Goal: Task Accomplishment & Management: Use online tool/utility

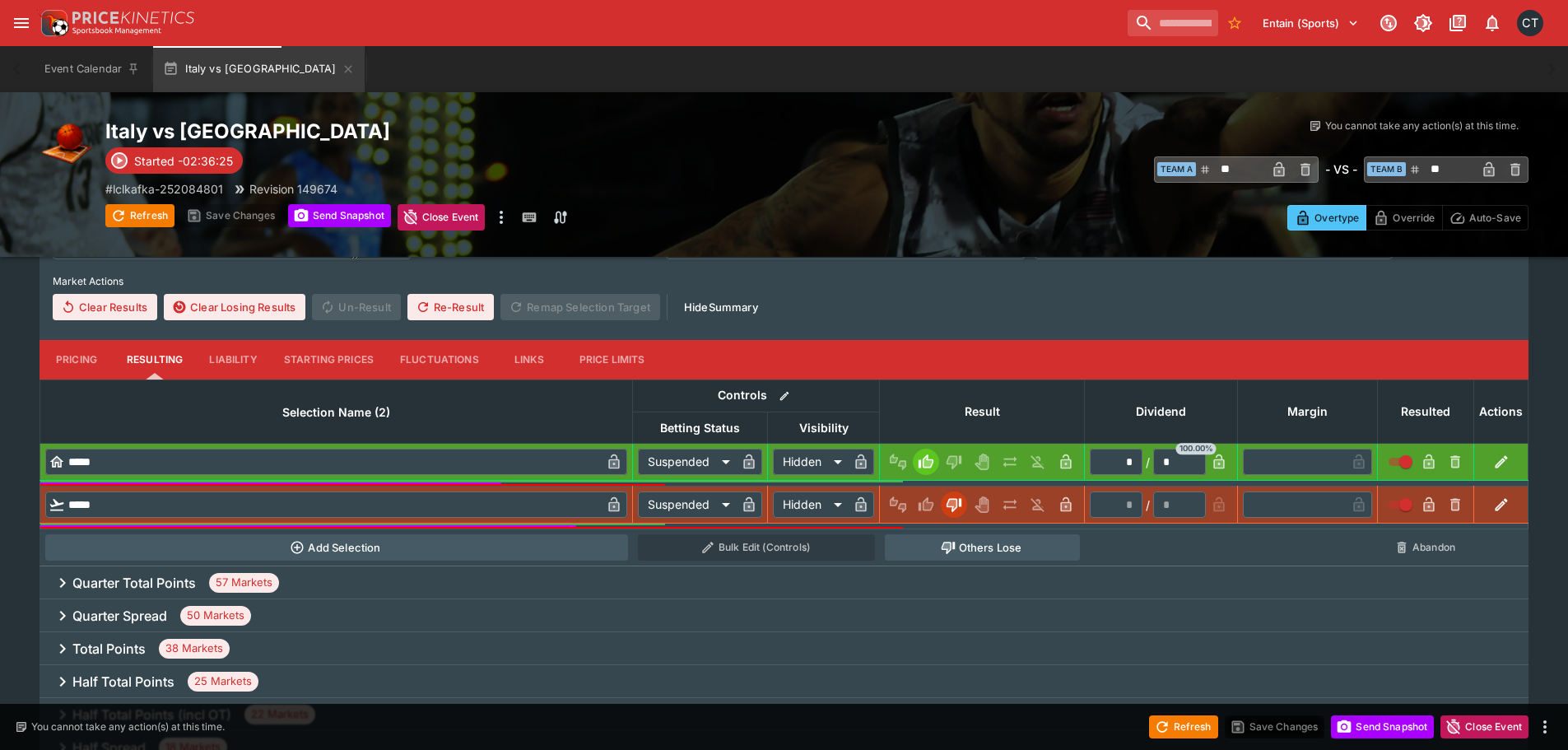
scroll to position [165, 0]
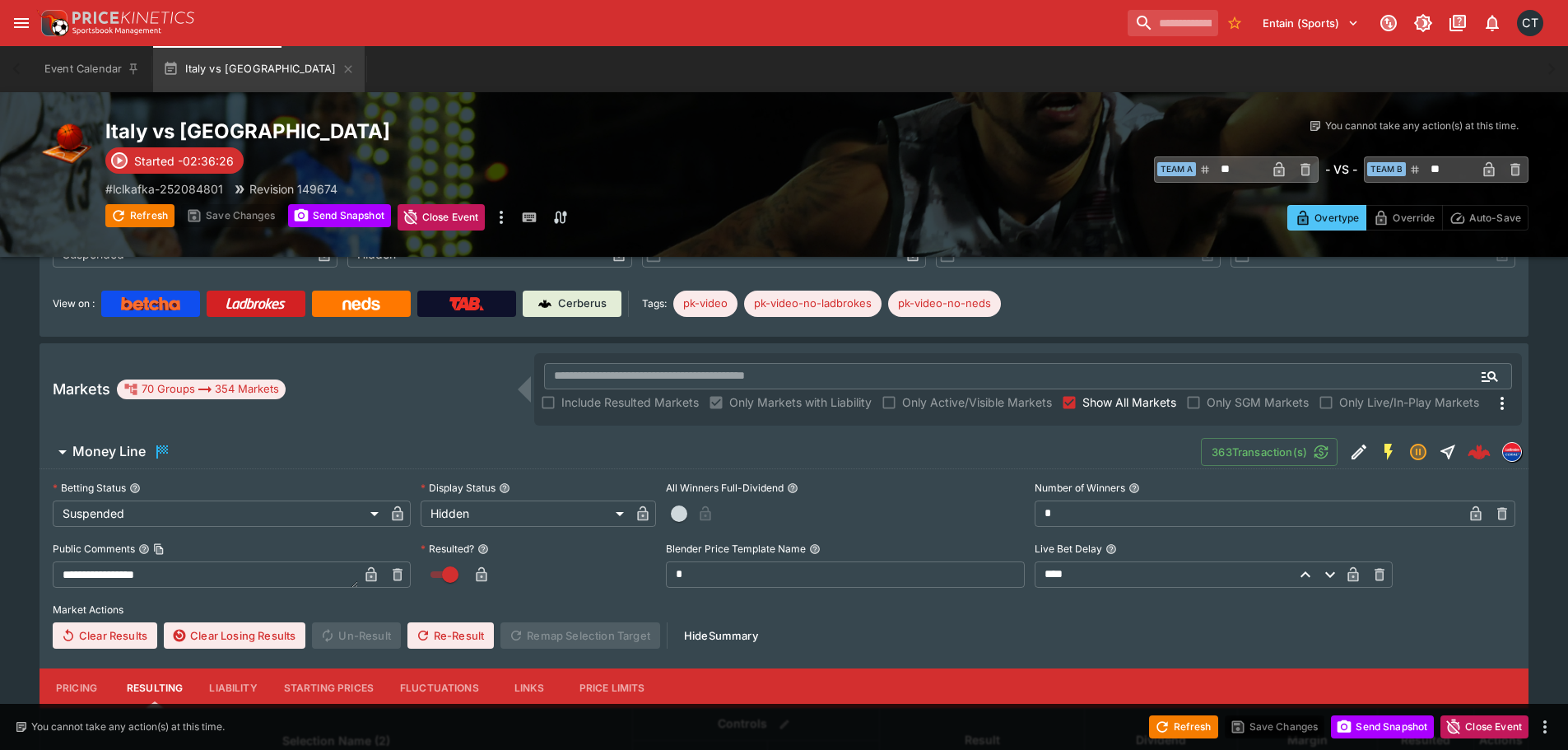
click at [1110, 407] on span "Show All Markets" at bounding box center [1129, 402] width 94 height 18
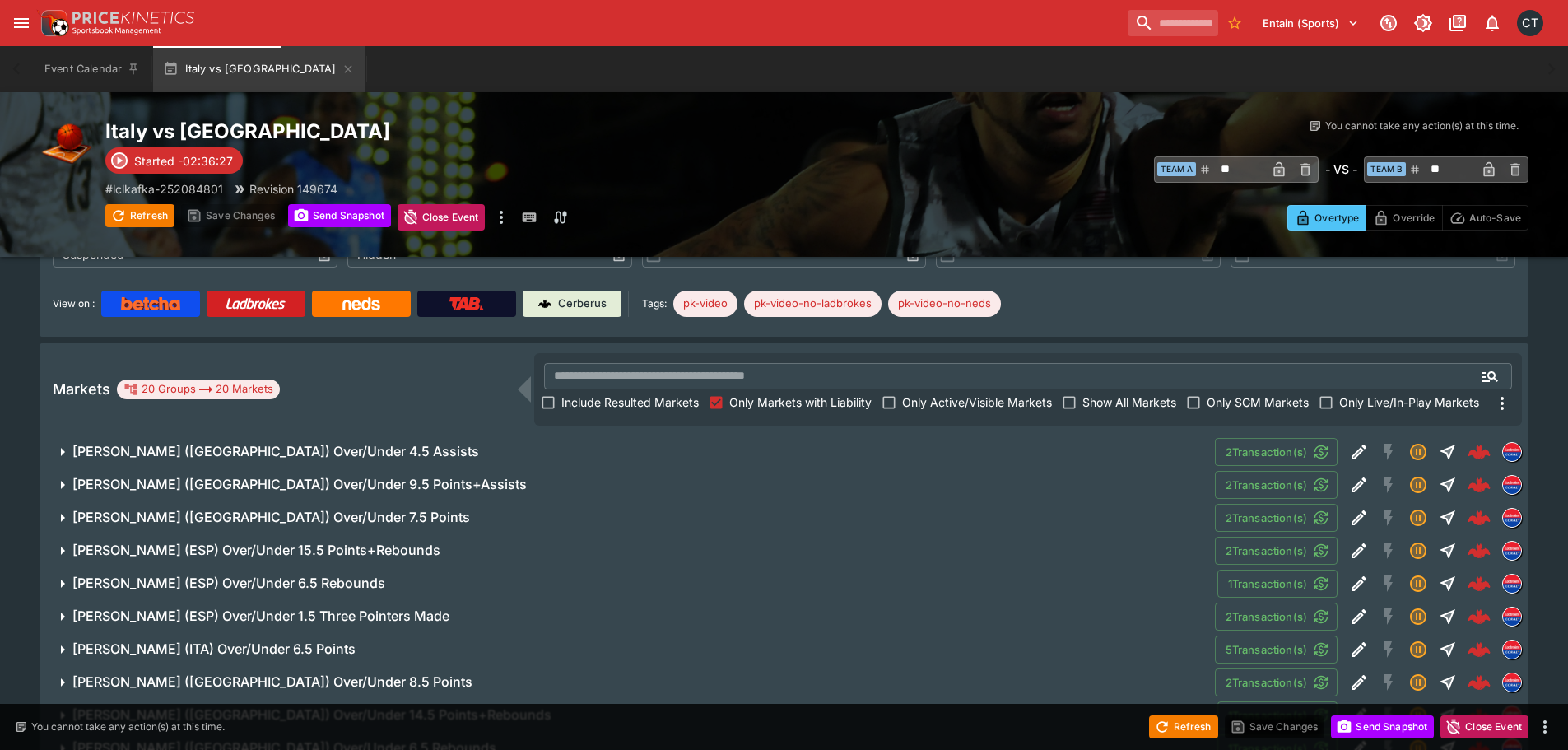
click at [200, 442] on button "[PERSON_NAME] ([GEOGRAPHIC_DATA]) Over/Under 4.5 Assists" at bounding box center [627, 452] width 1175 height 33
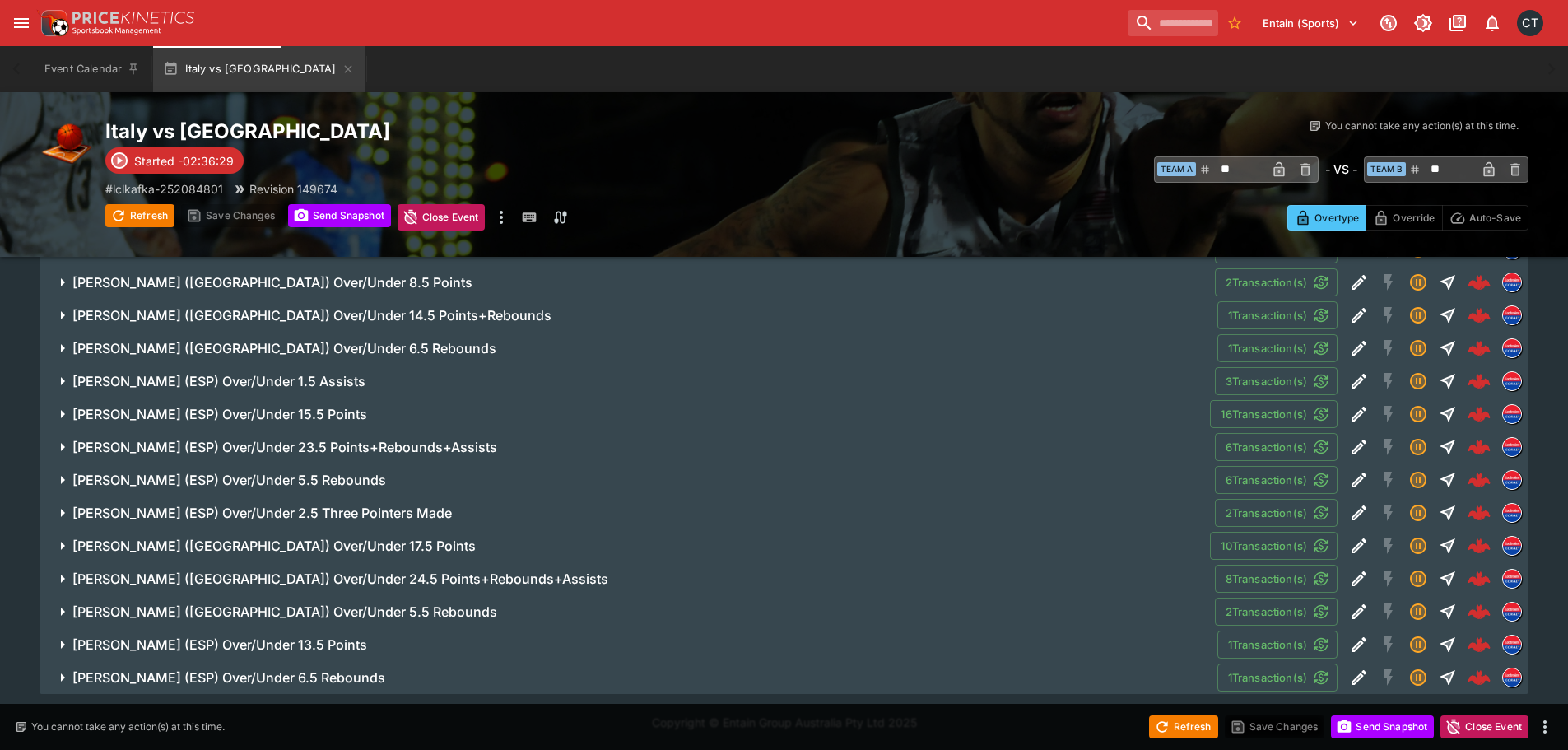
scroll to position [992, 0]
click at [294, 541] on h6 "[PERSON_NAME] ([GEOGRAPHIC_DATA]) Over/Under 17.5 Points" at bounding box center [274, 545] width 403 height 18
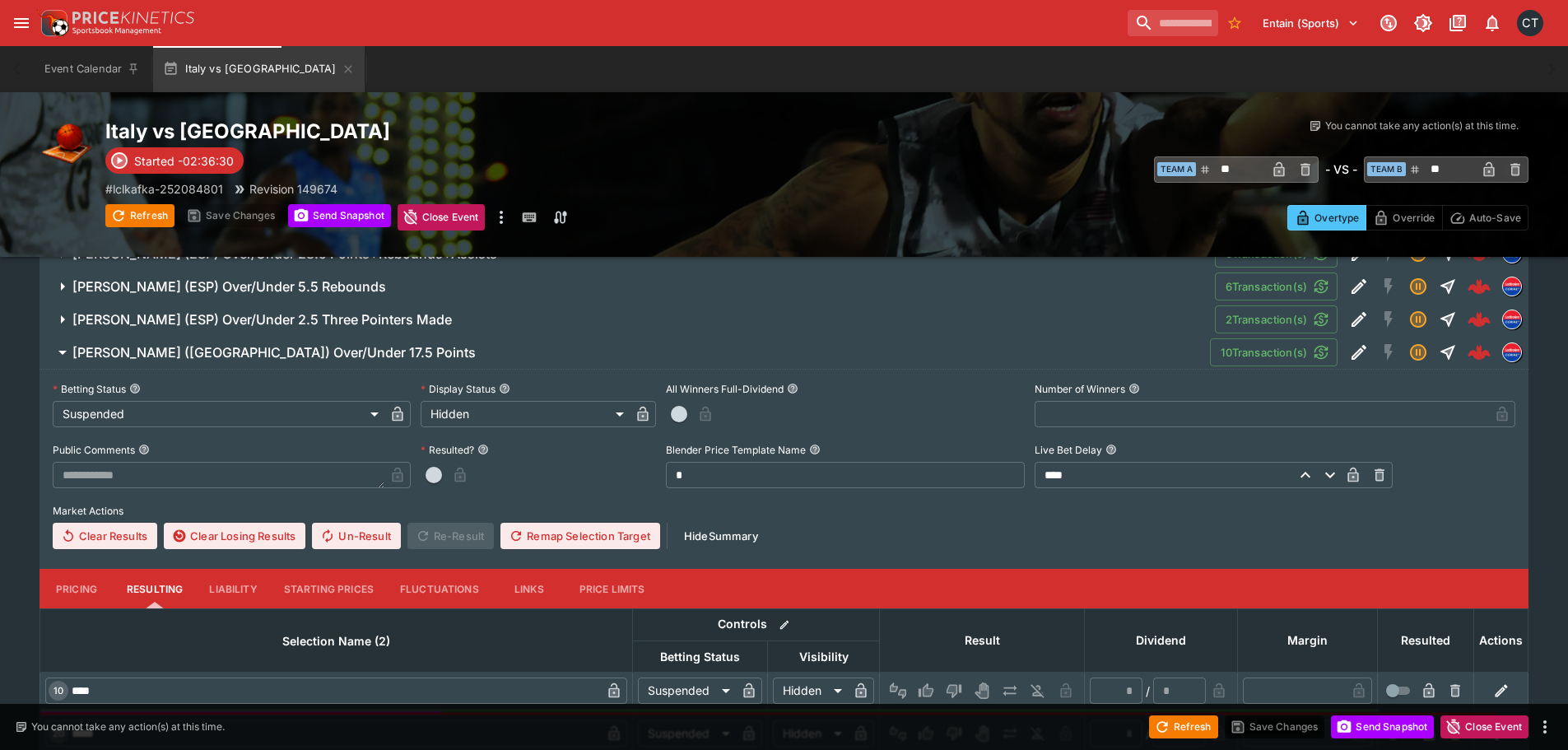
scroll to position [1418, 0]
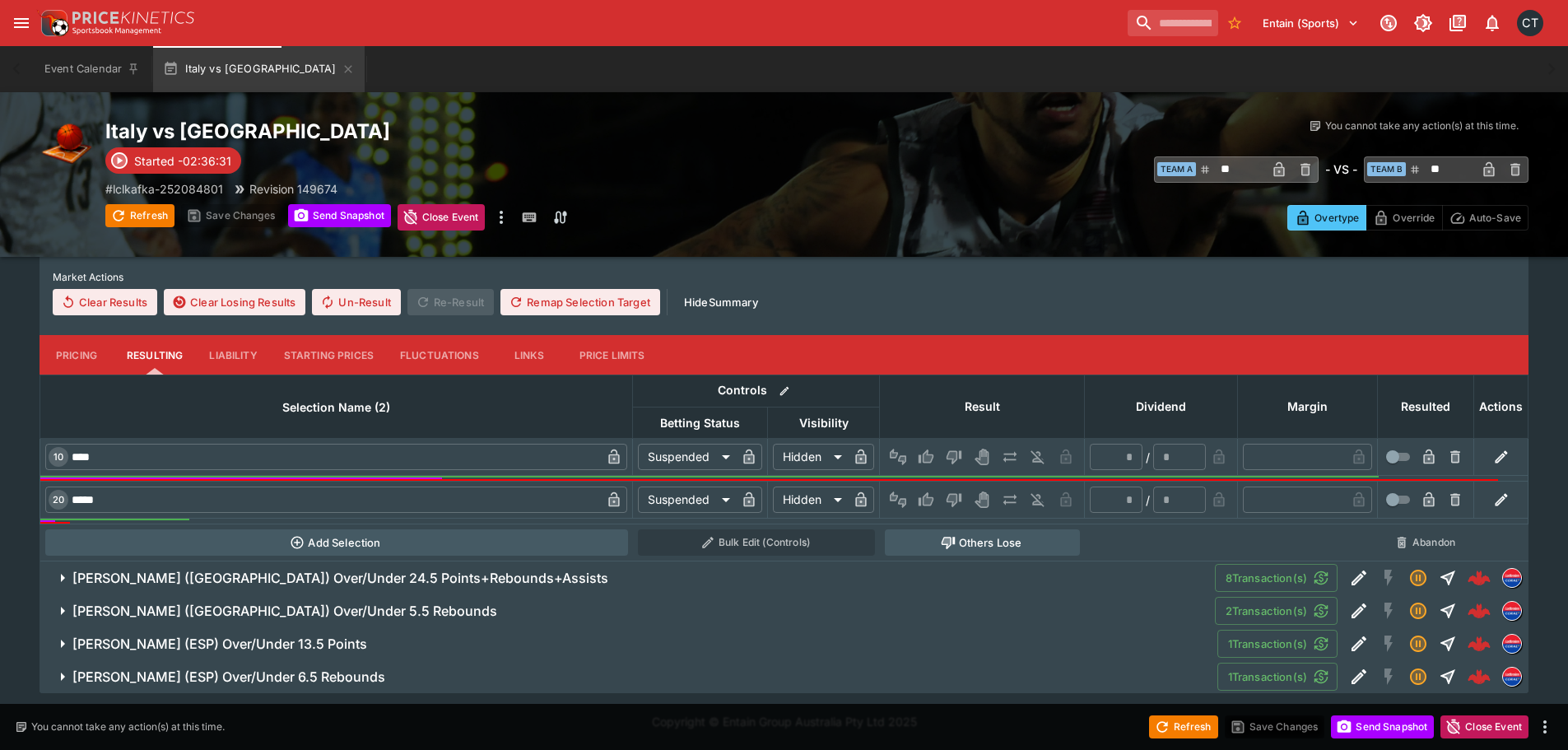
click at [272, 584] on h6 "[PERSON_NAME] ([GEOGRAPHIC_DATA]) Over/Under 24.5 Points+Rebounds+Assists" at bounding box center [340, 578] width 536 height 18
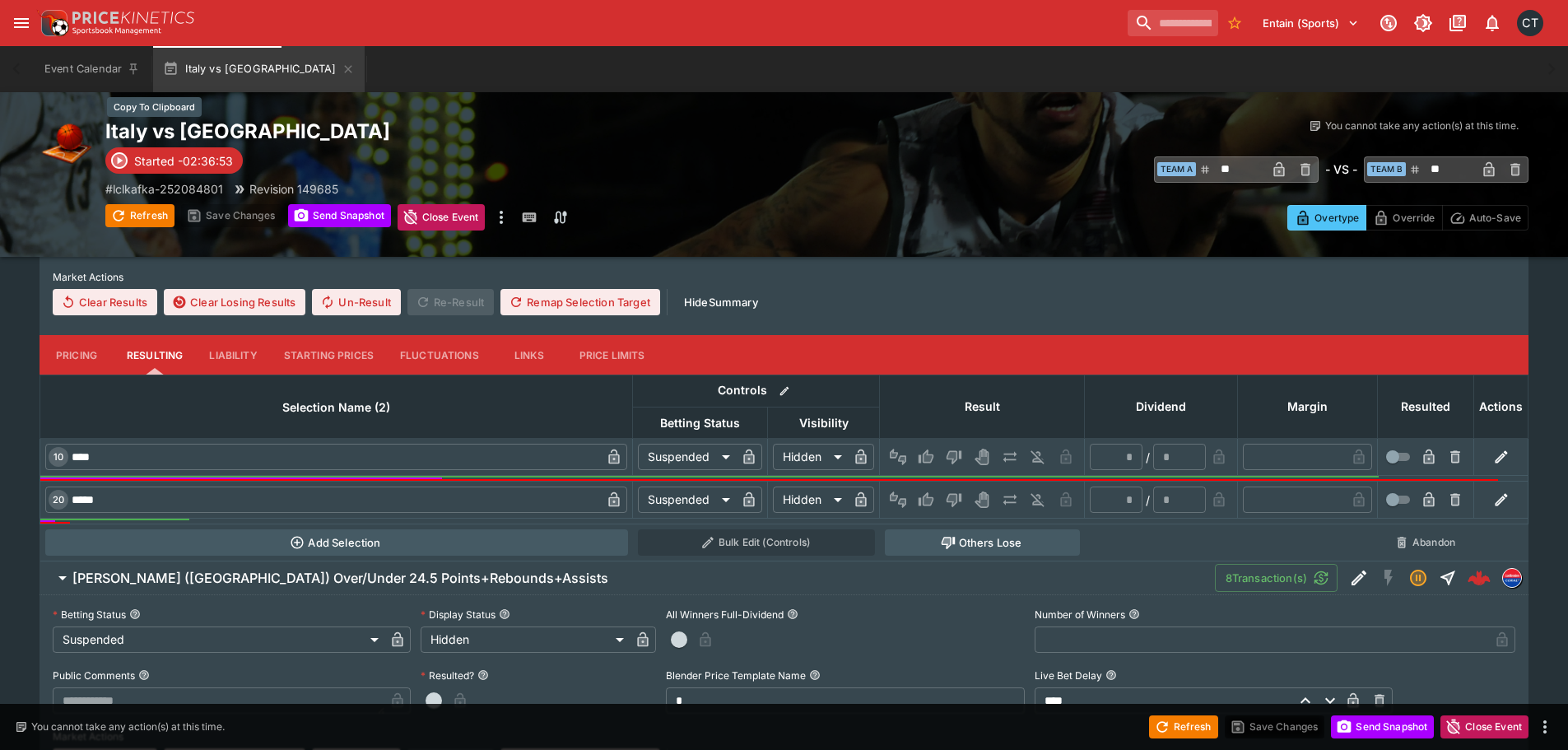
click at [181, 131] on h2 "Italy vs [GEOGRAPHIC_DATA]" at bounding box center [461, 131] width 712 height 25
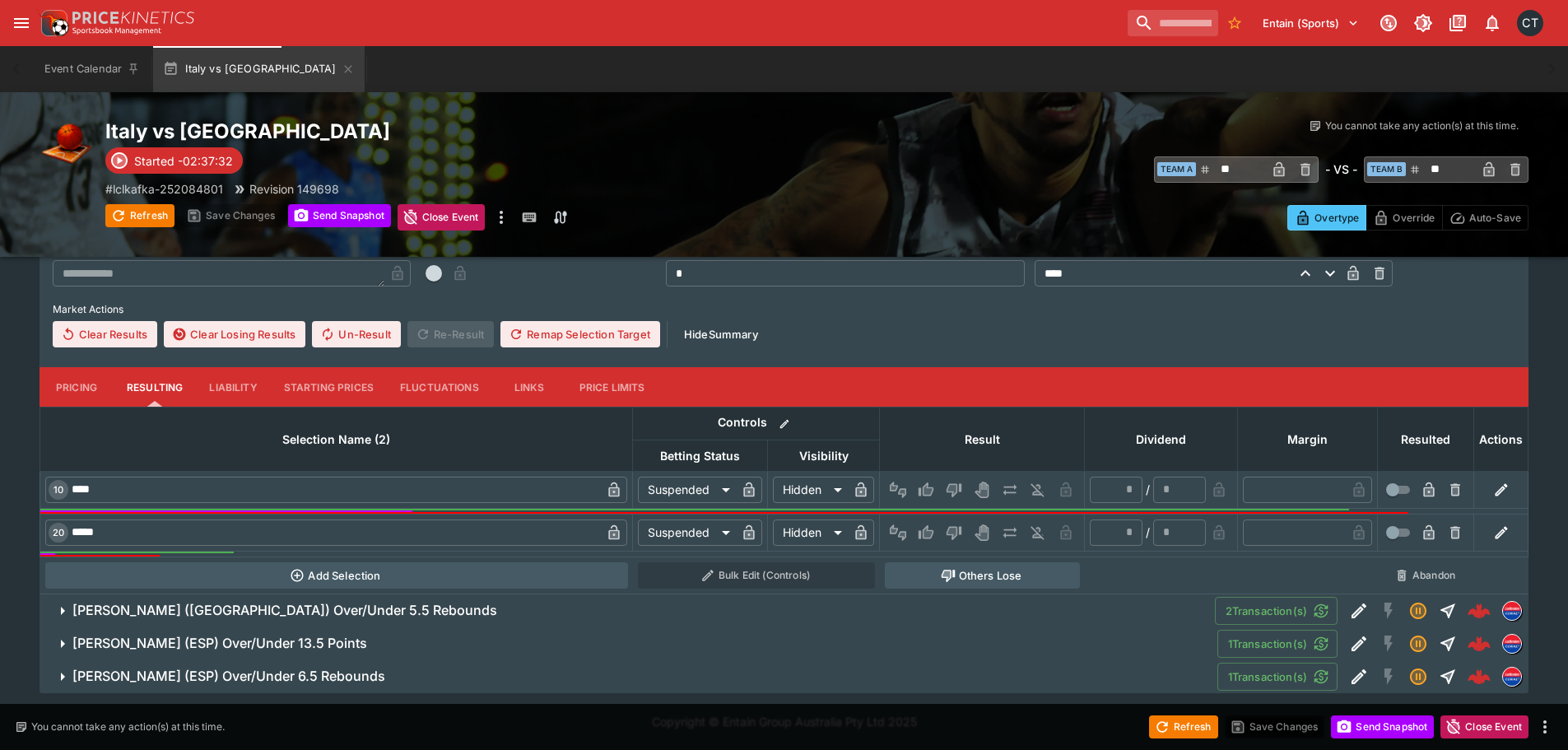
click at [369, 677] on h6 "[PERSON_NAME] (ESP) Over/Under 6.5 Rebounds" at bounding box center [229, 676] width 313 height 18
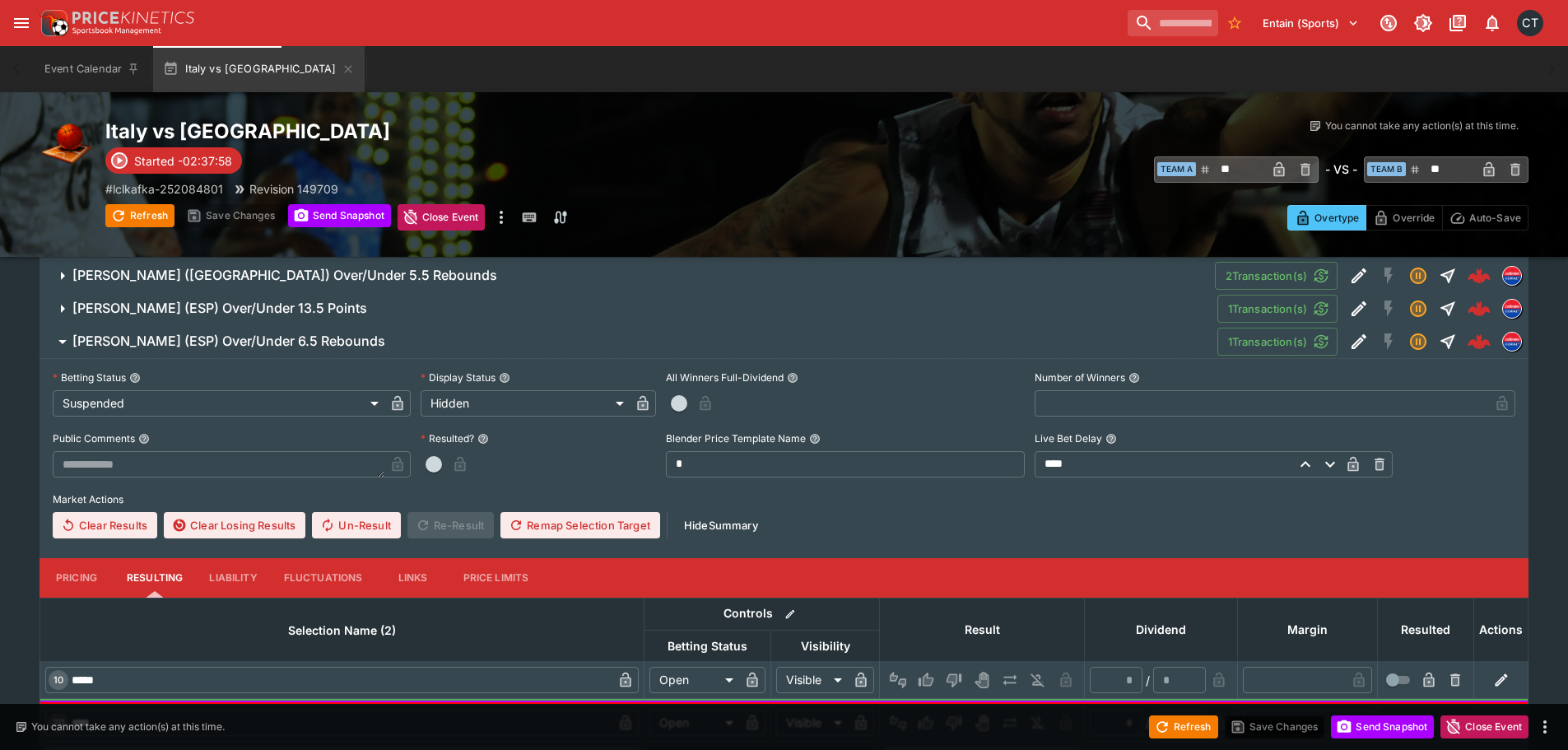
scroll to position [2262, 0]
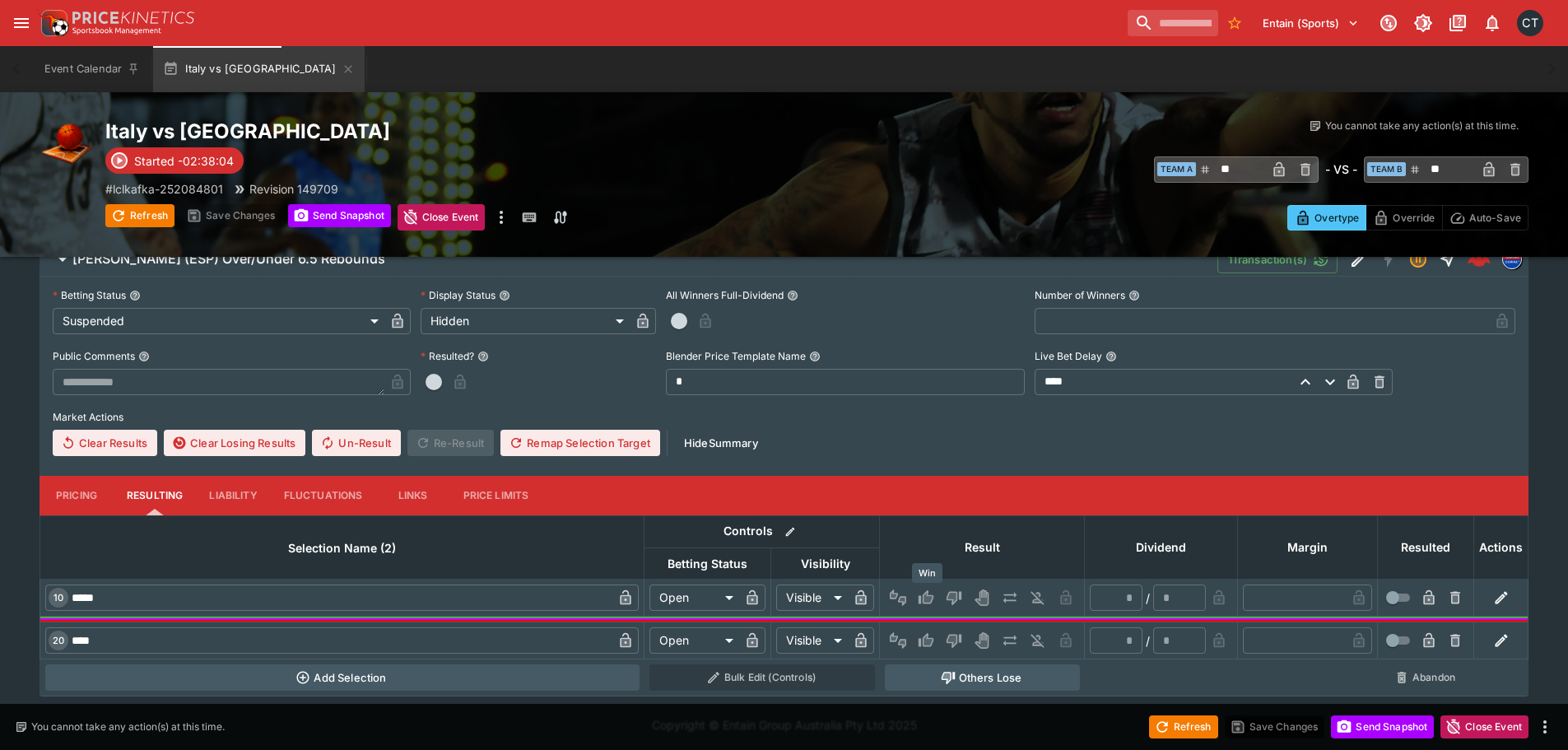
click at [929, 594] on icon "Win" at bounding box center [926, 597] width 17 height 17
type input "*********"
type input "******"
type input "*"
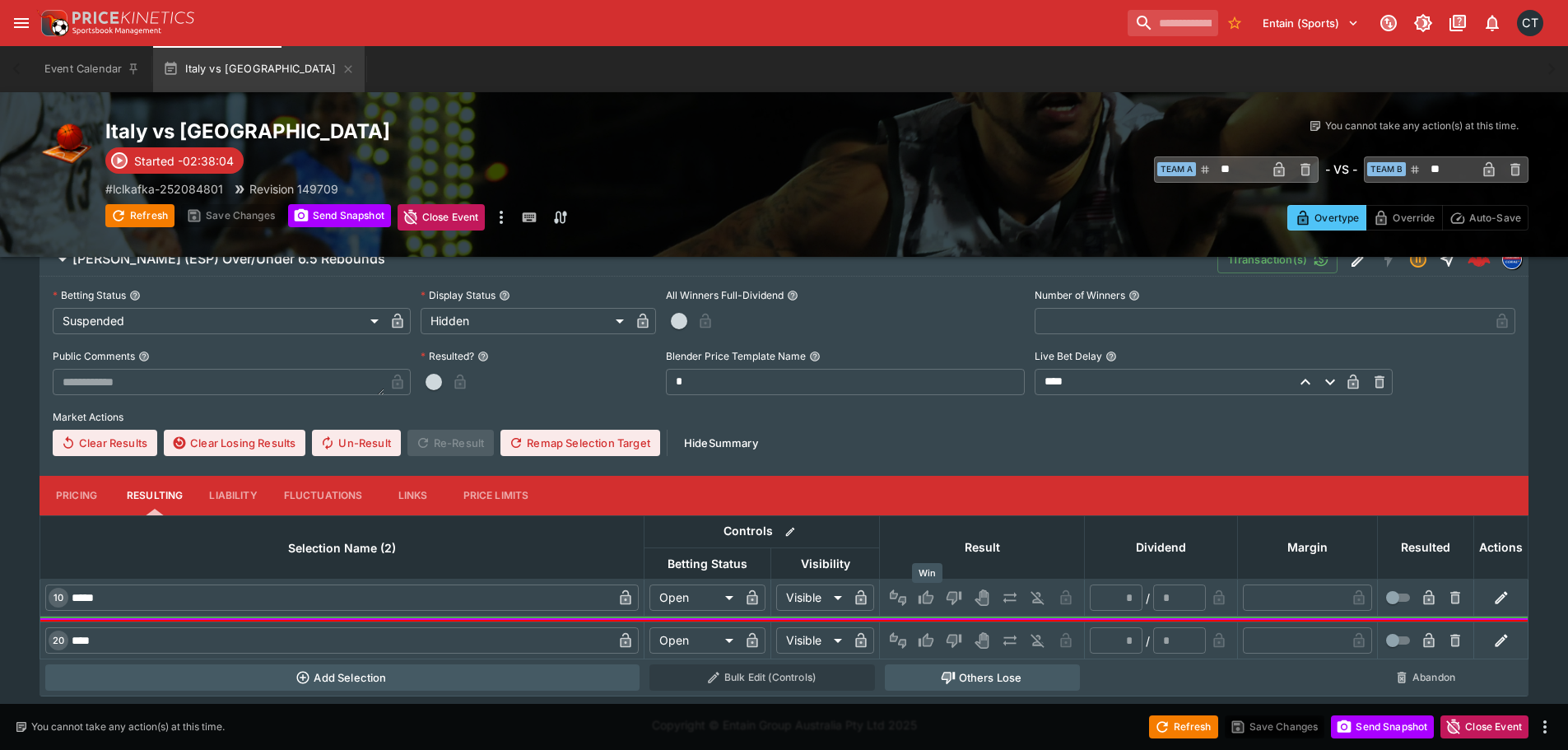
type input "*"
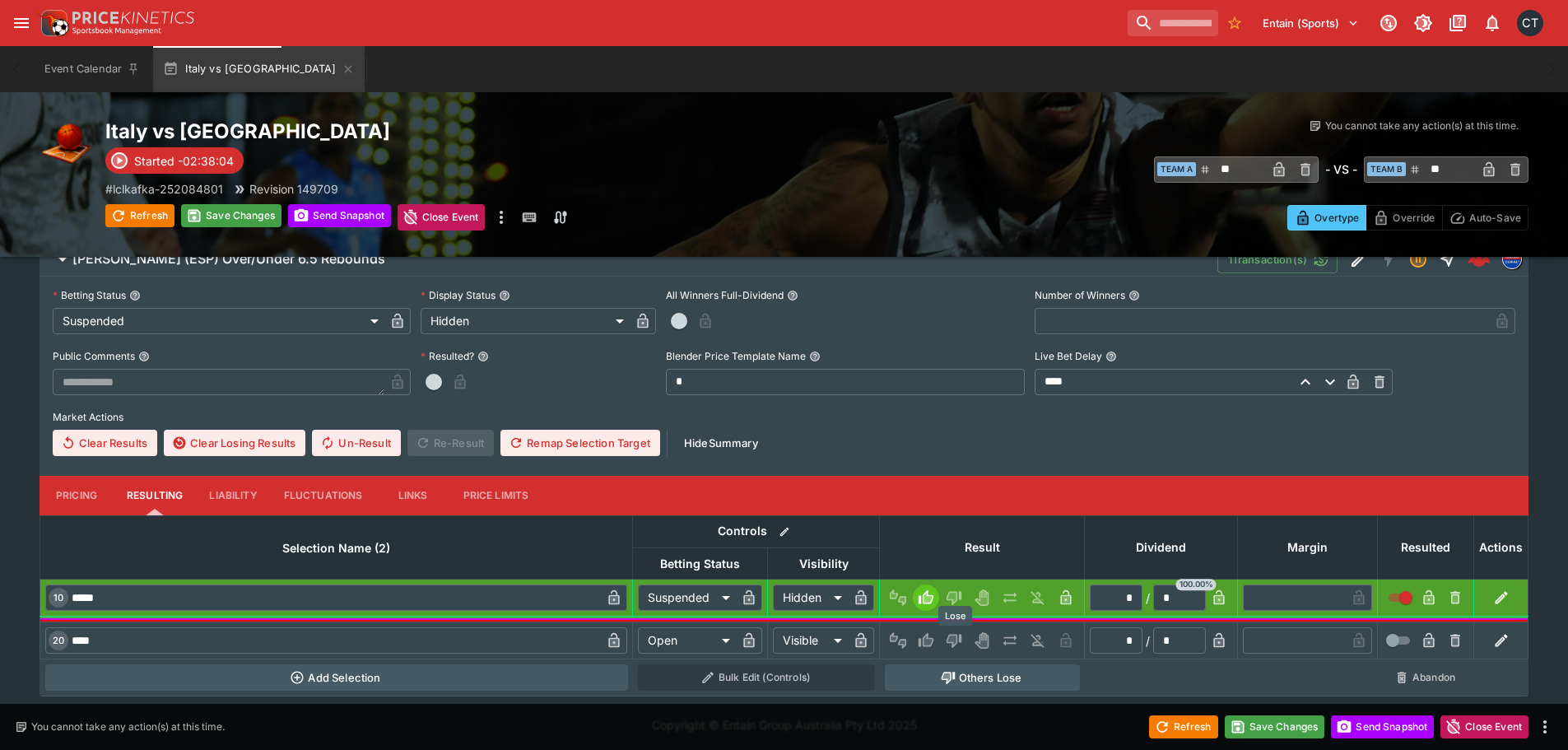
click at [953, 649] on button "Lose" at bounding box center [954, 640] width 26 height 26
type input "*********"
type input "******"
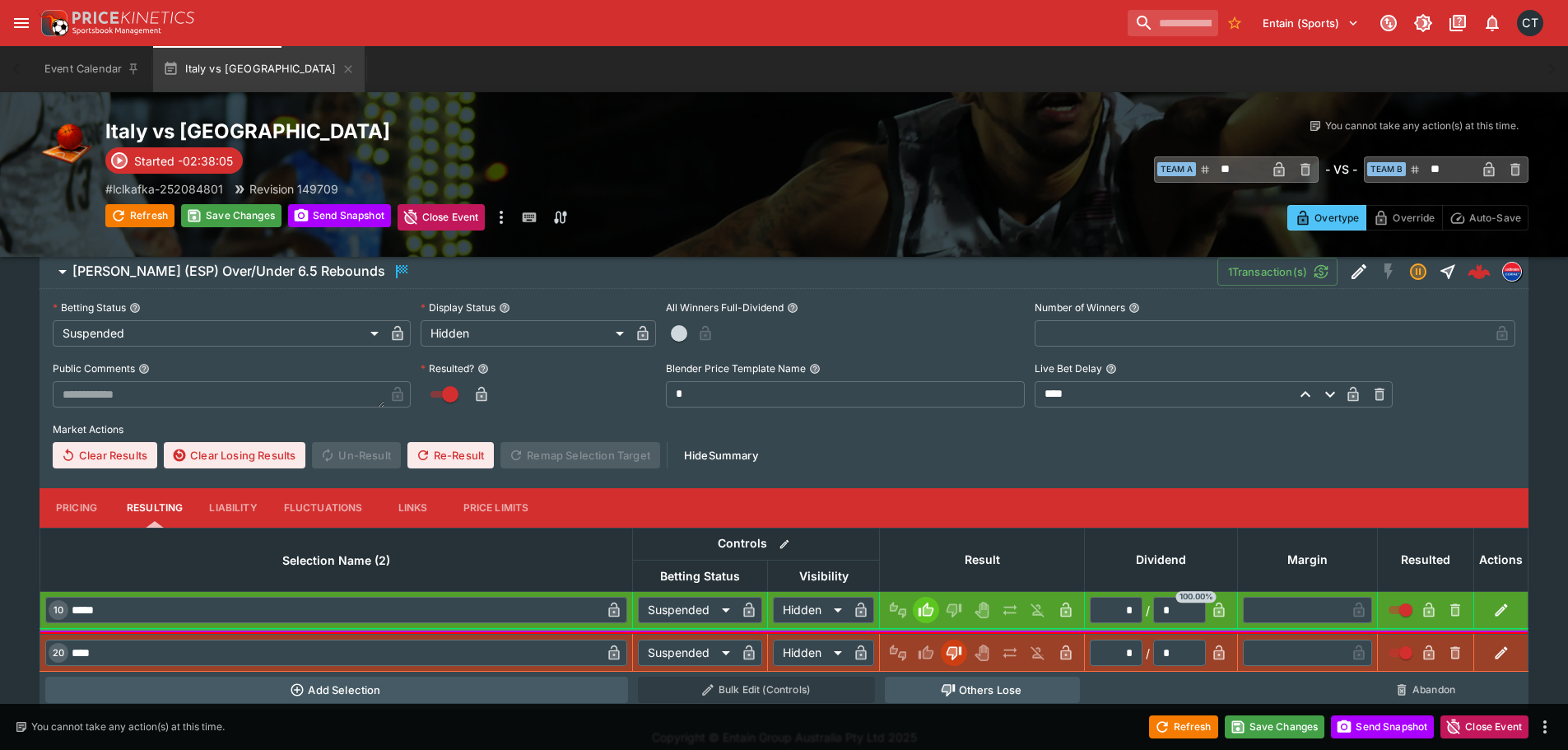
scroll to position [2015, 0]
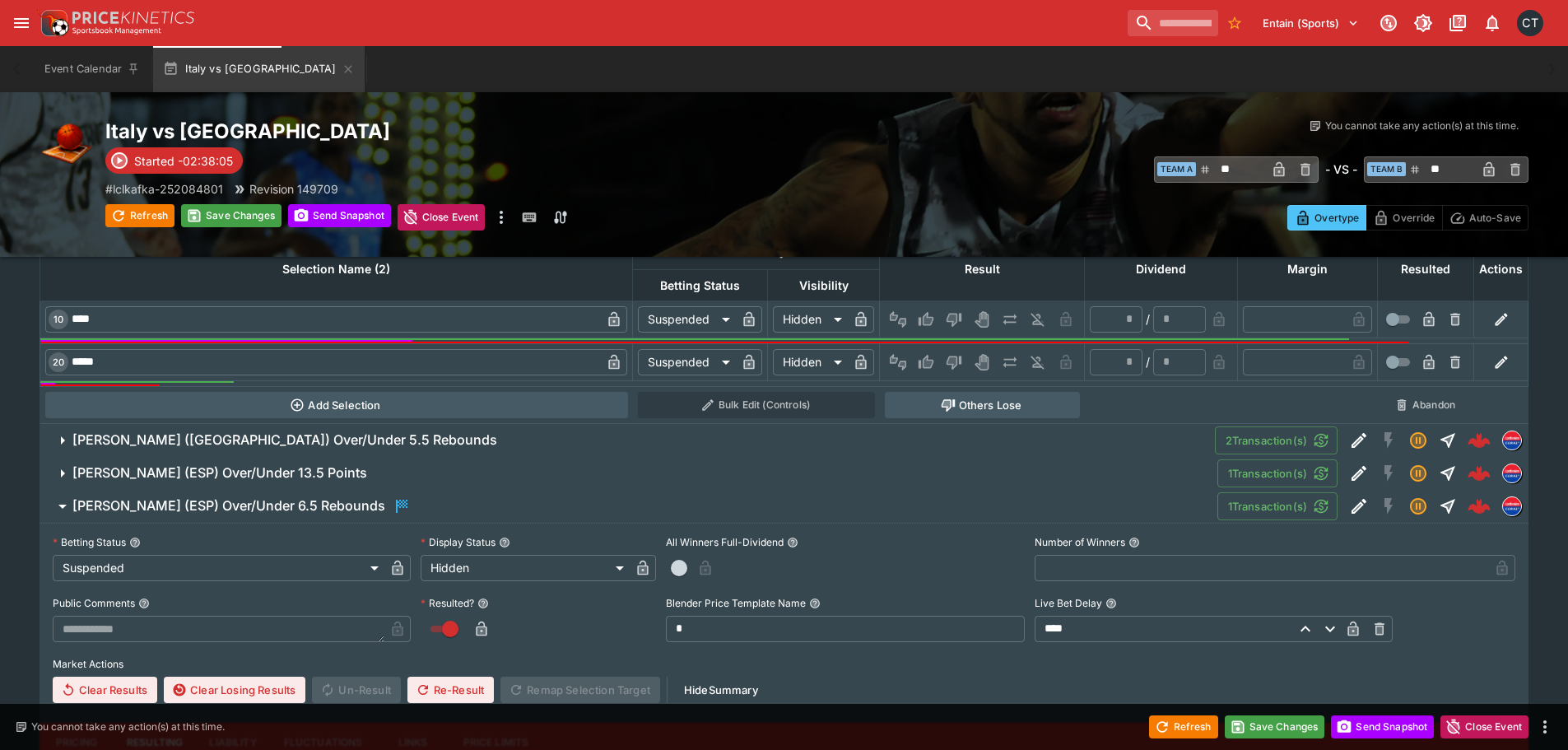
click at [362, 477] on h6 "[PERSON_NAME] (ESP) Over/Under 13.5 Points" at bounding box center [220, 473] width 294 height 18
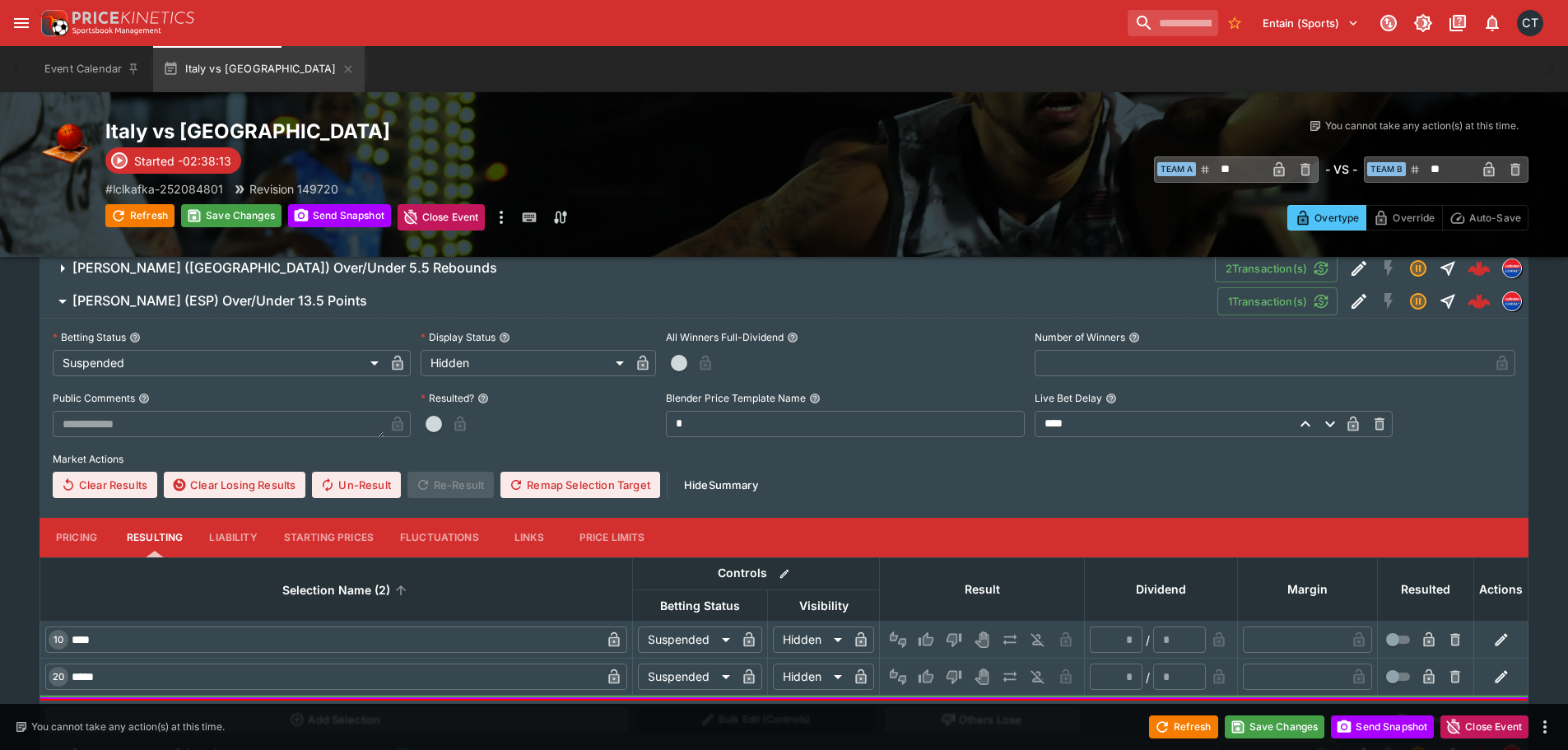
scroll to position [2345, 0]
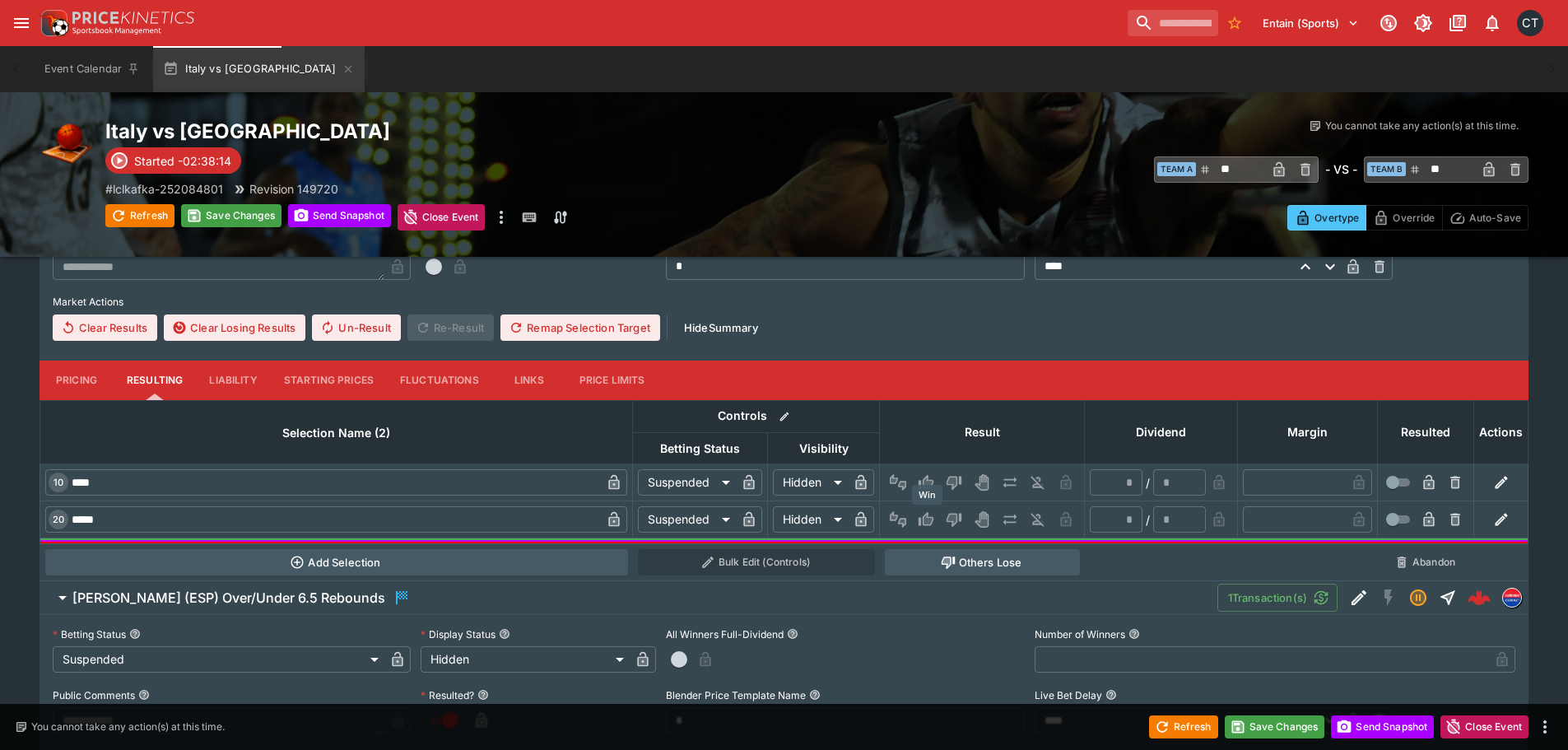
click at [928, 520] on icon "Win" at bounding box center [928, 519] width 8 height 10
type input "*"
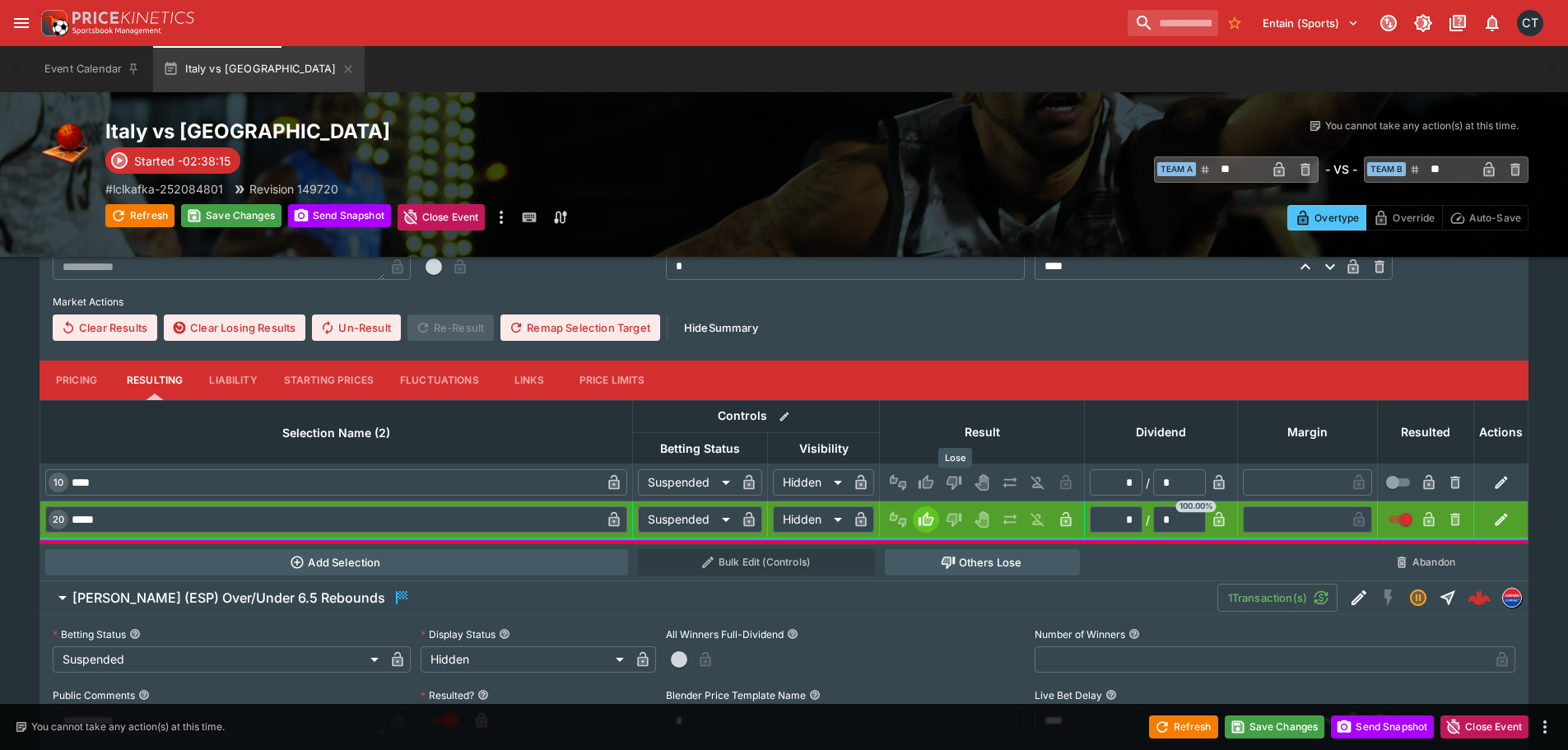
click at [961, 485] on icon "Lose" at bounding box center [954, 482] width 17 height 17
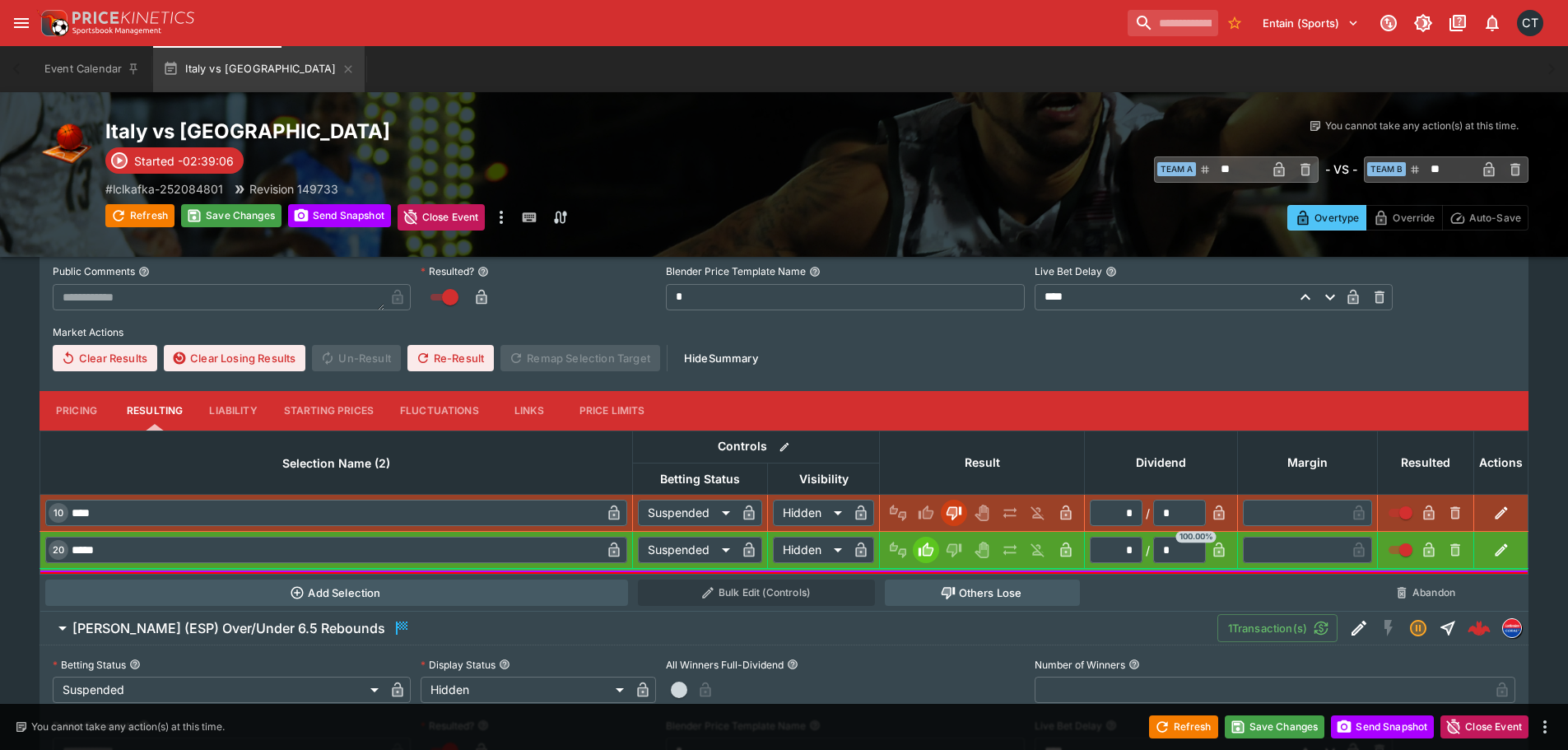
scroll to position [2262, 0]
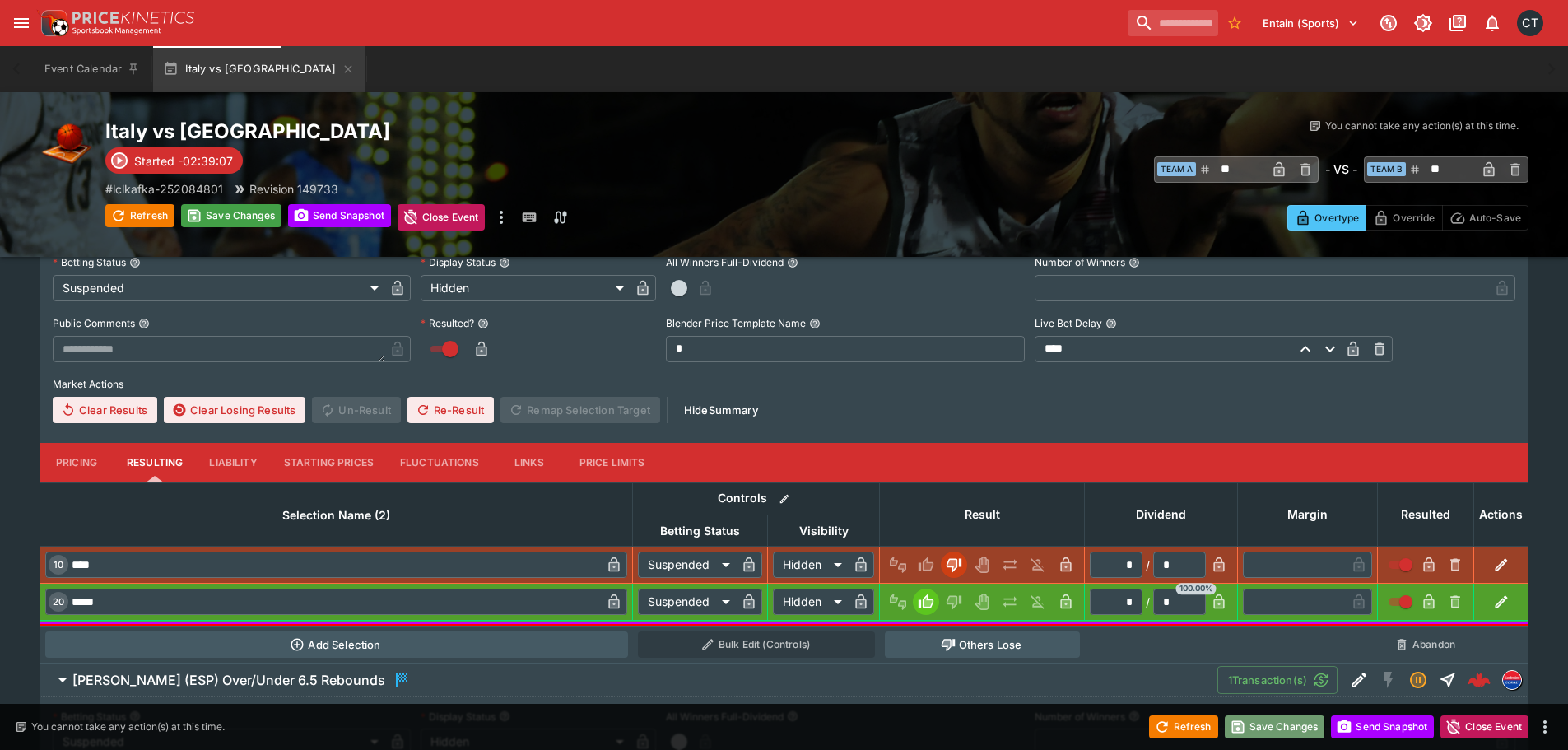
click at [1272, 723] on button "Save Changes" at bounding box center [1274, 726] width 101 height 23
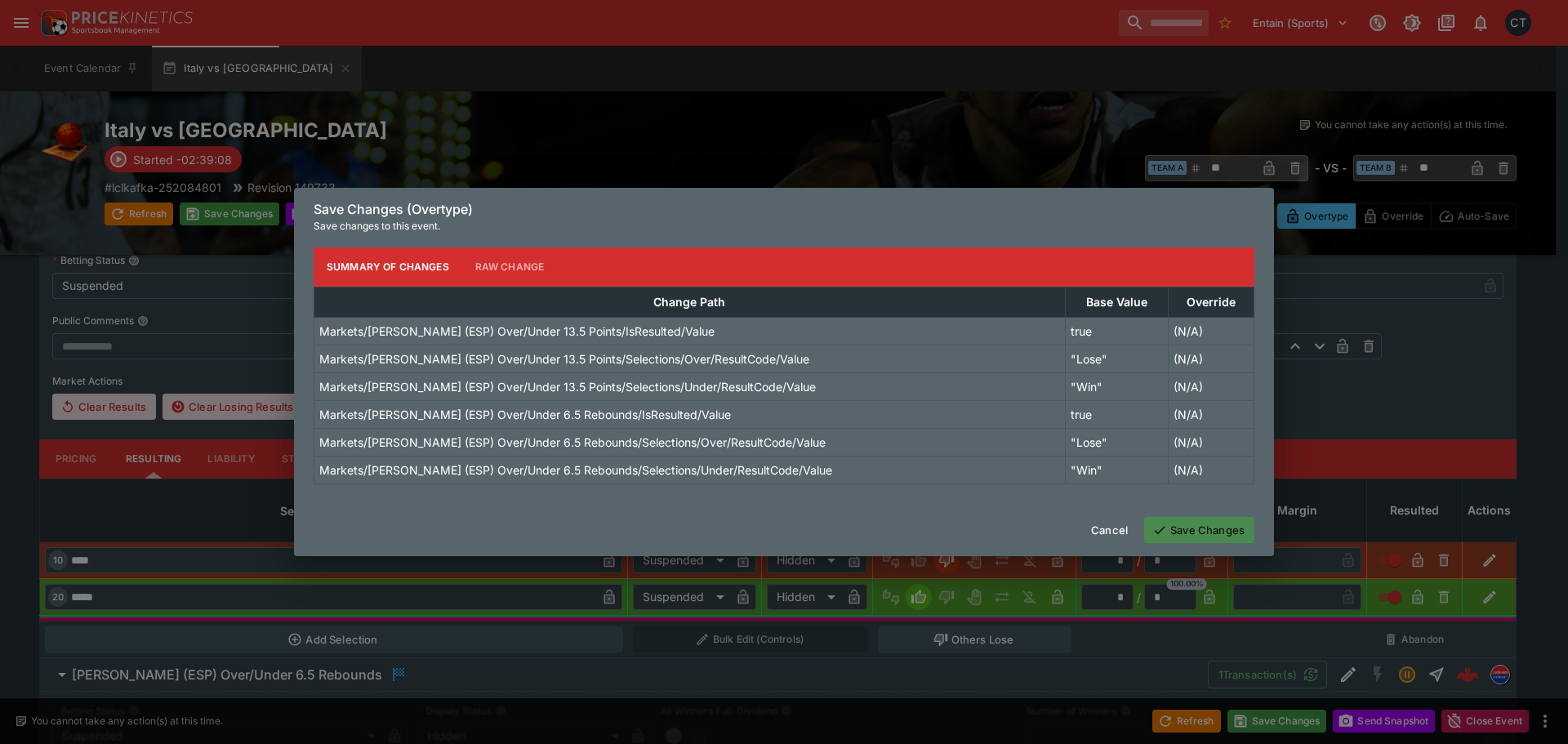
click at [1181, 532] on button "Save Changes" at bounding box center [1199, 529] width 110 height 26
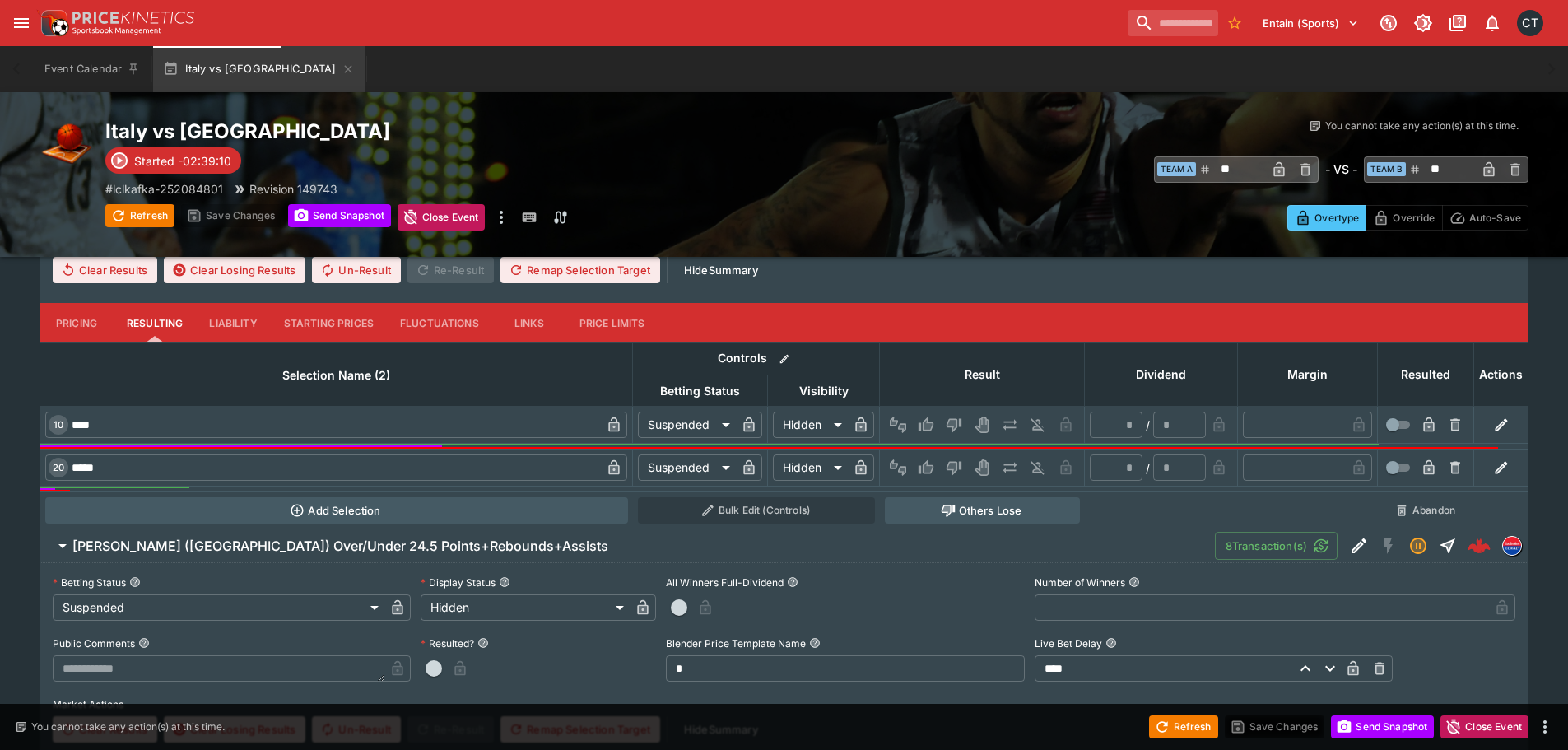
scroll to position [1779, 0]
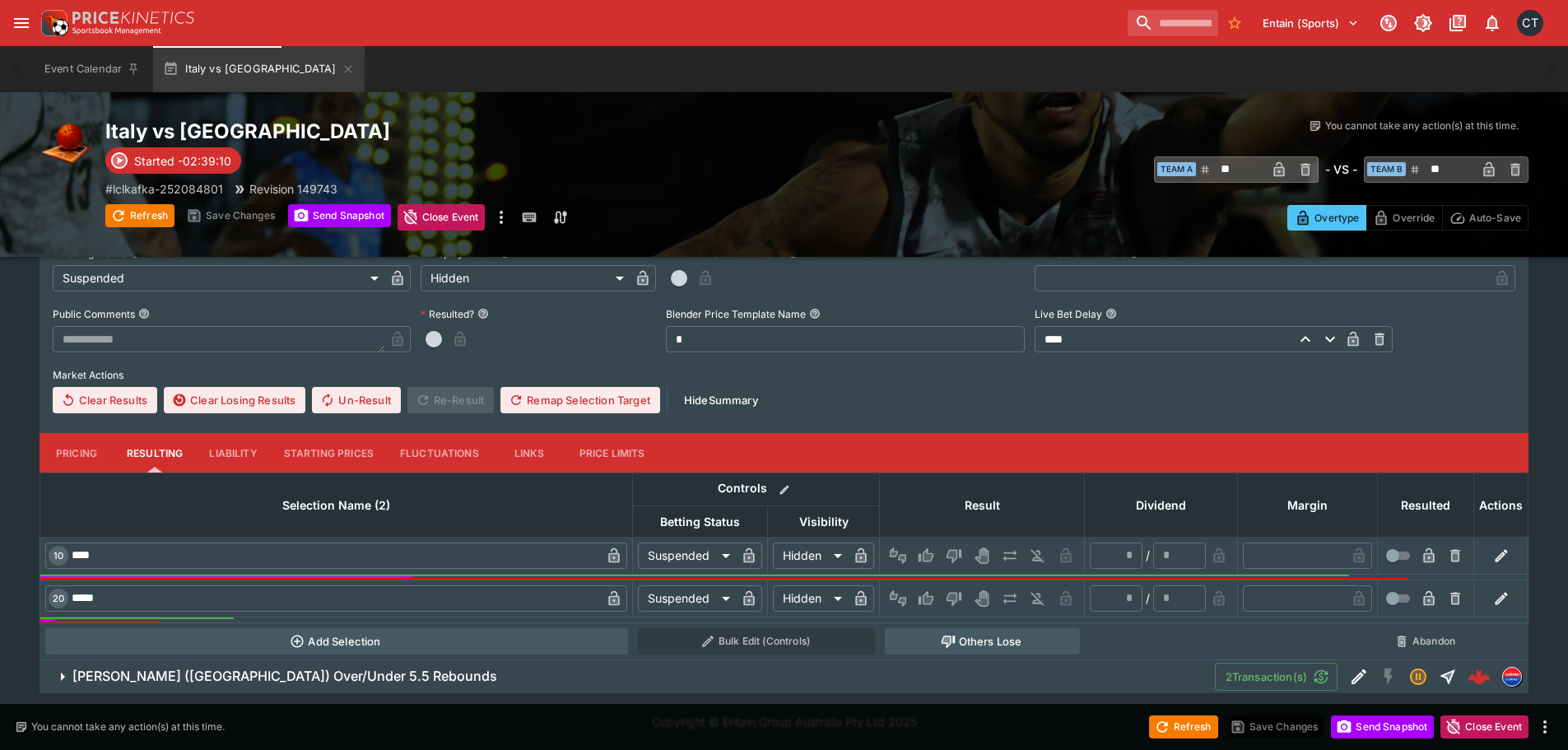
click at [321, 669] on h6 "[PERSON_NAME] ([GEOGRAPHIC_DATA]) Over/Under 5.5 Rebounds" at bounding box center [285, 676] width 425 height 18
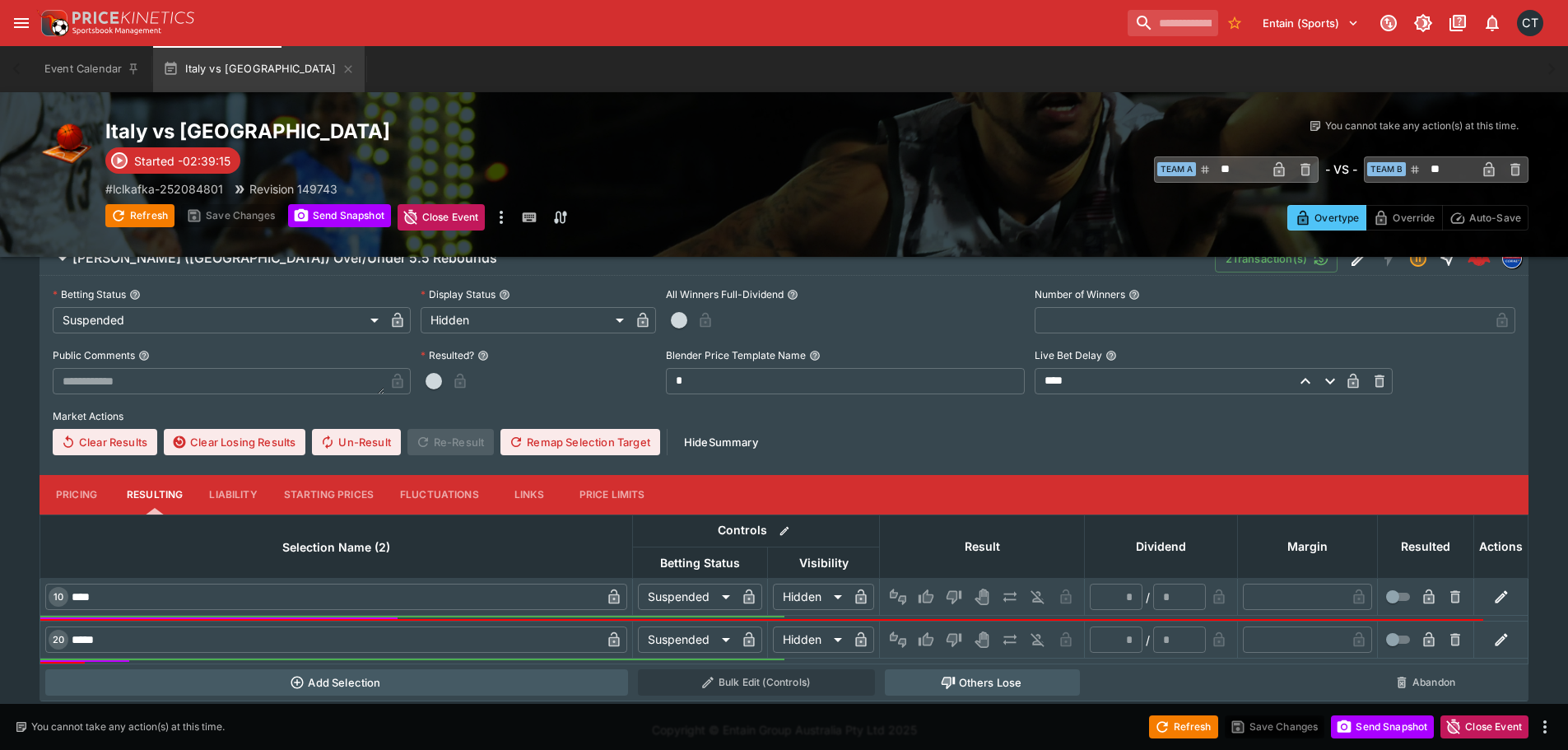
scroll to position [2205, 0]
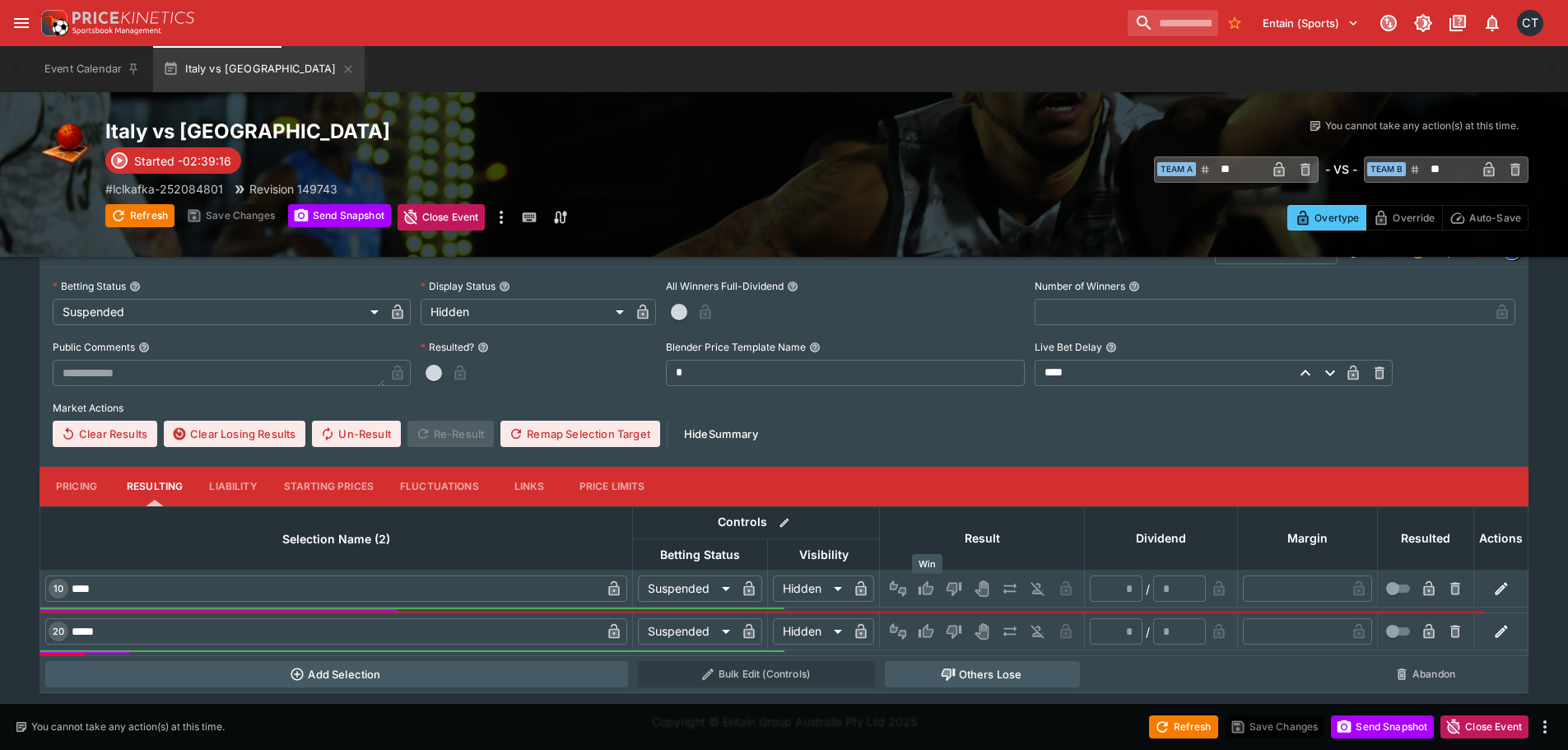
click at [926, 590] on icon "Win" at bounding box center [928, 588] width 8 height 10
type input "*"
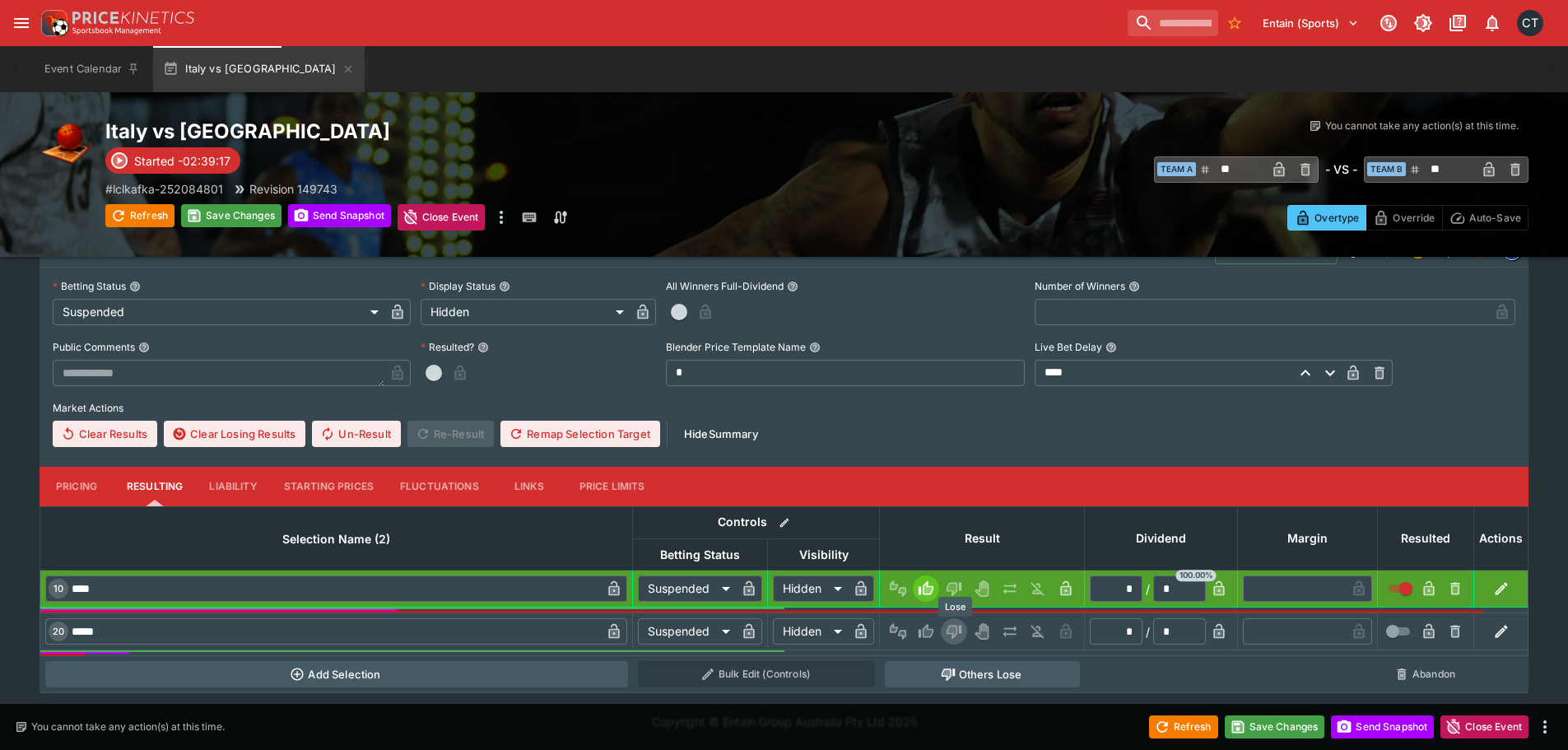
click at [957, 626] on icon "Lose" at bounding box center [954, 633] width 15 height 14
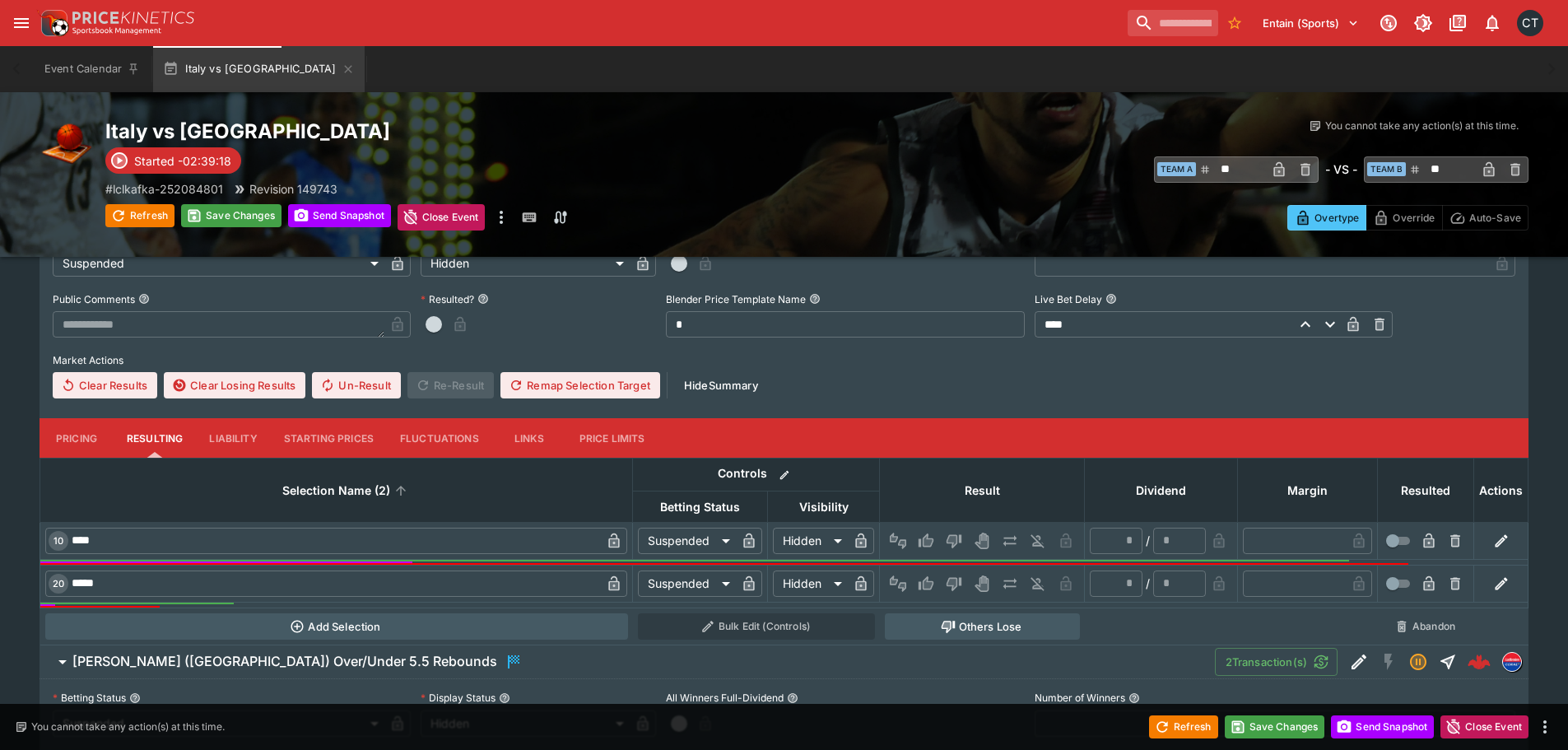
scroll to position [1711, 0]
click at [933, 583] on icon "Win" at bounding box center [928, 583] width 8 height 10
type input "*"
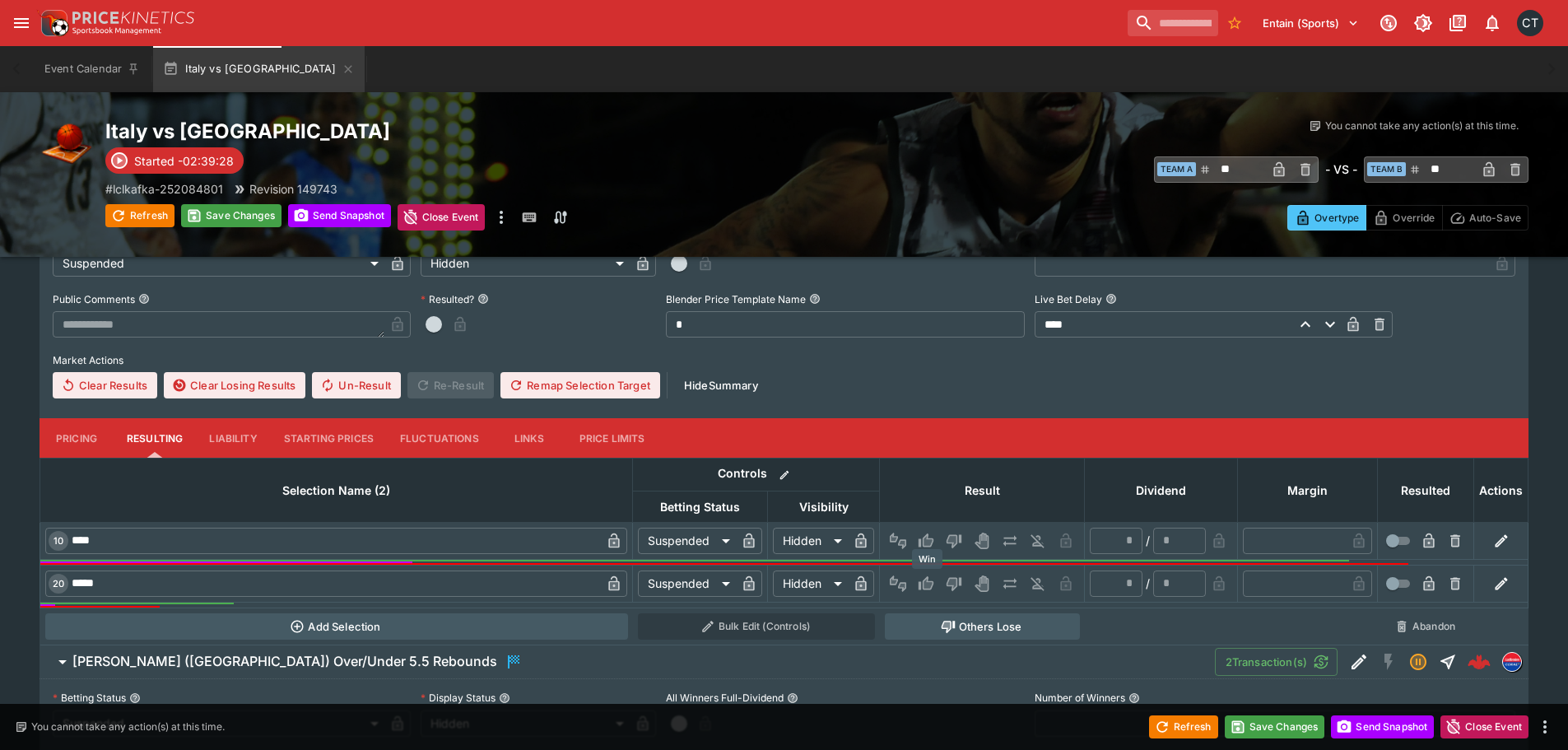
type input "*"
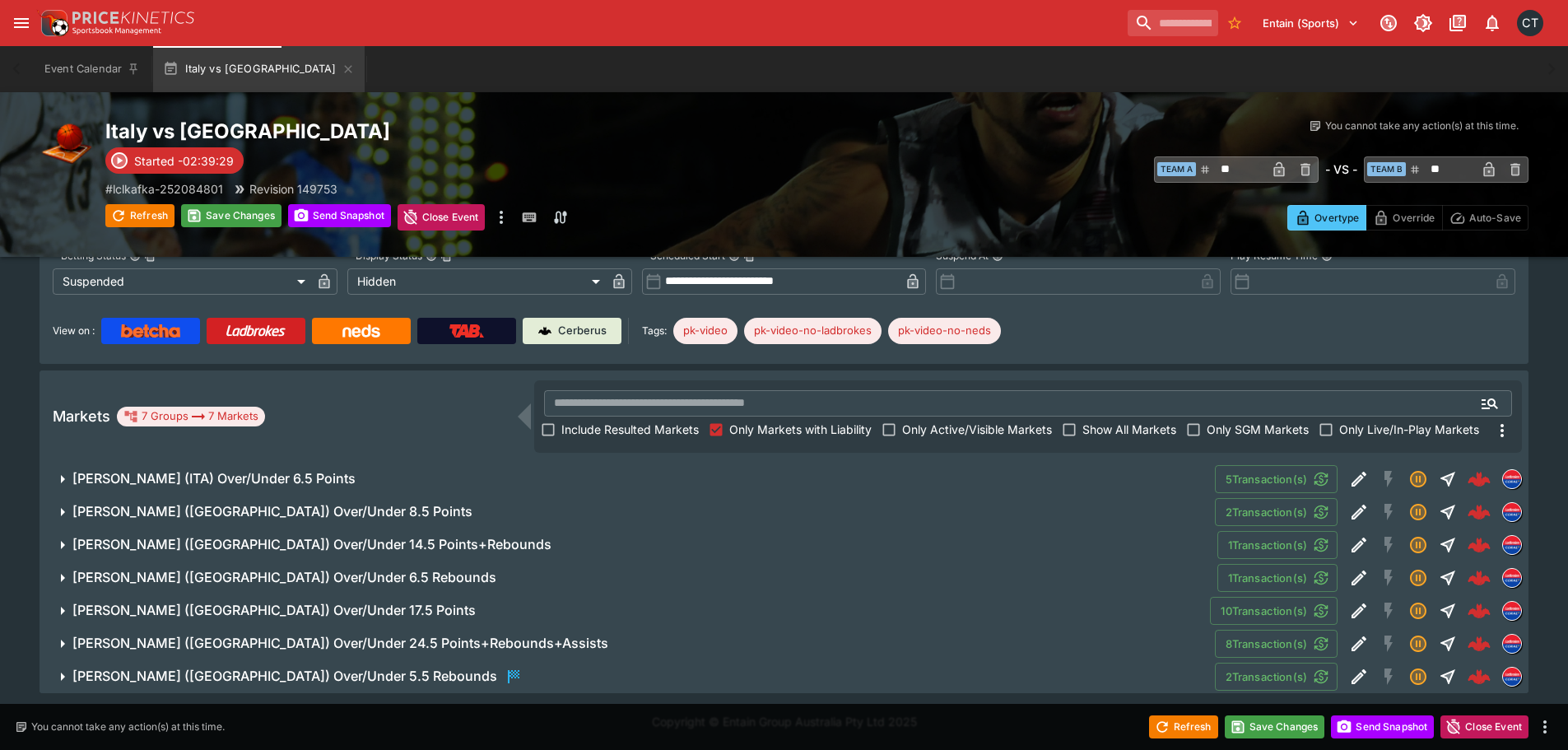
scroll to position [138, 0]
click at [433, 638] on h6 "[PERSON_NAME] ([GEOGRAPHIC_DATA]) Over/Under 24.5 Points+Rebounds+Assists" at bounding box center [340, 643] width 536 height 18
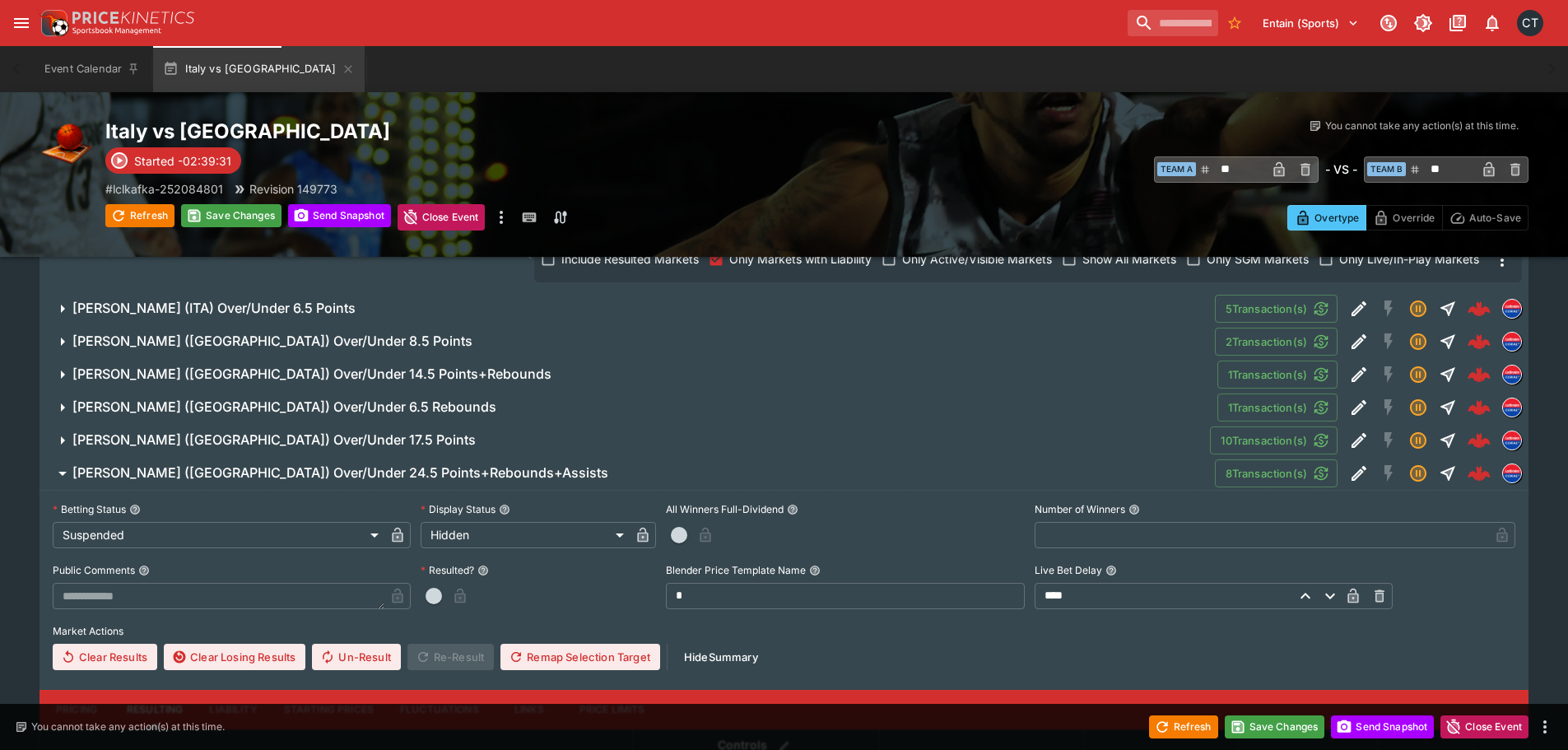
scroll to position [548, 0]
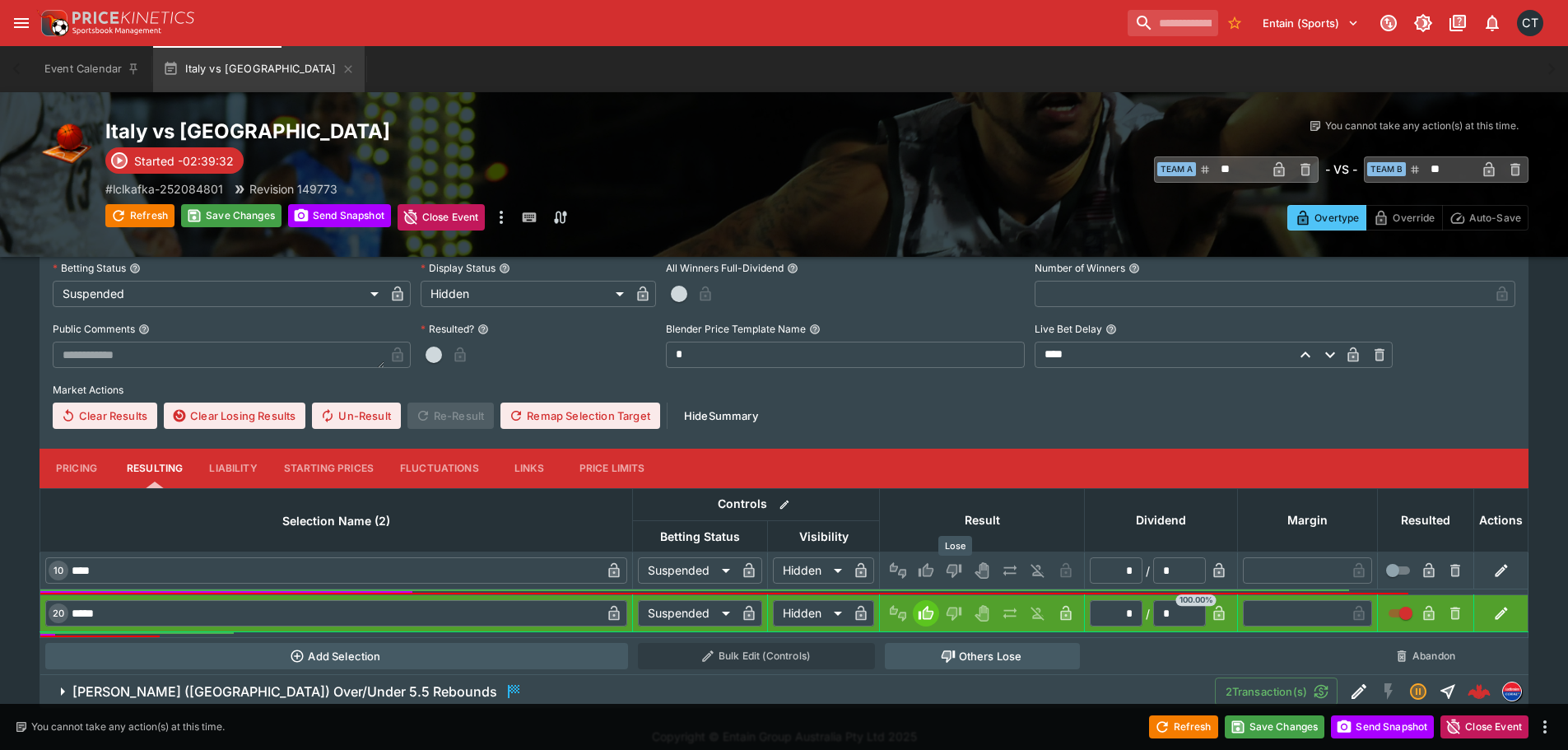
click at [959, 570] on icon "Lose" at bounding box center [954, 570] width 17 height 17
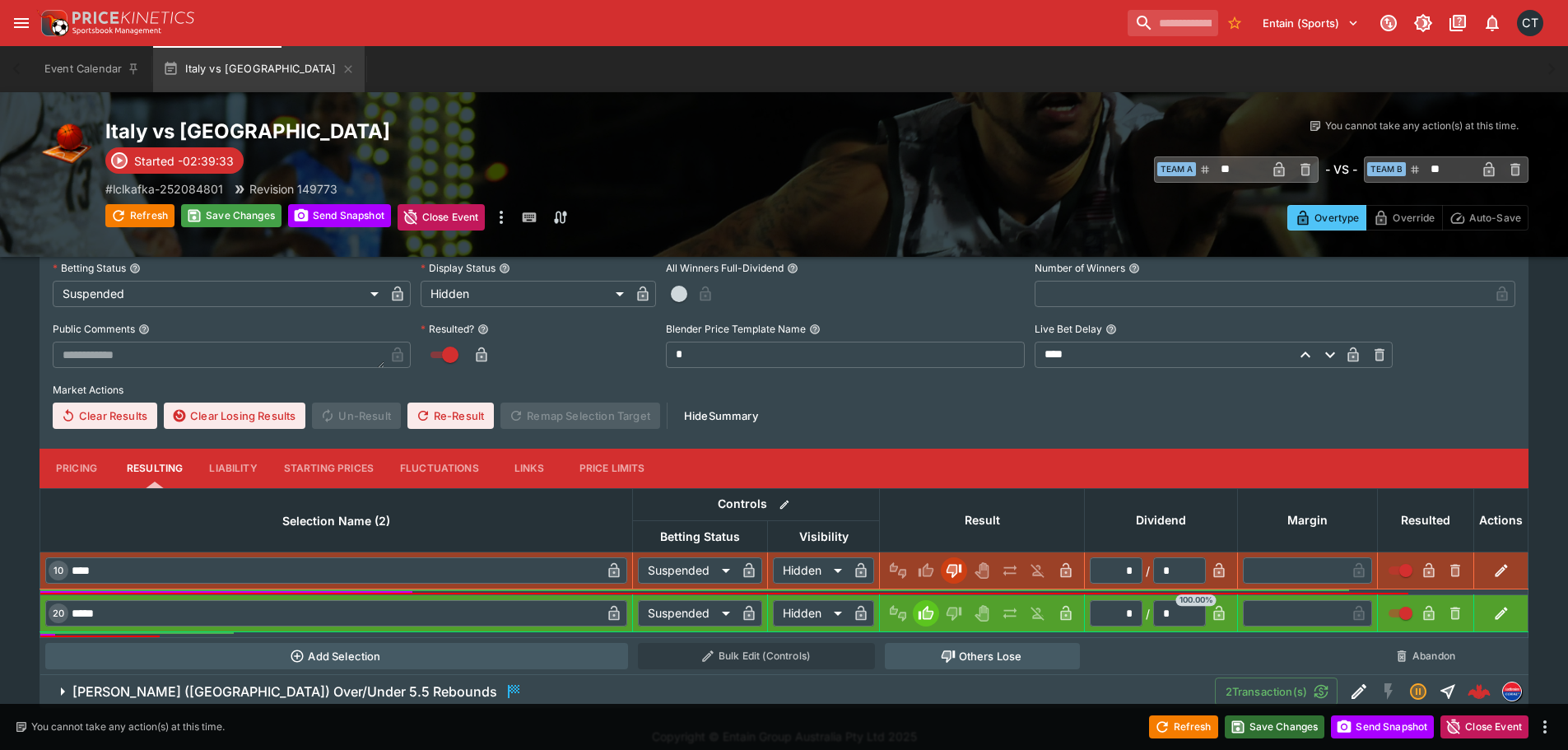
click at [1251, 723] on button "Save Changes" at bounding box center [1274, 726] width 101 height 23
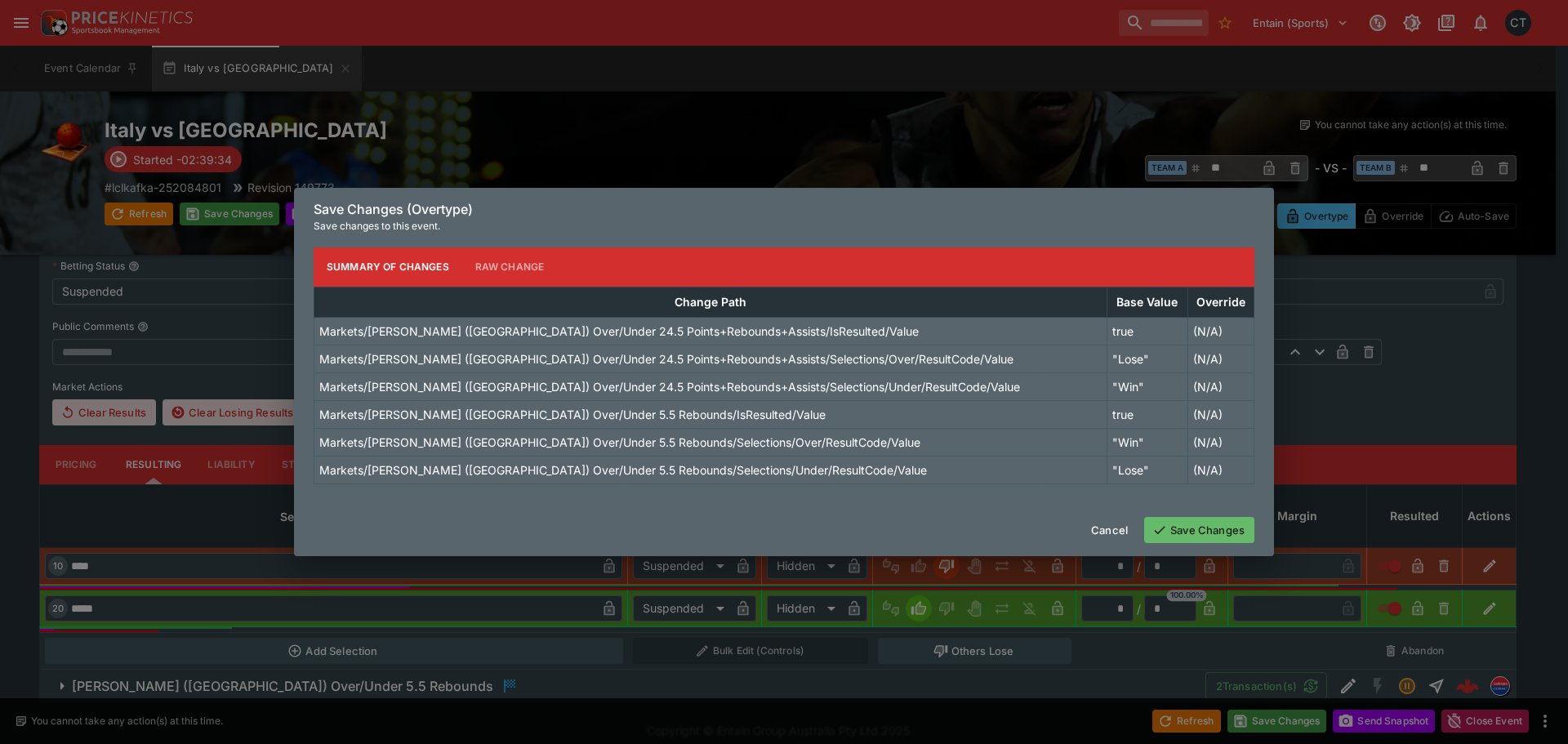
click at [1186, 526] on button "Save Changes" at bounding box center [1199, 529] width 110 height 26
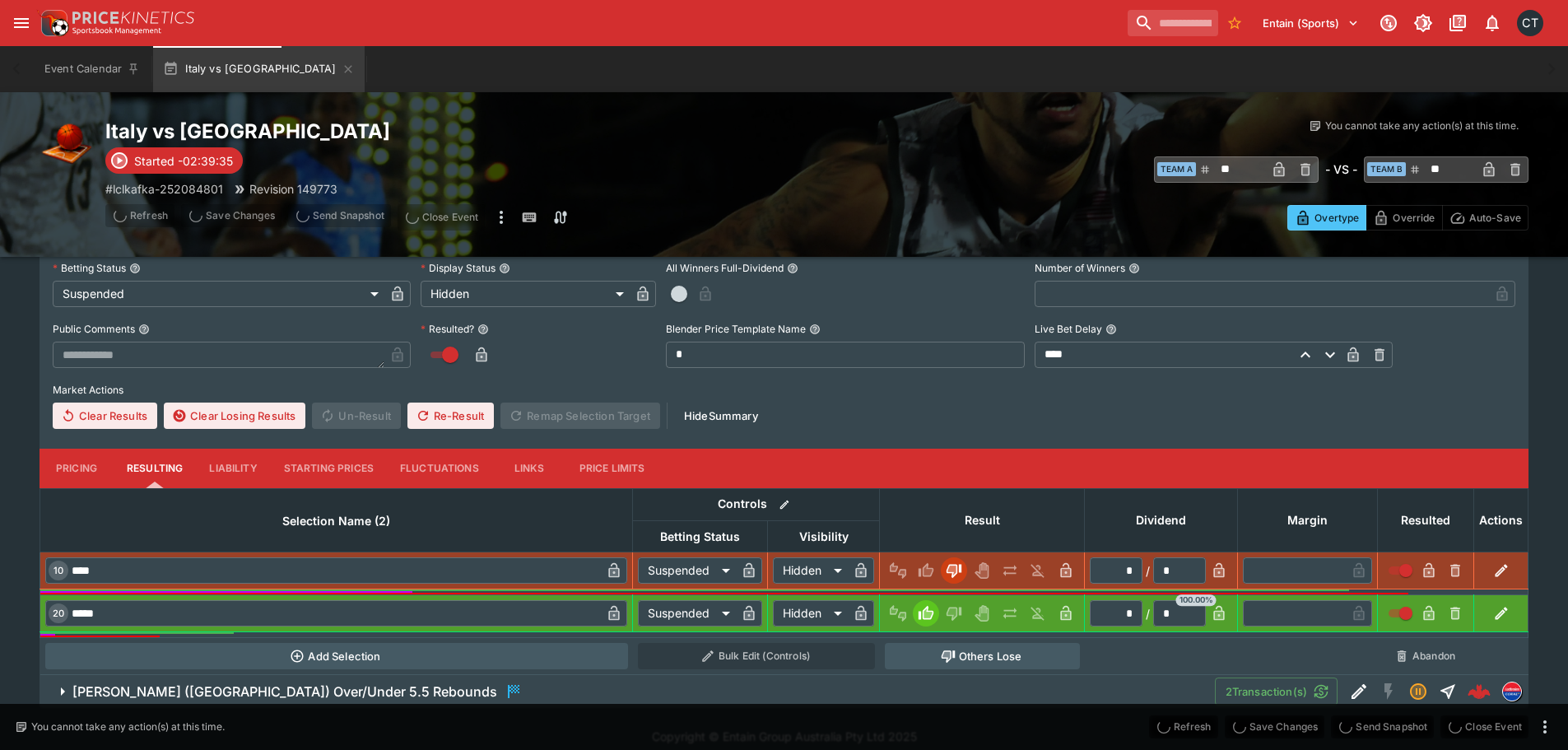
scroll to position [72, 0]
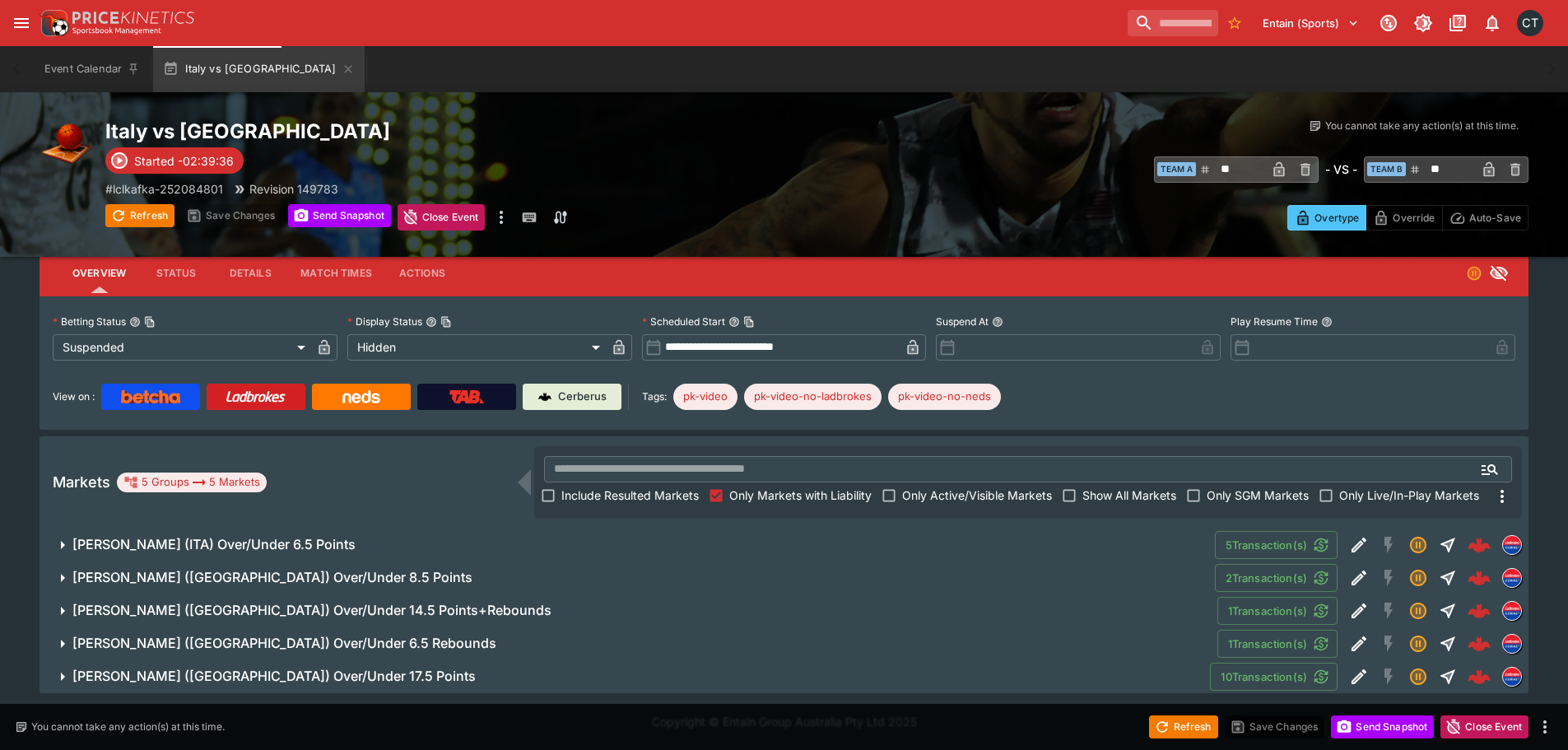
click at [246, 673] on h6 "[PERSON_NAME] ([GEOGRAPHIC_DATA]) Over/Under 17.5 Points" at bounding box center [274, 676] width 403 height 18
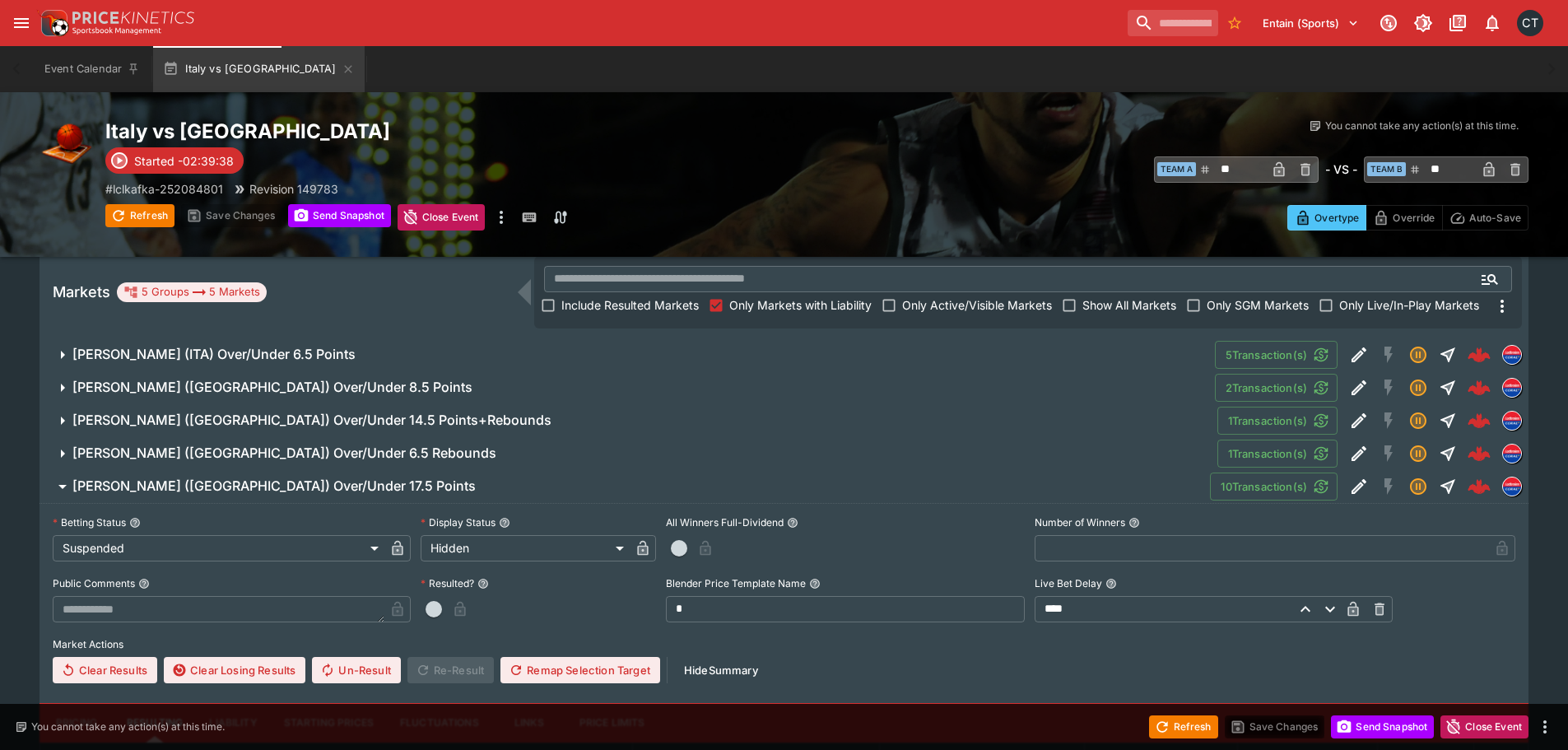
scroll to position [483, 0]
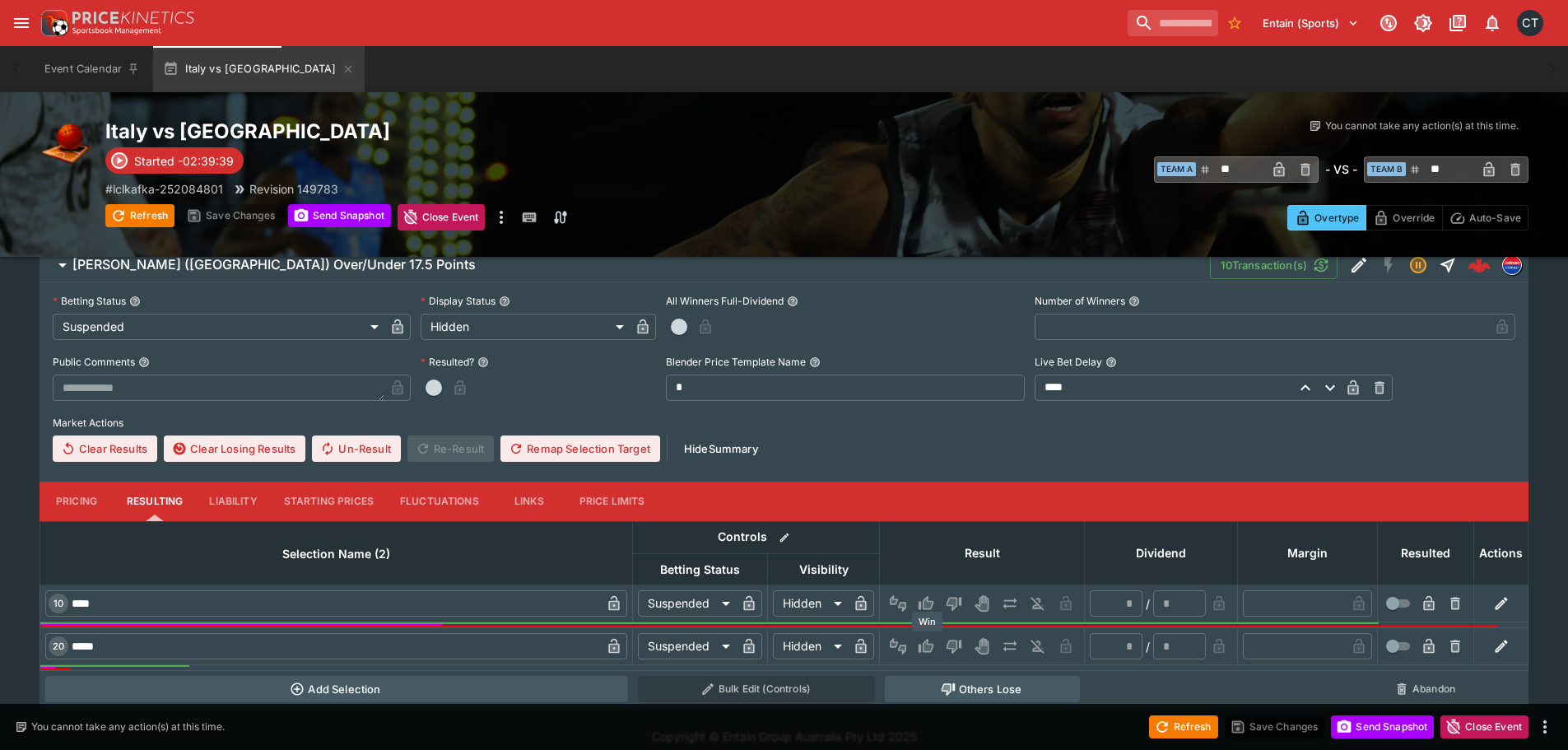
click at [926, 645] on icon "Win" at bounding box center [928, 646] width 8 height 10
type input "*"
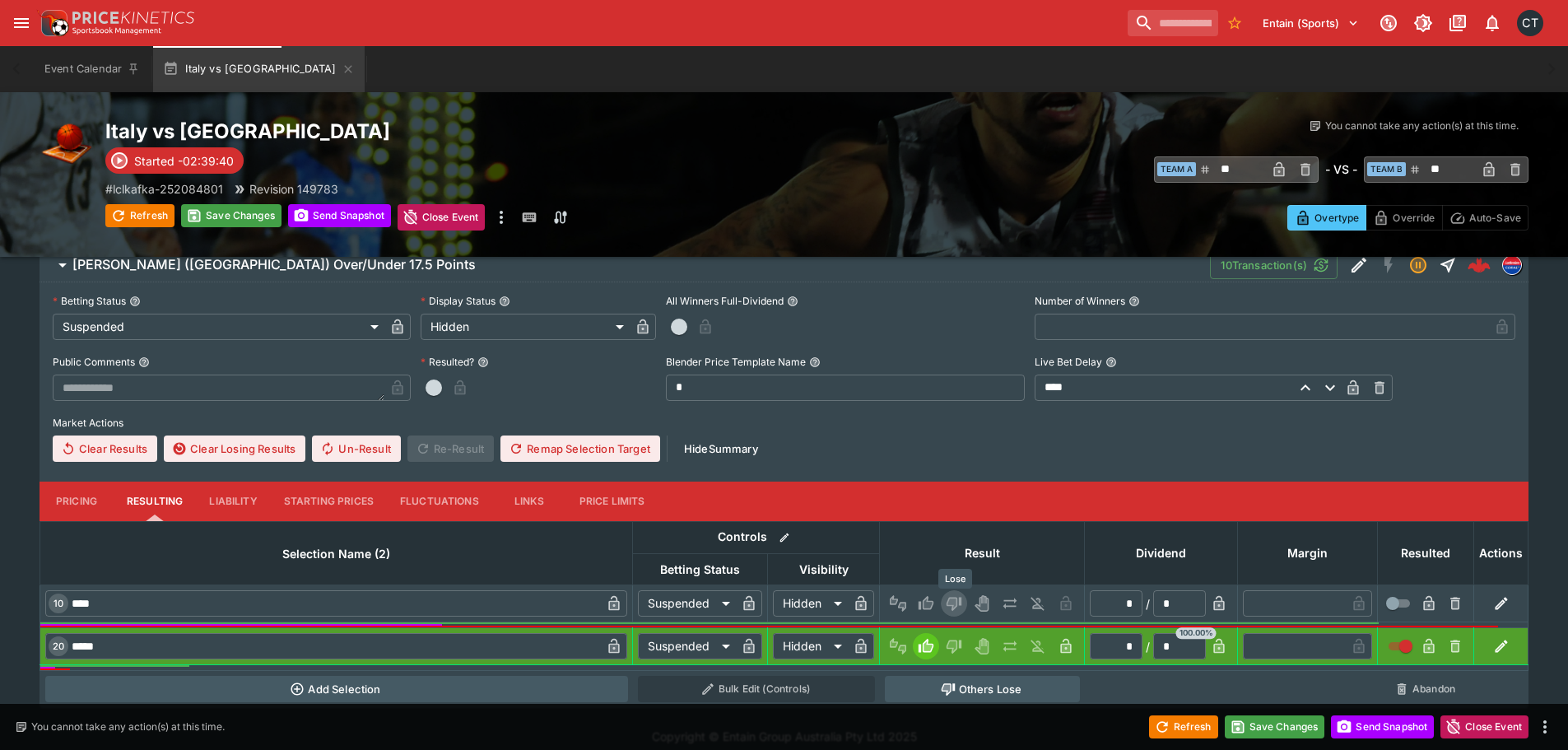
click at [958, 601] on icon "Lose" at bounding box center [954, 605] width 15 height 14
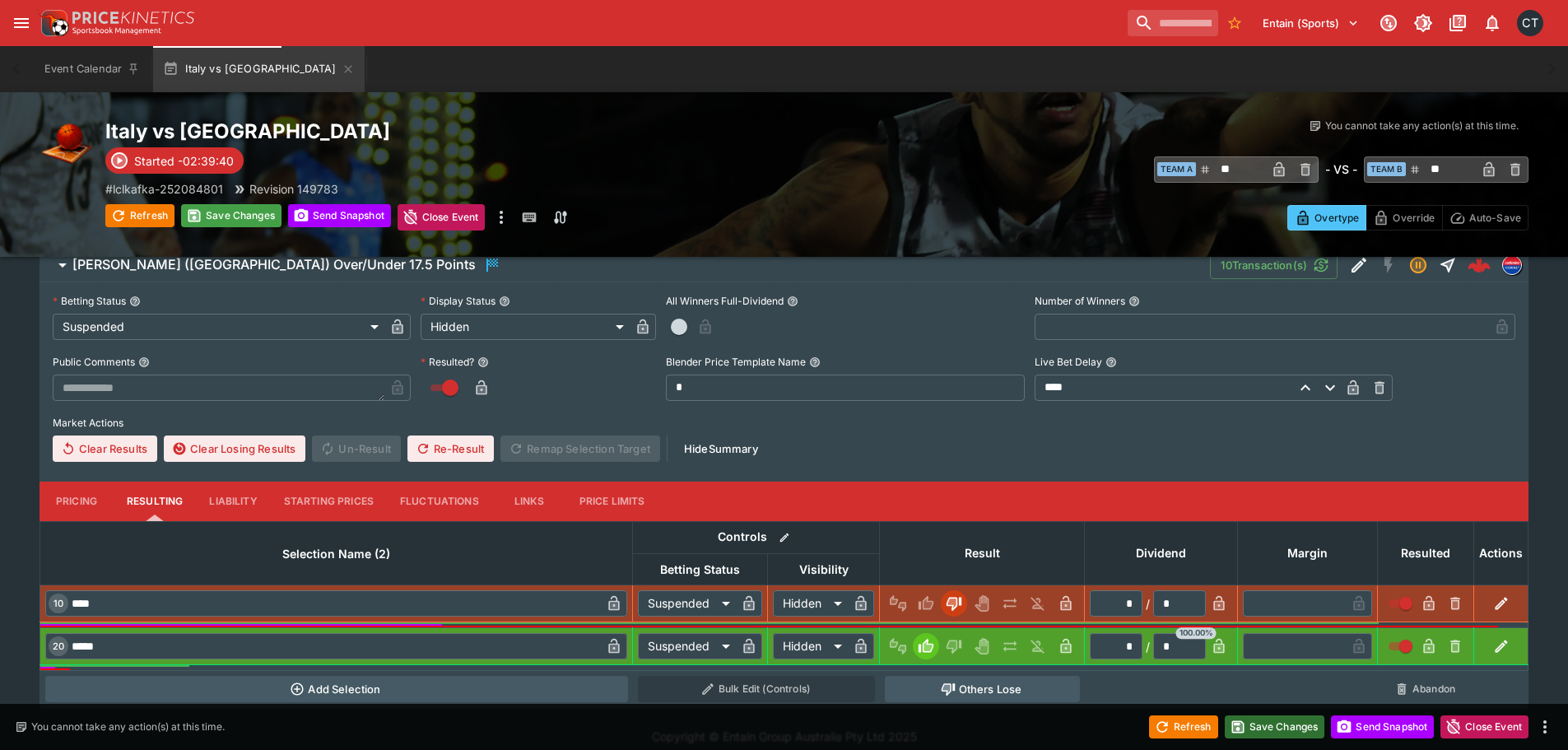
click at [1267, 722] on button "Save Changes" at bounding box center [1274, 726] width 101 height 23
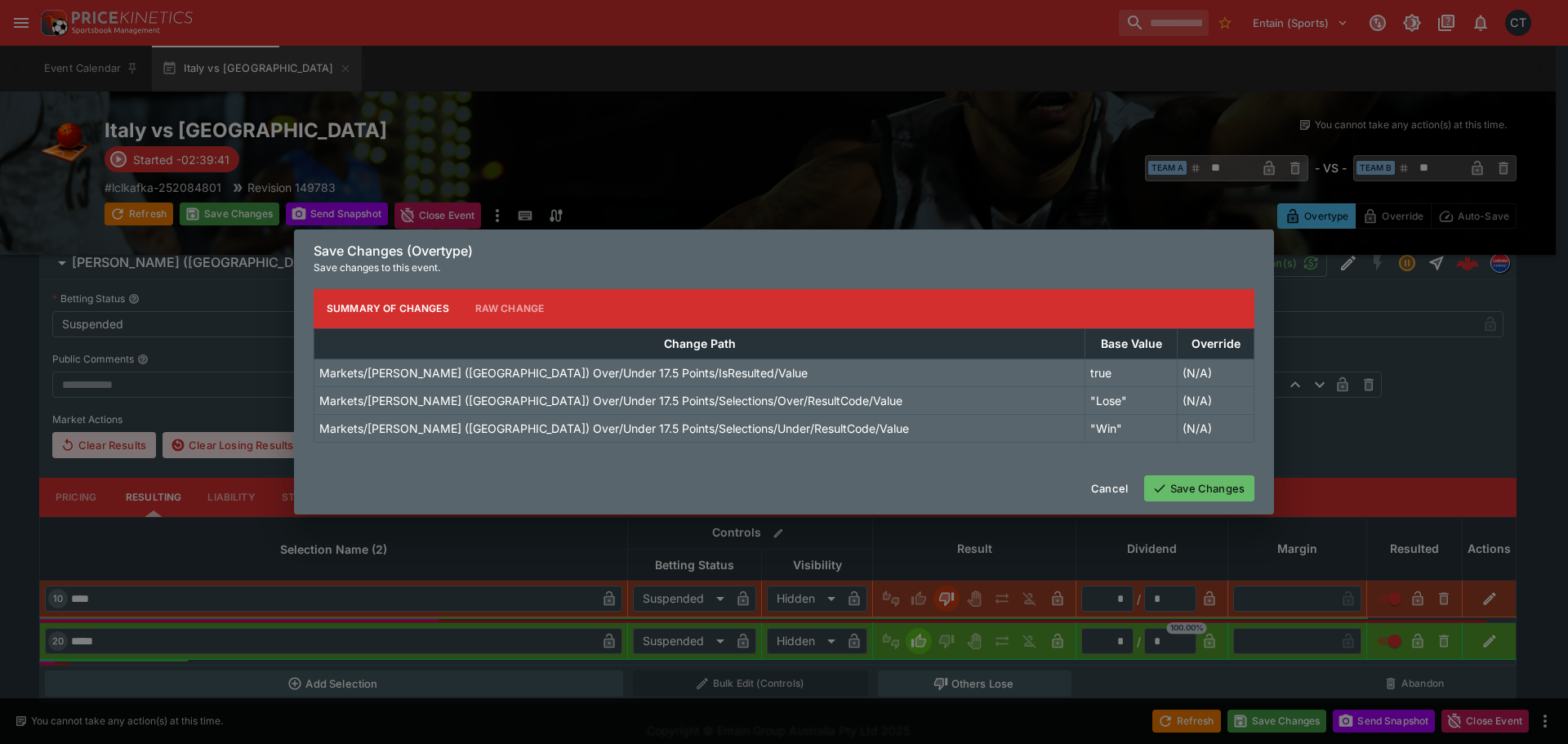
click at [1177, 499] on button "Save Changes" at bounding box center [1199, 488] width 110 height 26
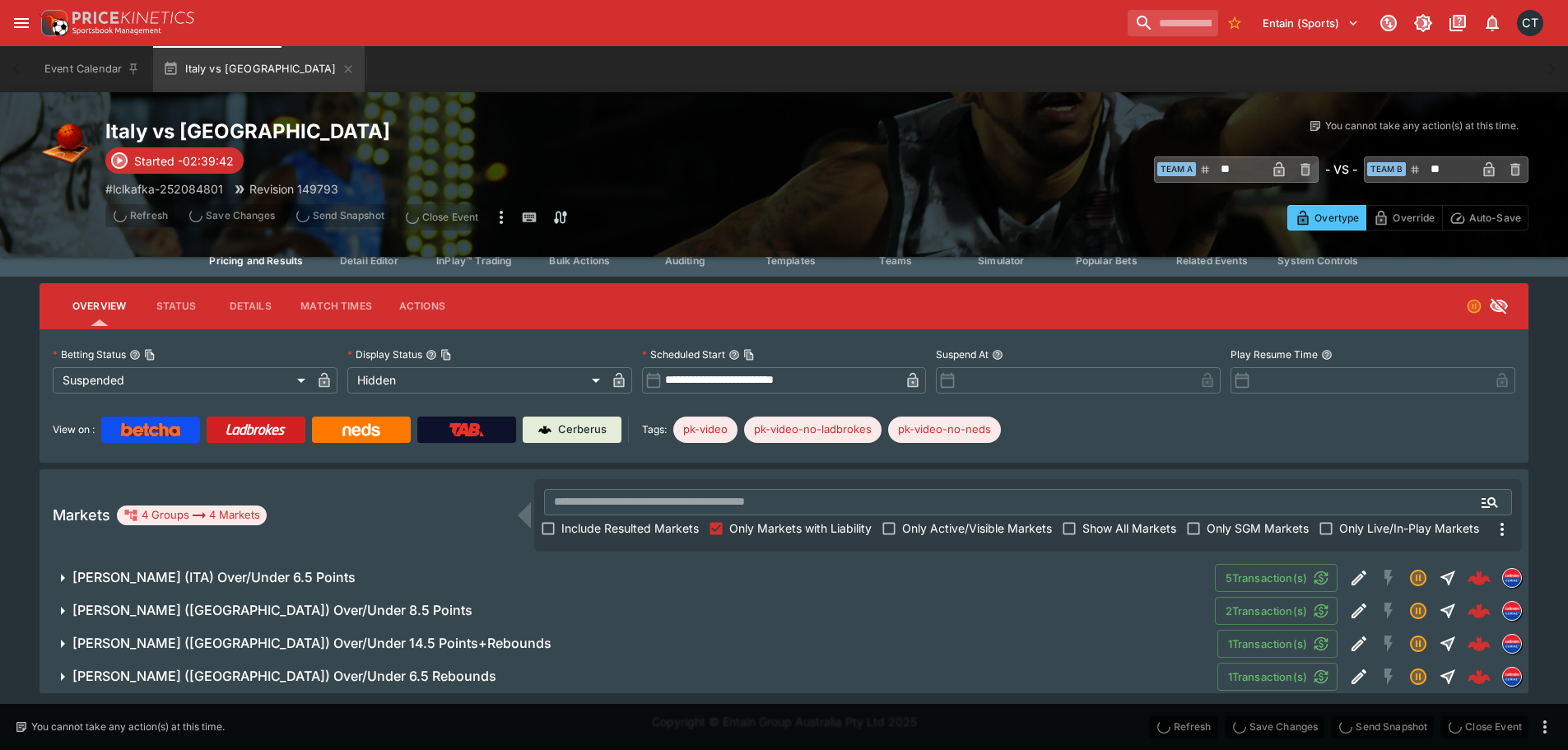
scroll to position [39, 0]
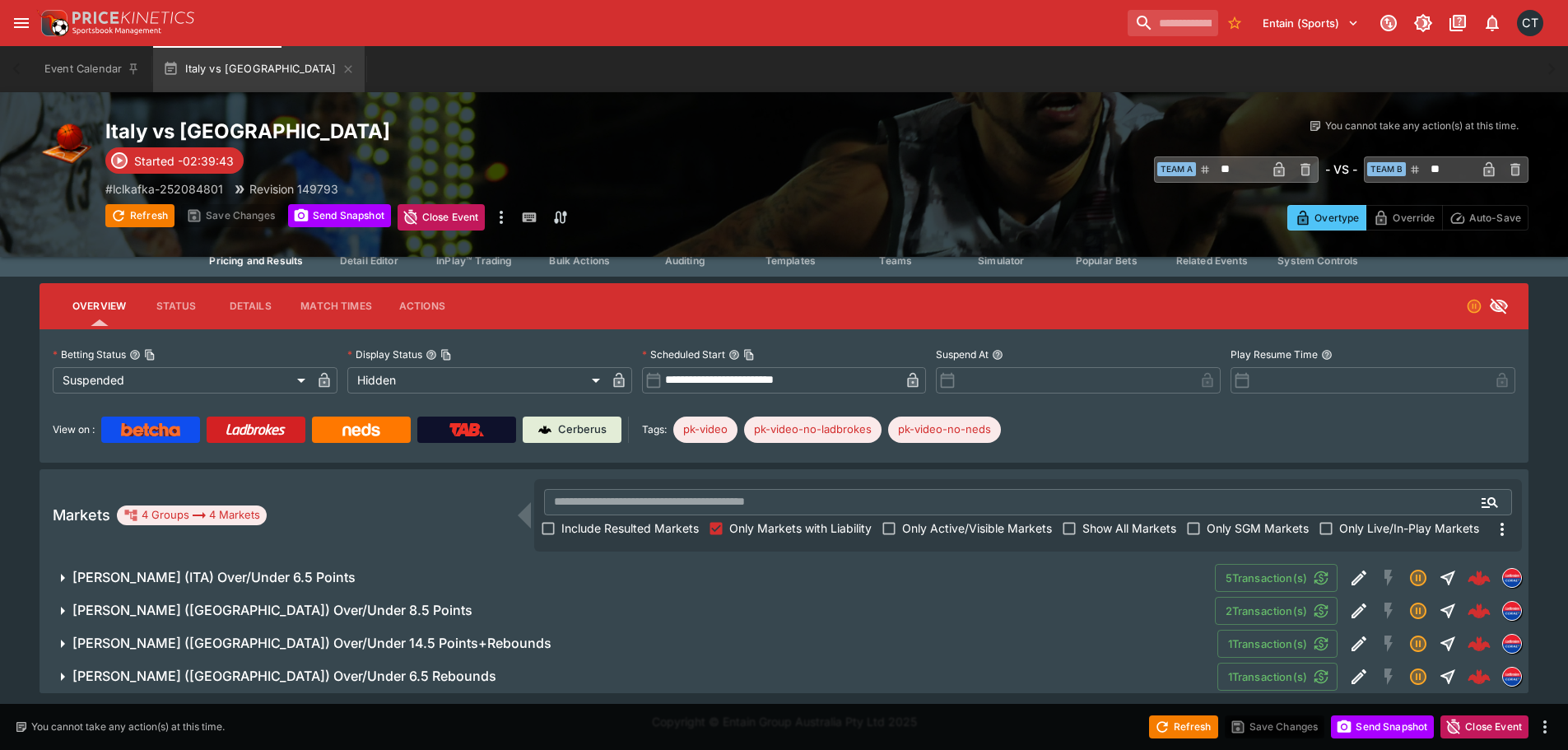
click at [180, 674] on h6 "[PERSON_NAME] ([GEOGRAPHIC_DATA]) Over/Under 6.5 Rebounds" at bounding box center [285, 676] width 424 height 18
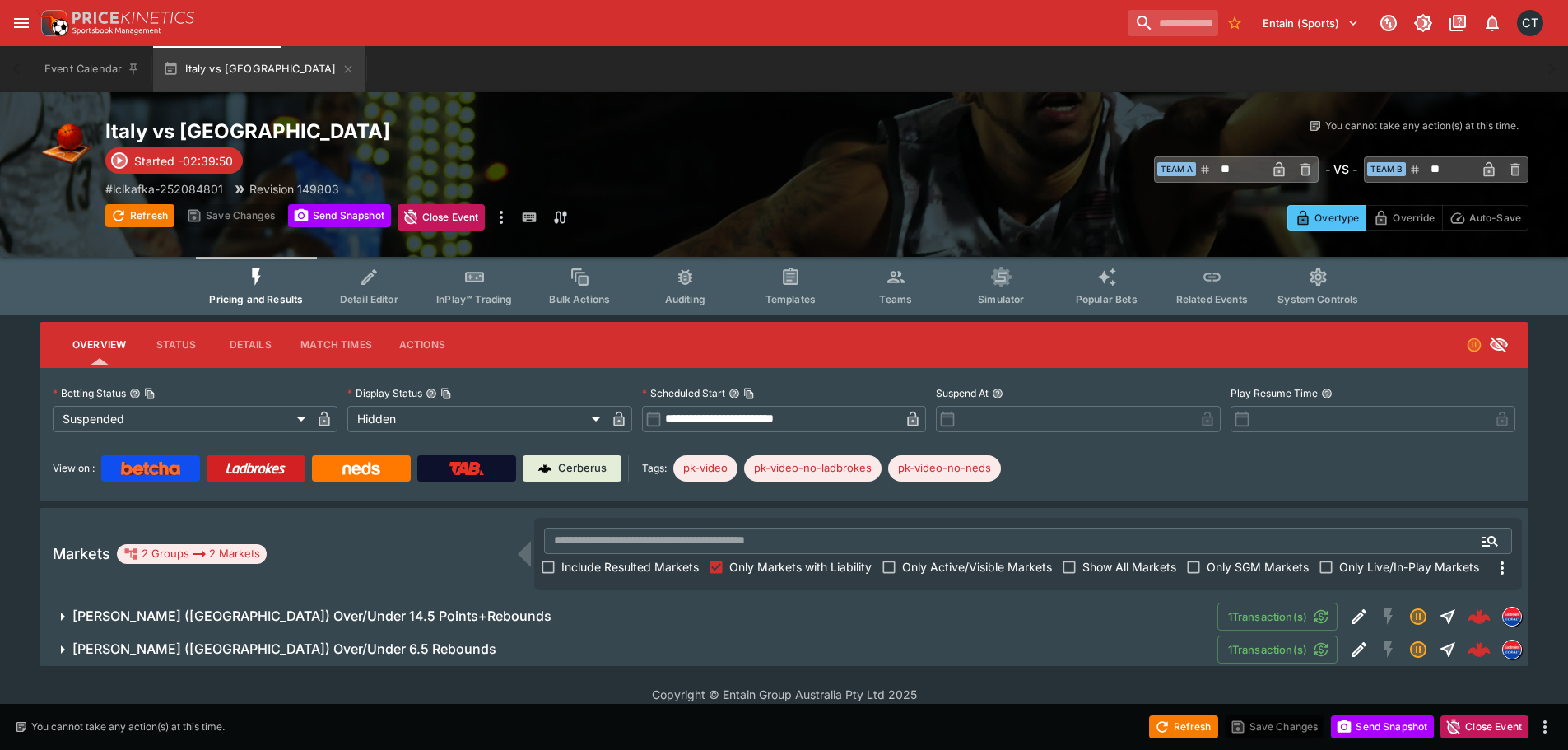
scroll to position [0, 0]
click at [328, 644] on h6 "[PERSON_NAME] ([GEOGRAPHIC_DATA]) Over/Under 6.5 Rebounds" at bounding box center [285, 649] width 424 height 18
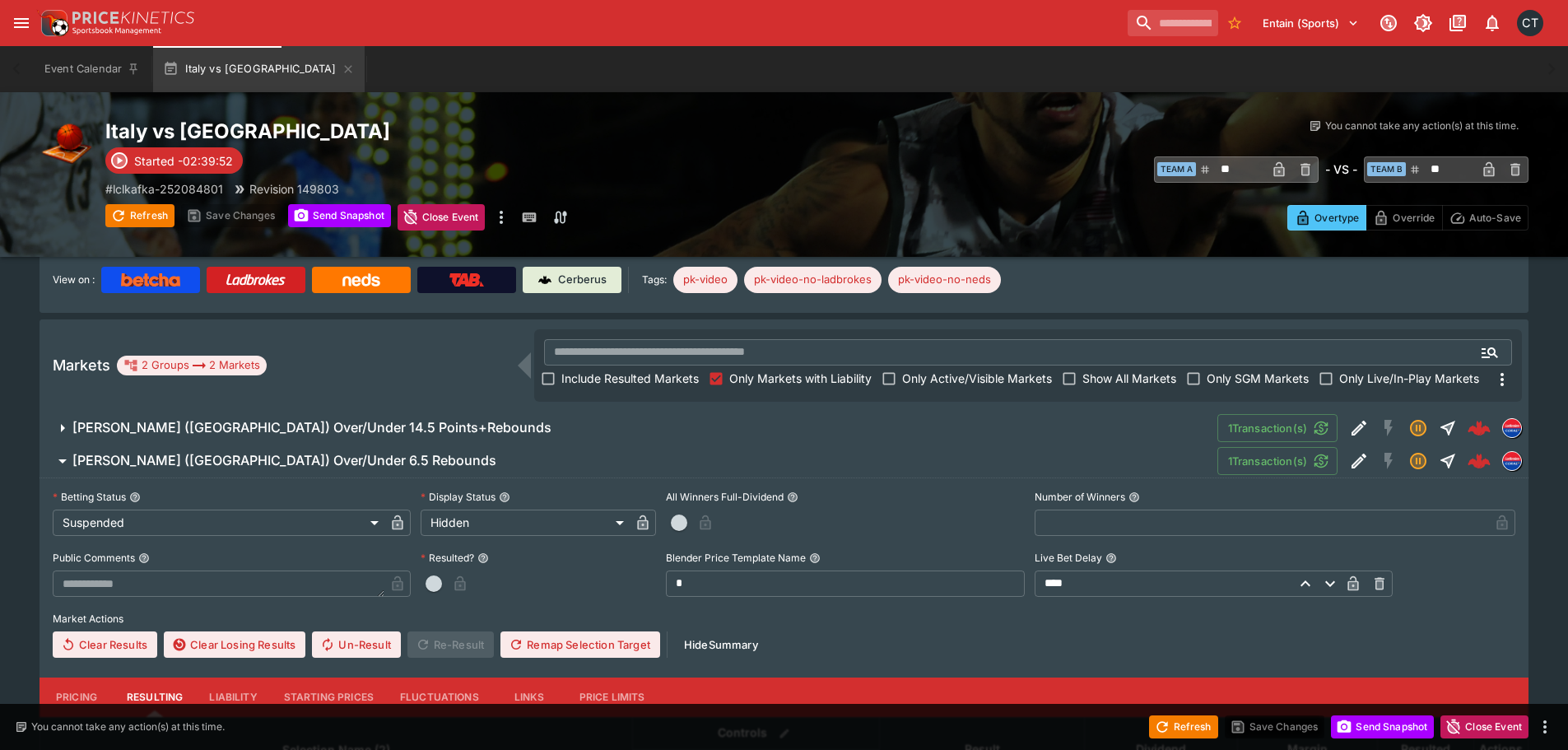
scroll to position [393, 0]
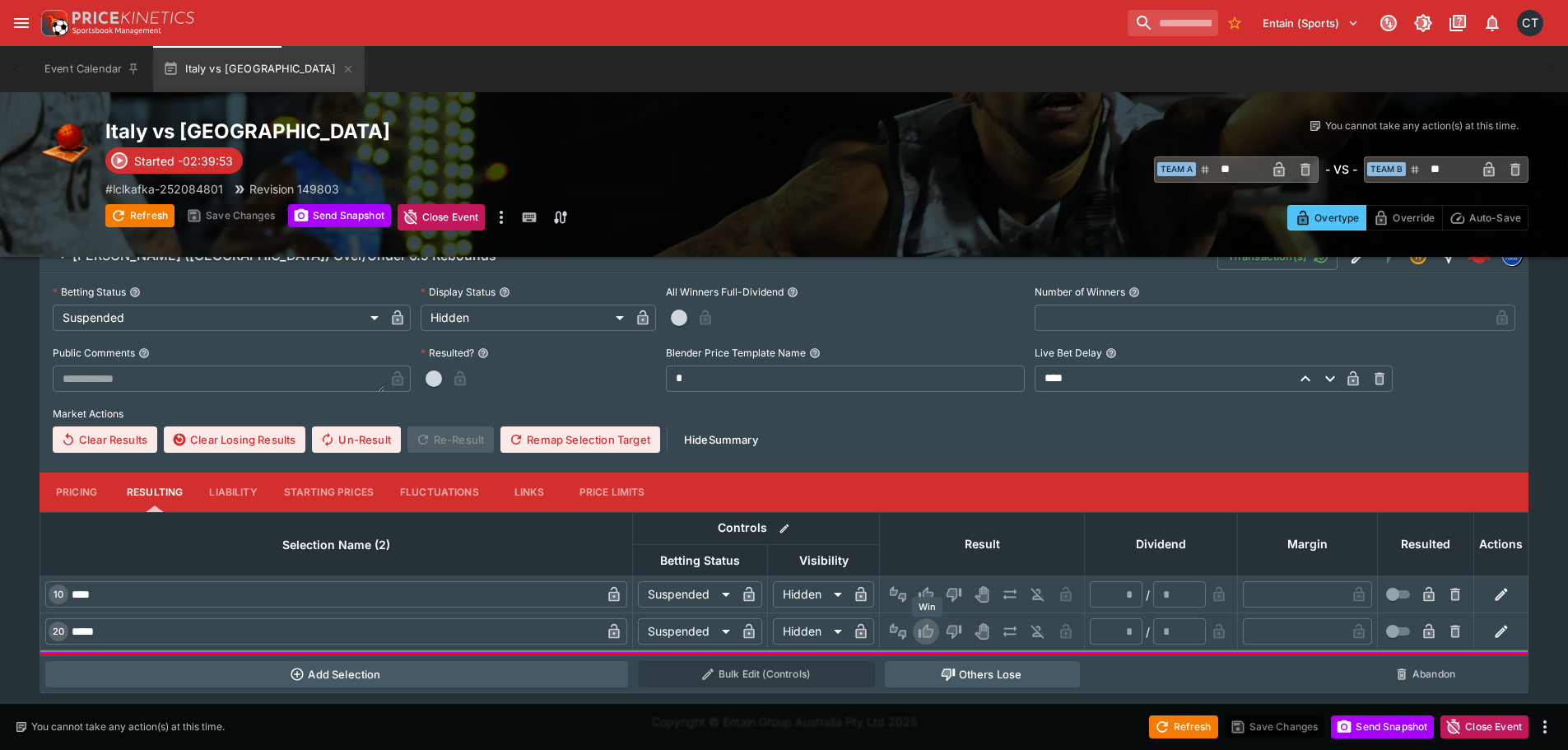
click at [923, 631] on icon "Win" at bounding box center [926, 631] width 17 height 17
type input "*"
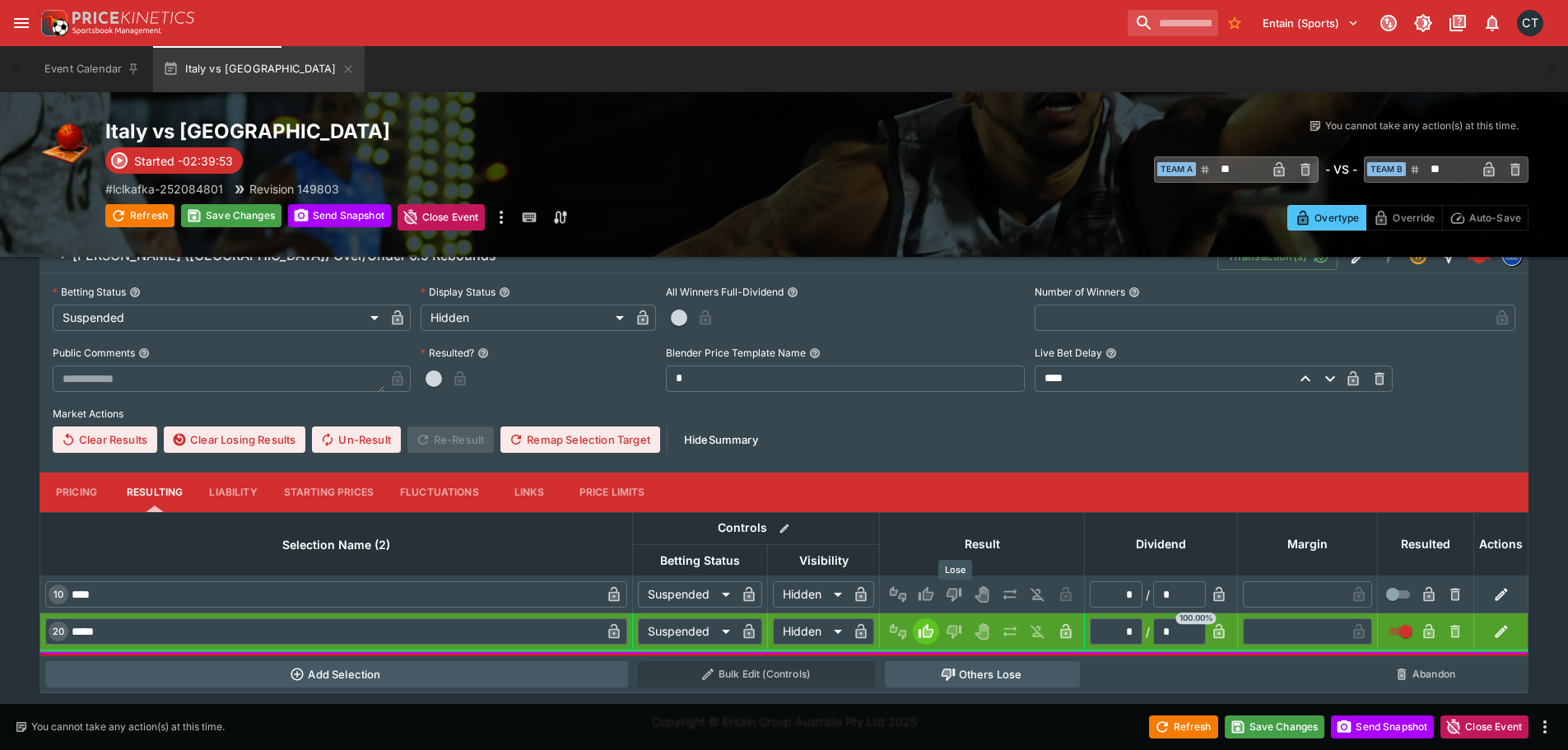
click at [961, 591] on icon "Lose" at bounding box center [954, 595] width 15 height 14
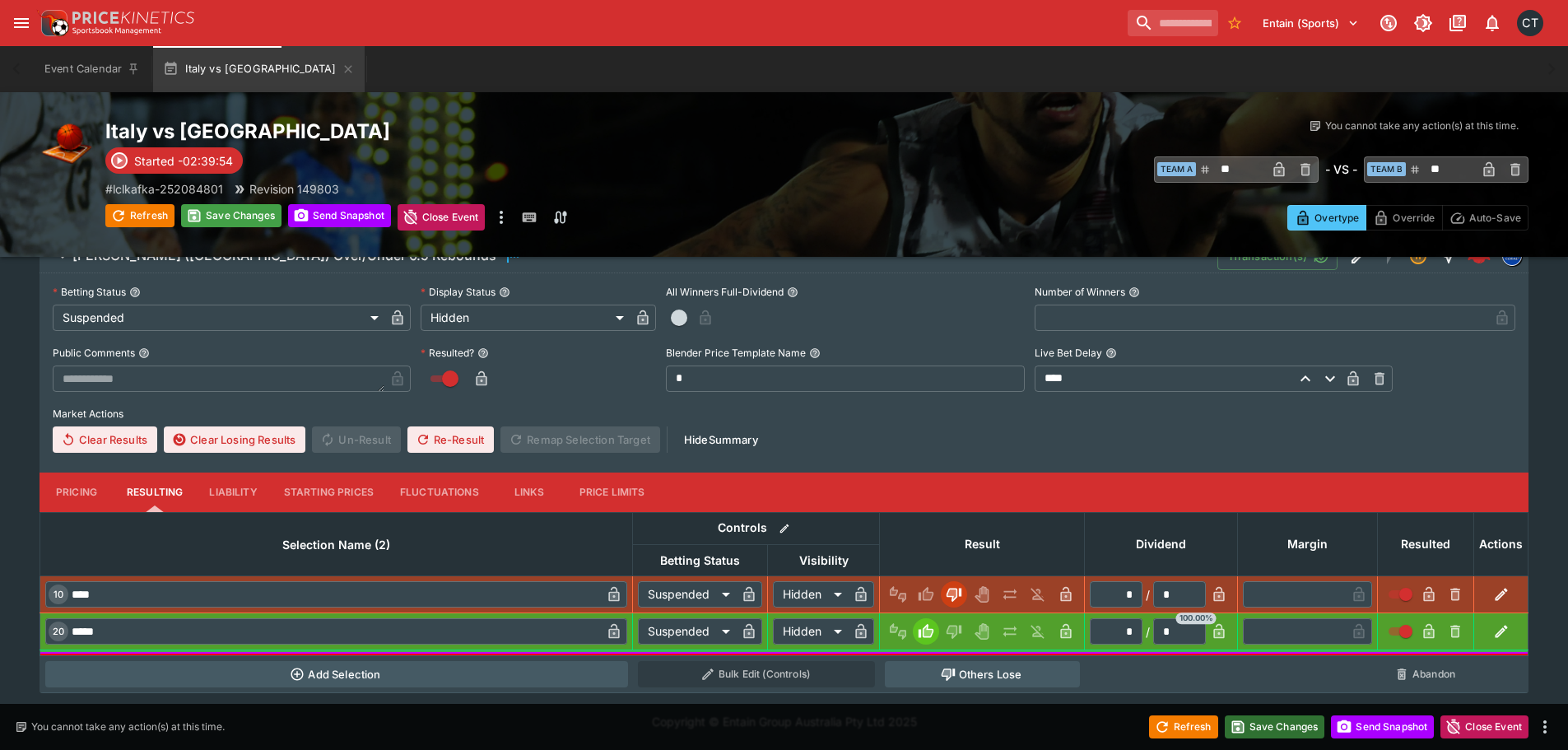
click at [1274, 725] on button "Save Changes" at bounding box center [1274, 726] width 101 height 23
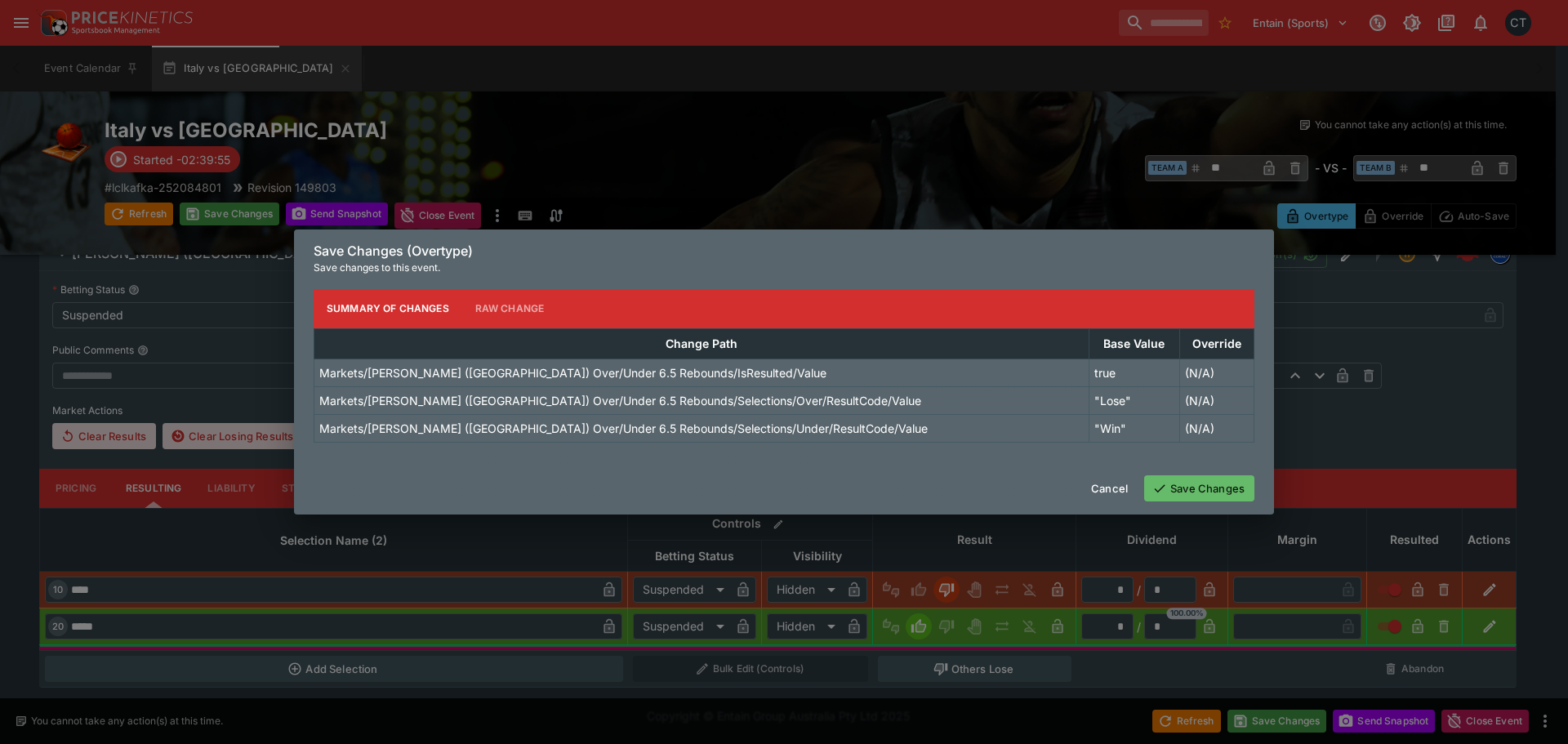
click at [1191, 476] on button "Save Changes" at bounding box center [1199, 488] width 110 height 26
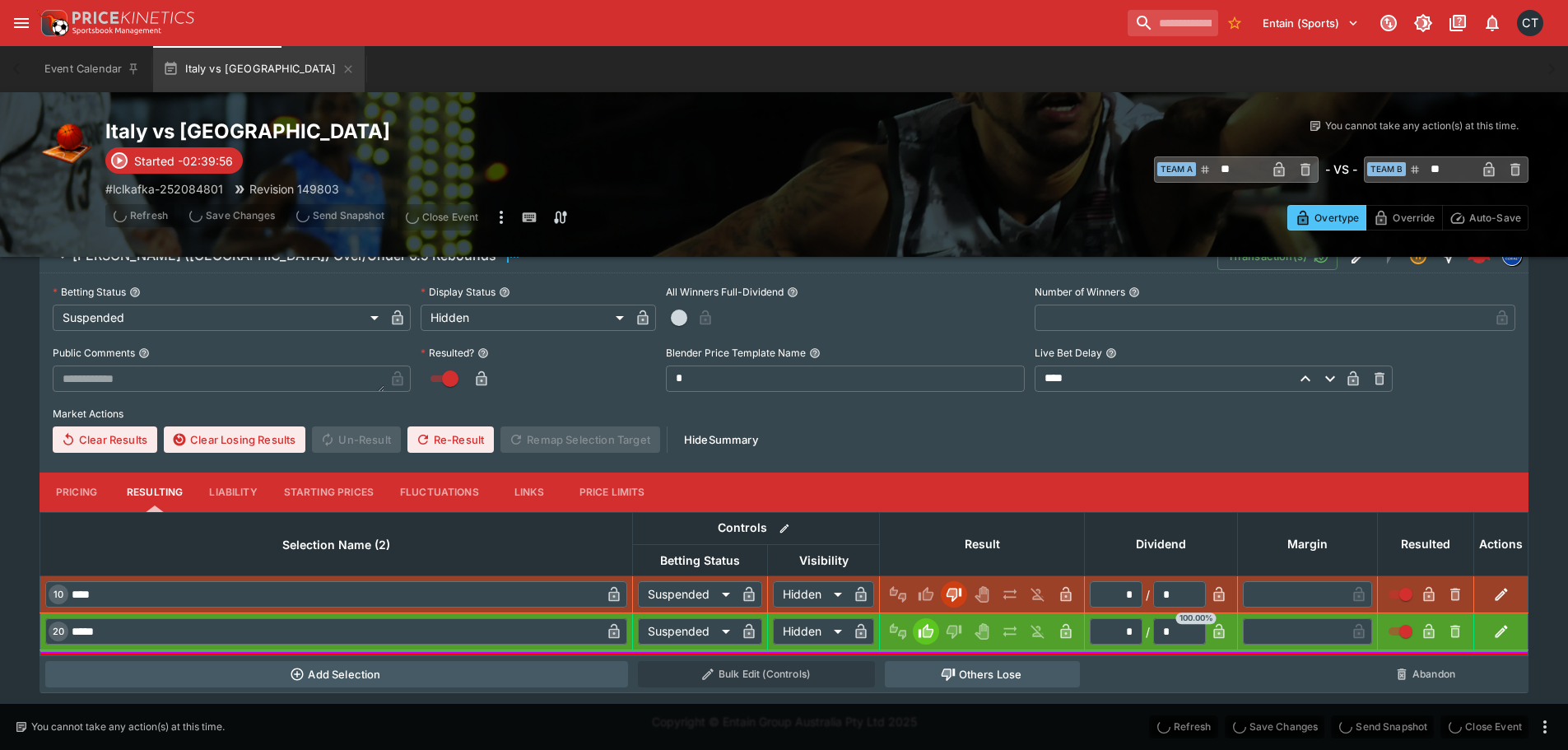
scroll to position [0, 0]
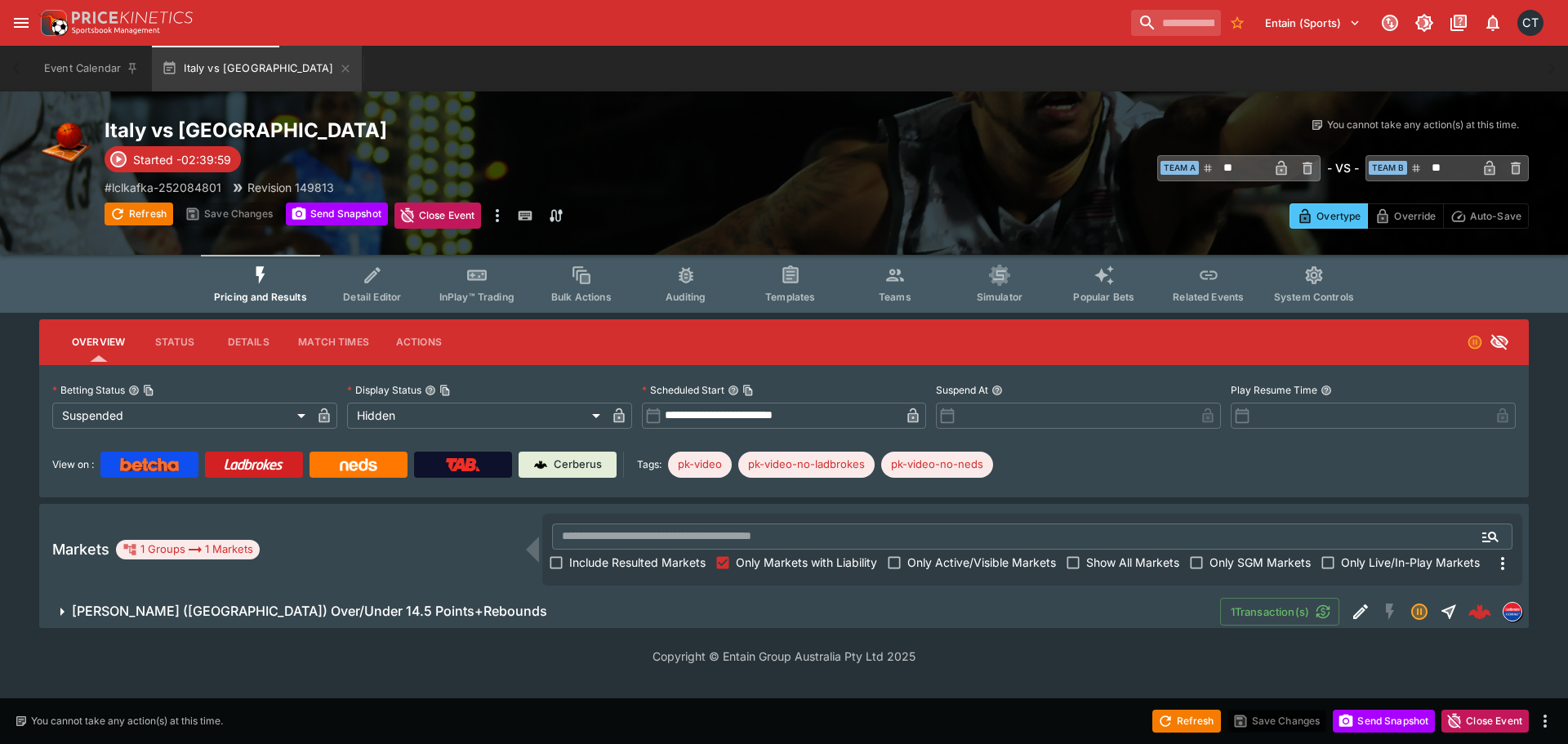
click at [346, 614] on h6 "[PERSON_NAME] ([GEOGRAPHIC_DATA]) Over/Under 14.5 Points+Rebounds" at bounding box center [310, 611] width 476 height 17
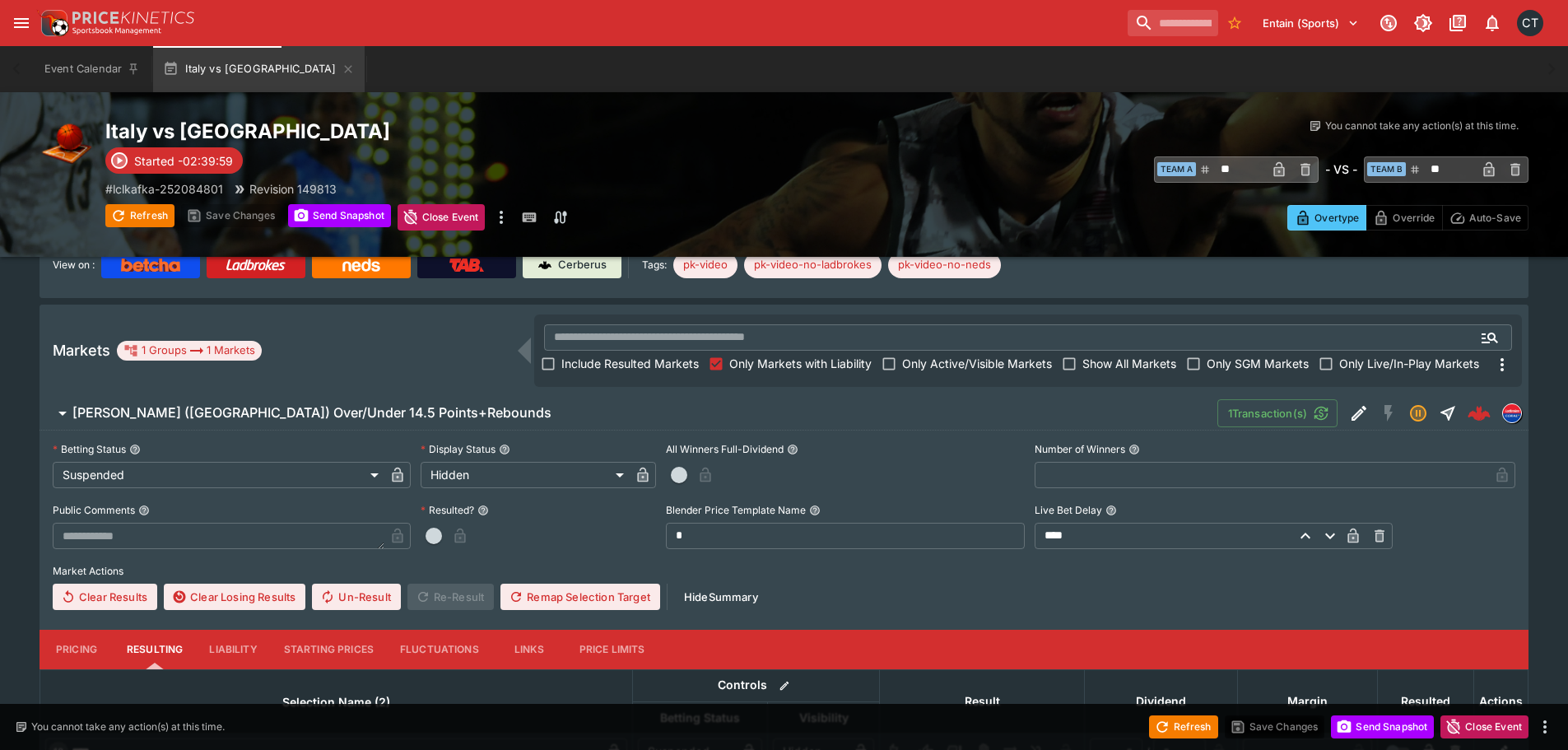
scroll to position [358, 0]
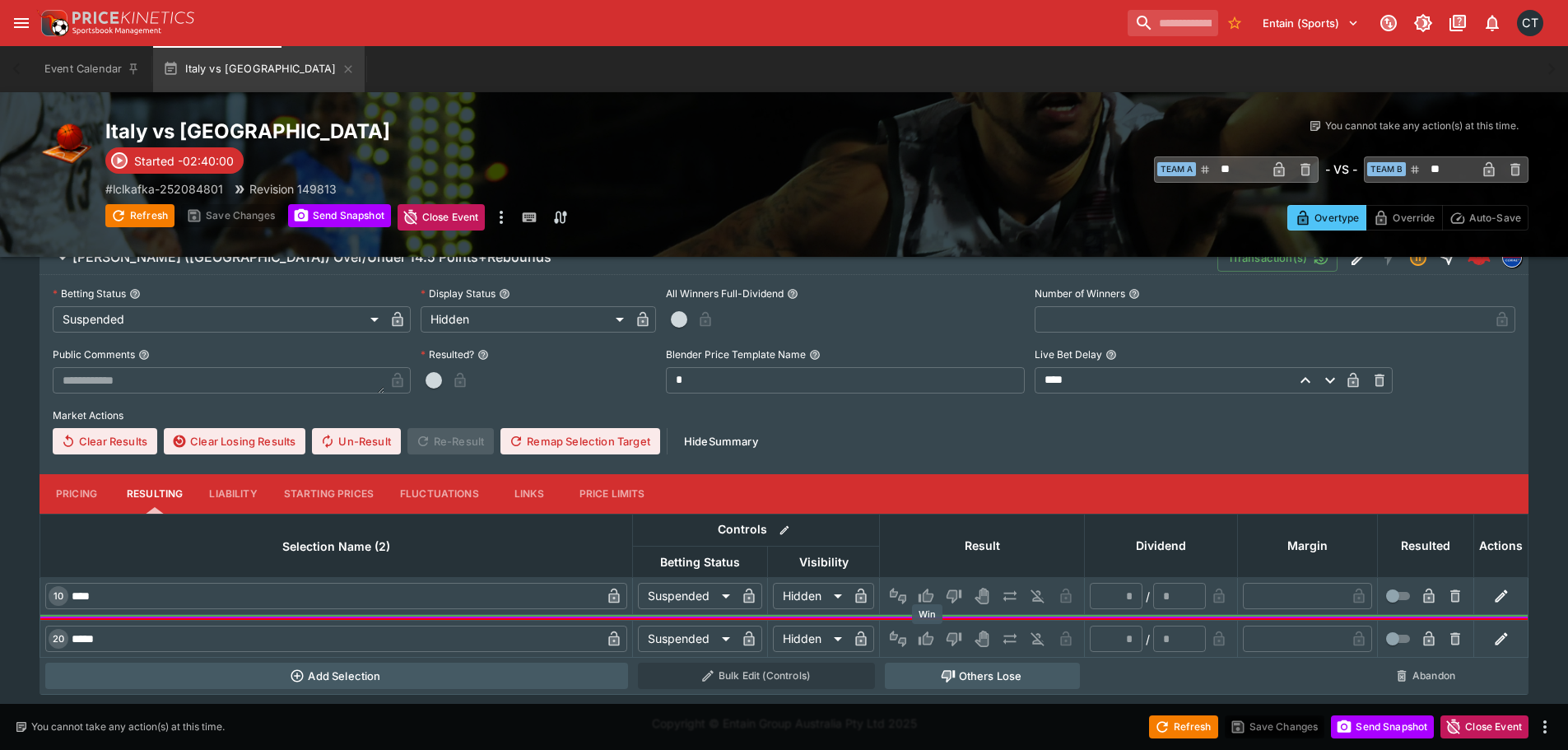
click at [925, 636] on icon "Win" at bounding box center [926, 638] width 15 height 14
type input "*"
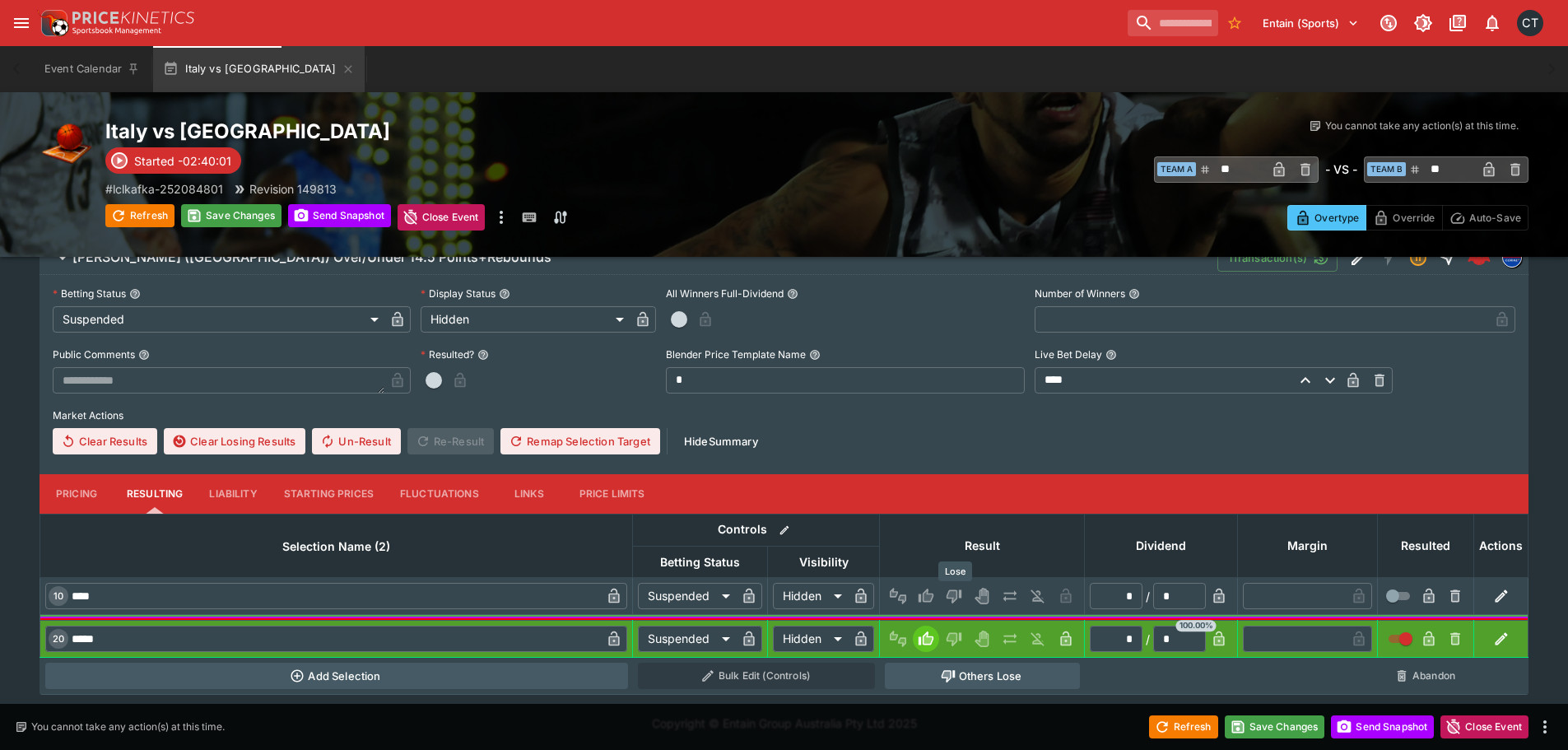
click at [956, 590] on icon "Lose" at bounding box center [954, 597] width 15 height 14
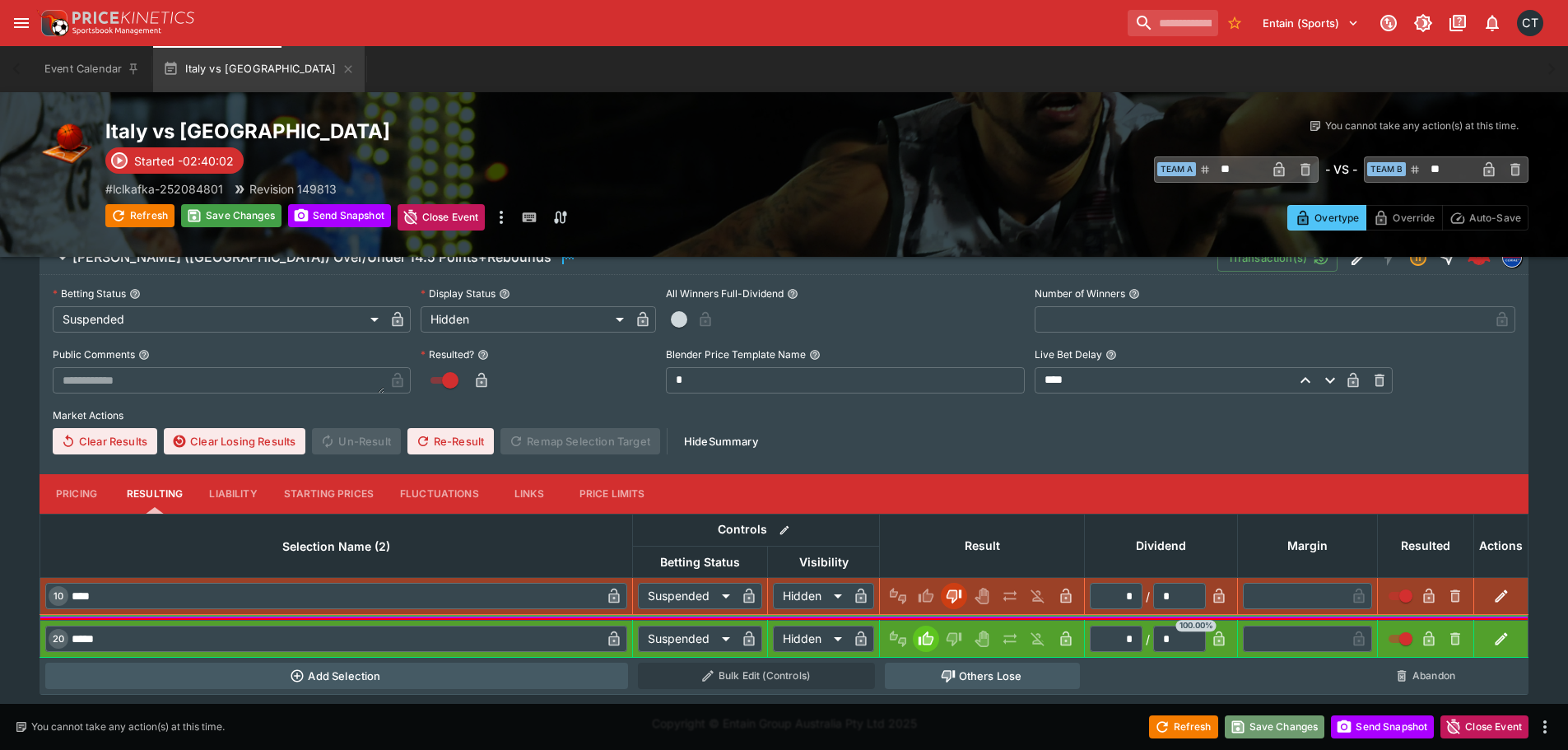
click at [1251, 720] on button "Save Changes" at bounding box center [1274, 726] width 101 height 23
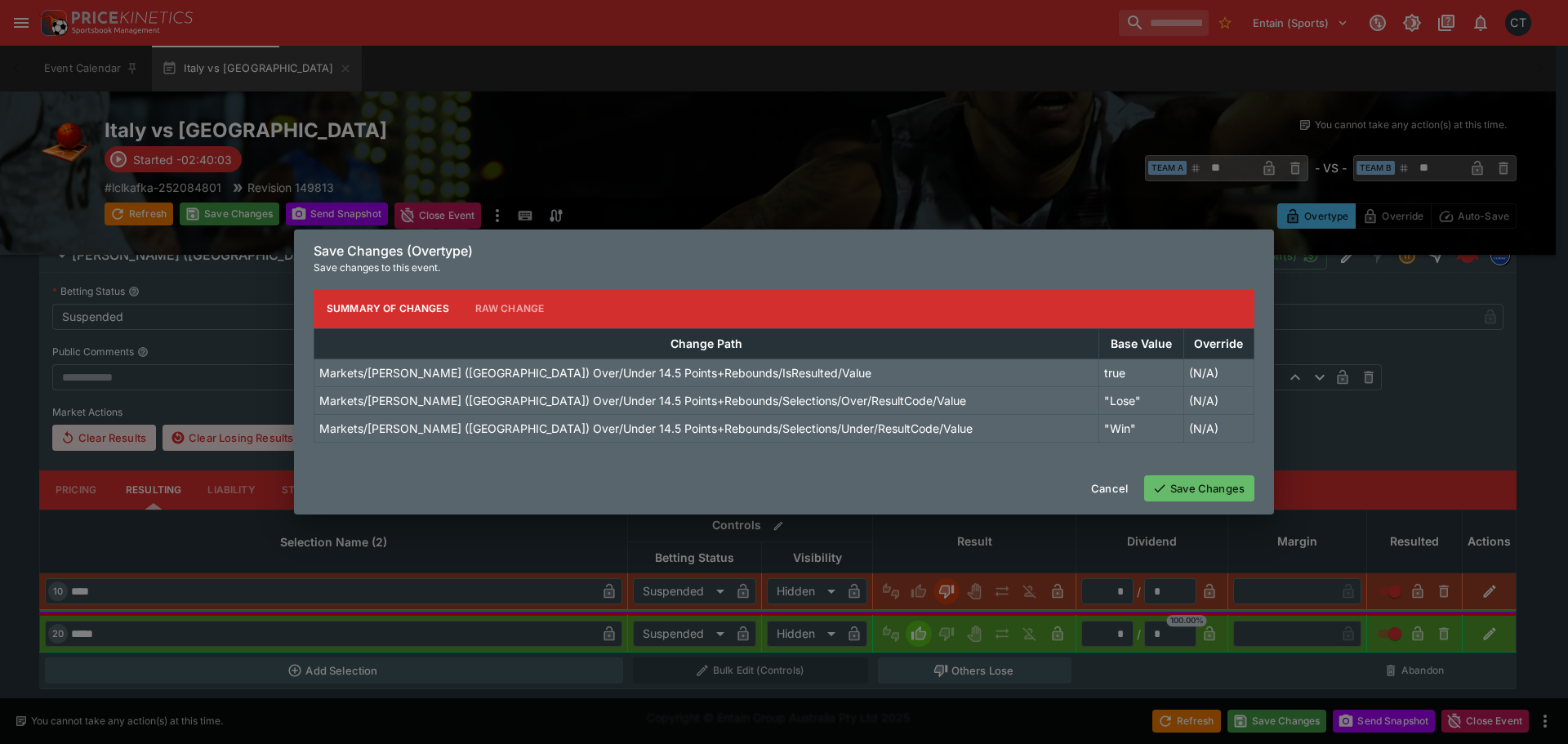
click at [1186, 485] on button "Save Changes" at bounding box center [1199, 488] width 110 height 26
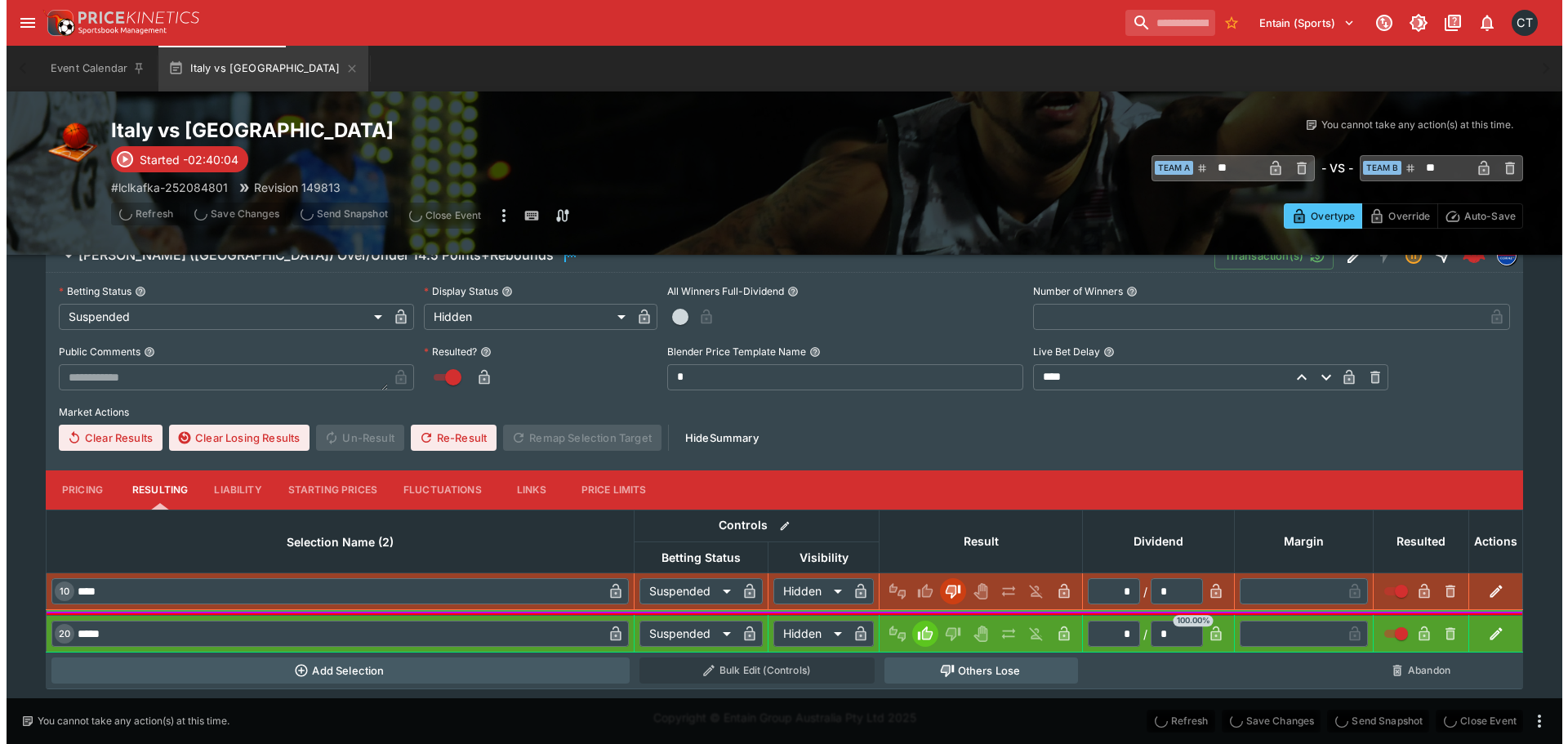
scroll to position [0, 0]
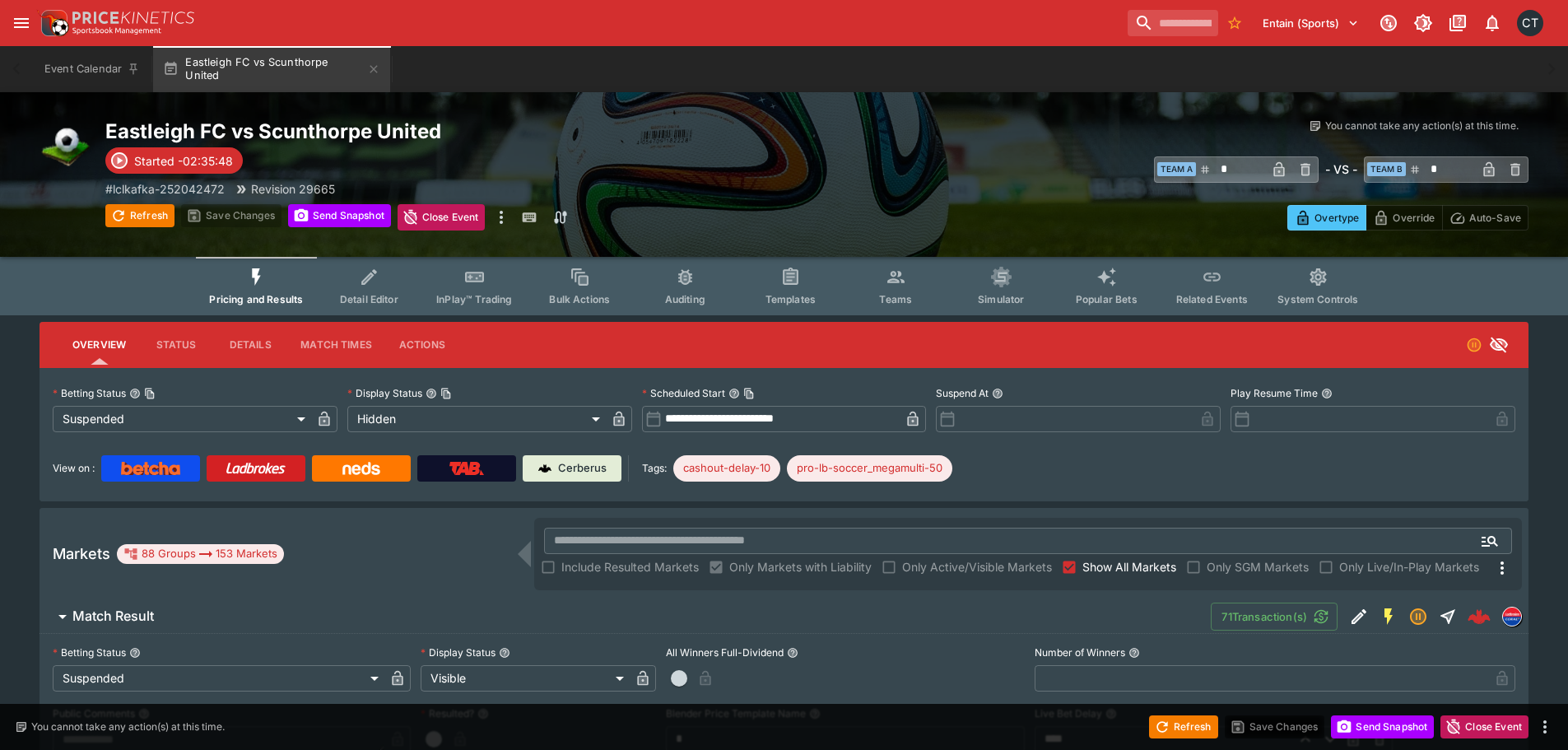
click at [353, 133] on h2 "Eastleigh FC vs Scunthorpe United" at bounding box center [461, 131] width 712 height 25
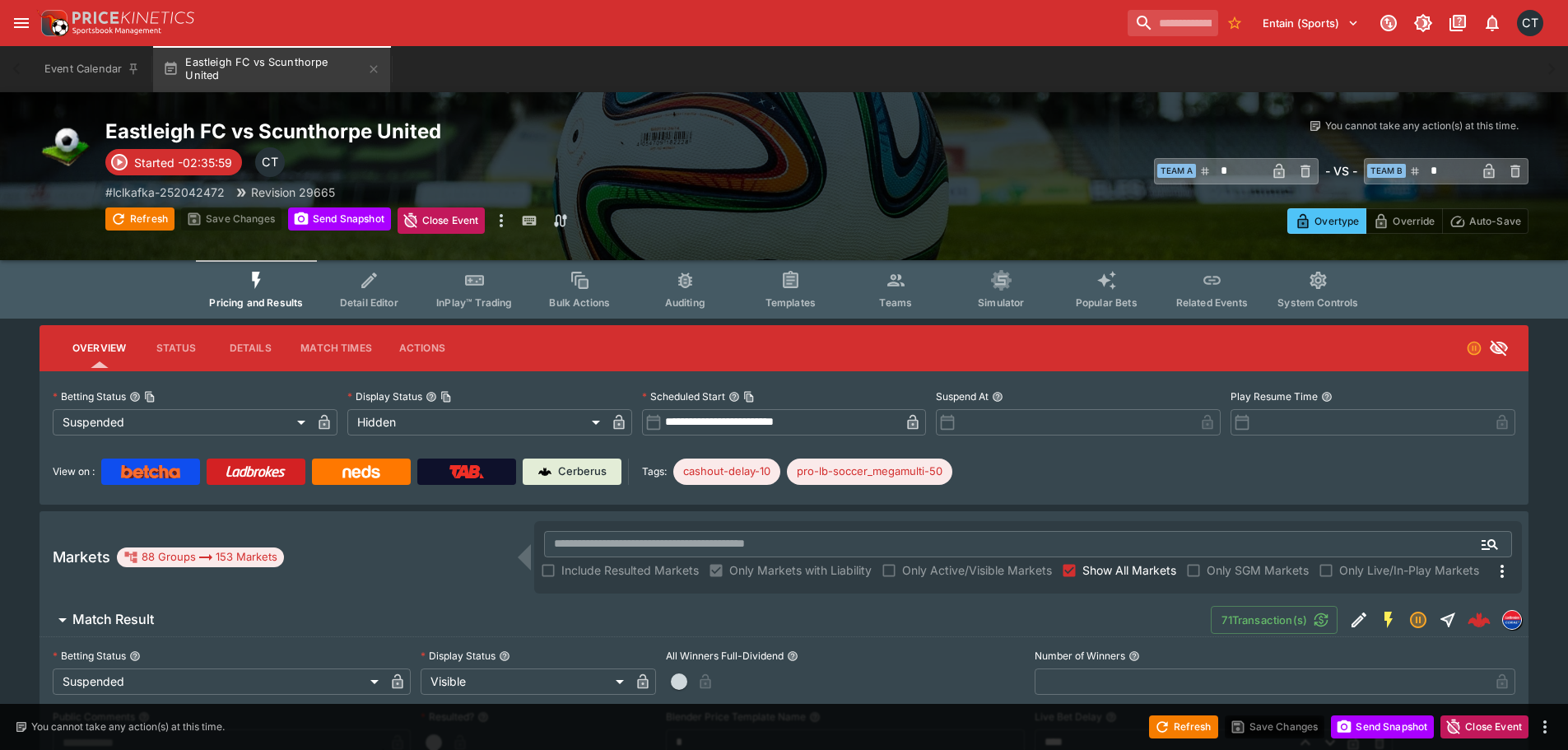
click at [1096, 577] on span "Show All Markets" at bounding box center [1129, 570] width 94 height 18
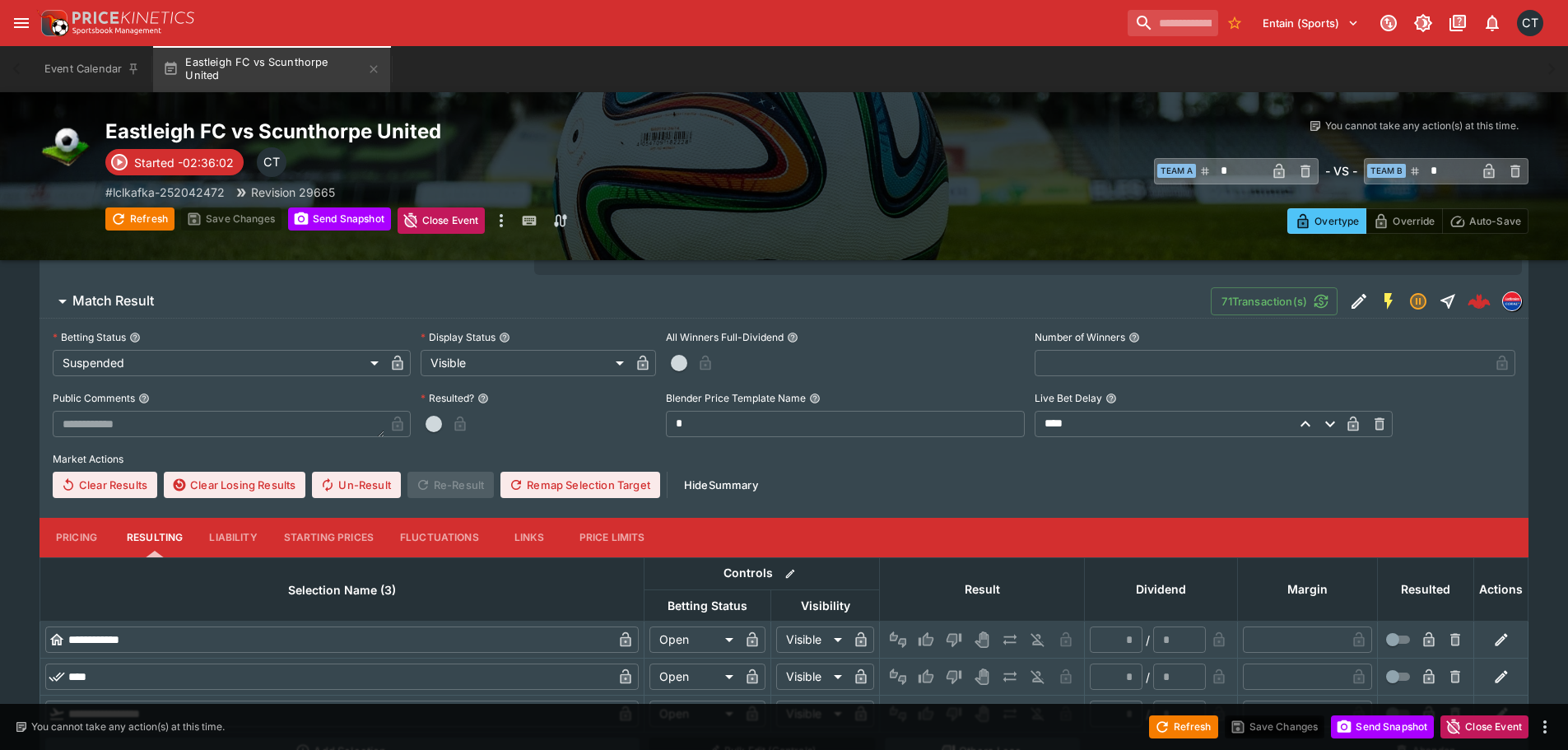
scroll to position [461, 0]
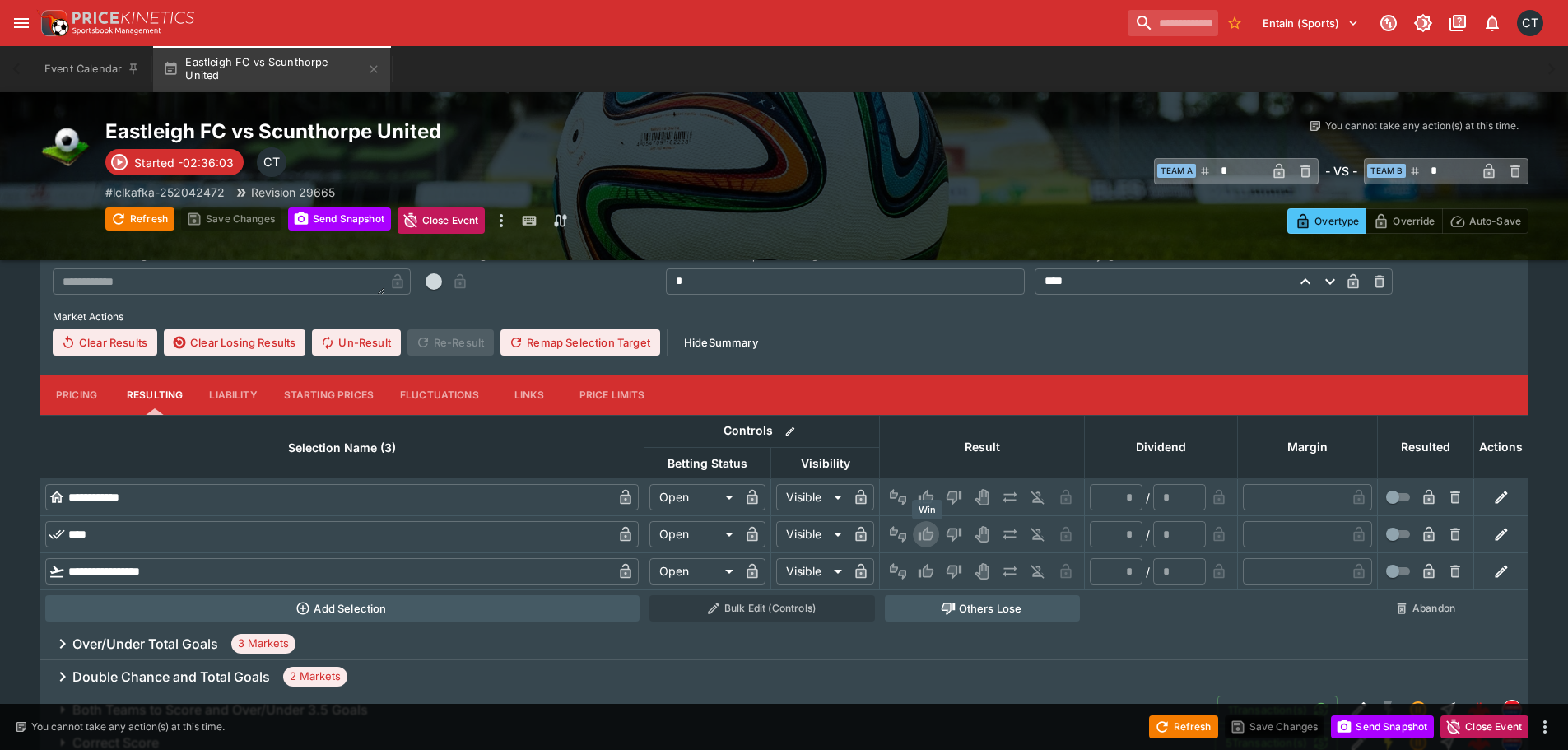
click at [919, 527] on icon "Win" at bounding box center [926, 534] width 17 height 17
type input "*"
type input "*********"
type input "******"
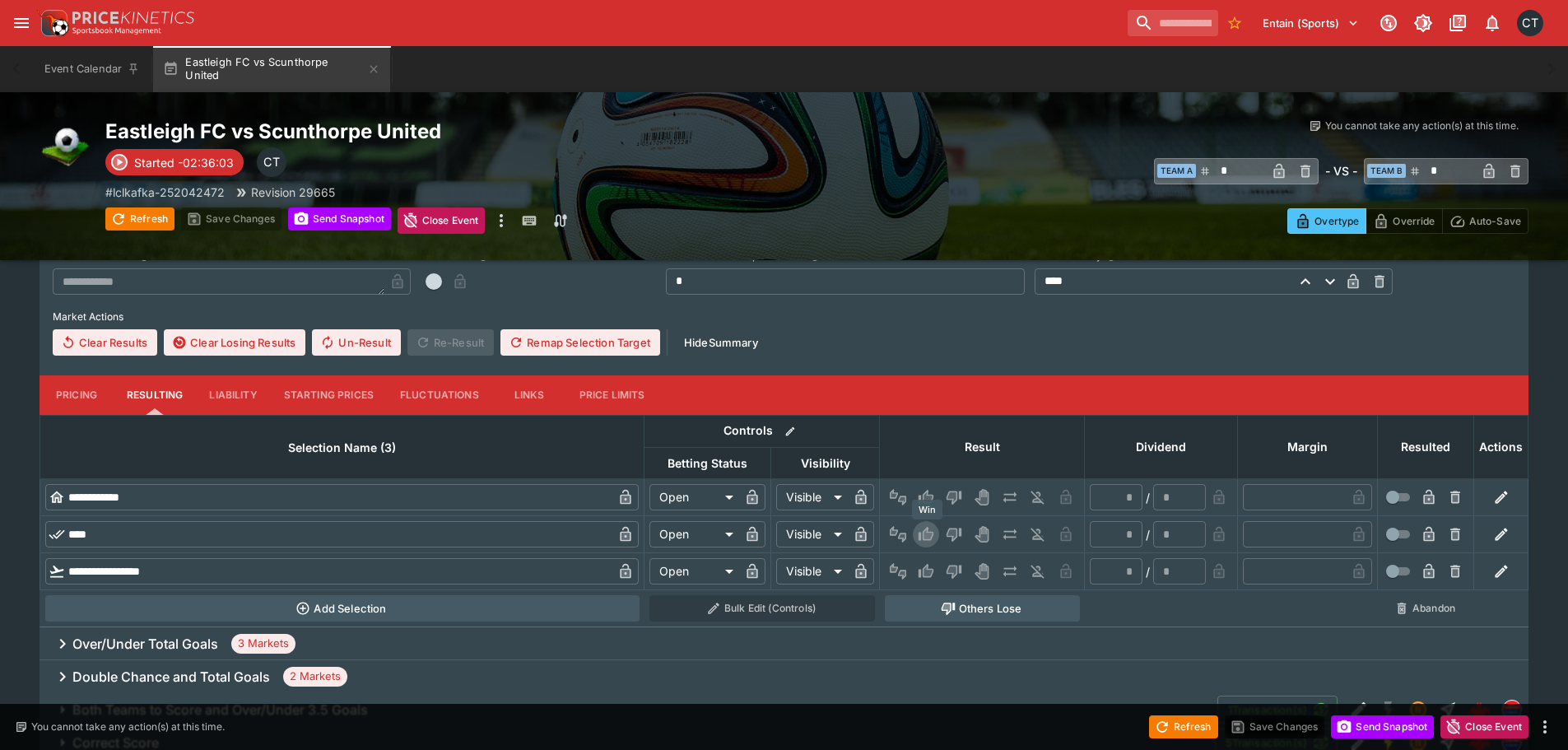
type input "*"
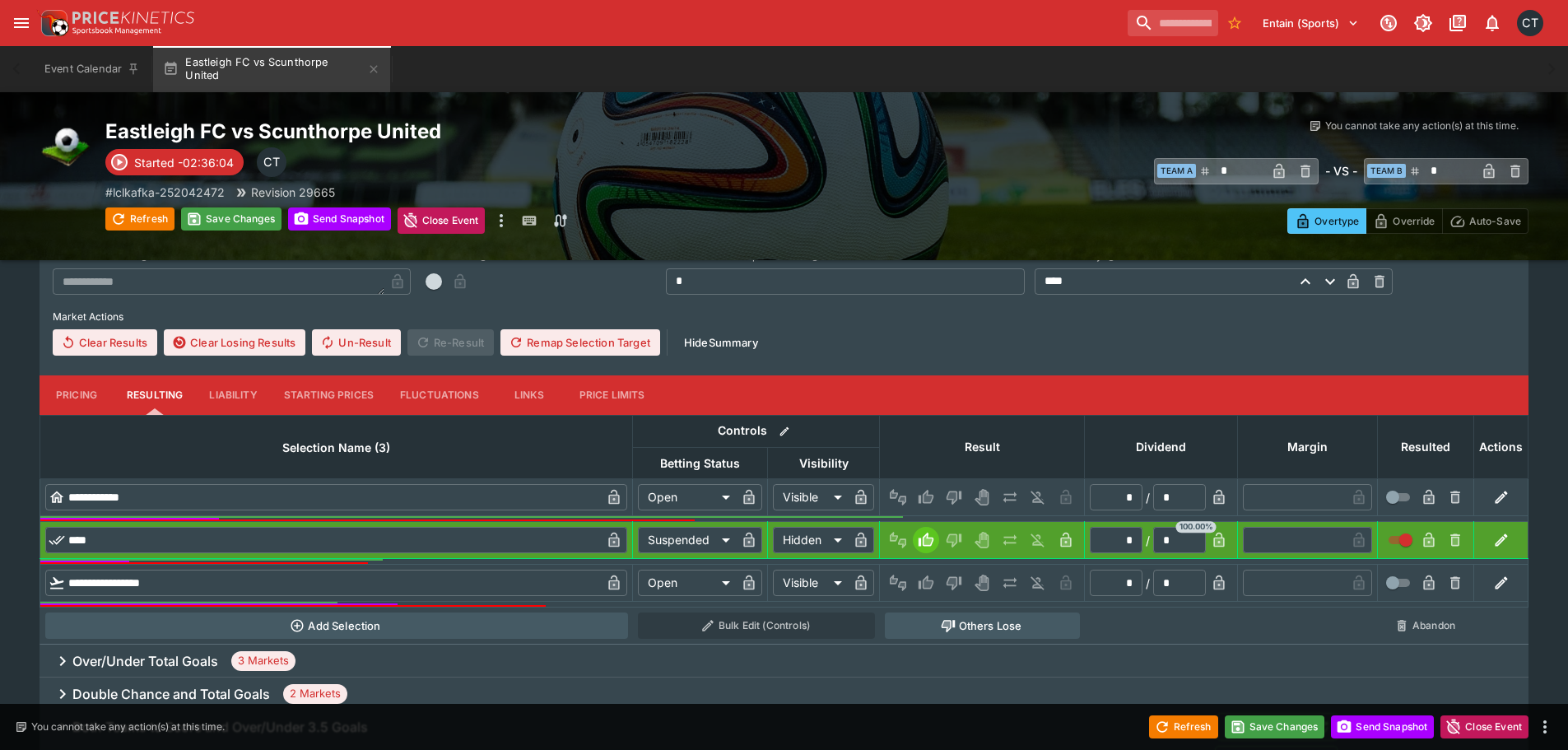
click at [956, 628] on button "Others Lose" at bounding box center [983, 626] width 195 height 26
type input "**********"
type input "******"
type input "*********"
type input "******"
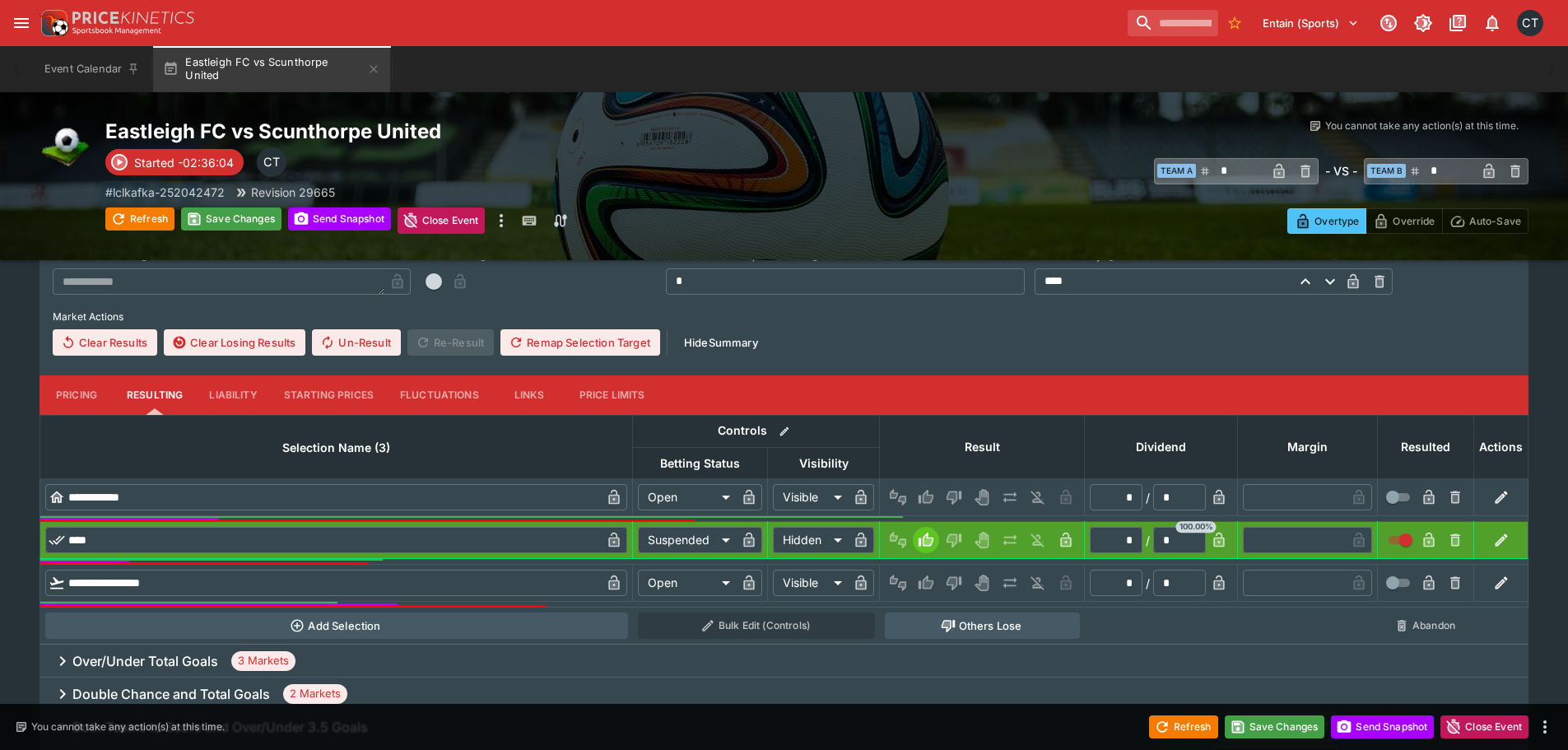
type input "*********"
type input "******"
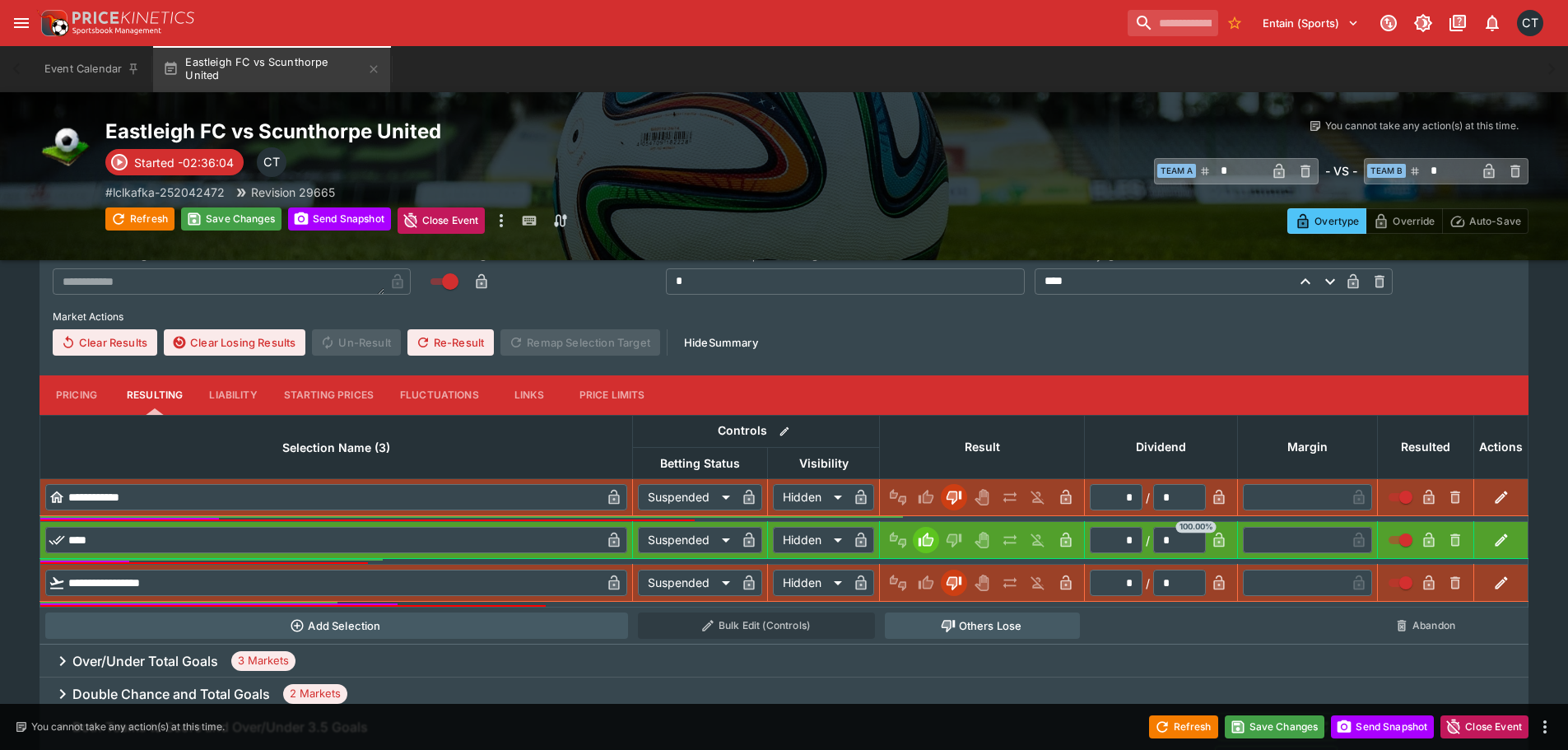
click at [250, 666] on span "3 Markets" at bounding box center [263, 661] width 64 height 17
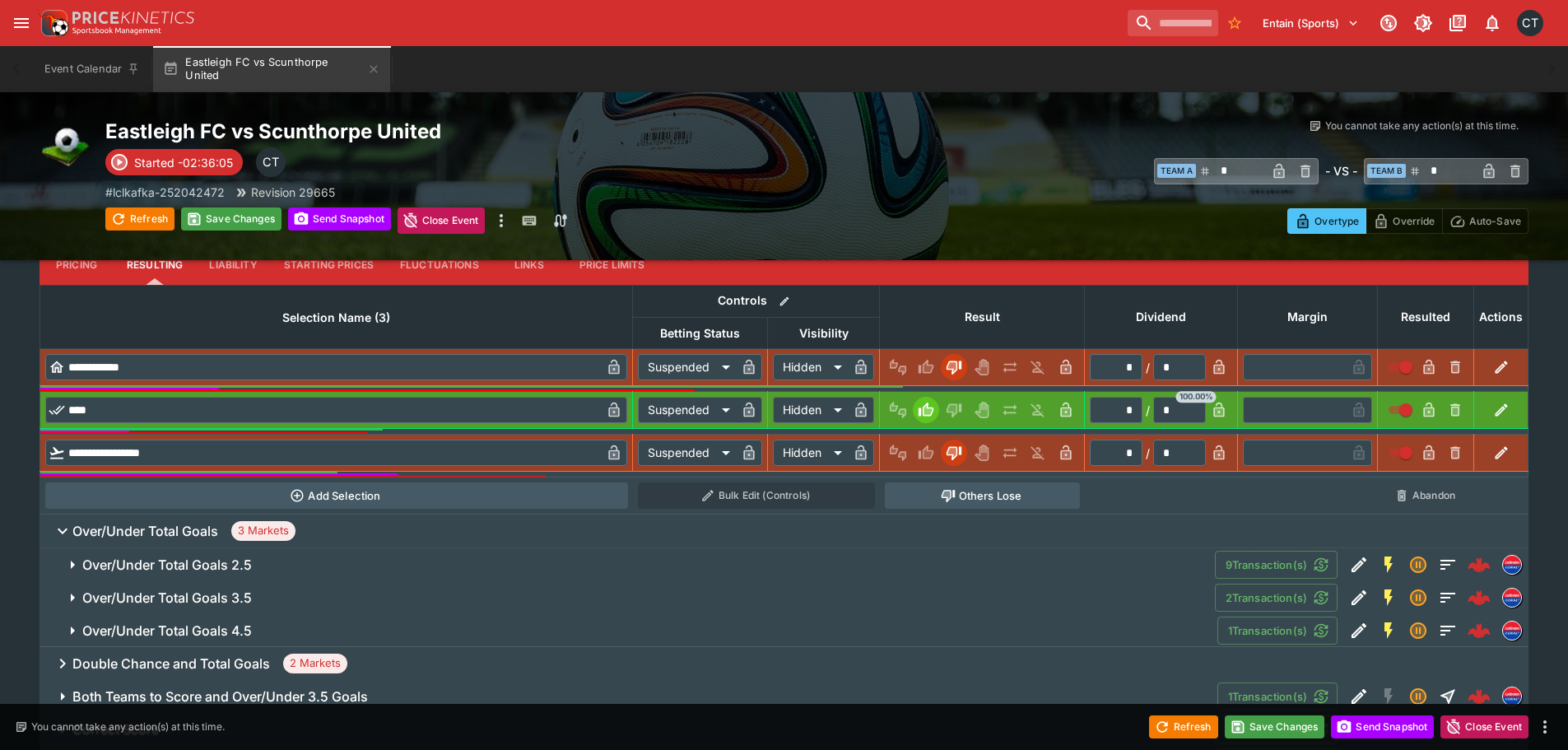
scroll to position [872, 0]
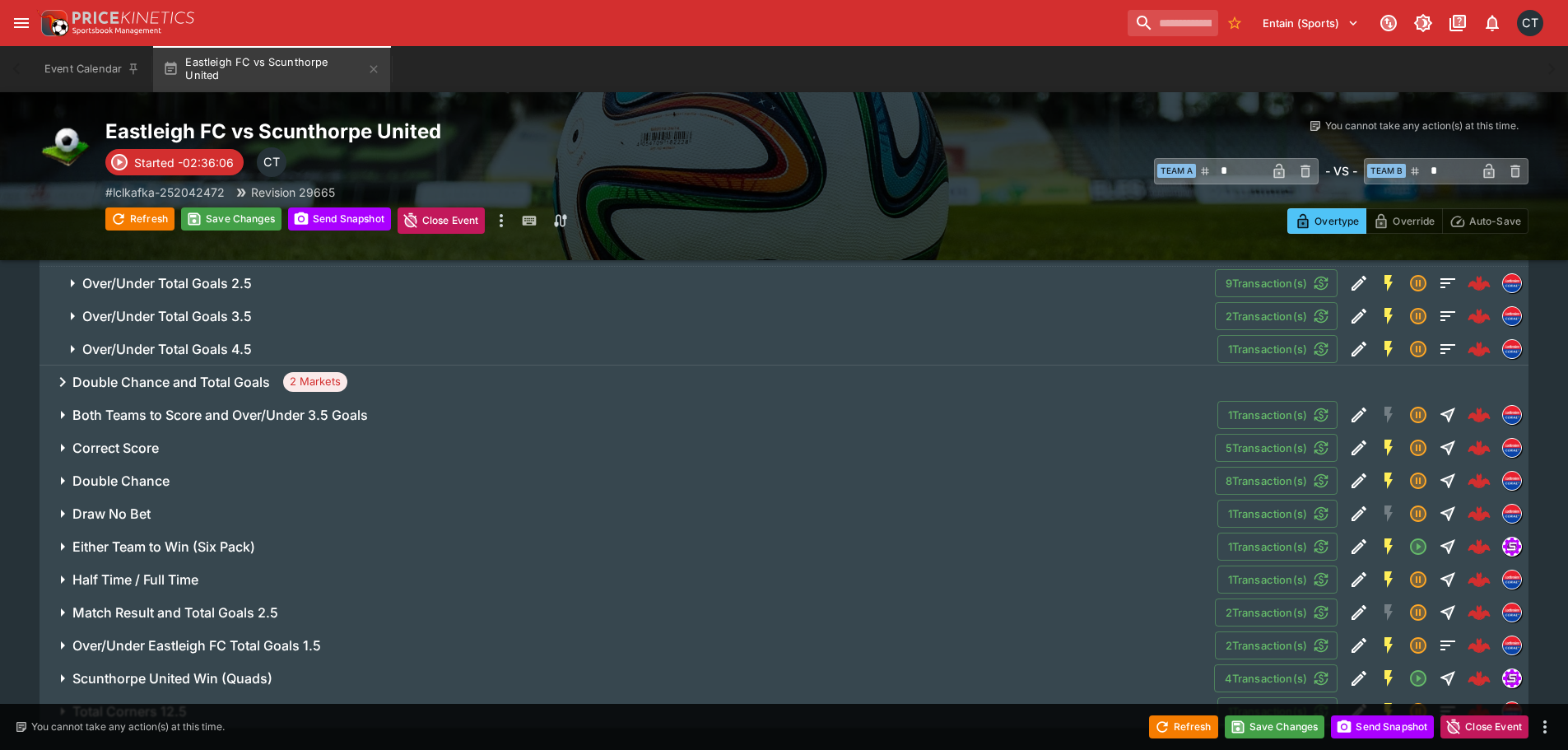
click at [254, 280] on span "Over/Under Total Goals 2.5" at bounding box center [642, 284] width 1119 height 18
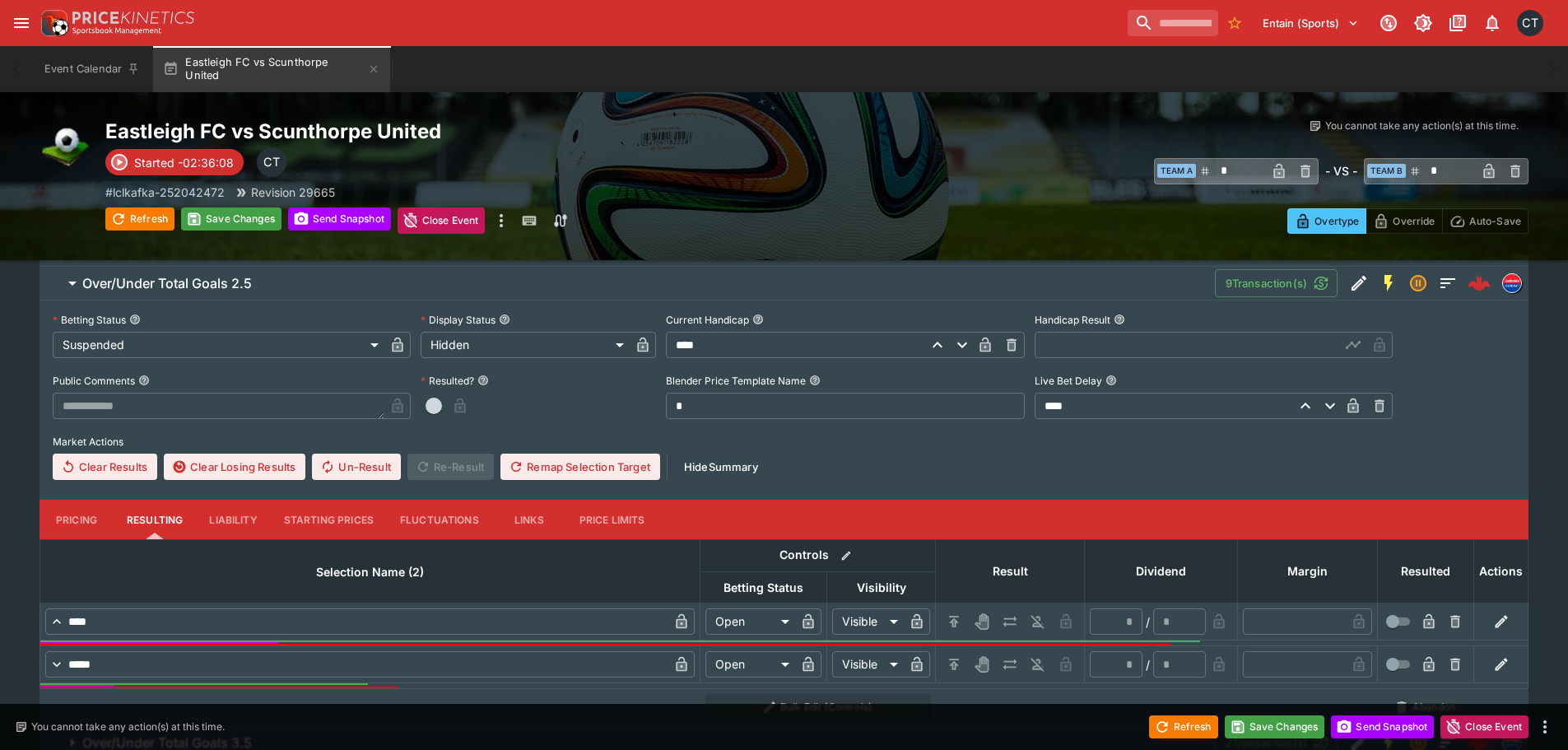
click at [1165, 343] on input "text" at bounding box center [1187, 344] width 305 height 26
type input "****"
click at [436, 408] on span "button" at bounding box center [434, 406] width 17 height 17
type input "*********"
type input "******"
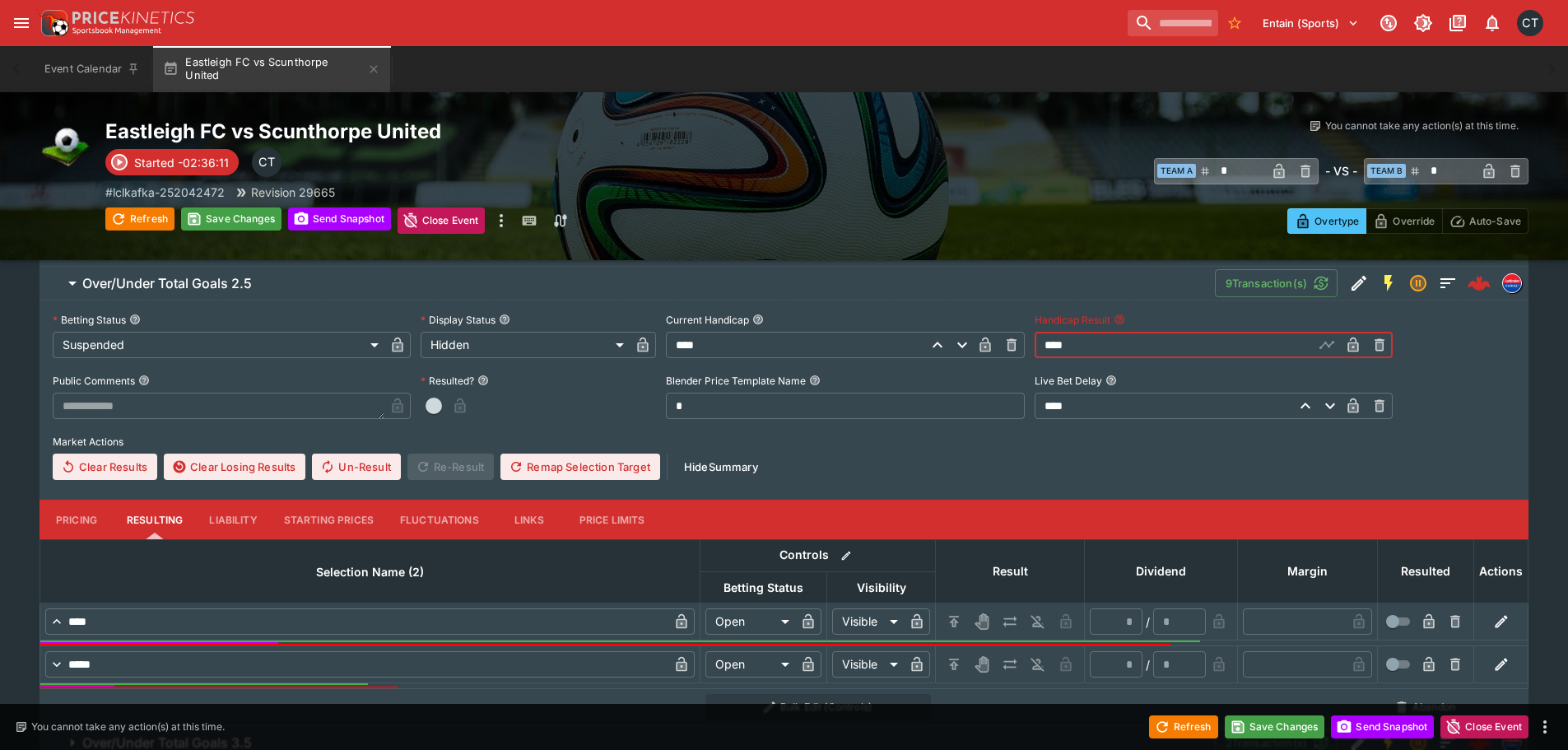
type input "*"
type input "*********"
type input "******"
type input "*"
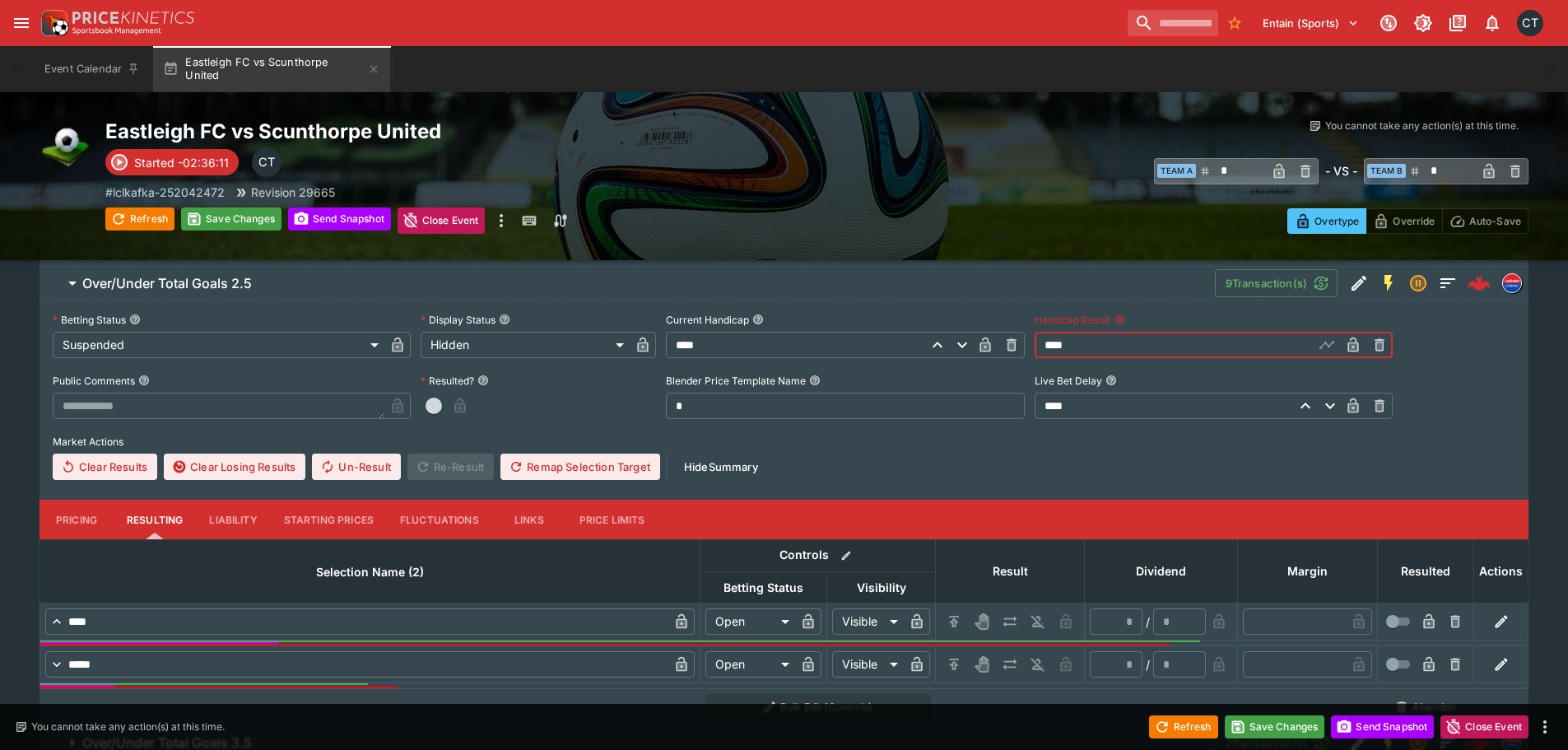
type input "*"
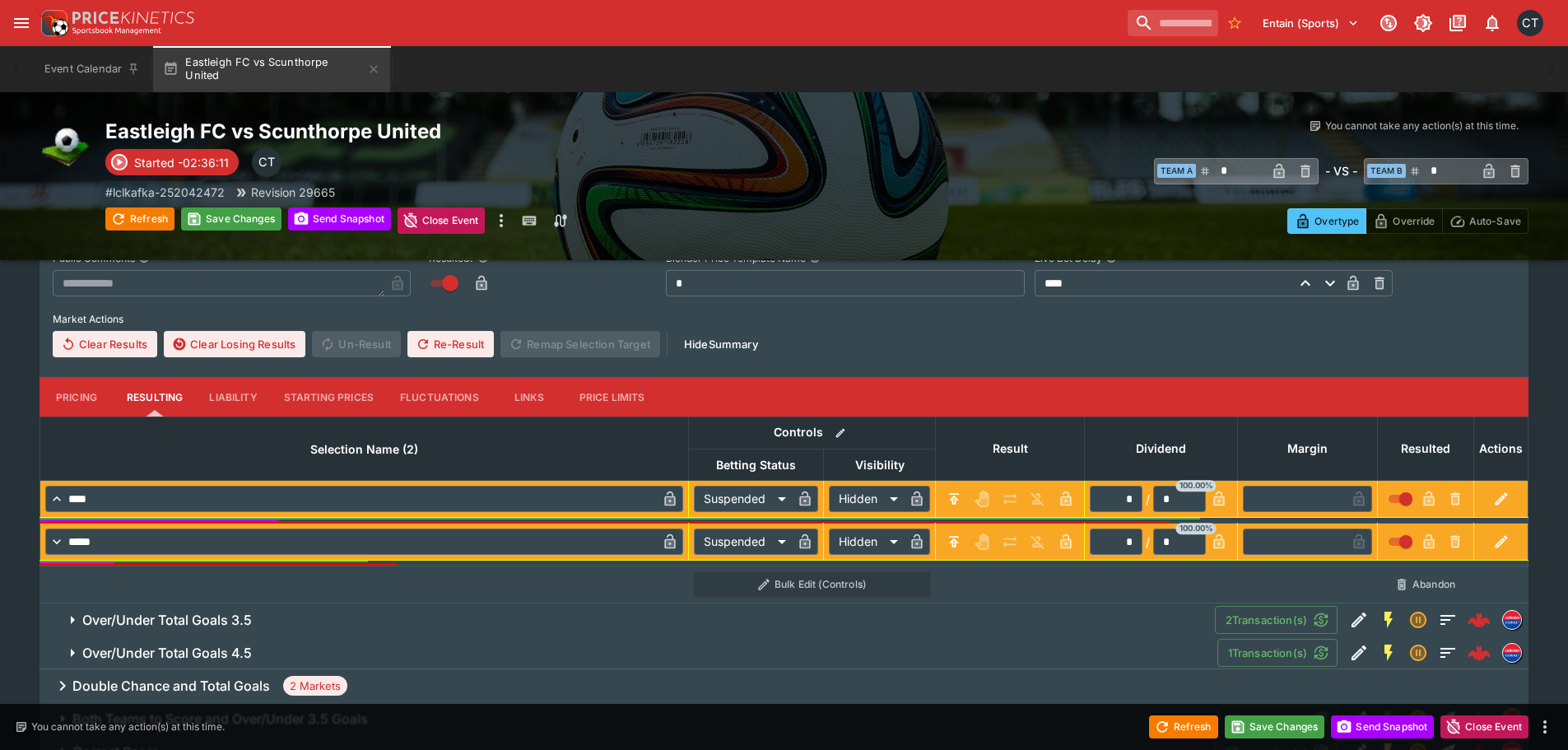
scroll to position [1119, 0]
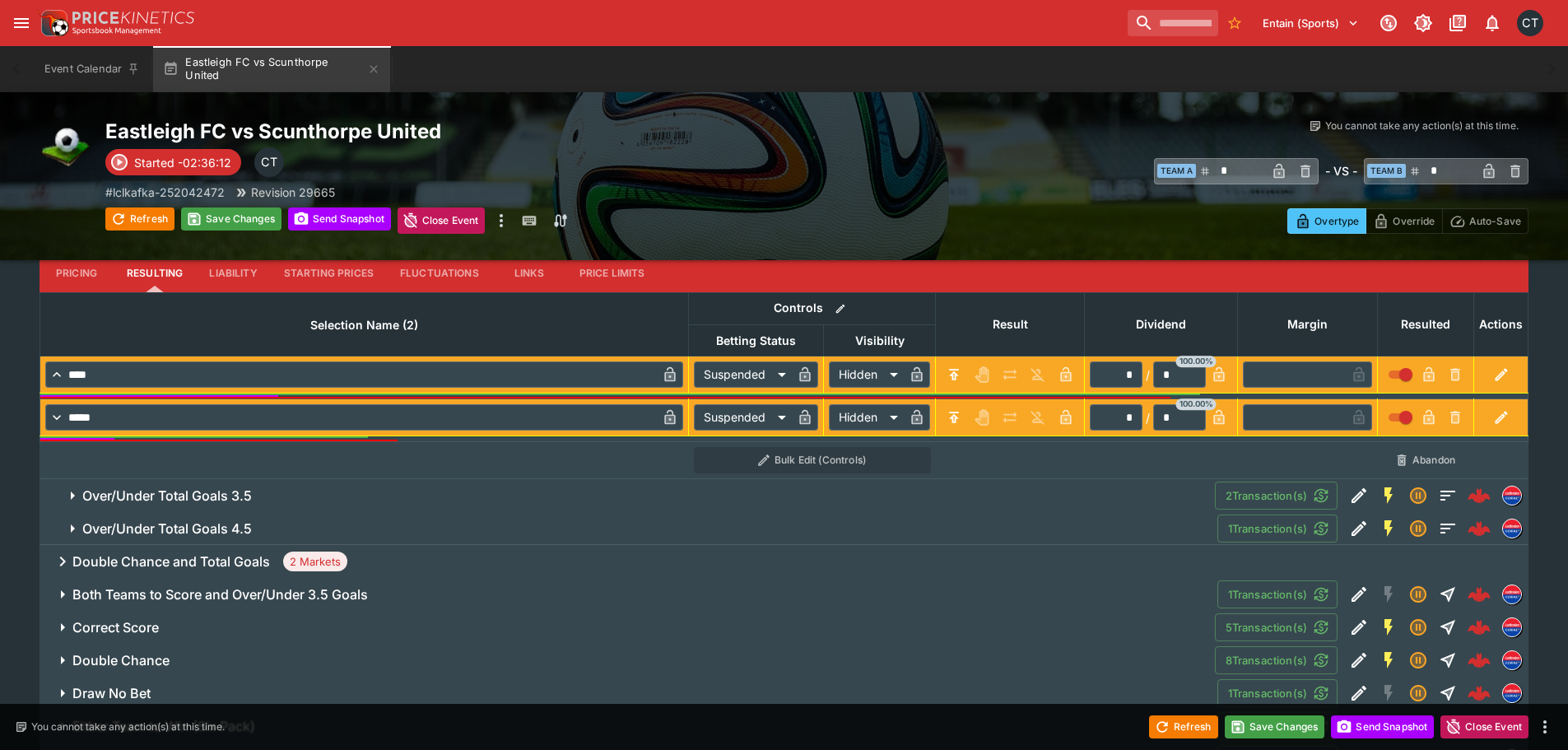
click at [325, 497] on span "Over/Under Total Goals 3.5" at bounding box center [642, 496] width 1119 height 18
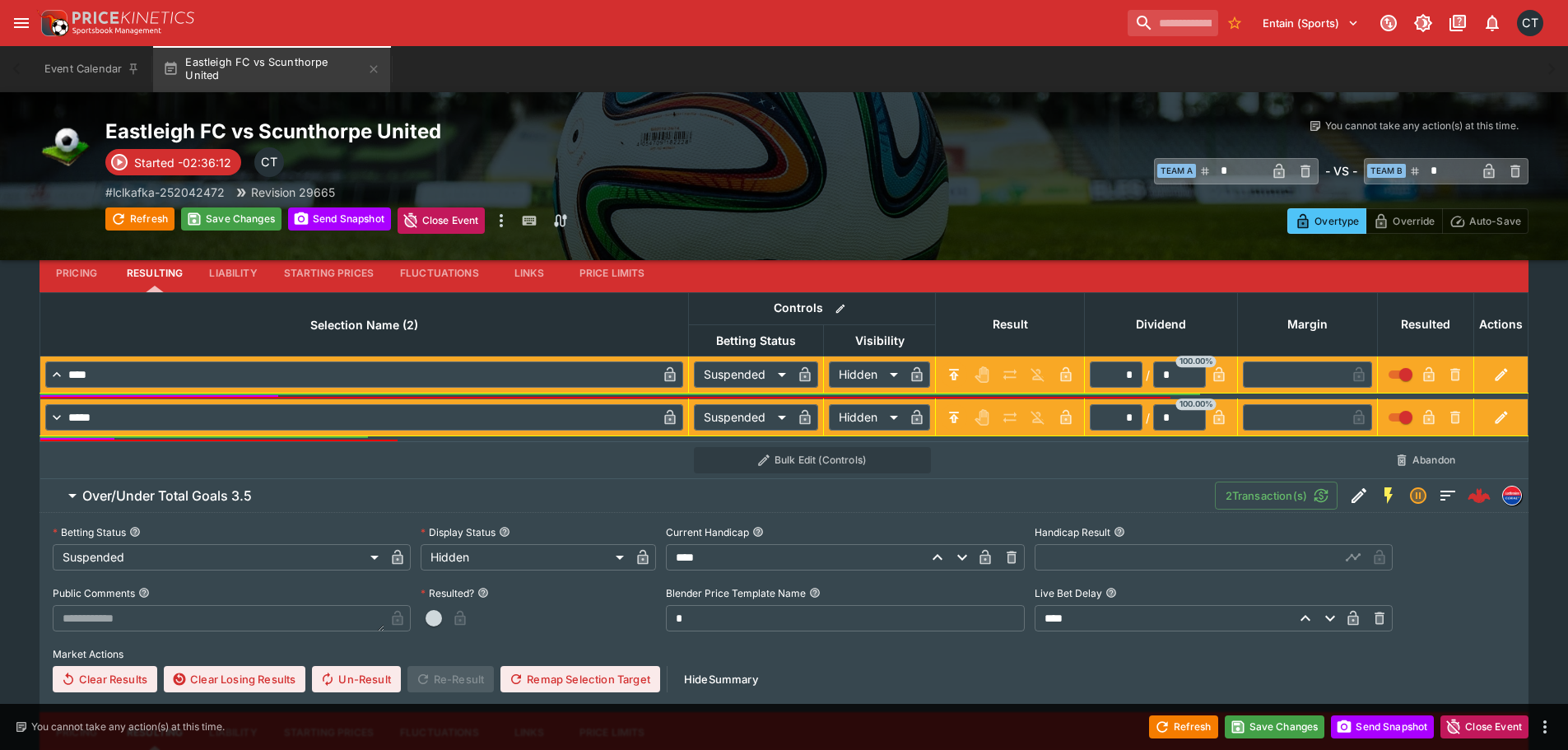
click at [1068, 551] on input "text" at bounding box center [1187, 557] width 305 height 26
type input "****"
click at [429, 621] on span "button" at bounding box center [434, 618] width 17 height 17
type input "*********"
type input "******"
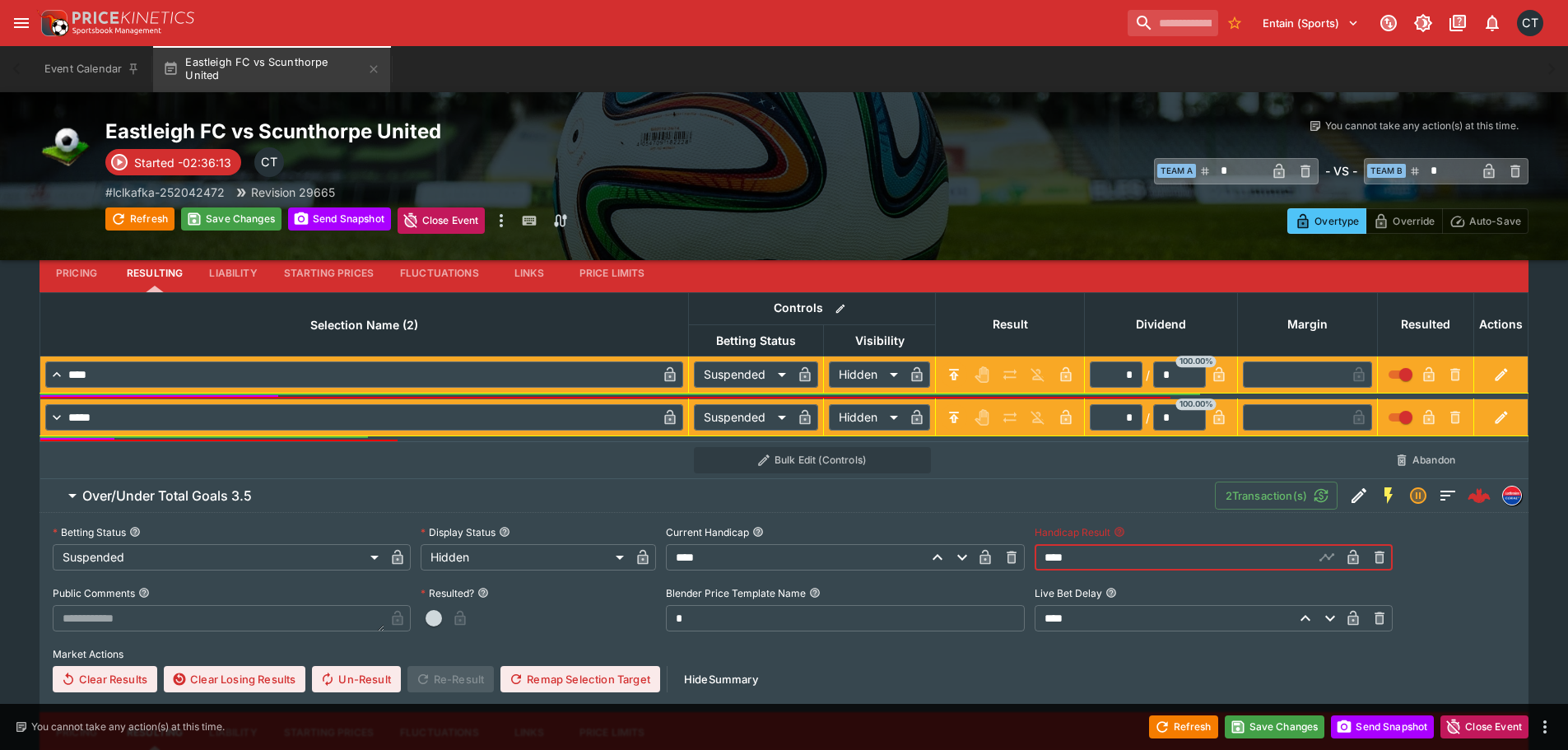
type input "*"
type input "******"
type input "*"
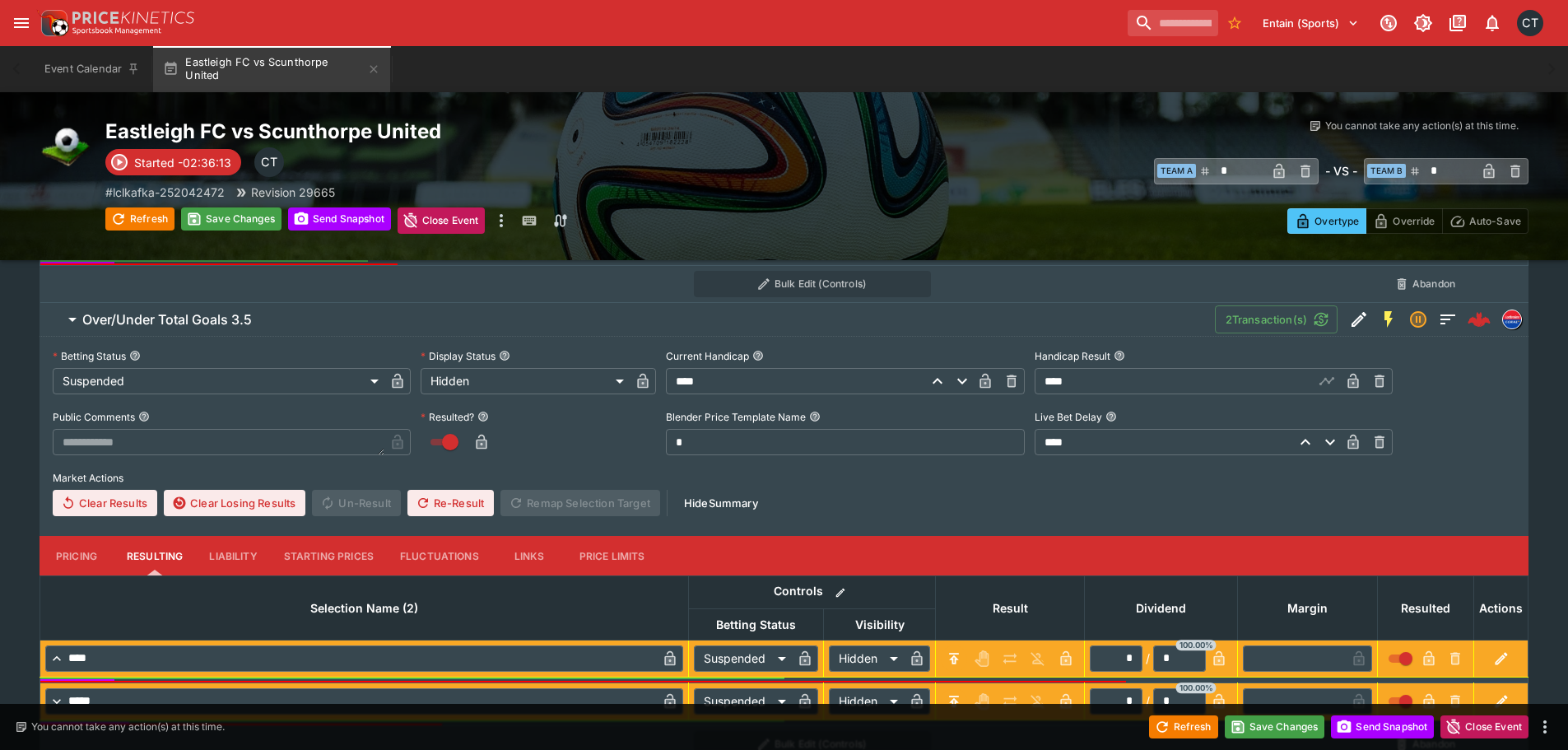
scroll to position [1531, 0]
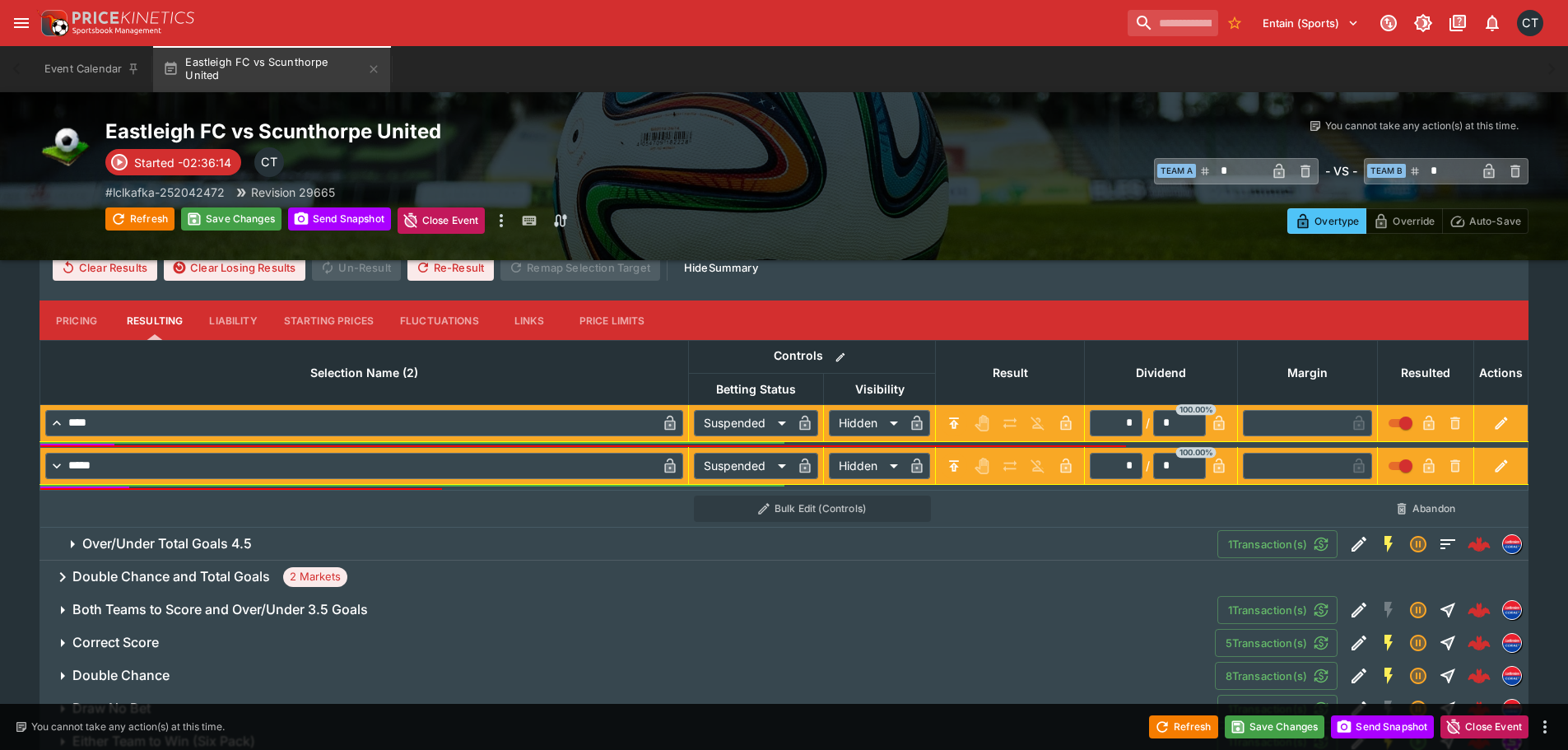
click at [297, 546] on span "Over/Under Total Goals 4.5" at bounding box center [643, 543] width 1122 height 18
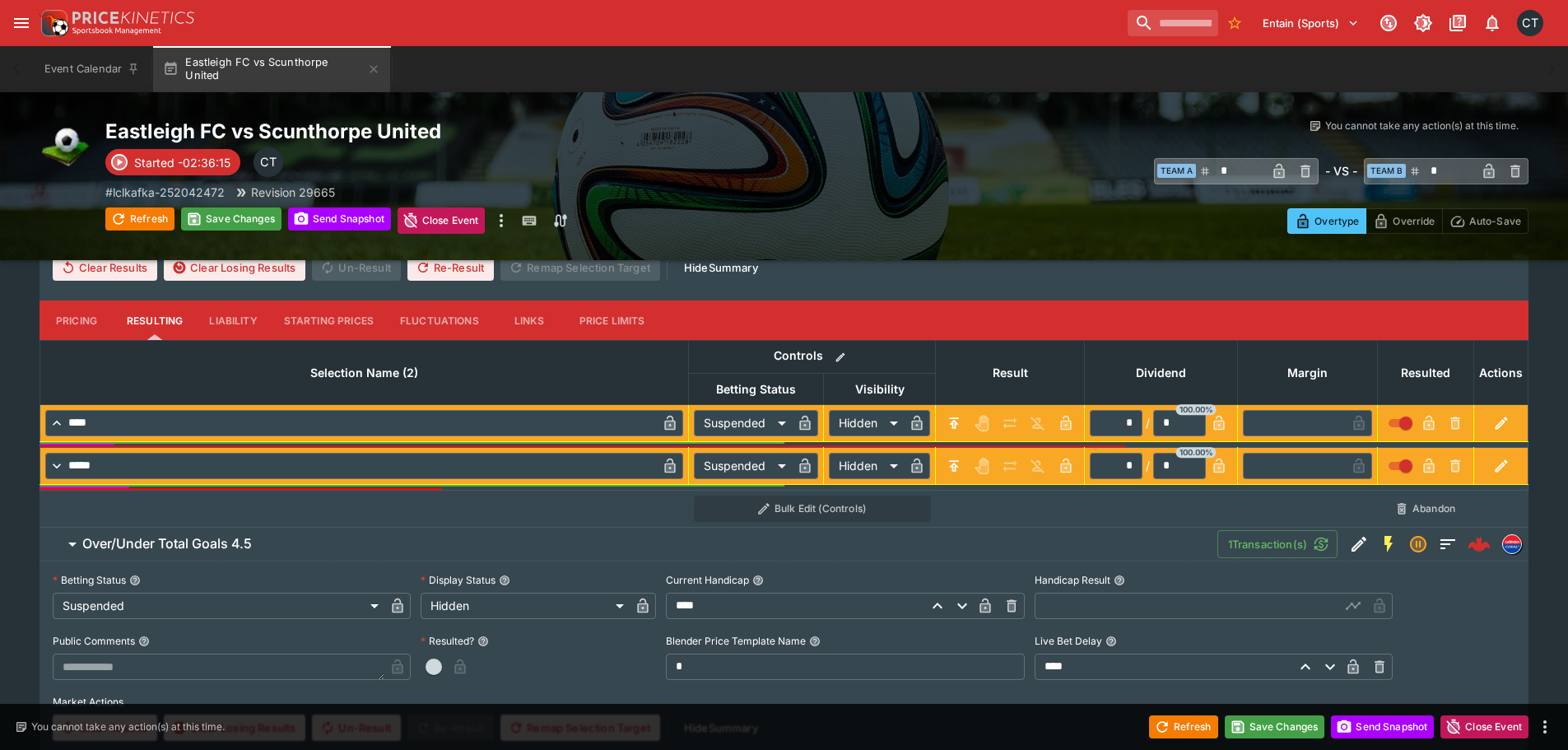
click at [1075, 609] on input "text" at bounding box center [1187, 605] width 305 height 26
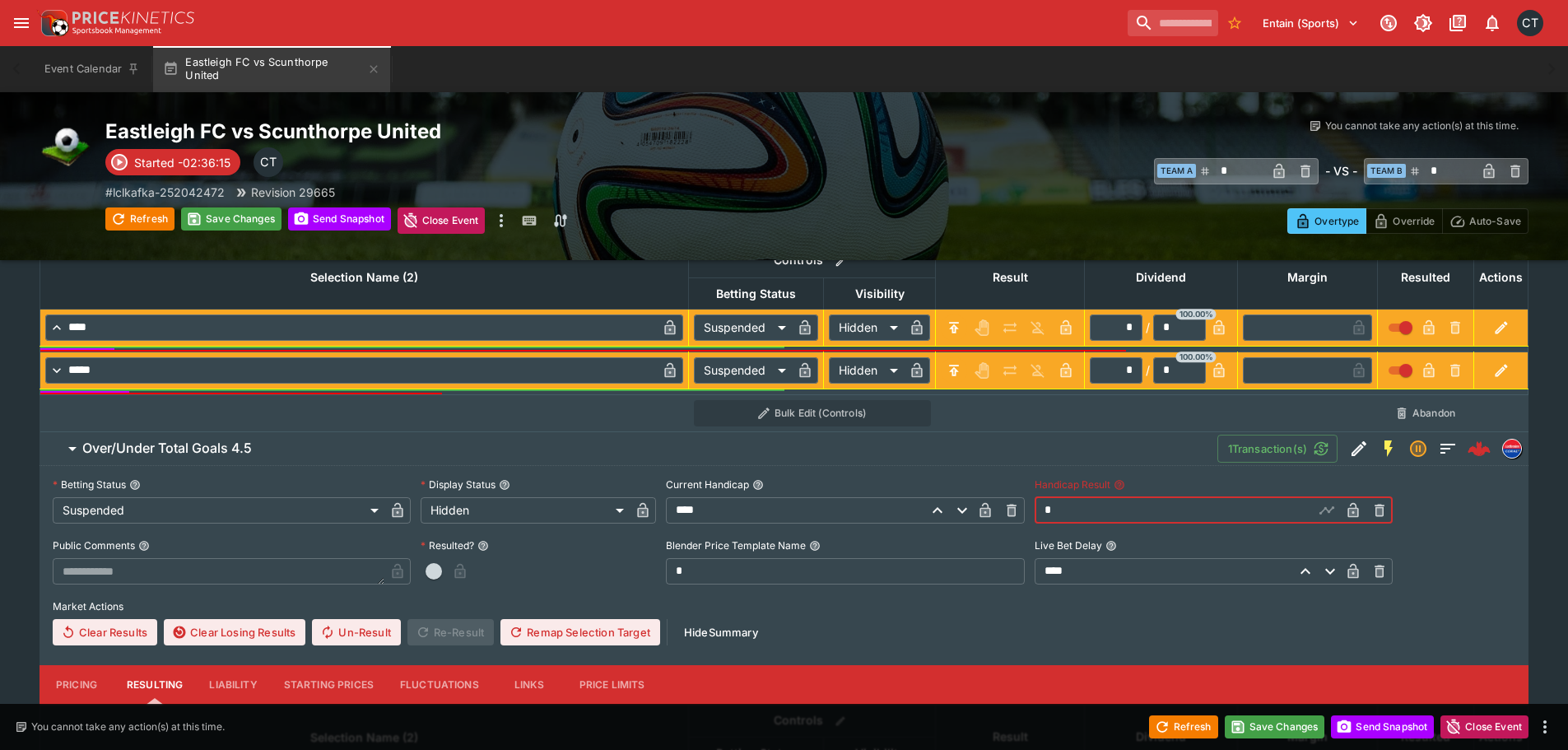
scroll to position [1778, 0]
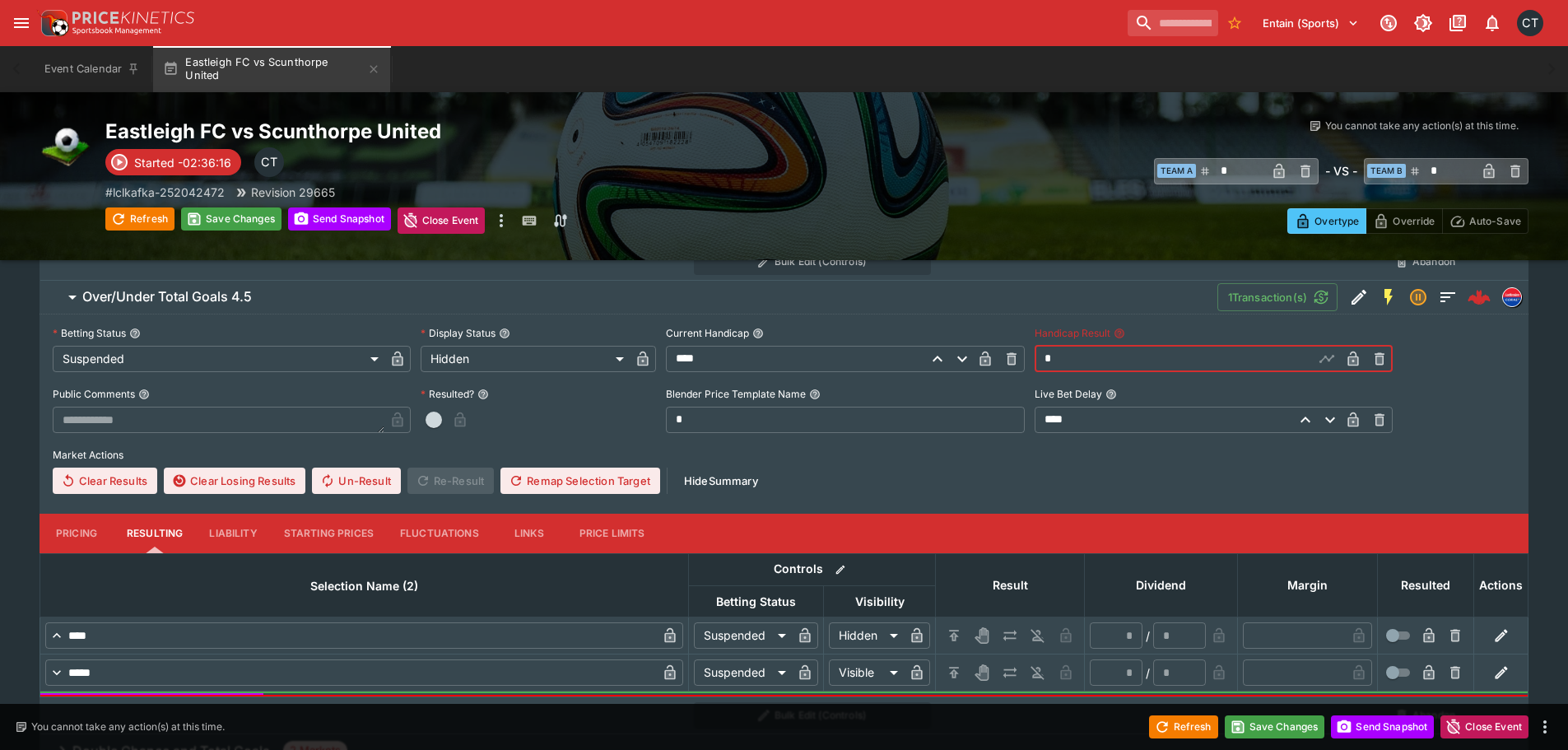
type input "****"
click at [432, 422] on span "button" at bounding box center [434, 420] width 17 height 17
type input "*"
type input "******"
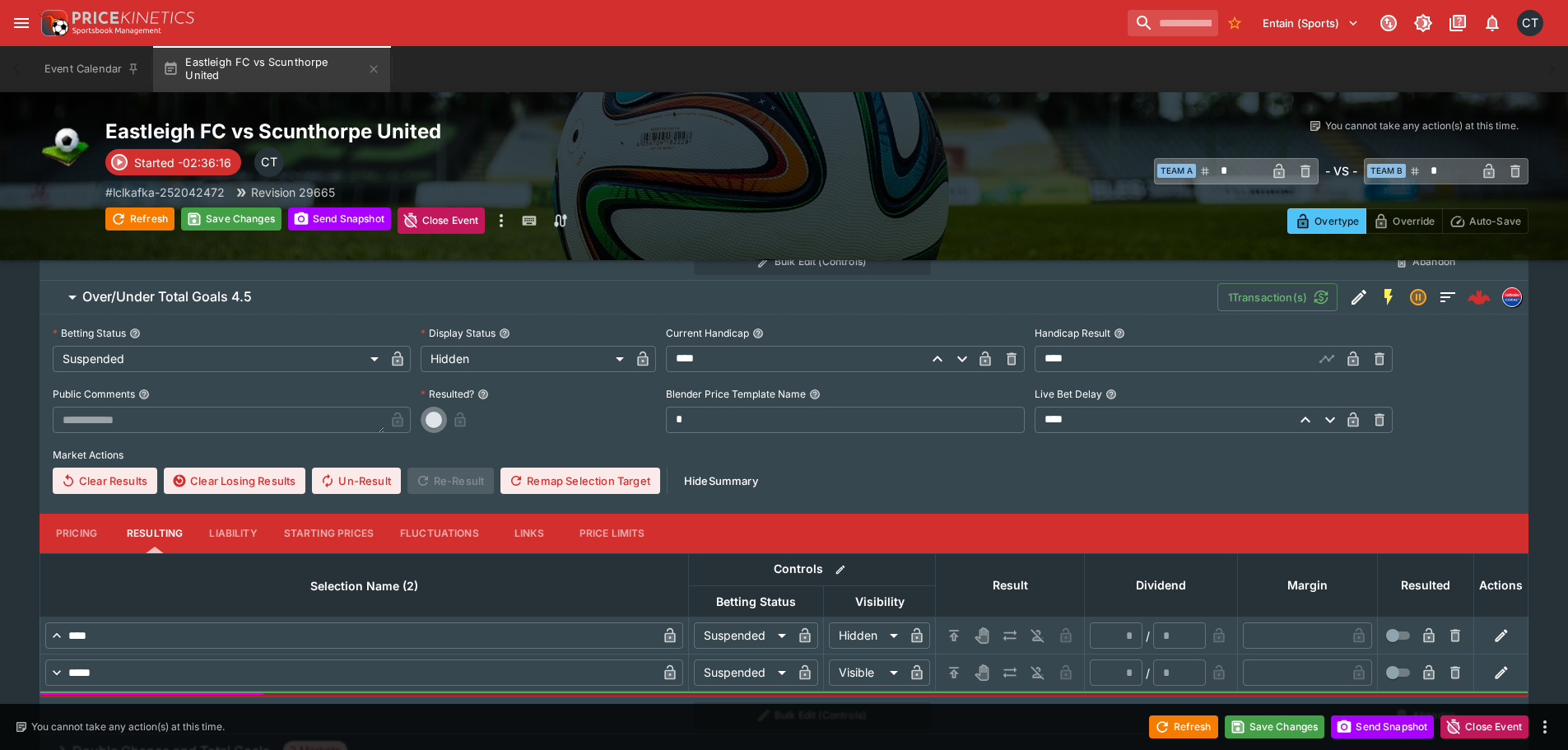
type input "*"
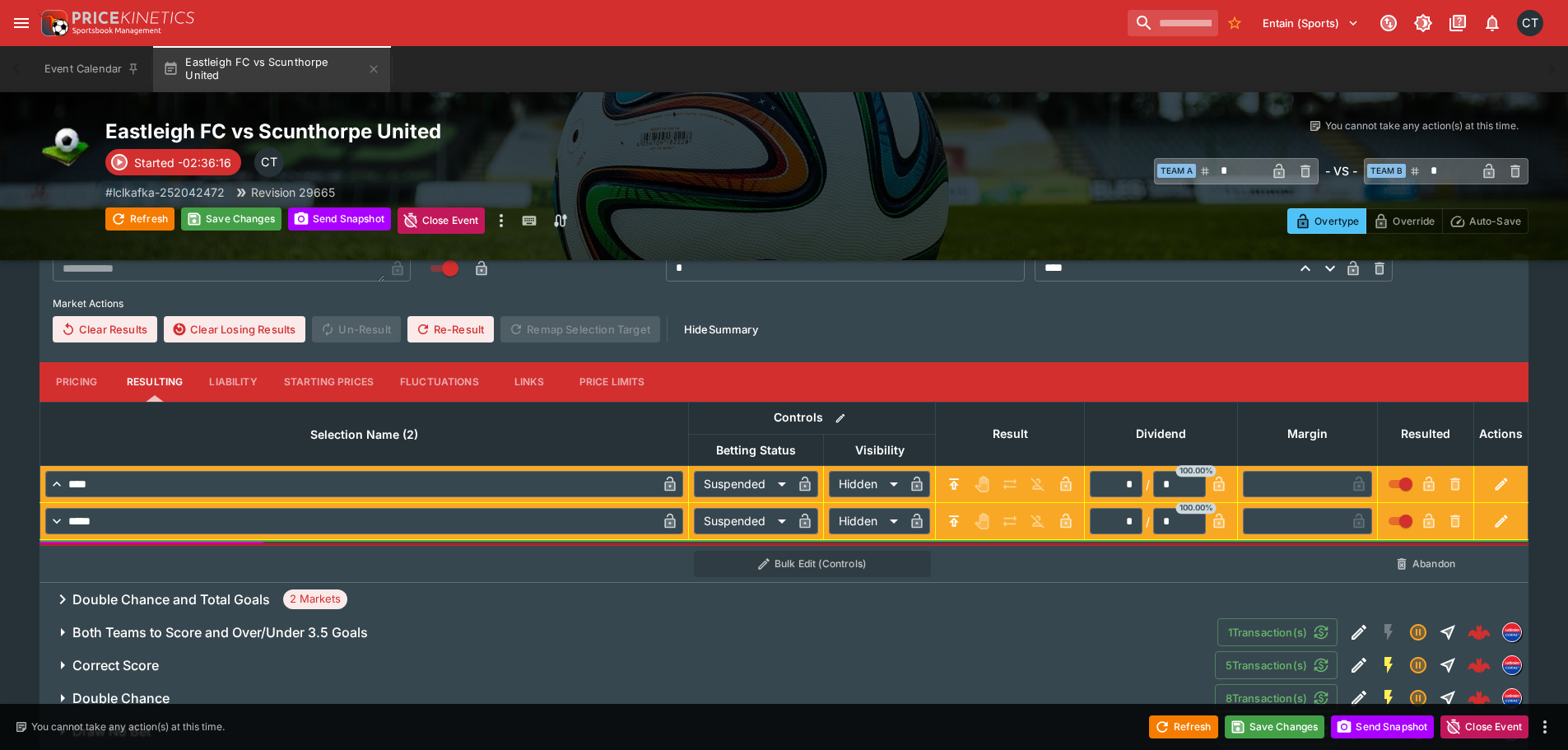
scroll to position [2106, 0]
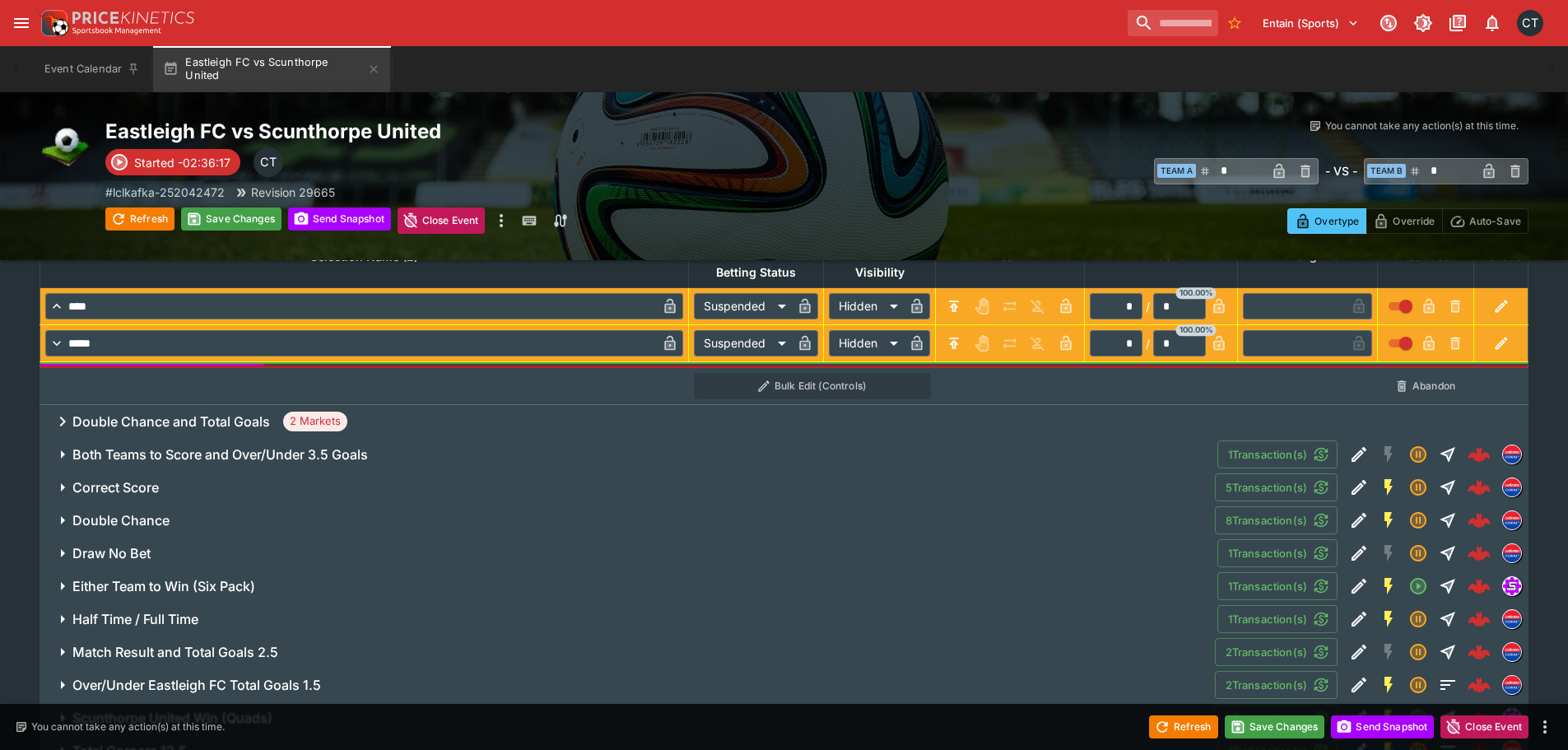
click at [316, 421] on span "2 Markets" at bounding box center [315, 421] width 64 height 17
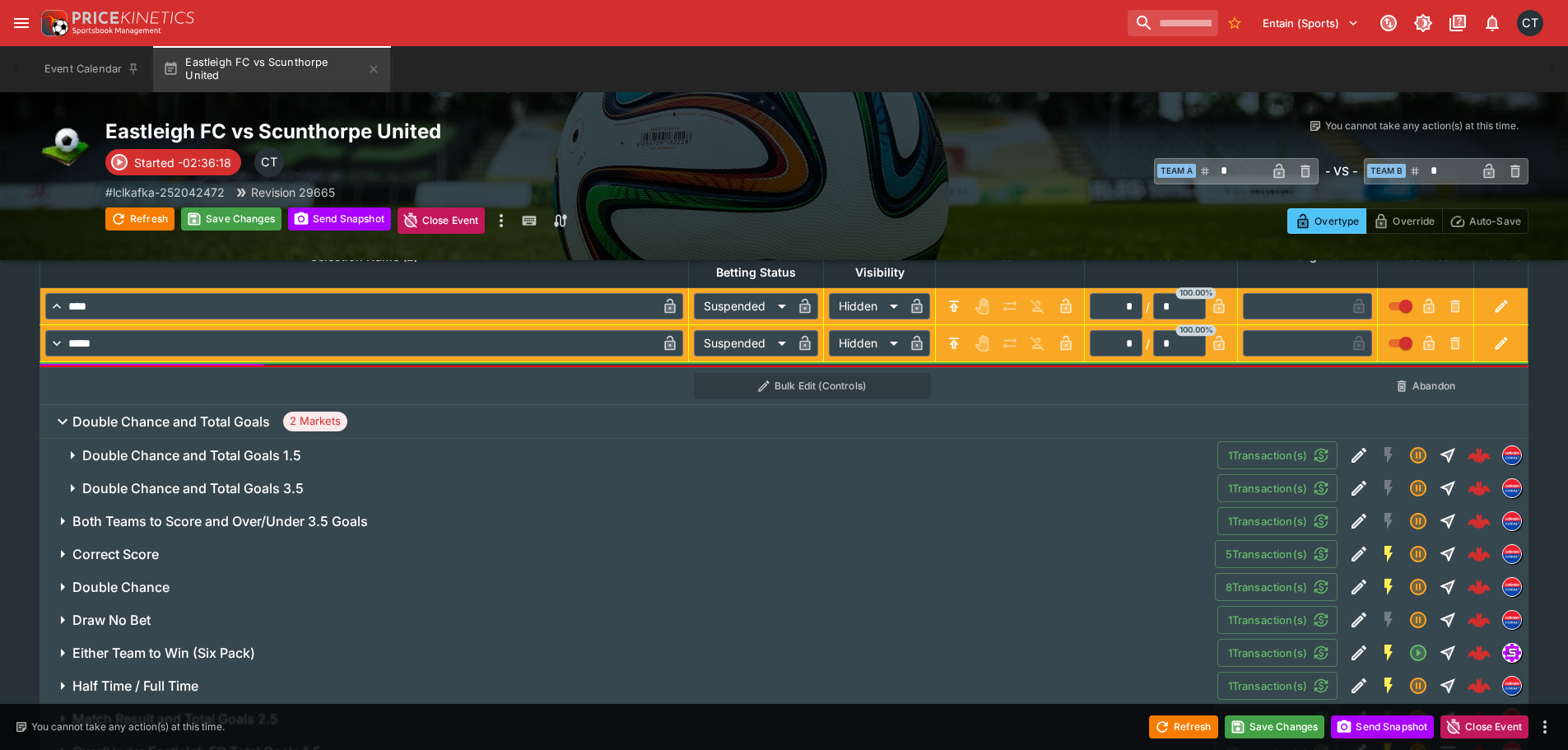
click at [270, 456] on h6 "Double Chance and Total Goals 1.5" at bounding box center [192, 456] width 219 height 18
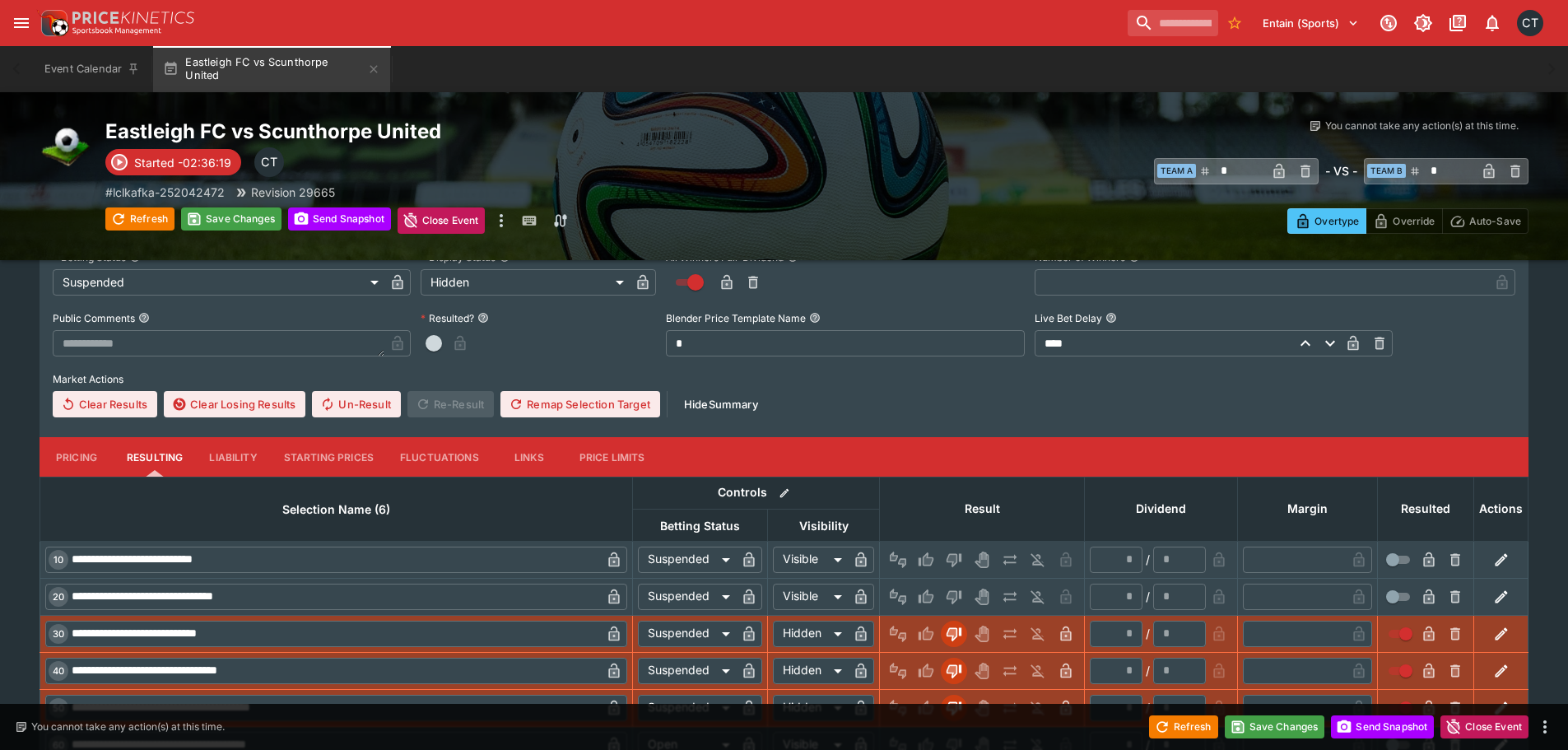
scroll to position [2436, 0]
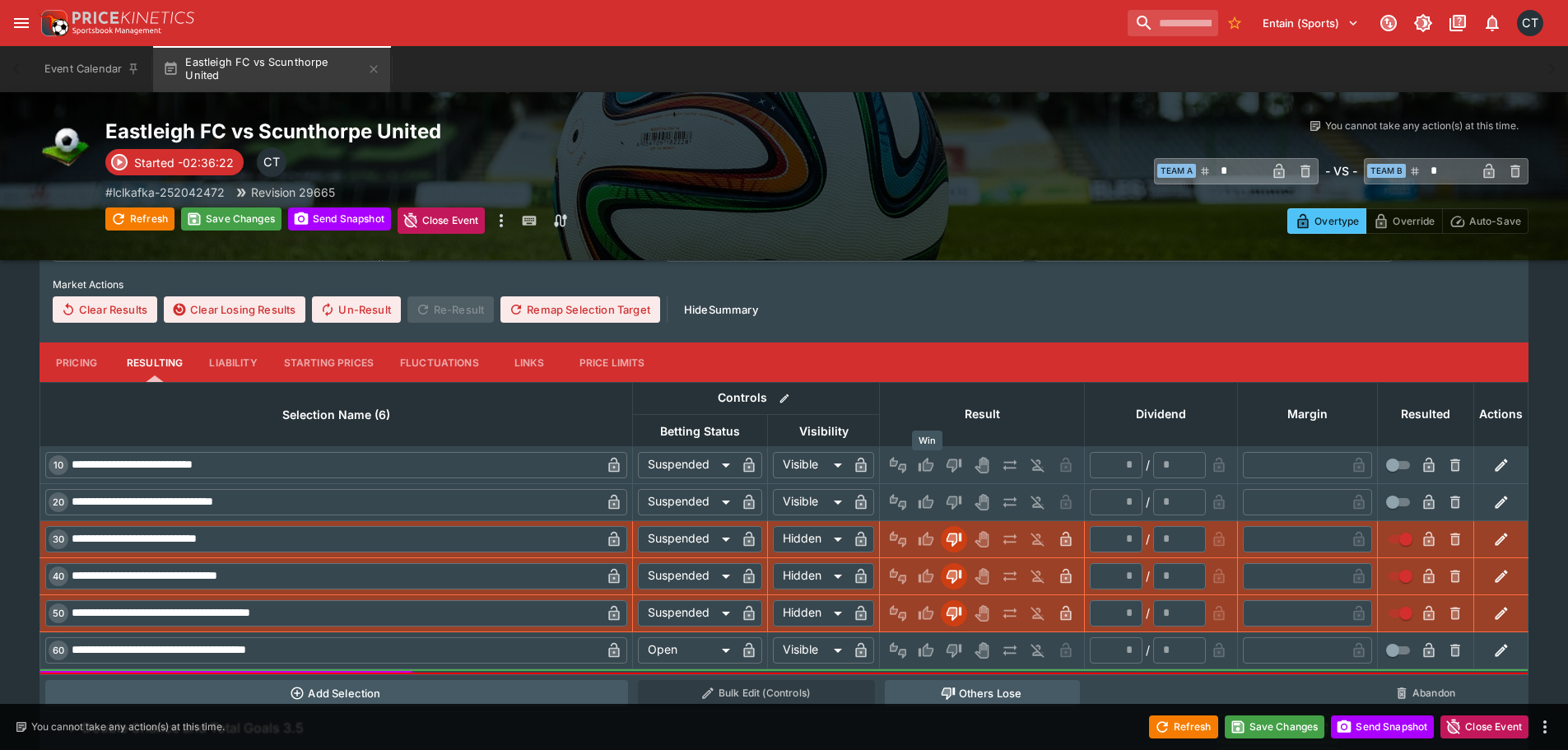
click at [920, 458] on icon "Win" at bounding box center [926, 464] width 17 height 17
type input "******"
type input "*"
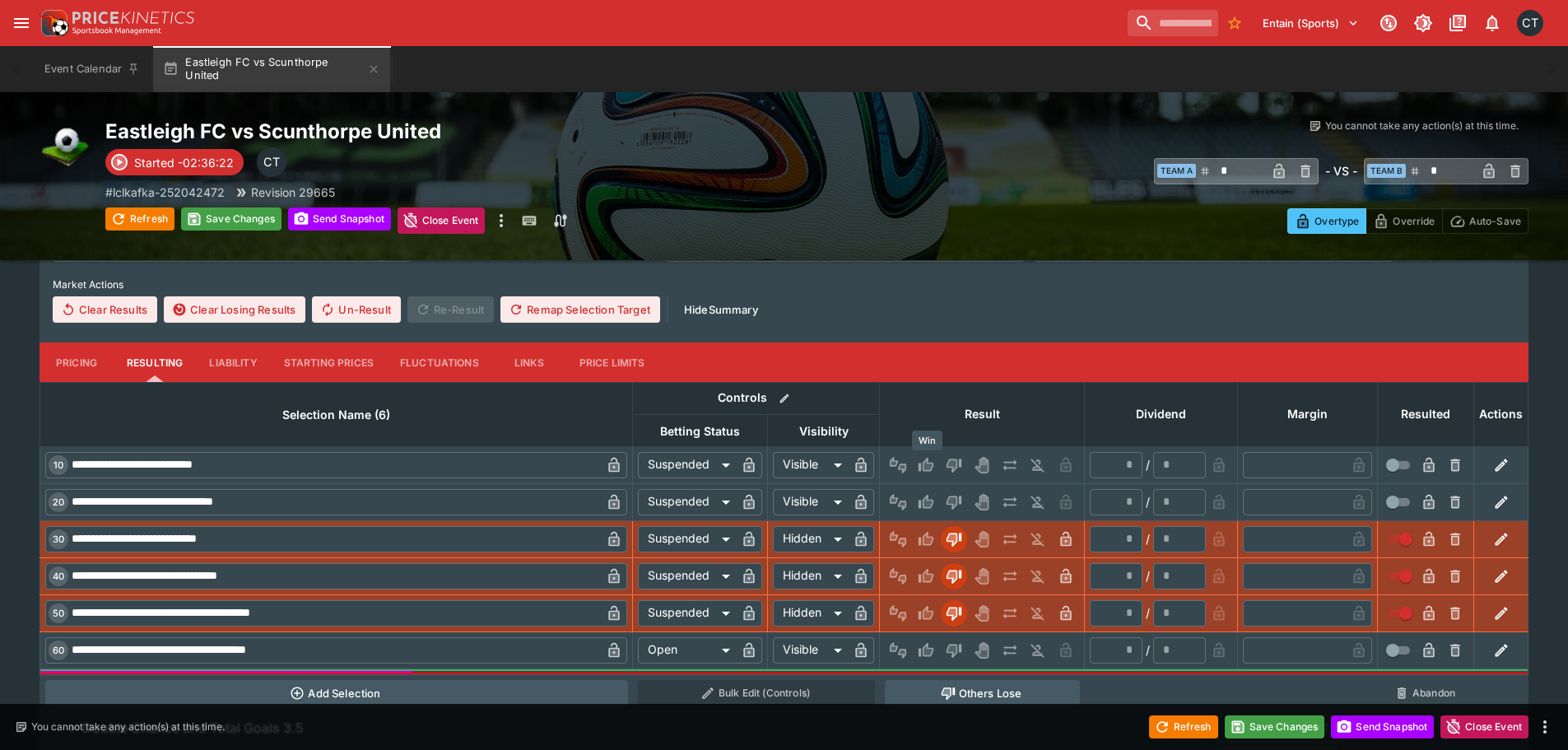
type input "*"
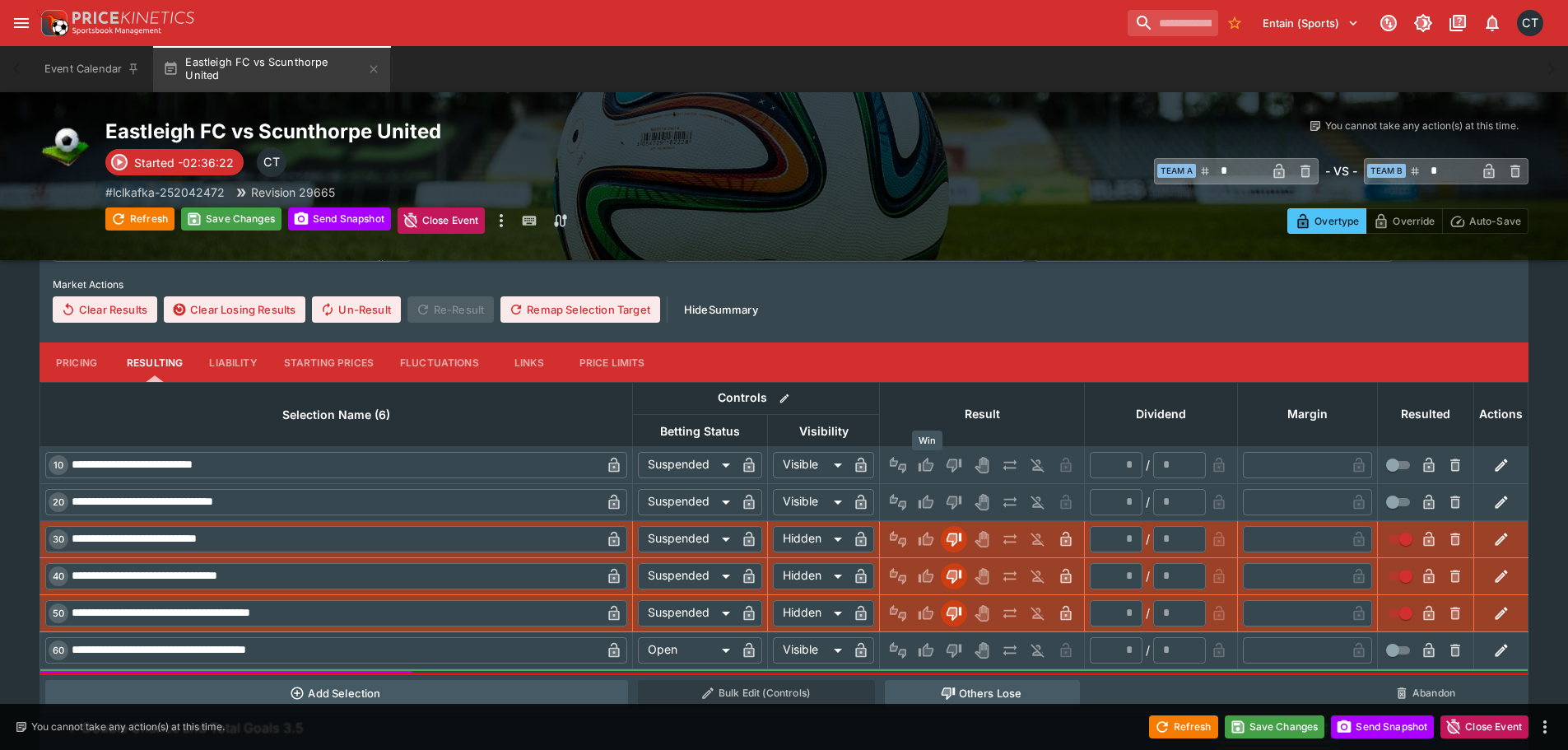
type input "*"
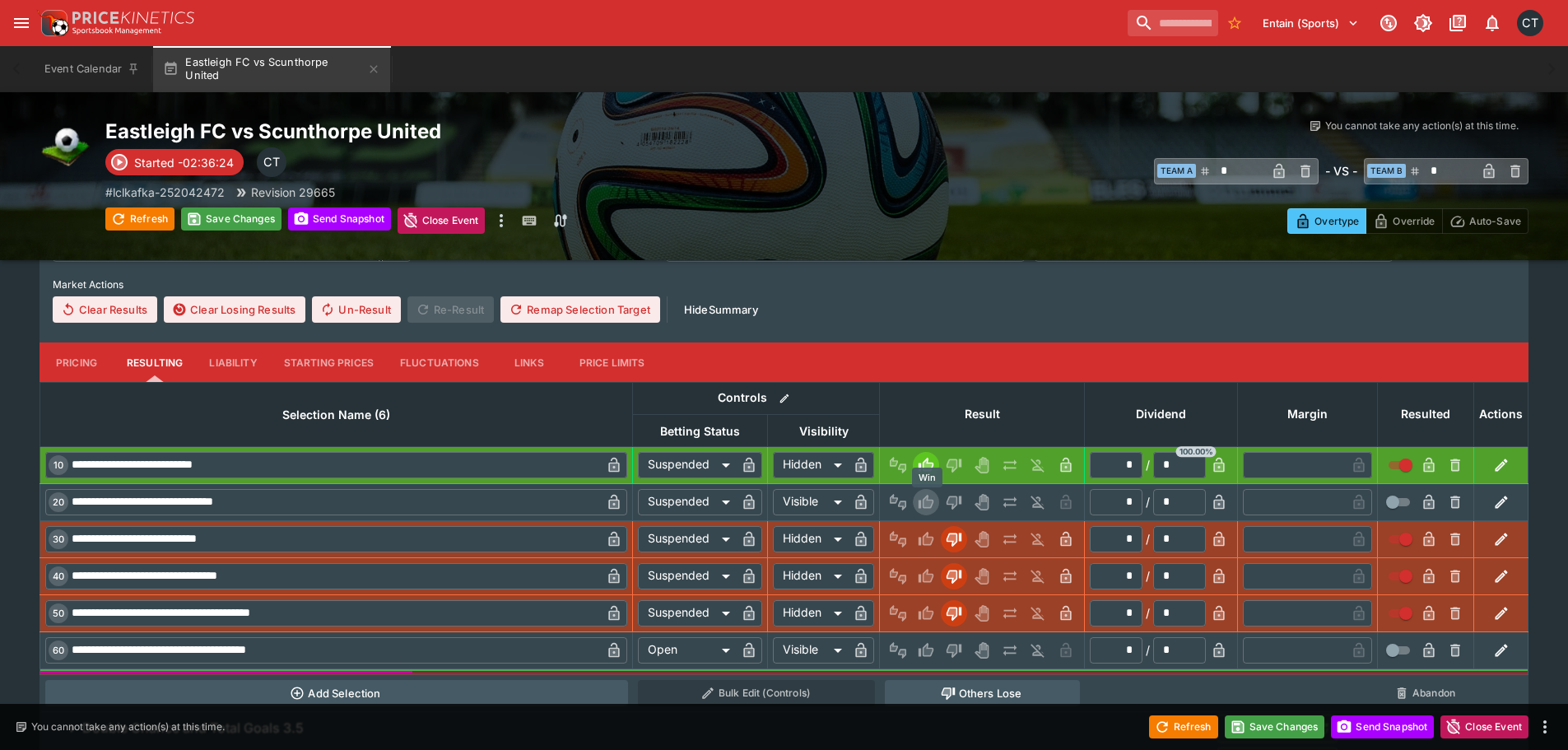
click at [930, 501] on icon "Win" at bounding box center [928, 500] width 8 height 10
type input "******"
type input "*"
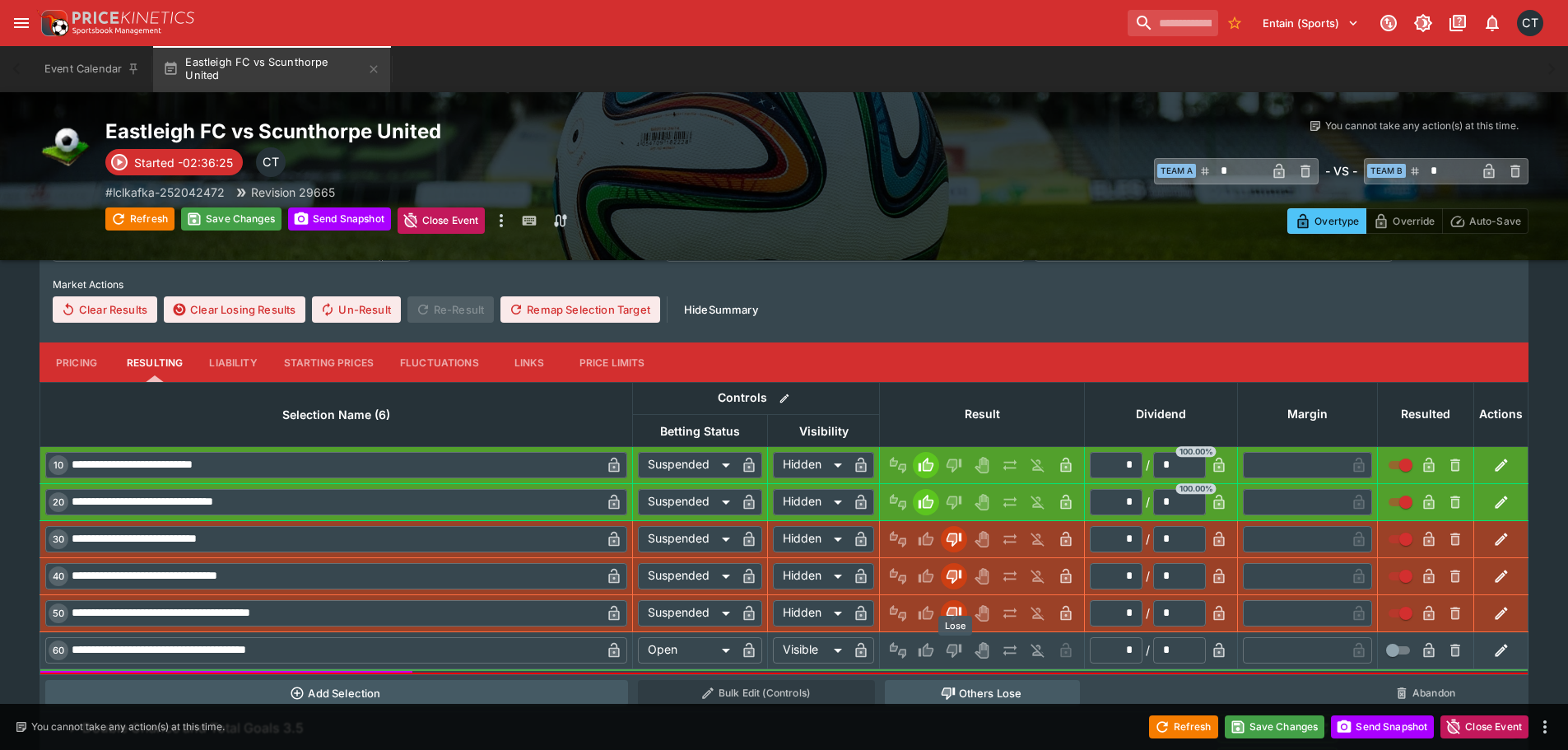
click at [958, 656] on icon "Lose" at bounding box center [954, 650] width 17 height 17
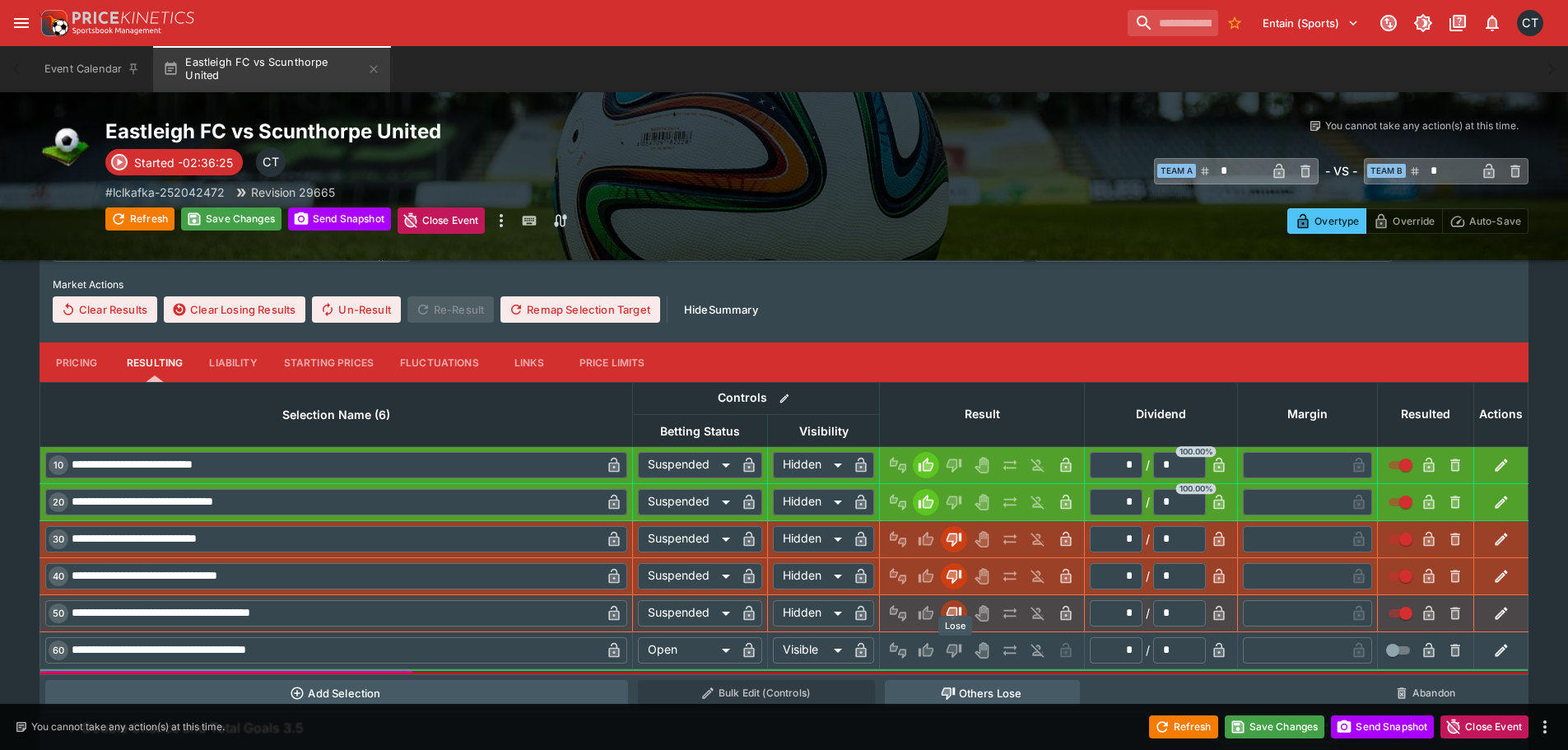
type input "*********"
type input "******"
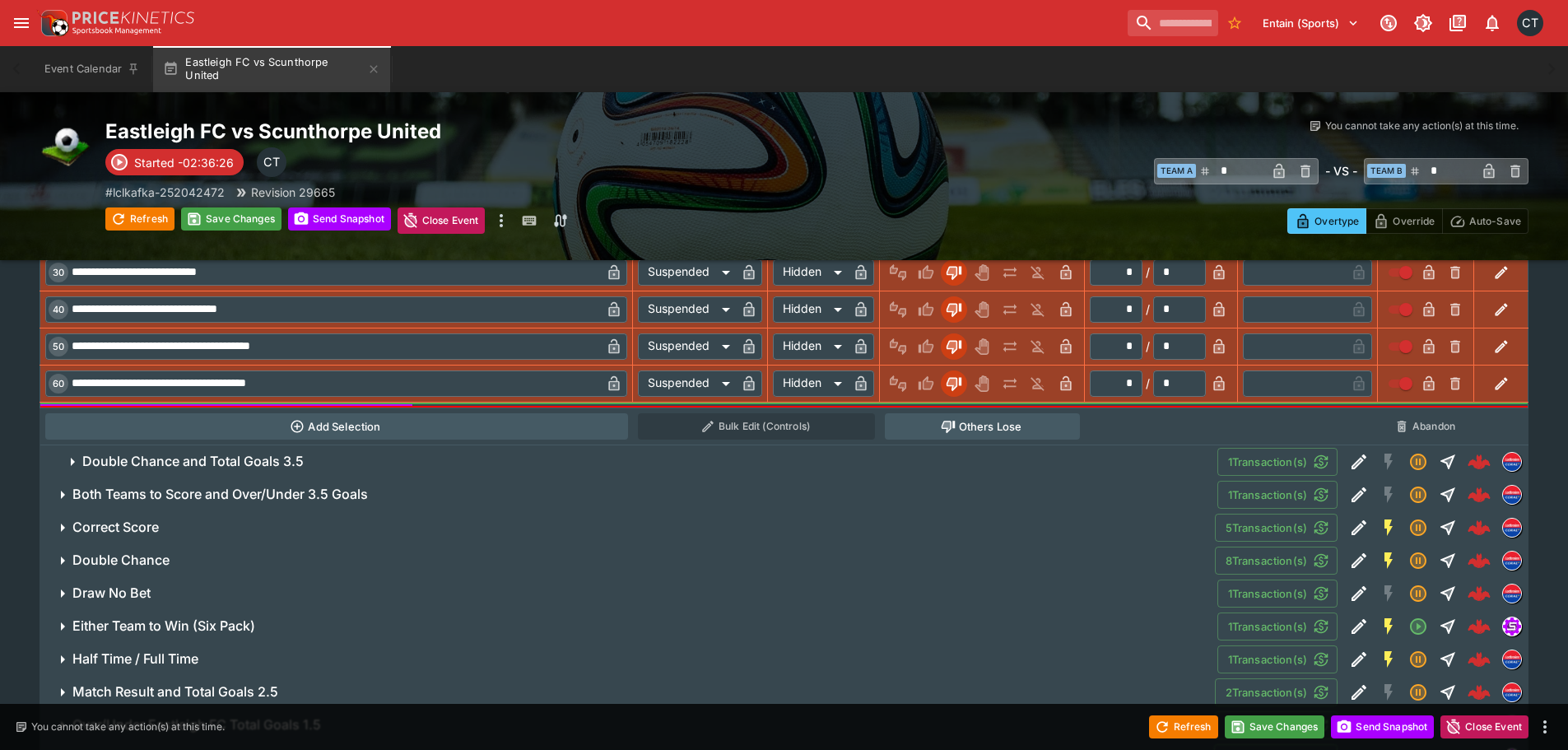
scroll to position [2764, 0]
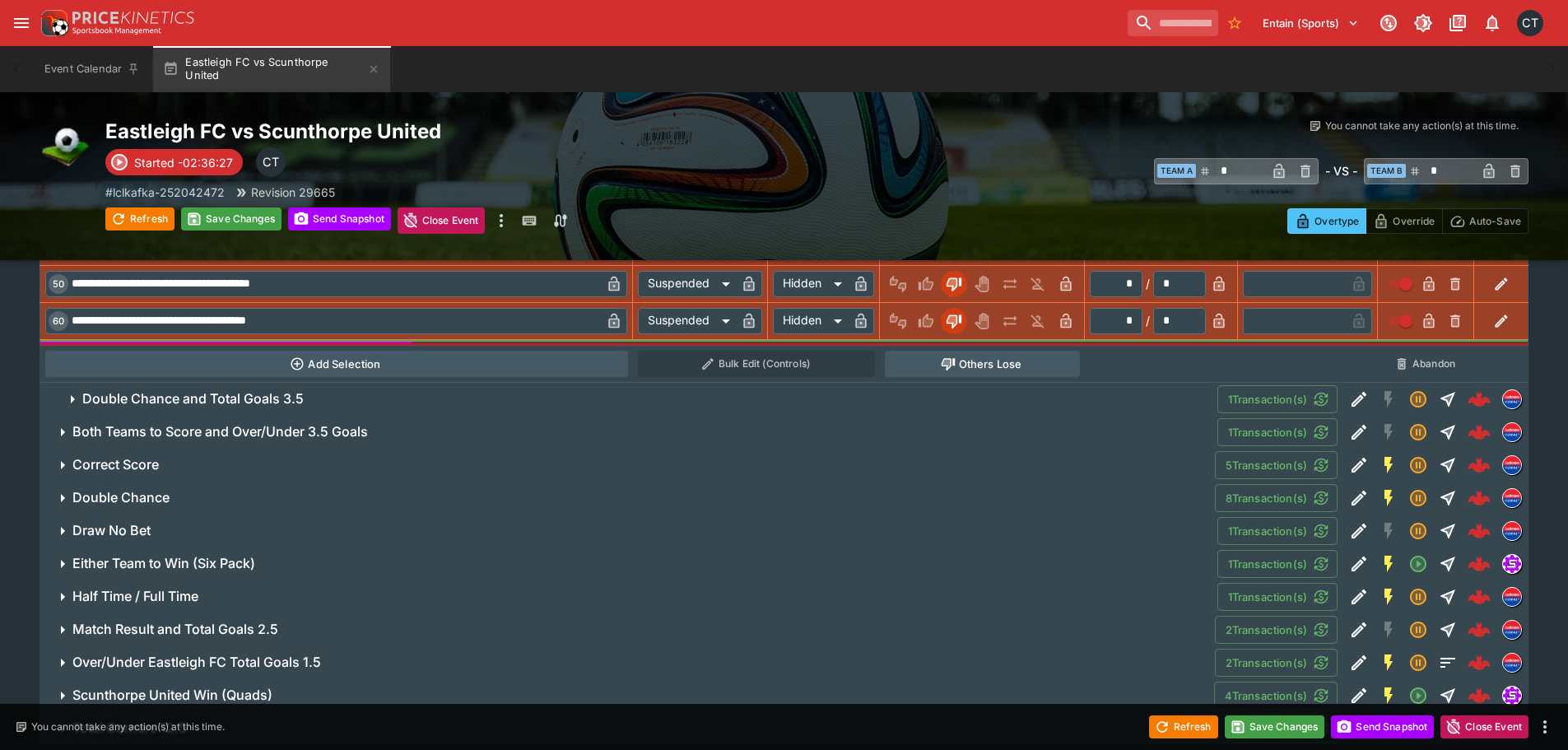
click at [215, 394] on h6 "Double Chance and Total Goals 3.5" at bounding box center [193, 399] width 222 height 18
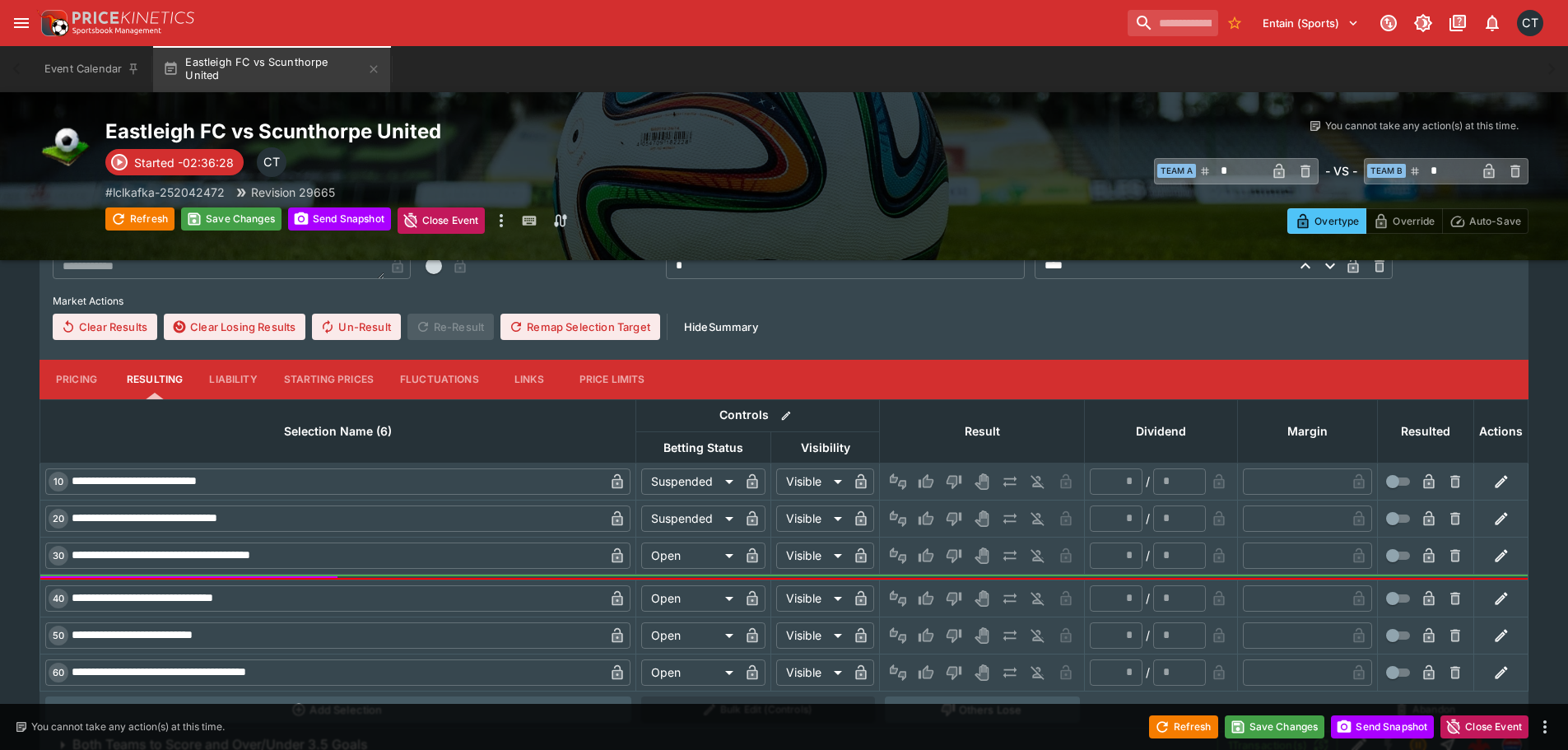
scroll to position [3094, 0]
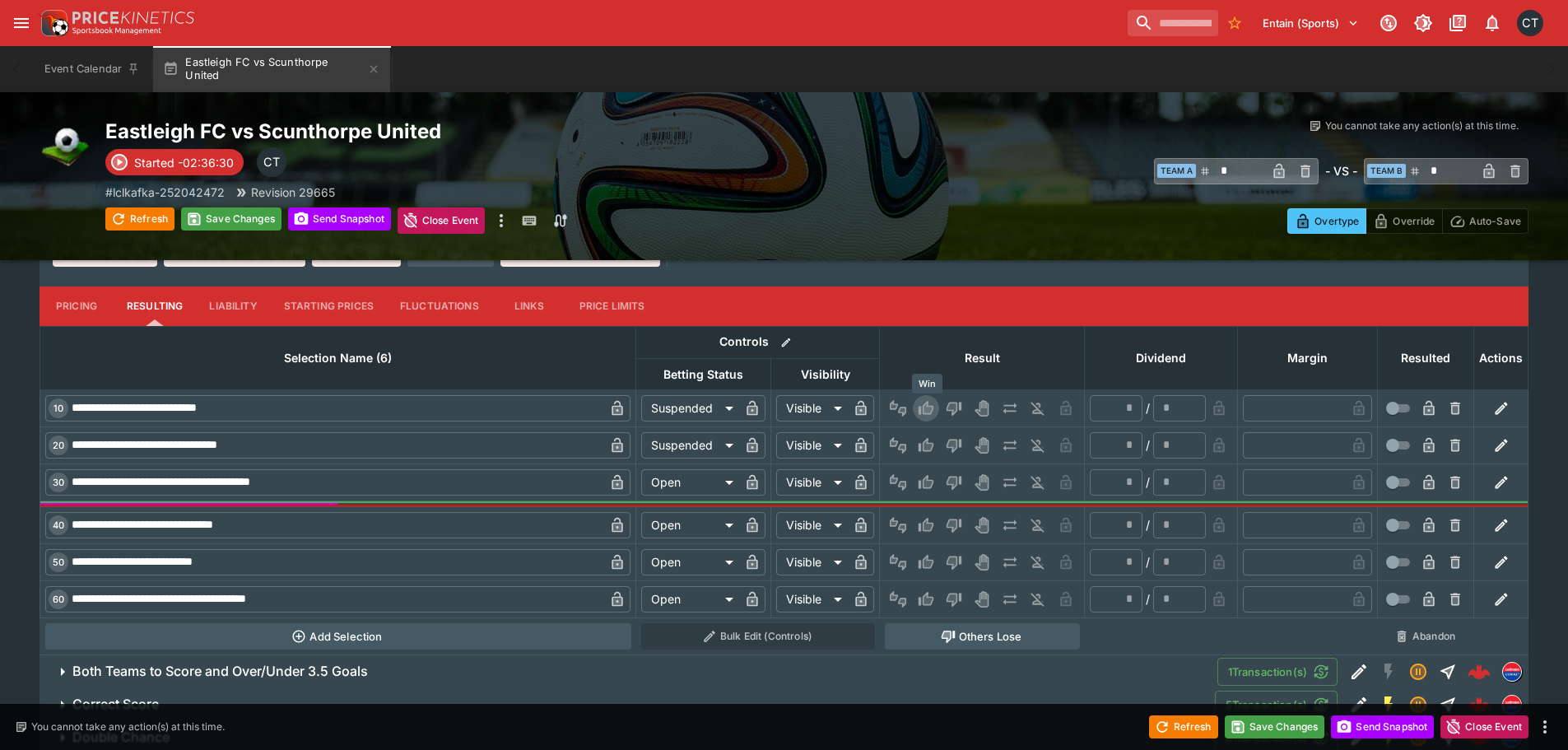
click at [926, 405] on icon "Win" at bounding box center [928, 407] width 8 height 10
type input "******"
type input "*"
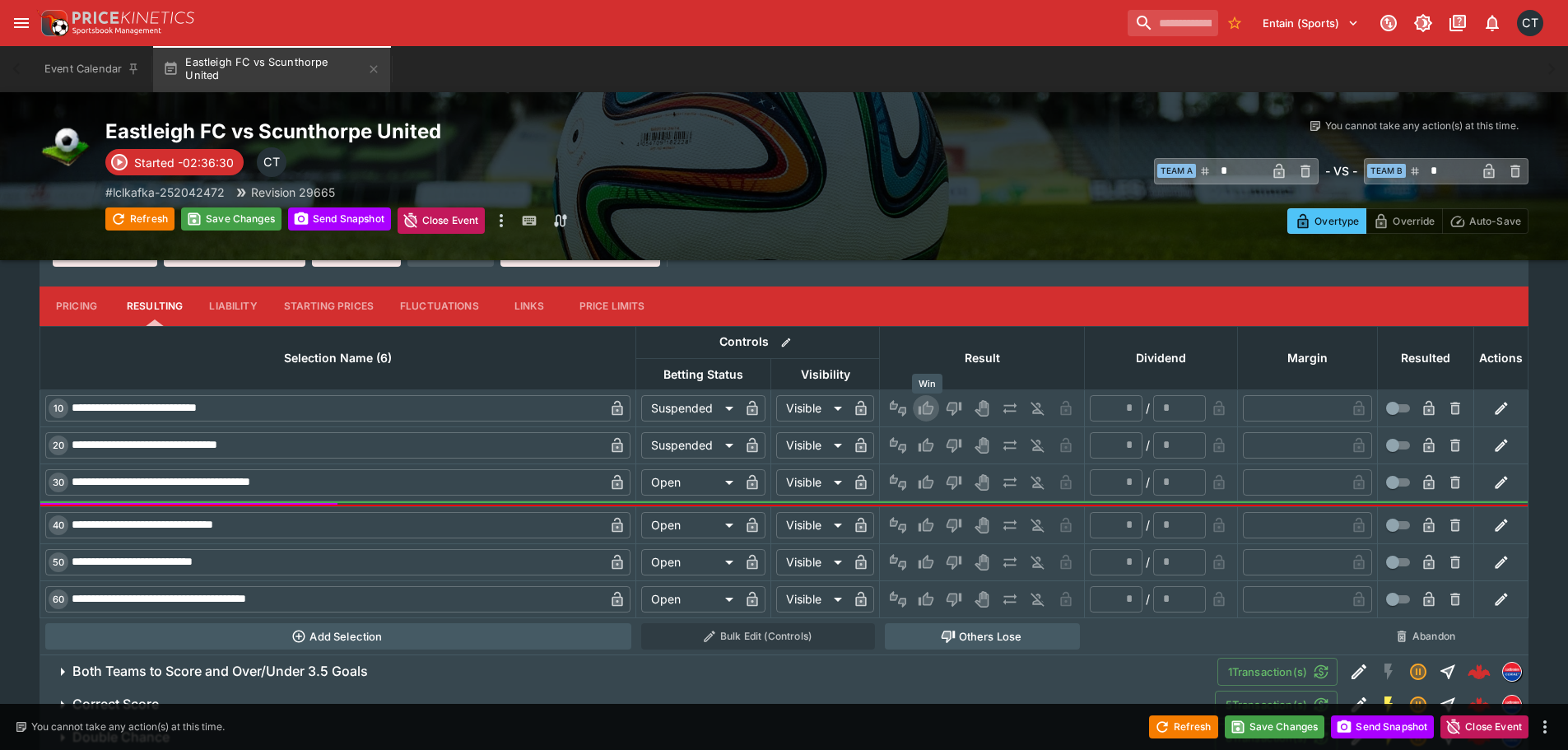
type input "*"
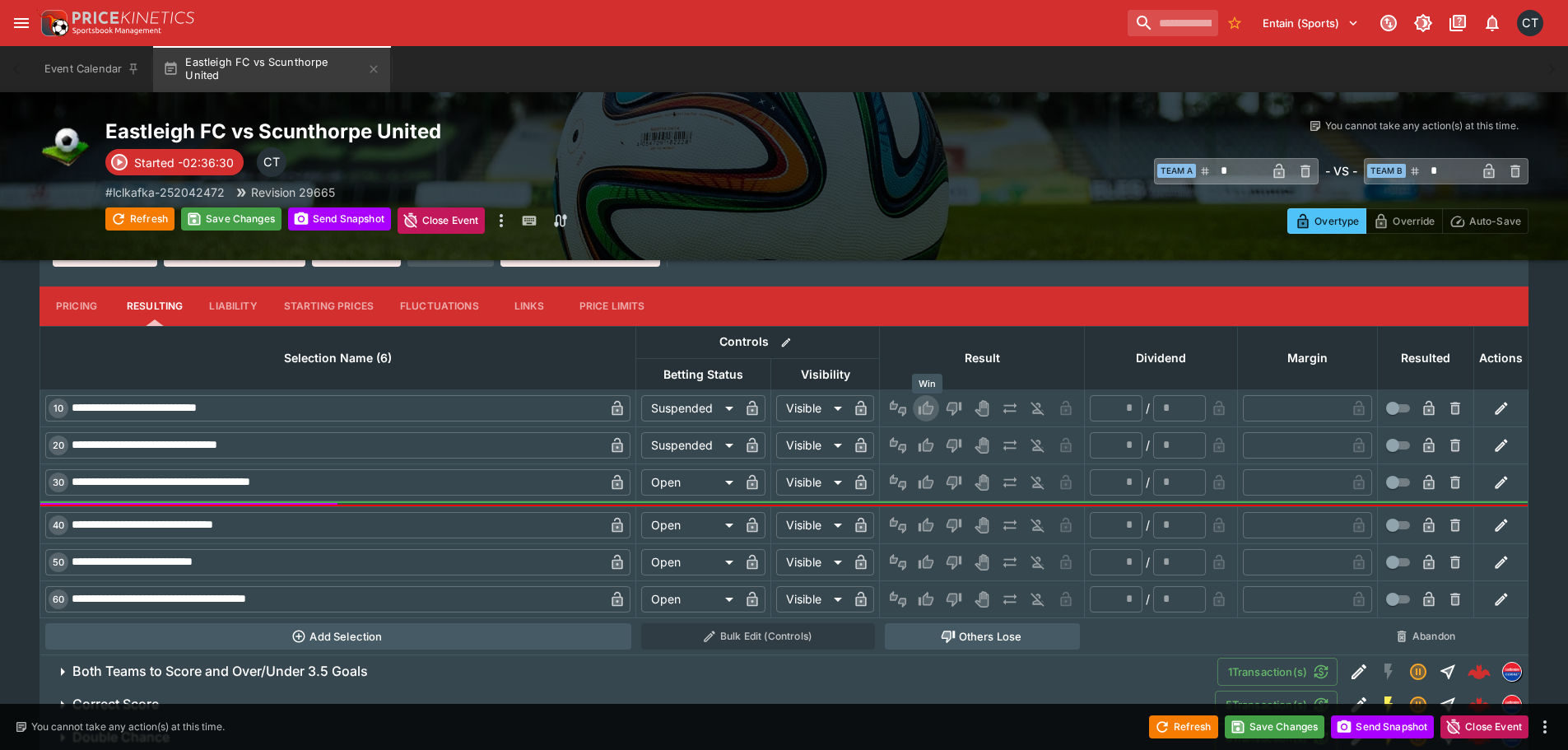
type input "*"
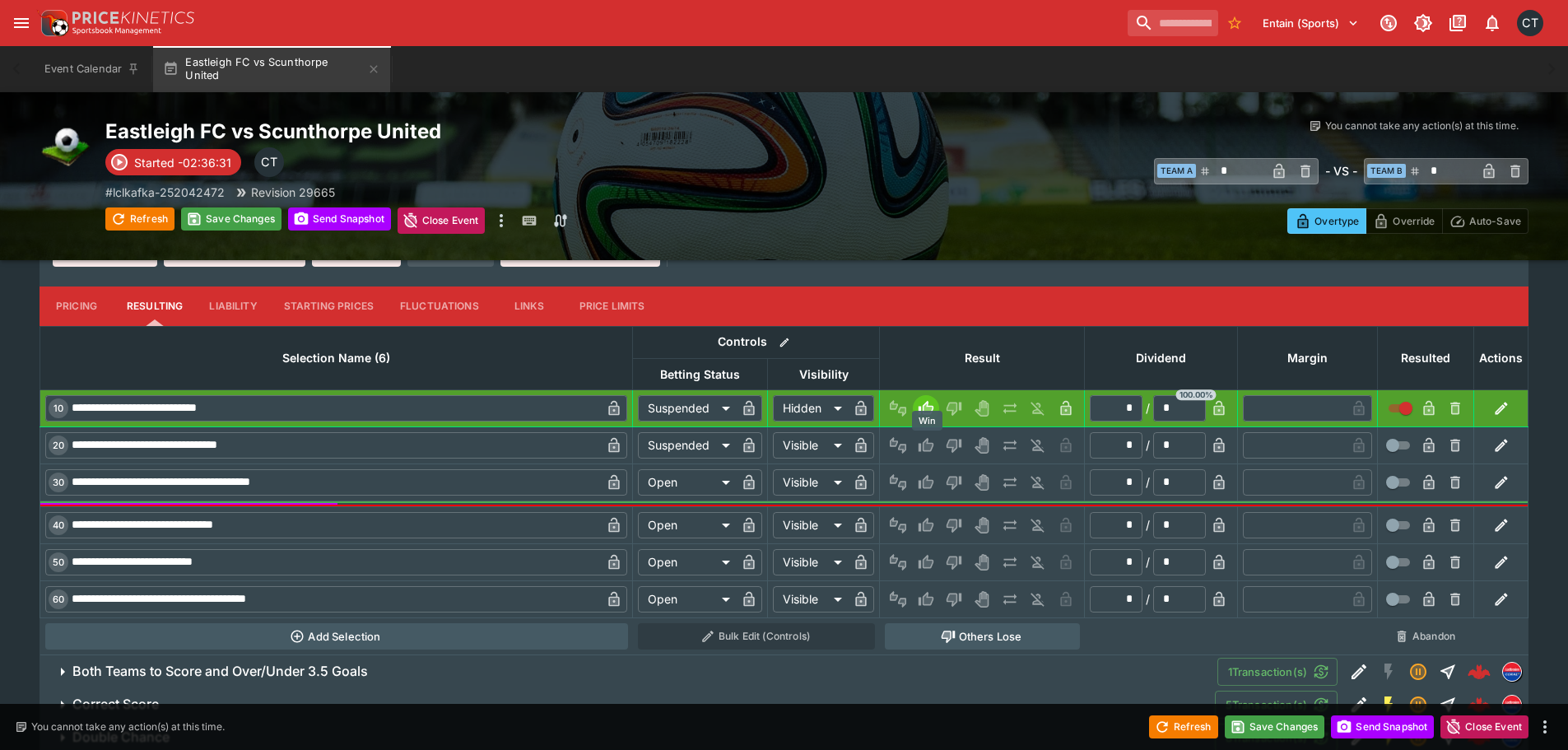
click at [925, 446] on icon "Win" at bounding box center [926, 445] width 15 height 14
type input "******"
type input "*"
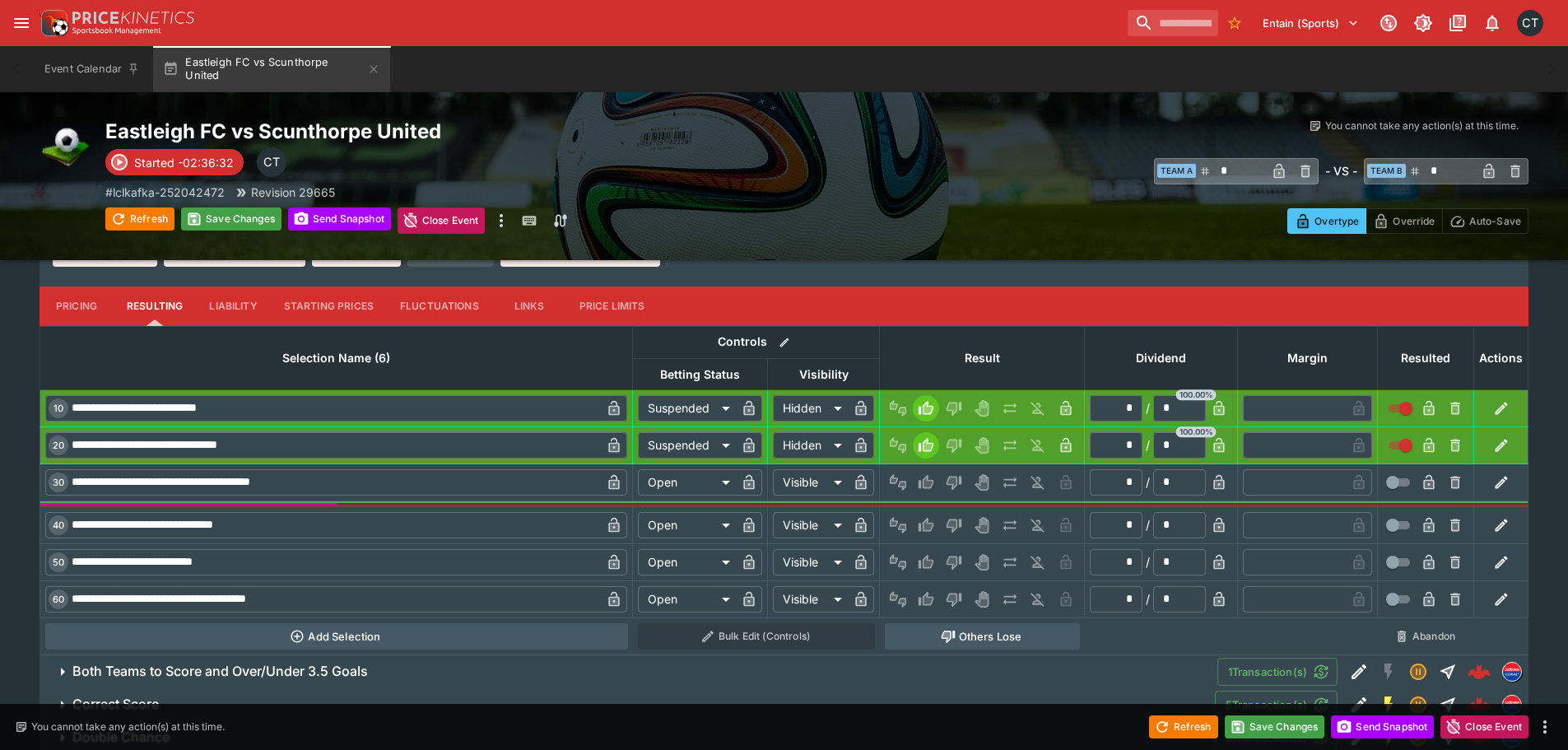
click at [979, 637] on button "Others Lose" at bounding box center [983, 636] width 195 height 26
type input "**********"
type input "*********"
type input "******"
type input "*********"
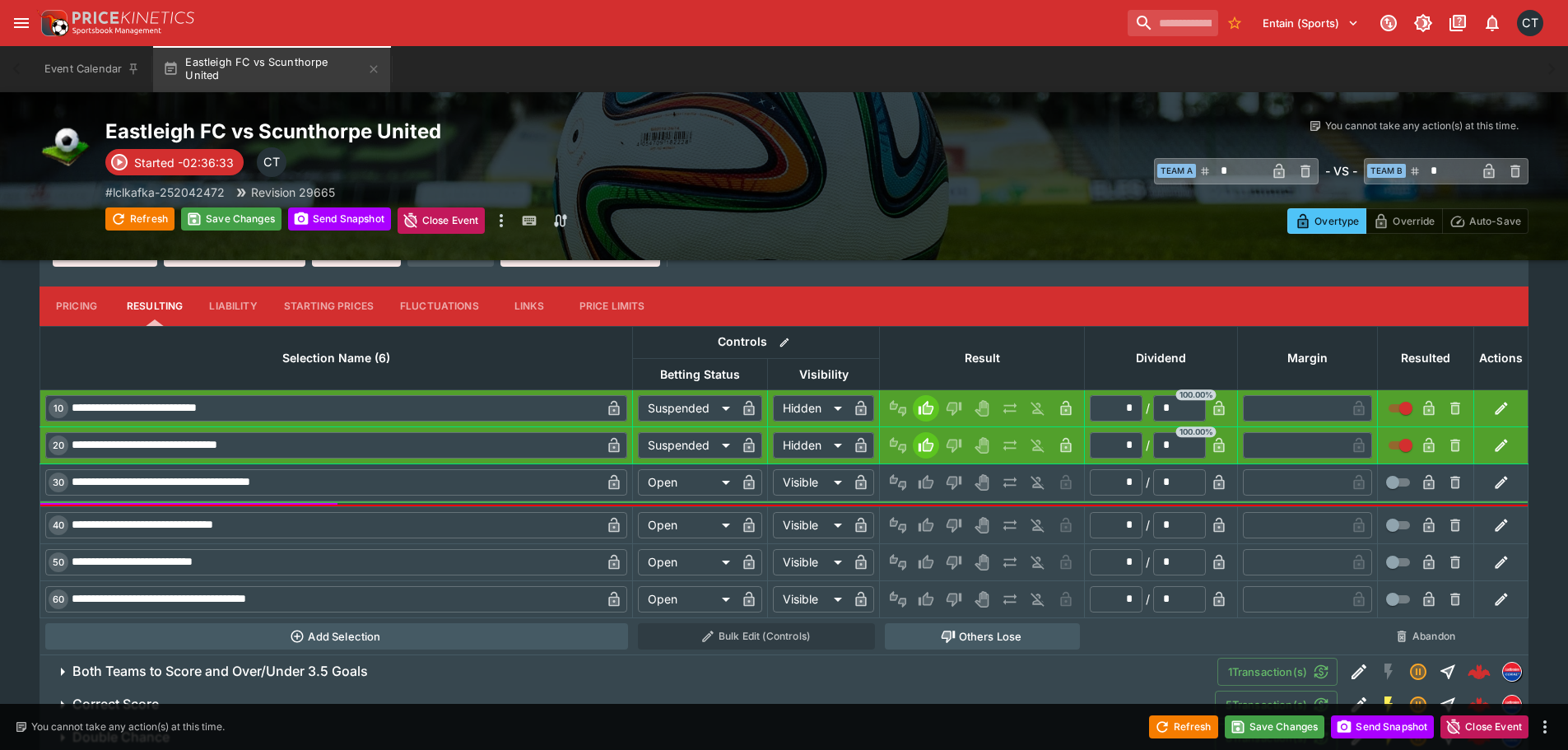
type input "******"
type input "*********"
type input "******"
type input "*********"
type input "******"
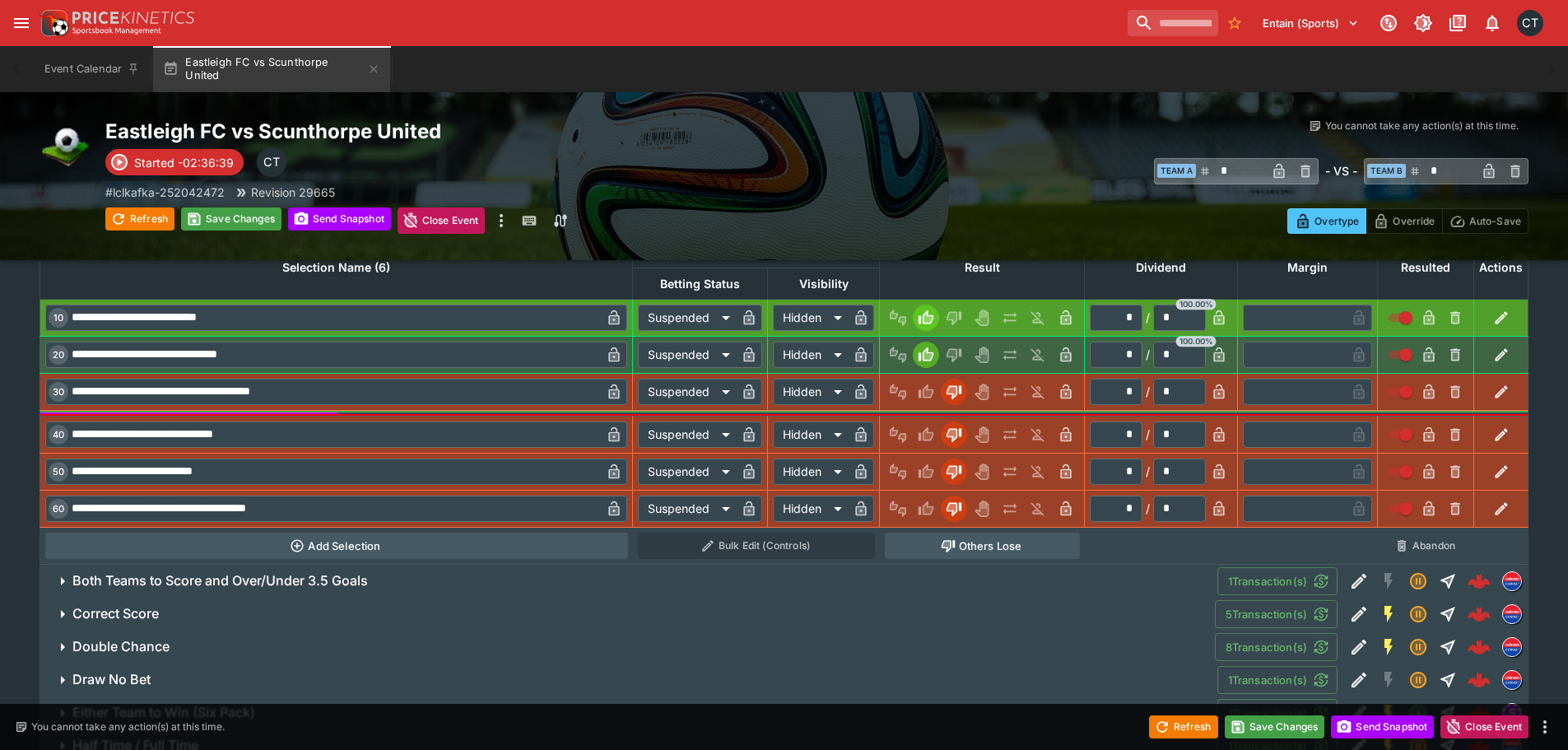
scroll to position [3386, 0]
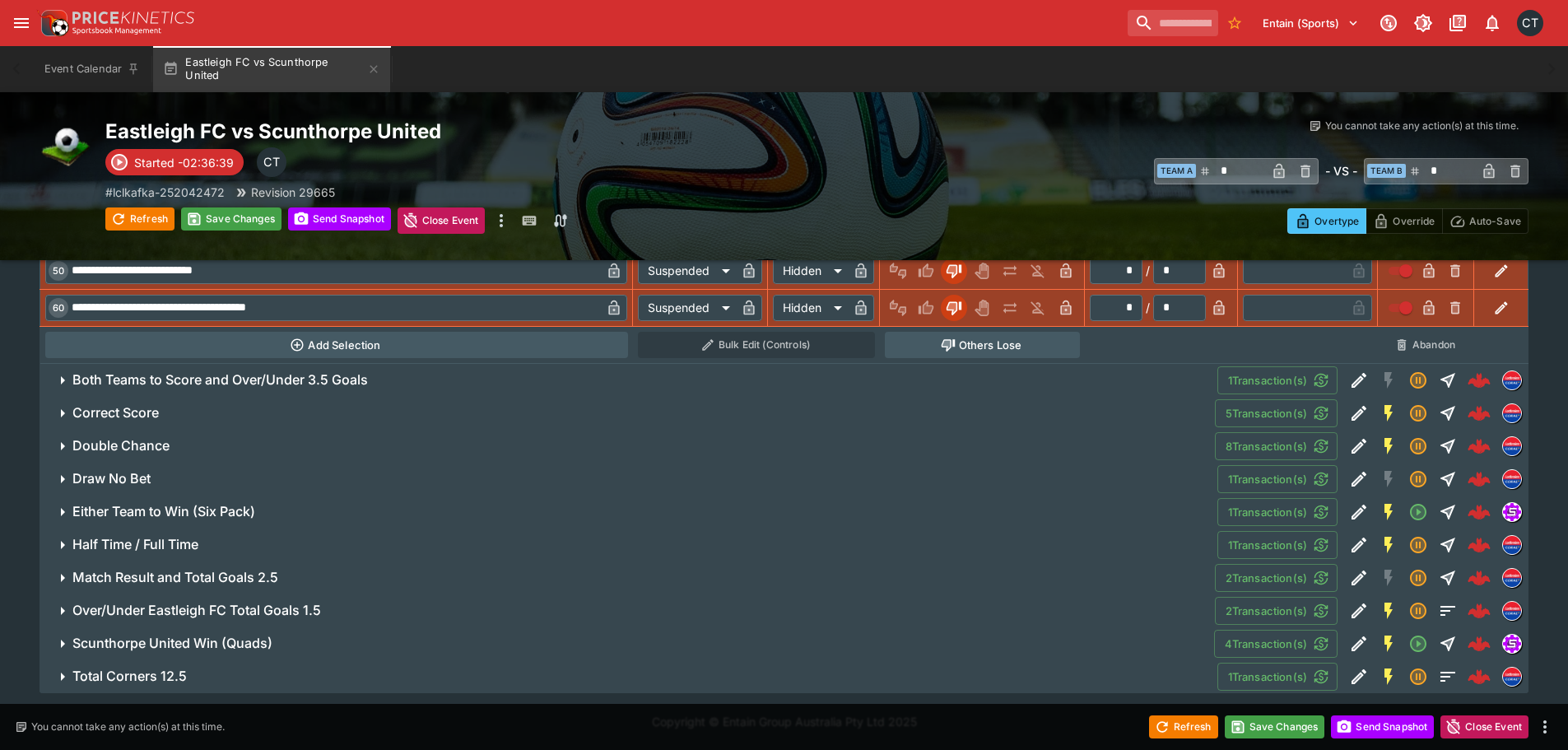
click at [179, 384] on h6 "Both Teams to Score and Over/Under 3.5 Goals" at bounding box center [220, 380] width 295 height 18
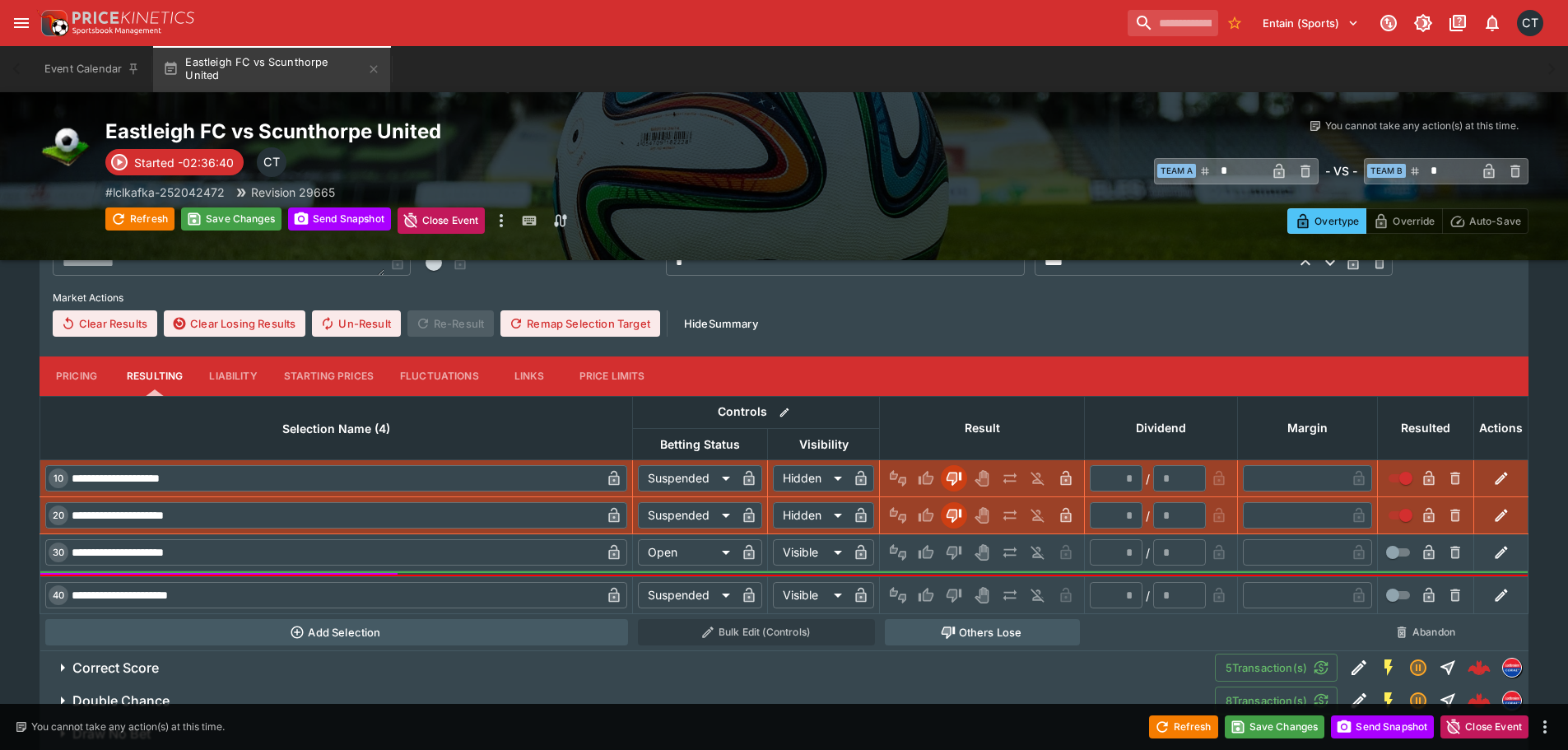
scroll to position [3632, 0]
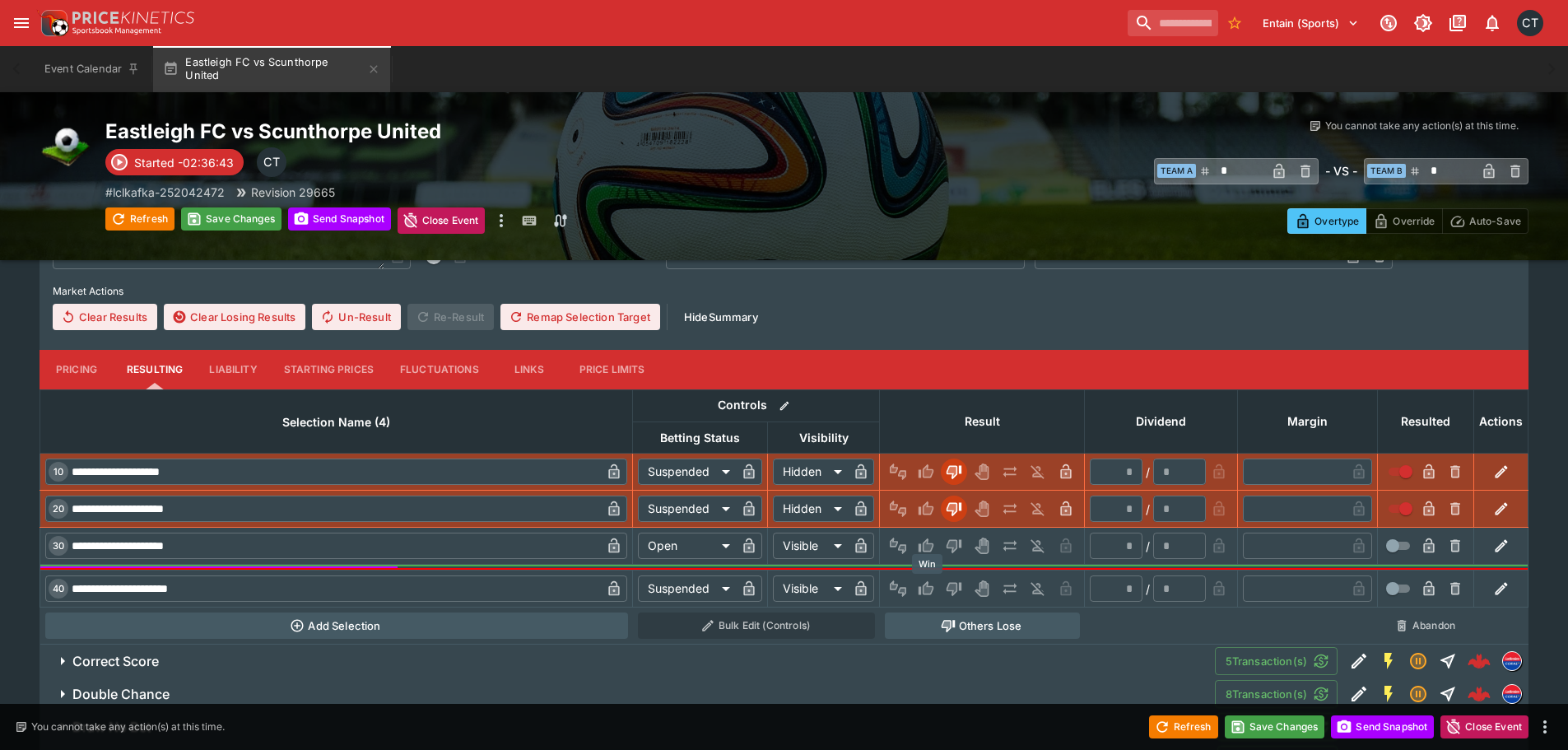
click at [918, 588] on button "Win" at bounding box center [926, 588] width 26 height 26
type input "*"
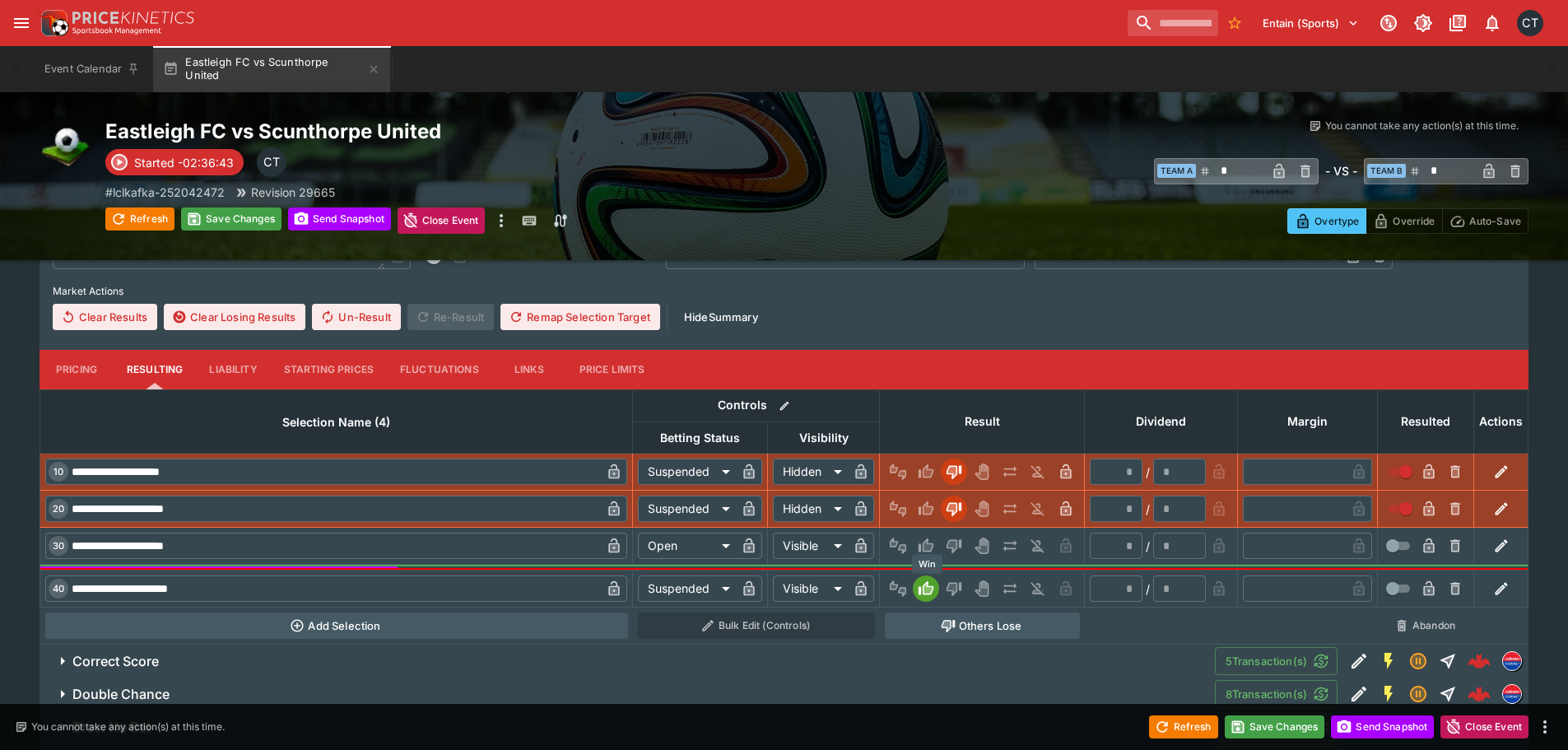
type input "*"
type input "******"
type input "*"
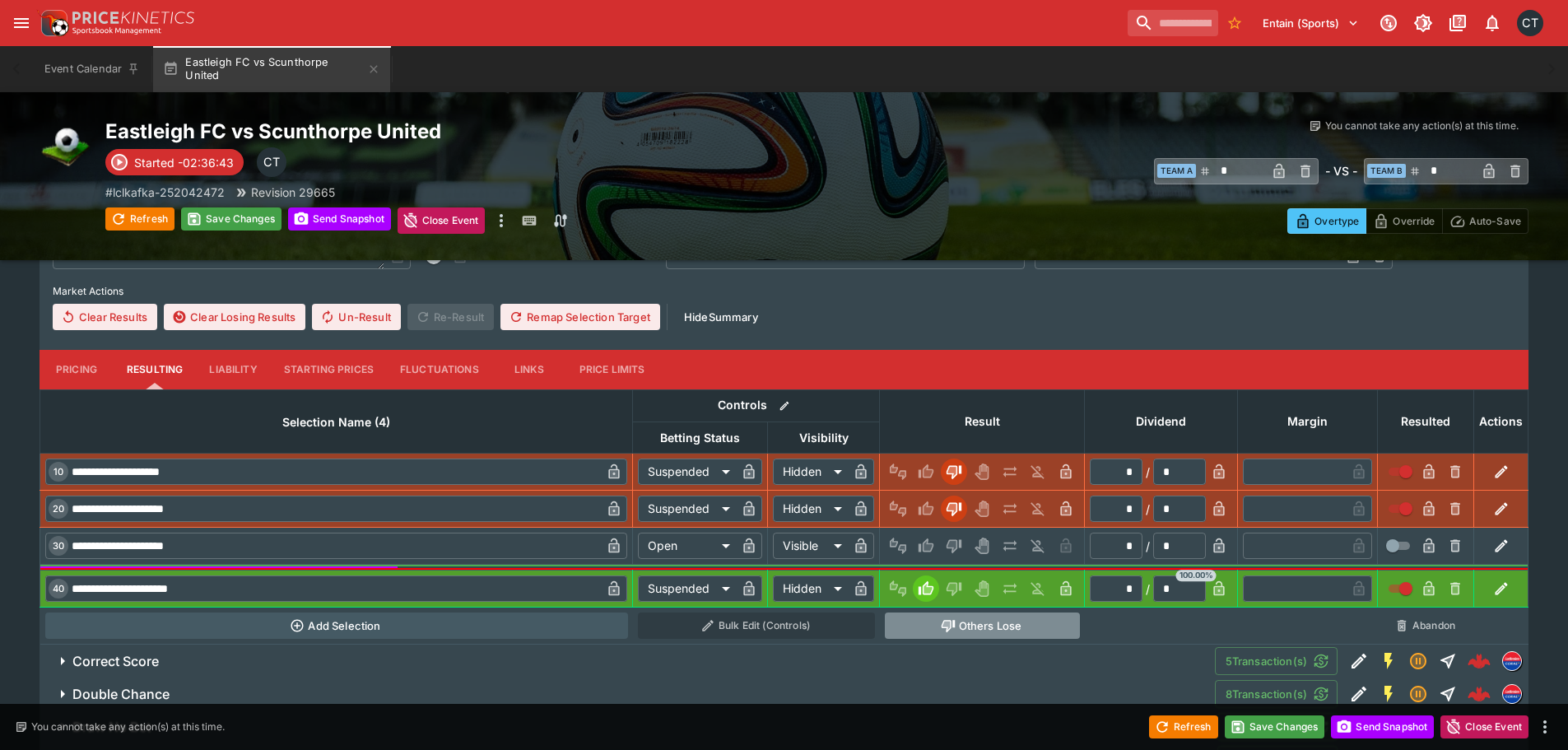
click at [979, 621] on button "Others Lose" at bounding box center [983, 626] width 195 height 26
type input "**********"
type input "*********"
type input "******"
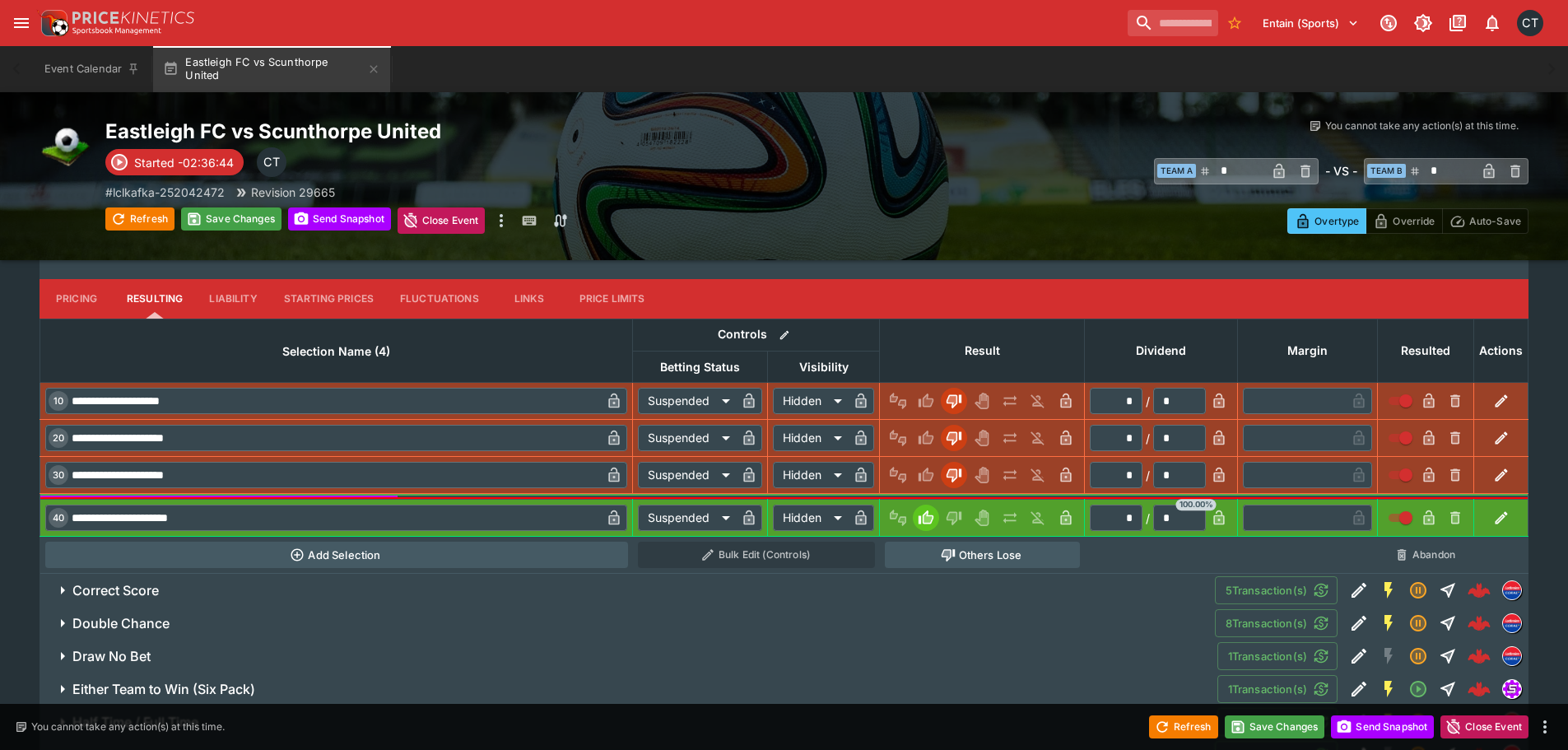
scroll to position [3796, 0]
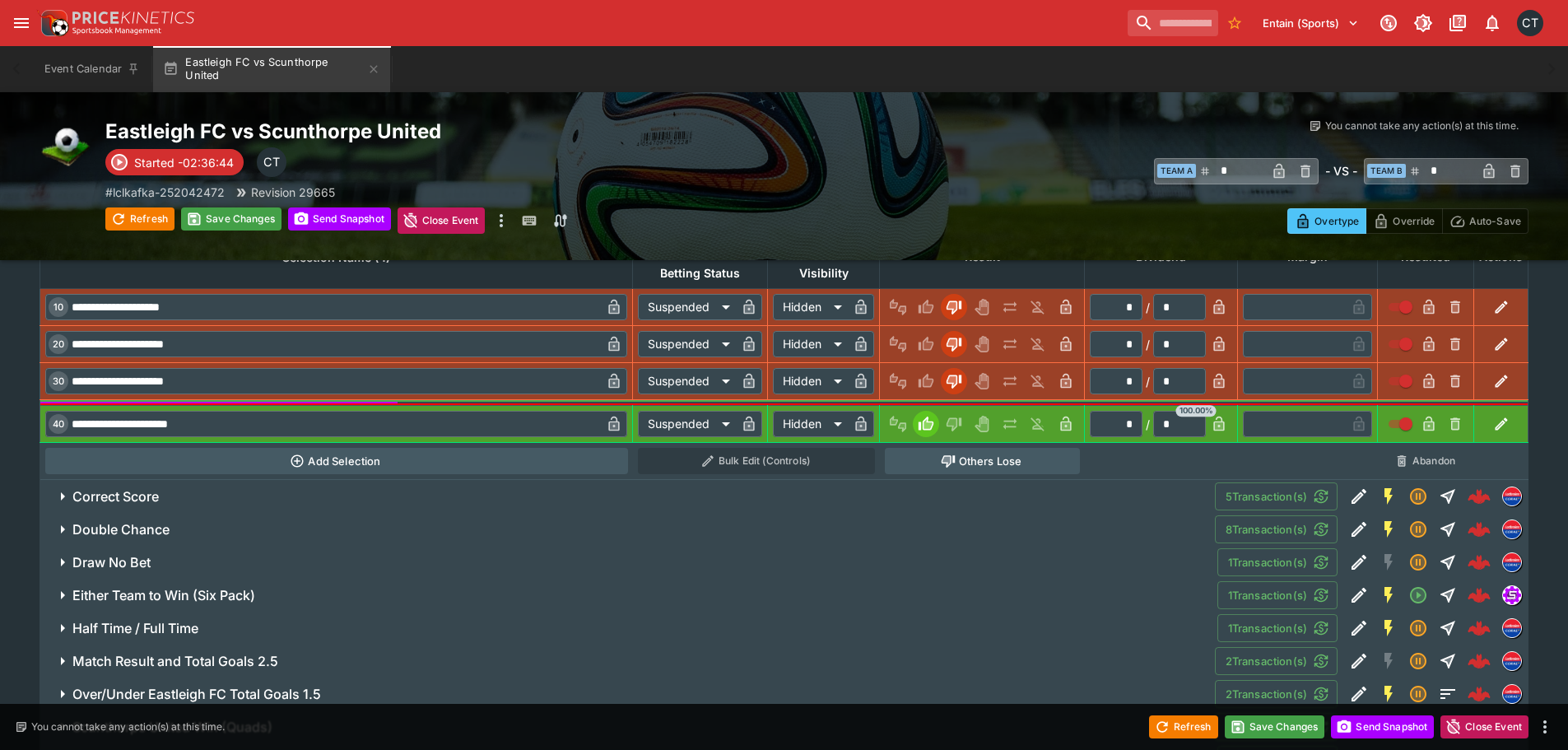
click at [146, 499] on h6 "Correct Score" at bounding box center [116, 497] width 87 height 18
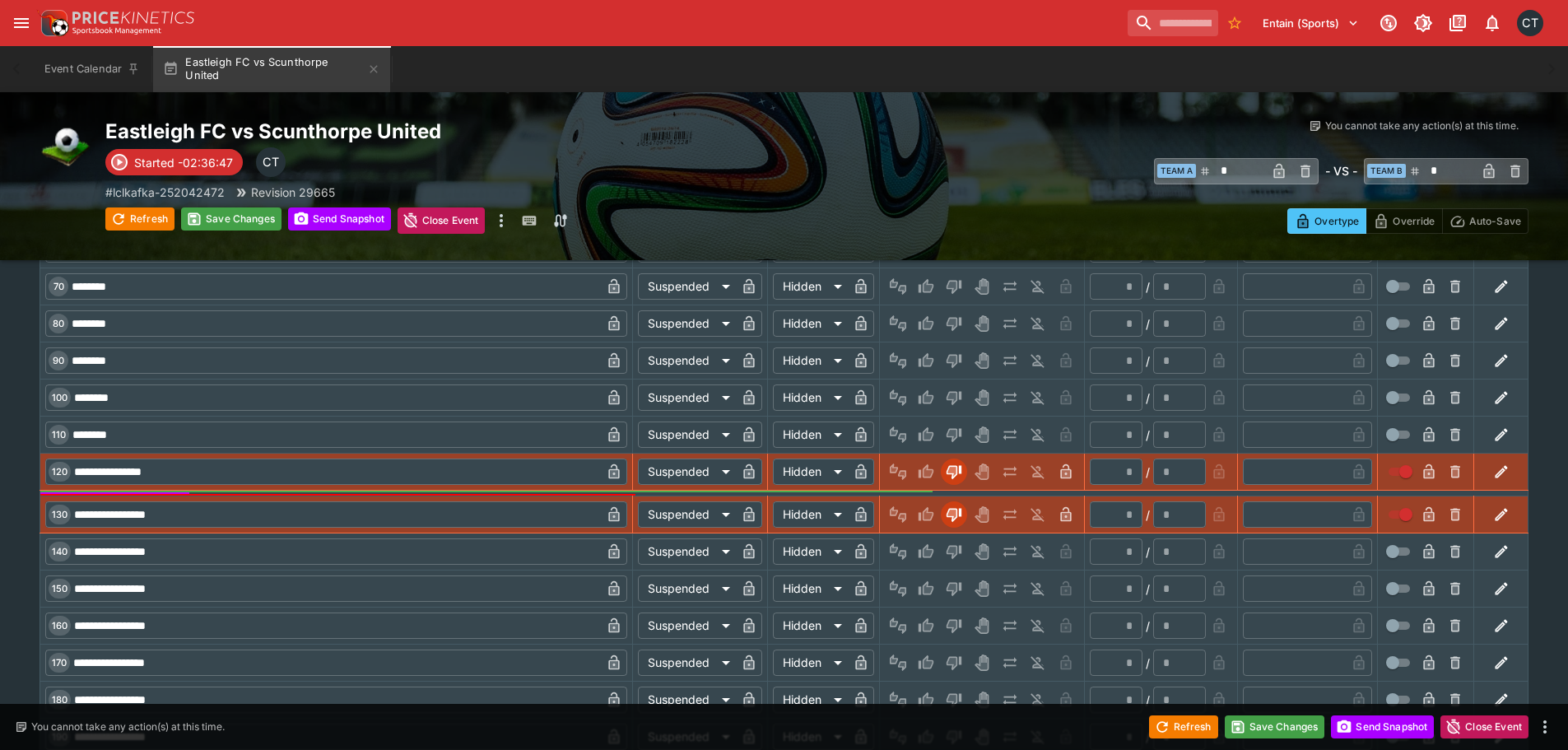
scroll to position [4374, 0]
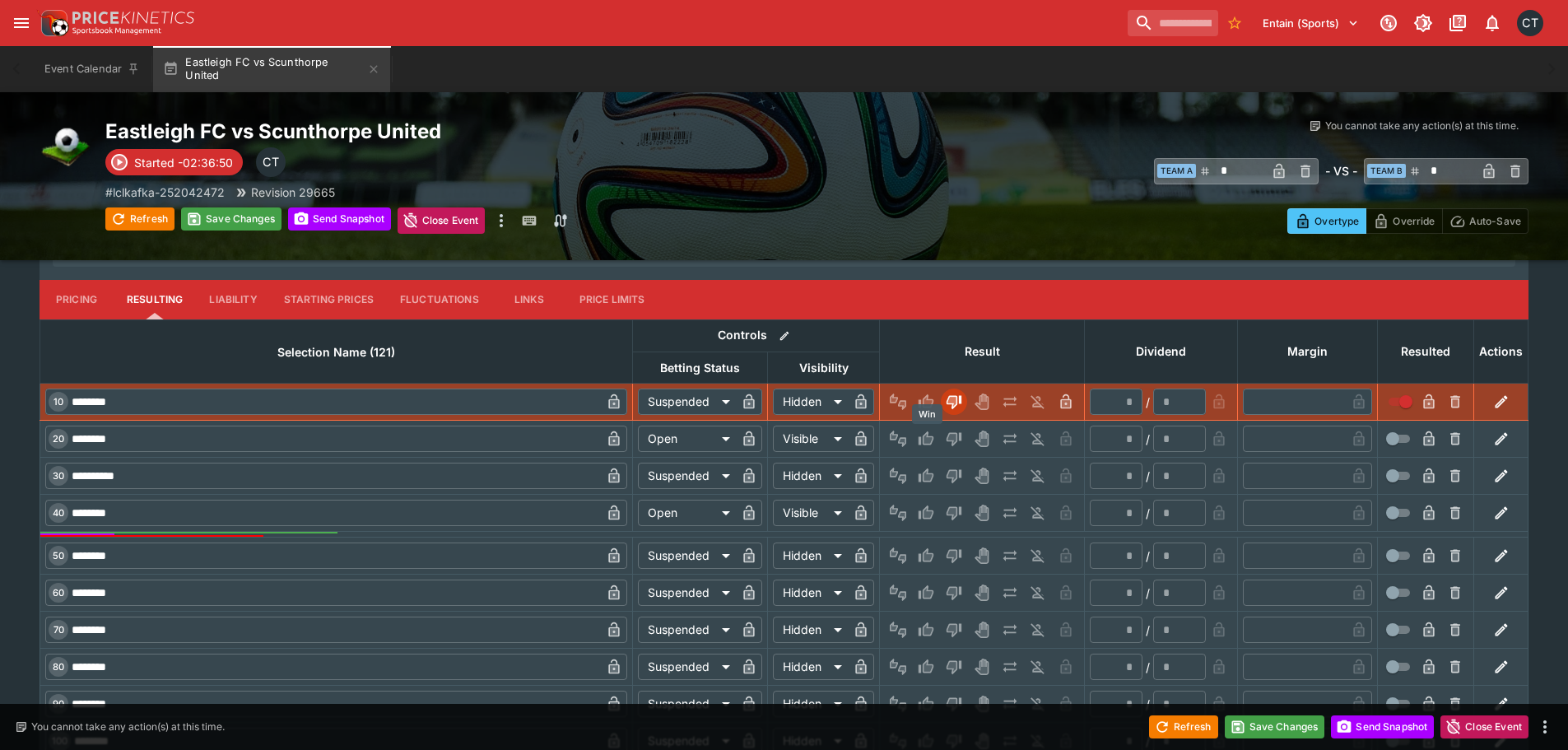
click at [924, 439] on icon "Win" at bounding box center [926, 438] width 17 height 17
type input "*"
type input "*********"
type input "******"
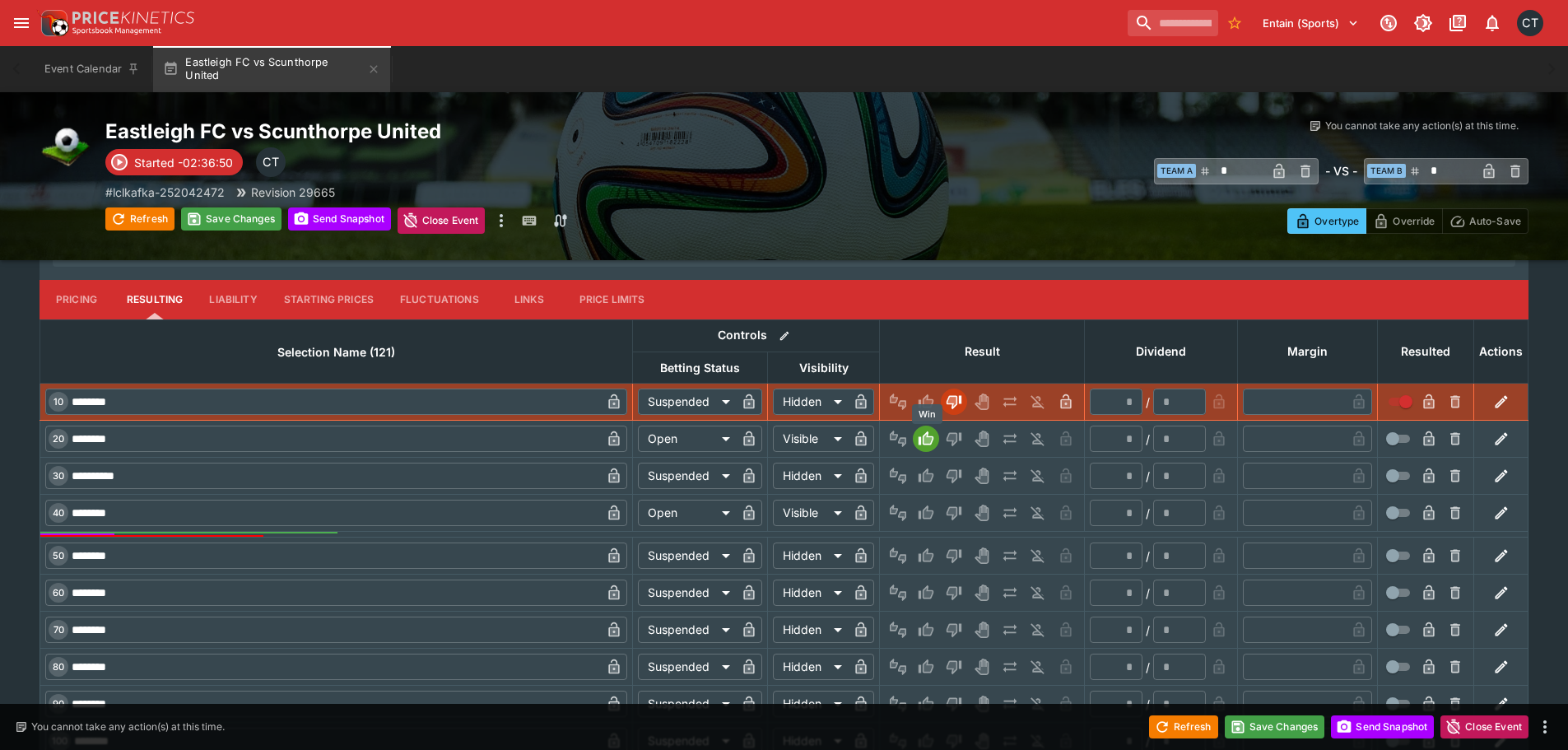
type input "*"
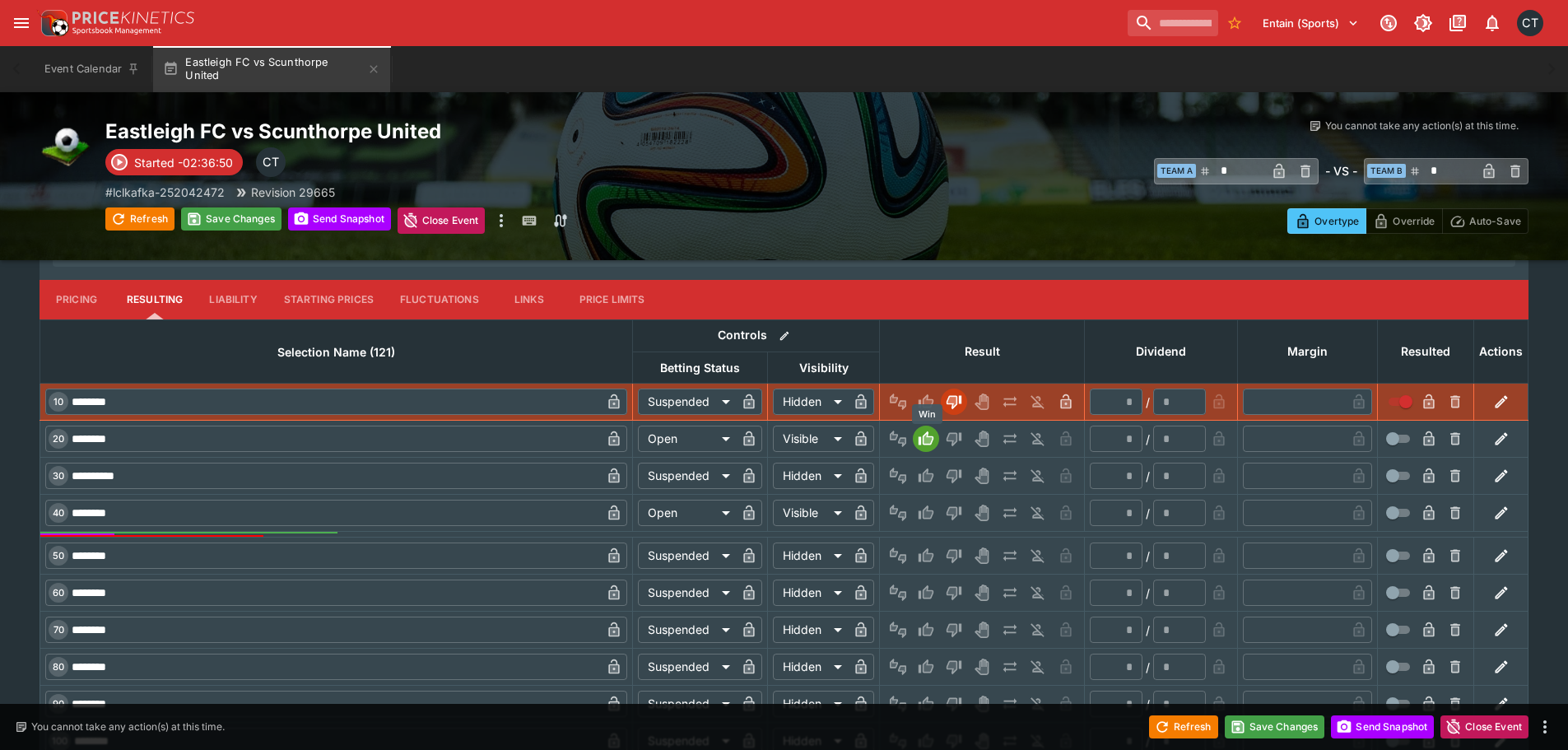
type input "*"
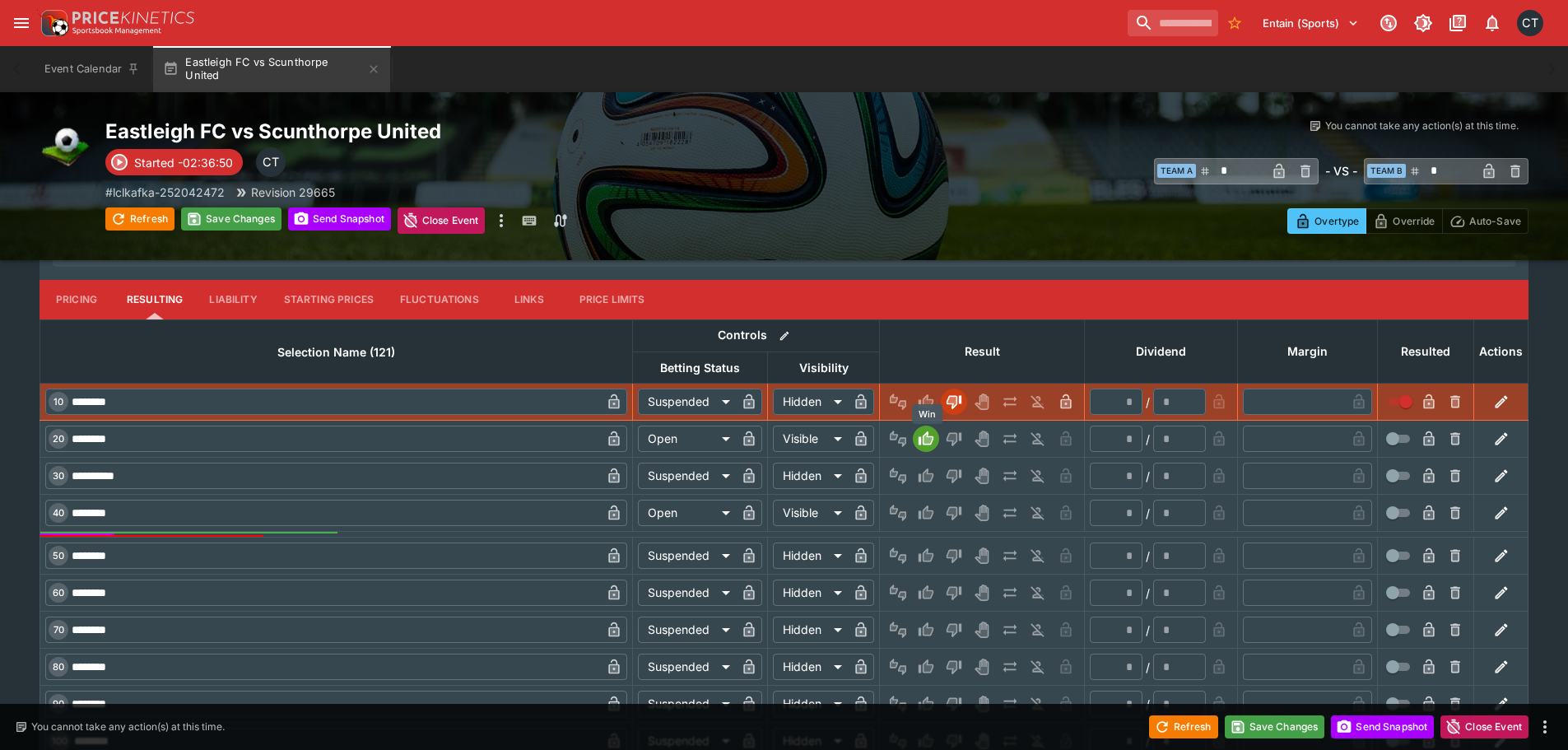
type input "*"
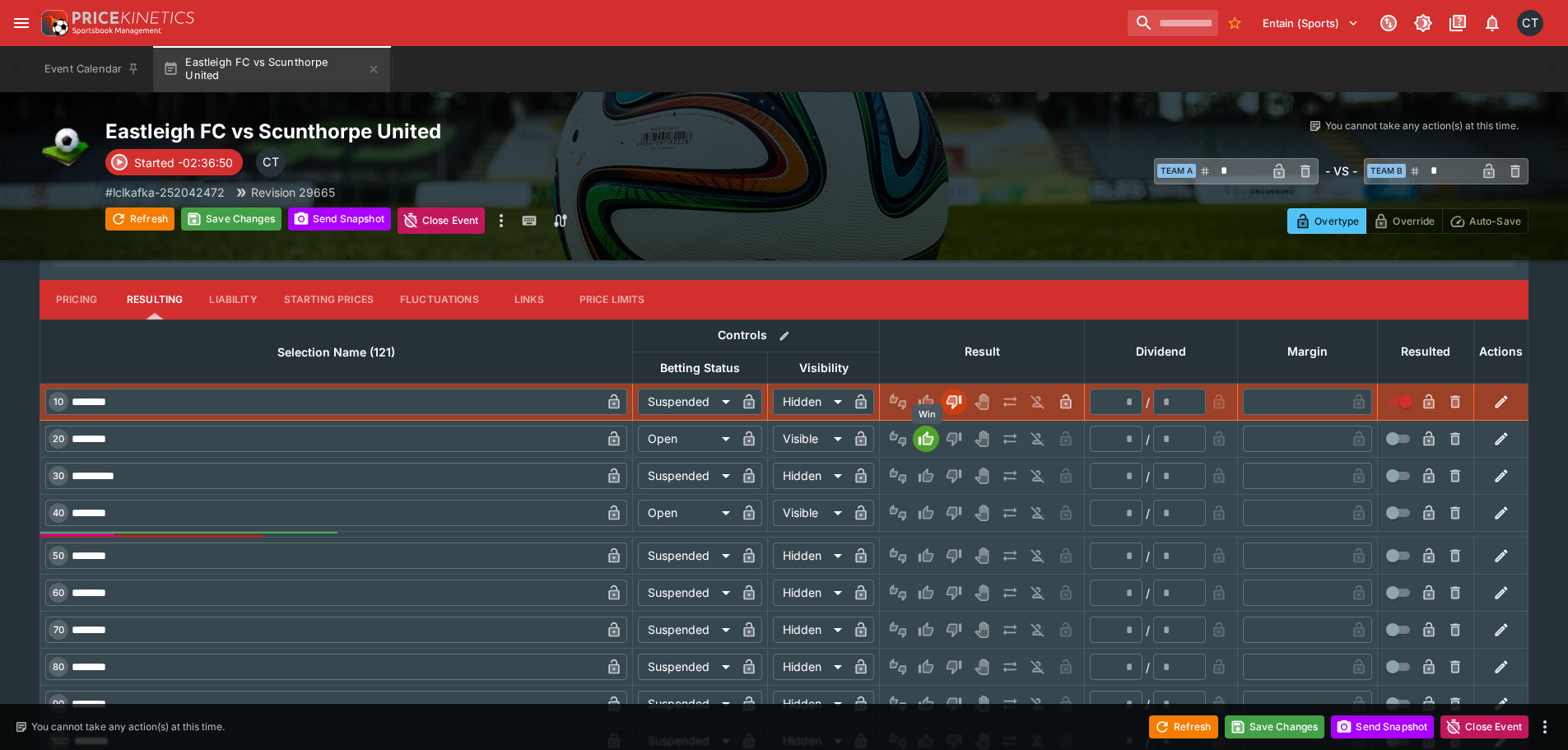
type input "*"
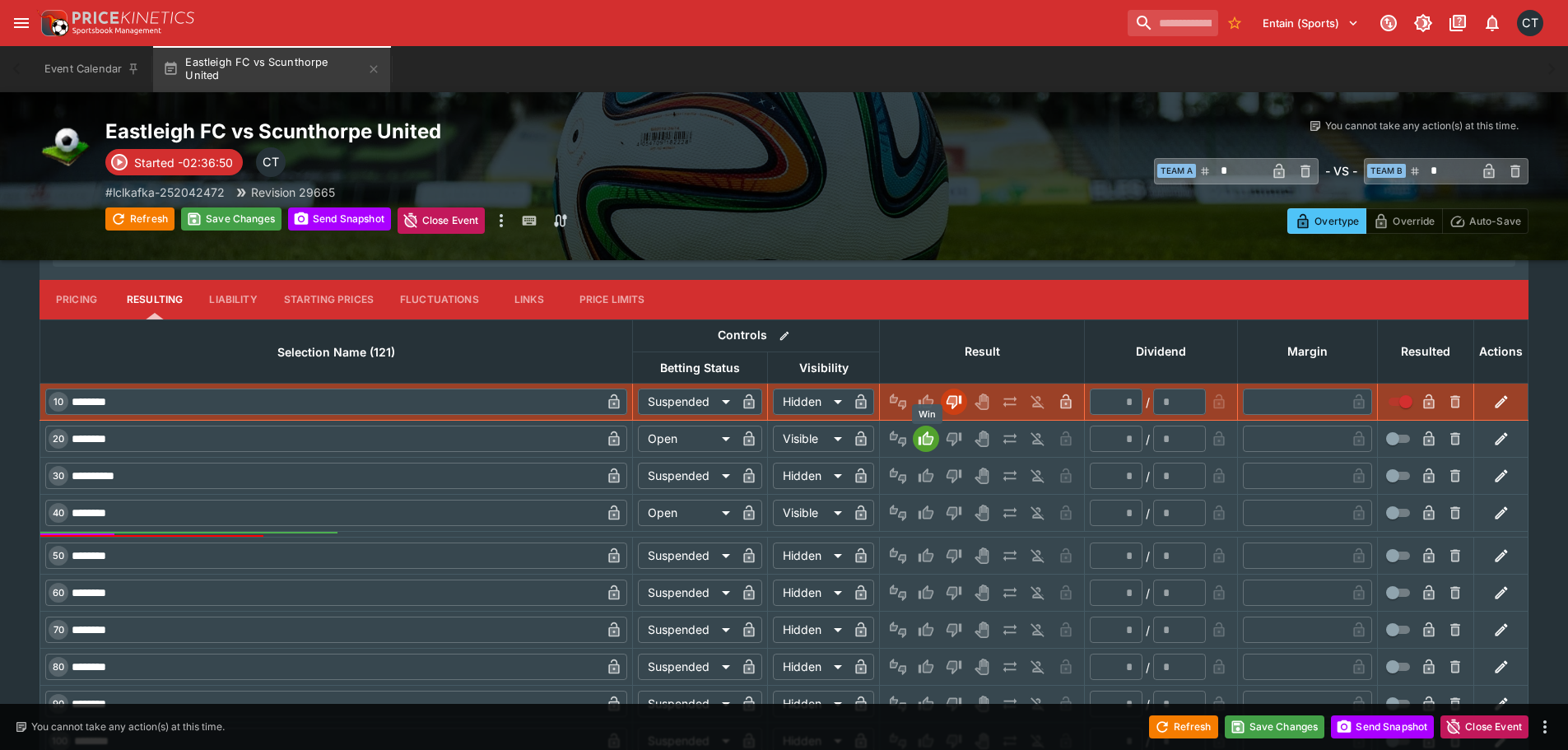
type input "*"
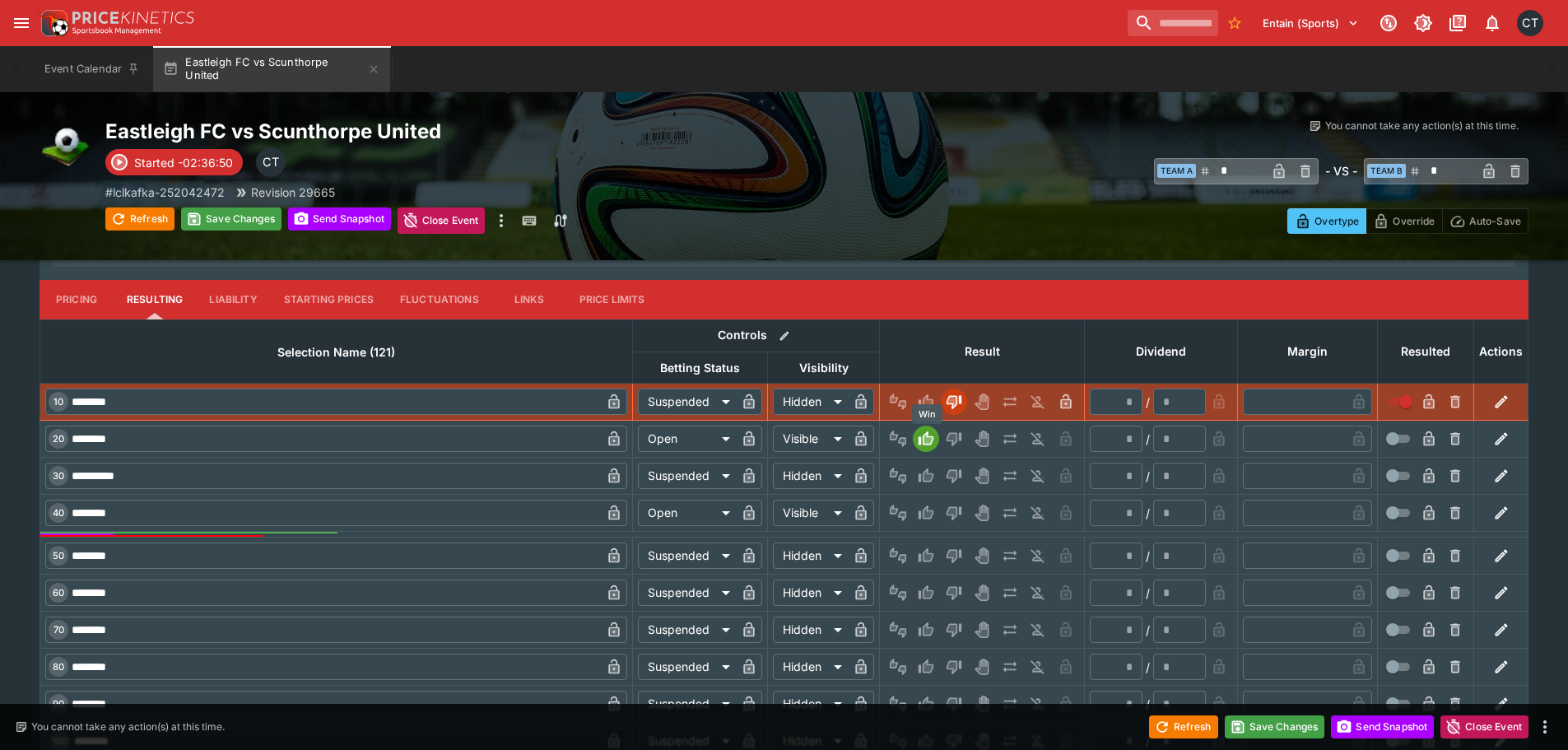
type input "*"
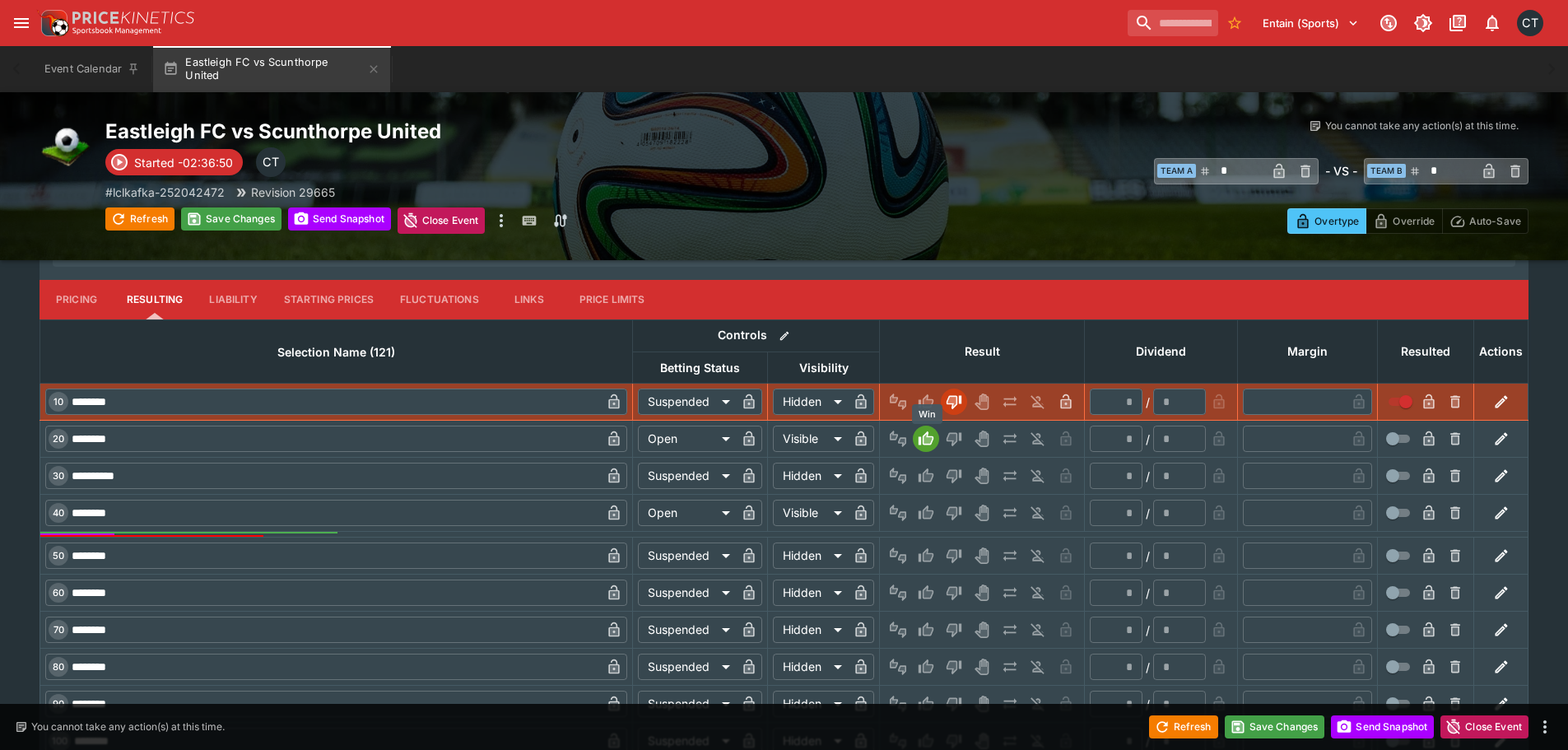
type input "*"
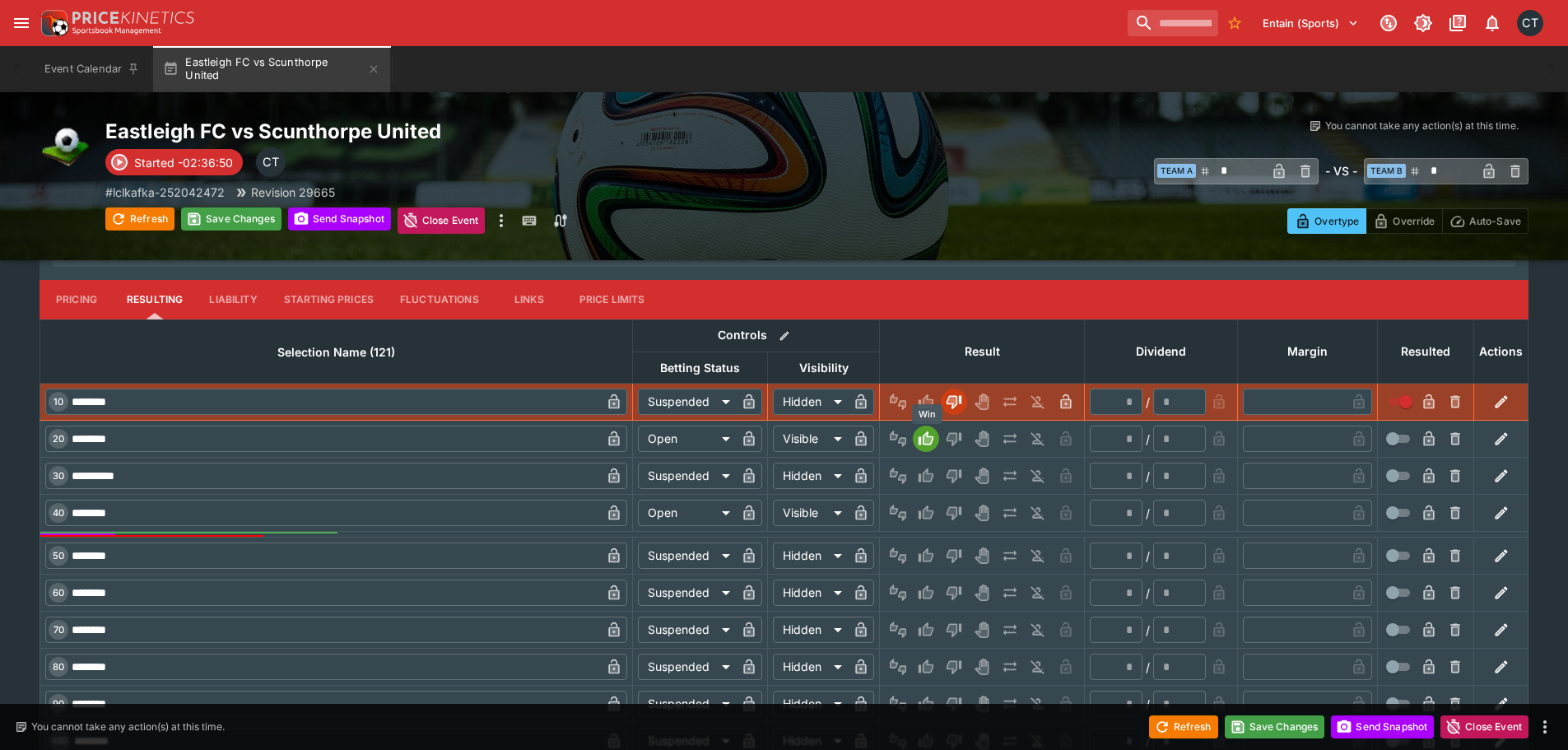
type input "*"
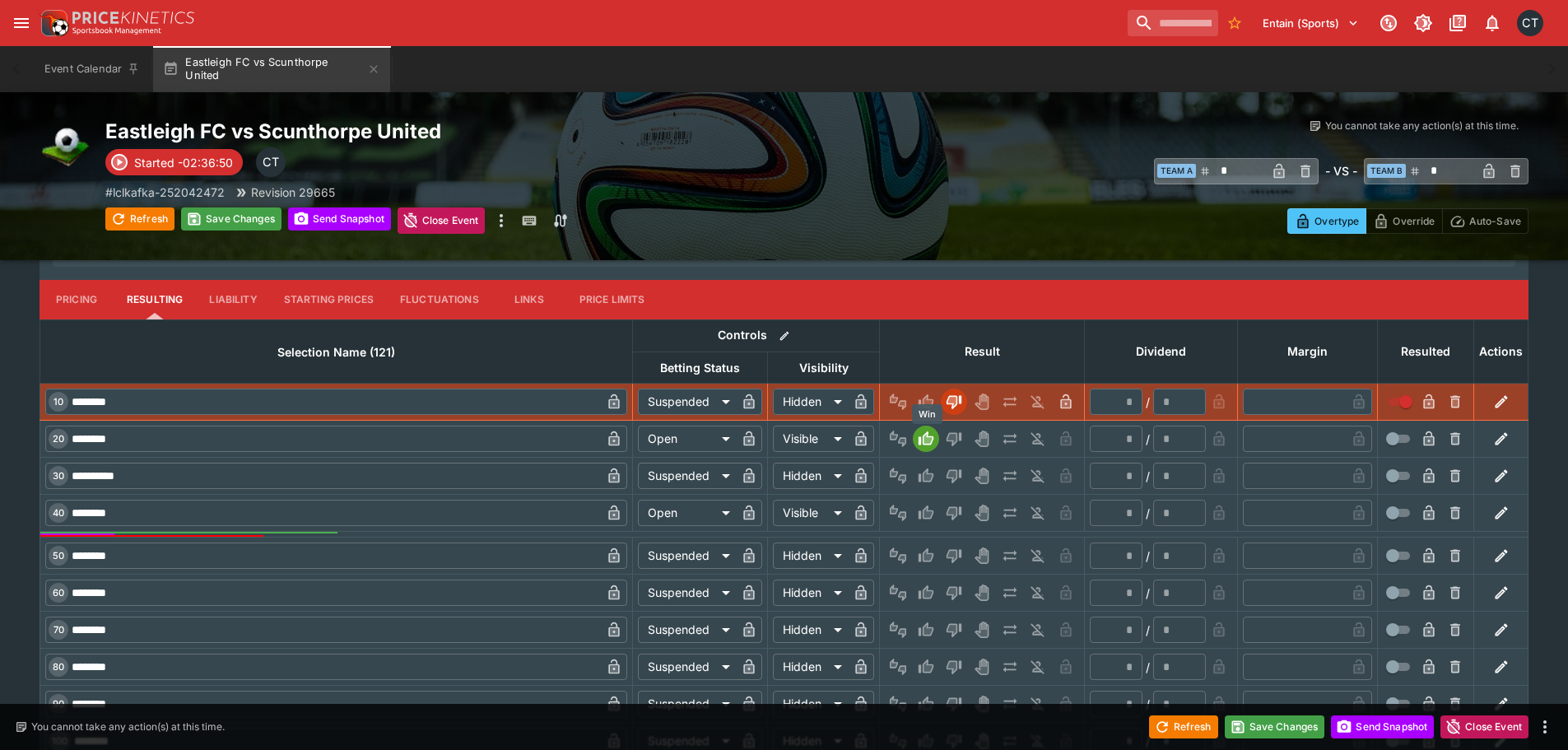
type input "*"
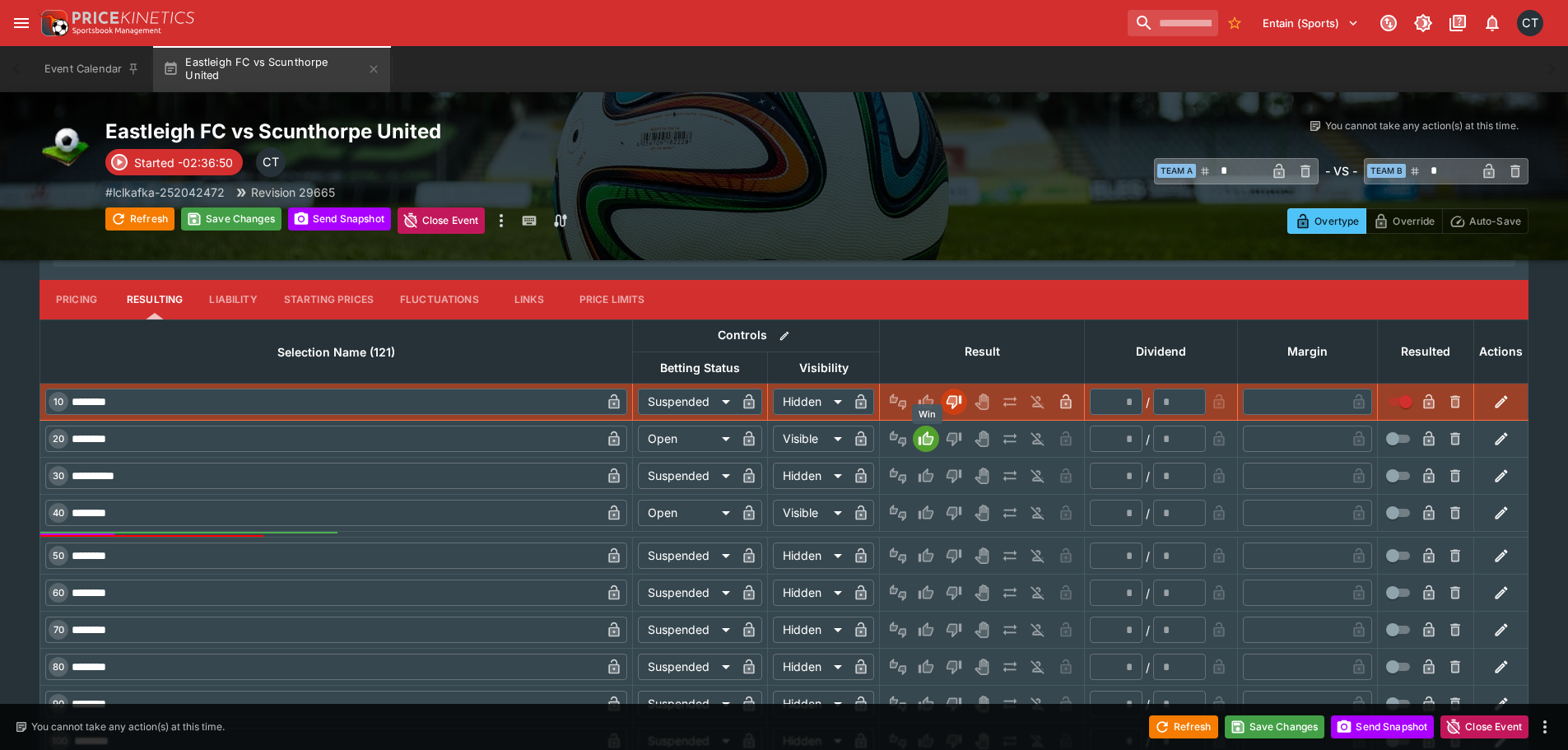
type input "*"
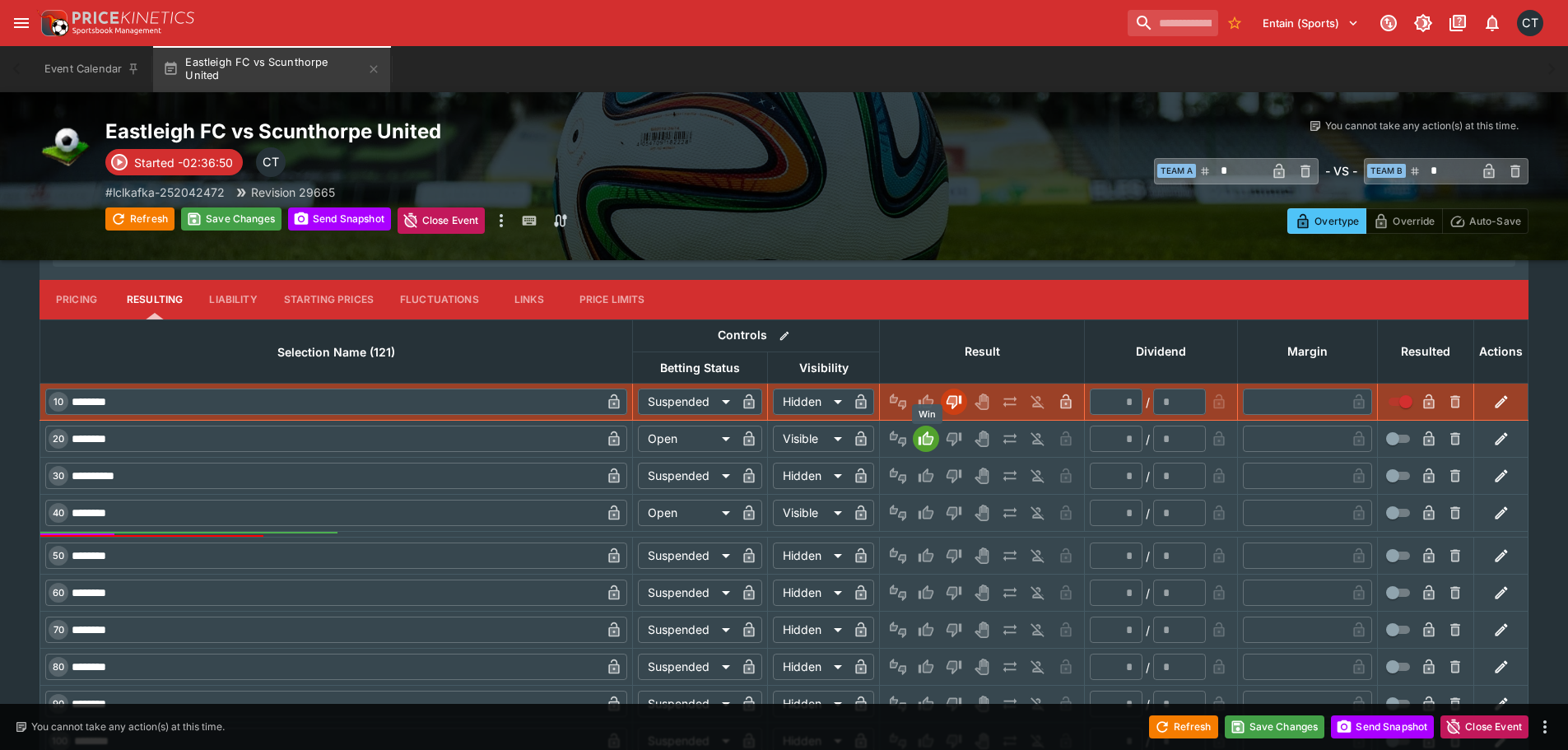
type input "*"
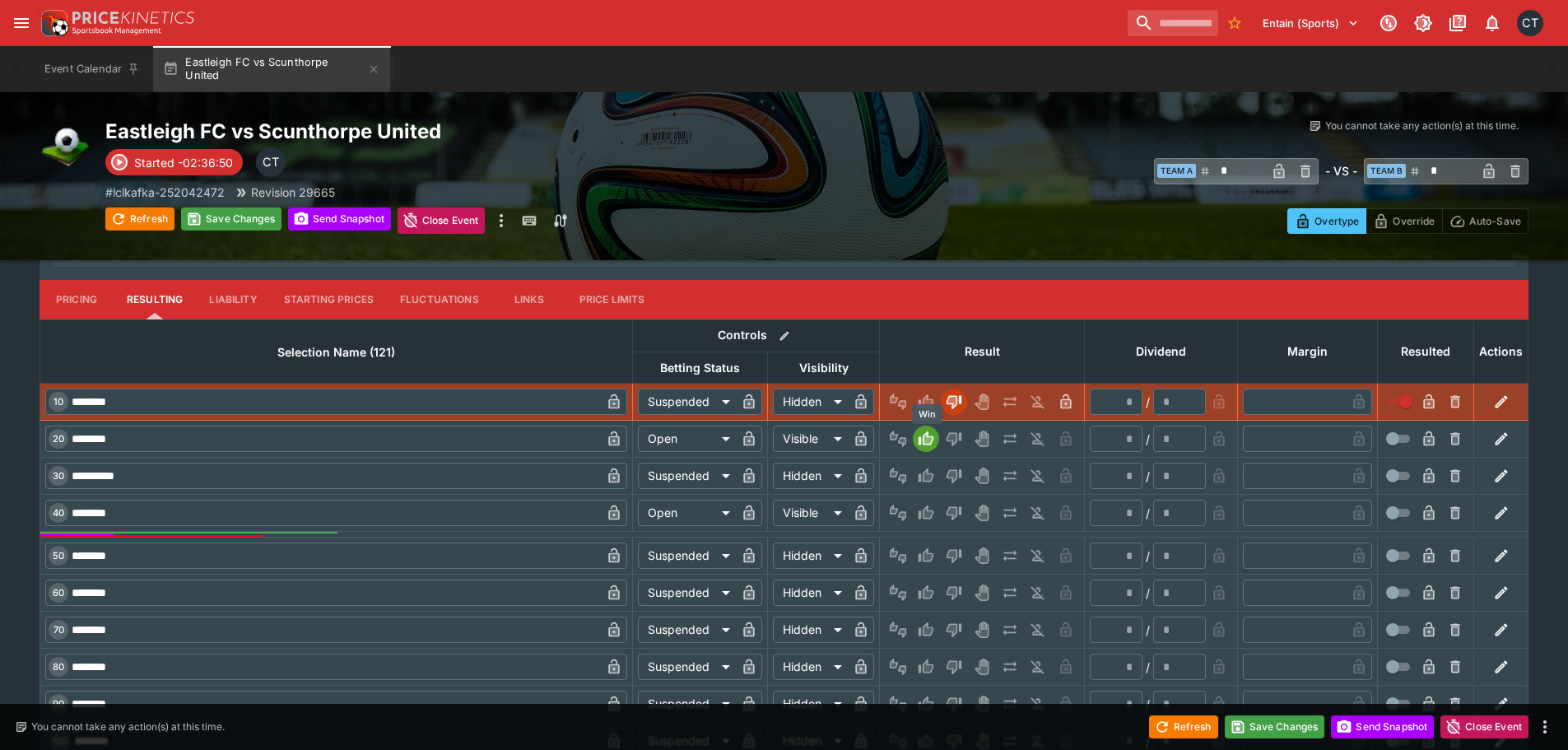
type input "*"
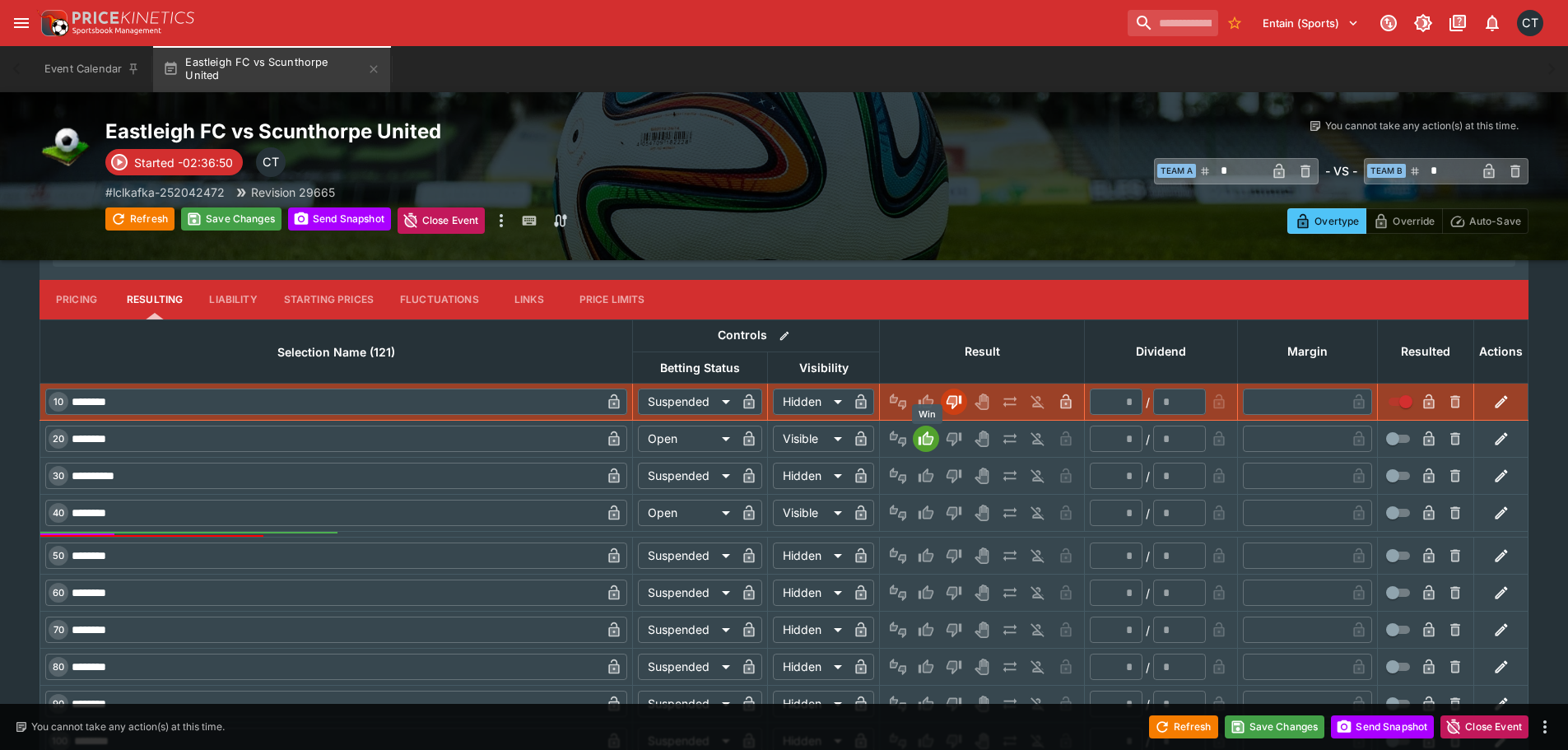
type input "*"
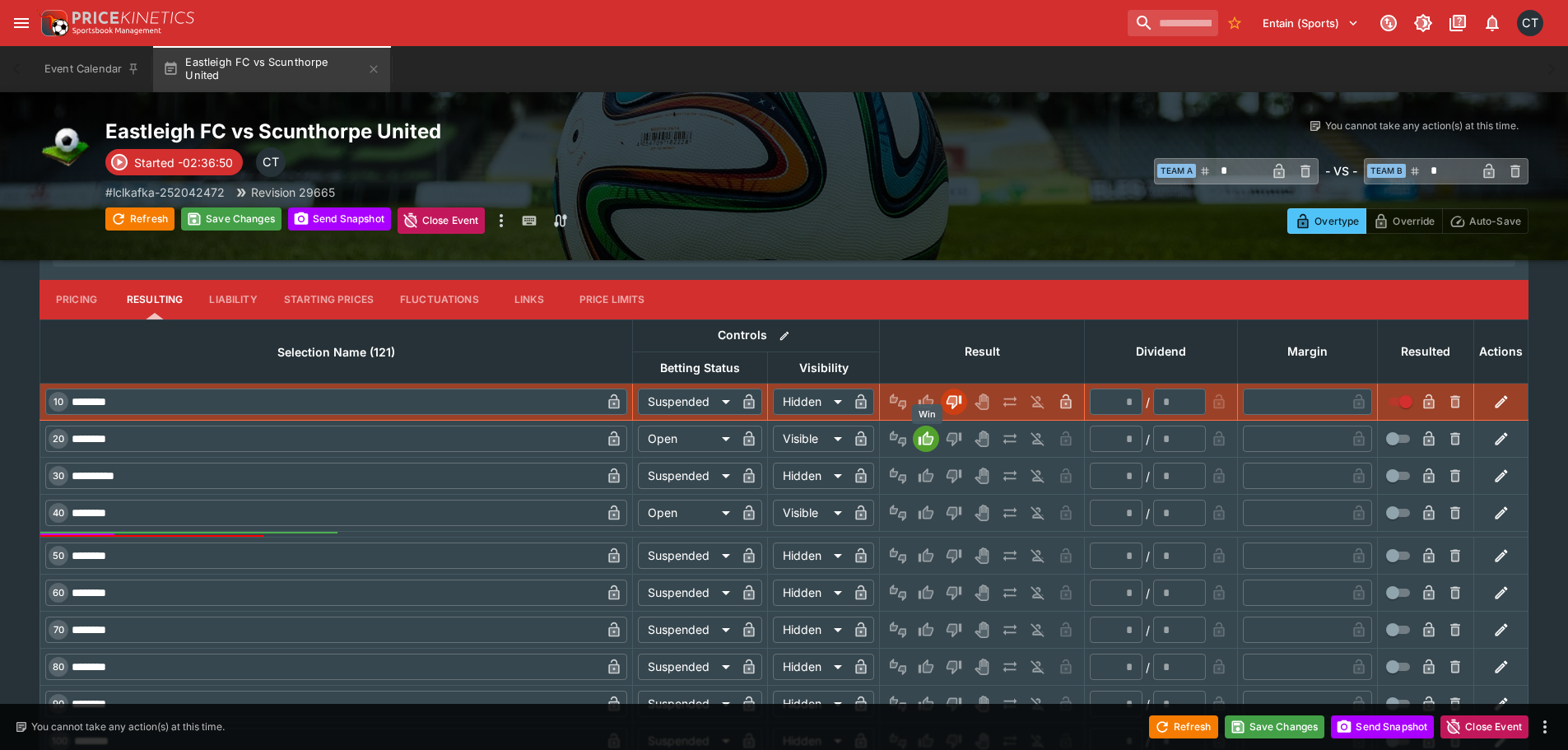
type input "*"
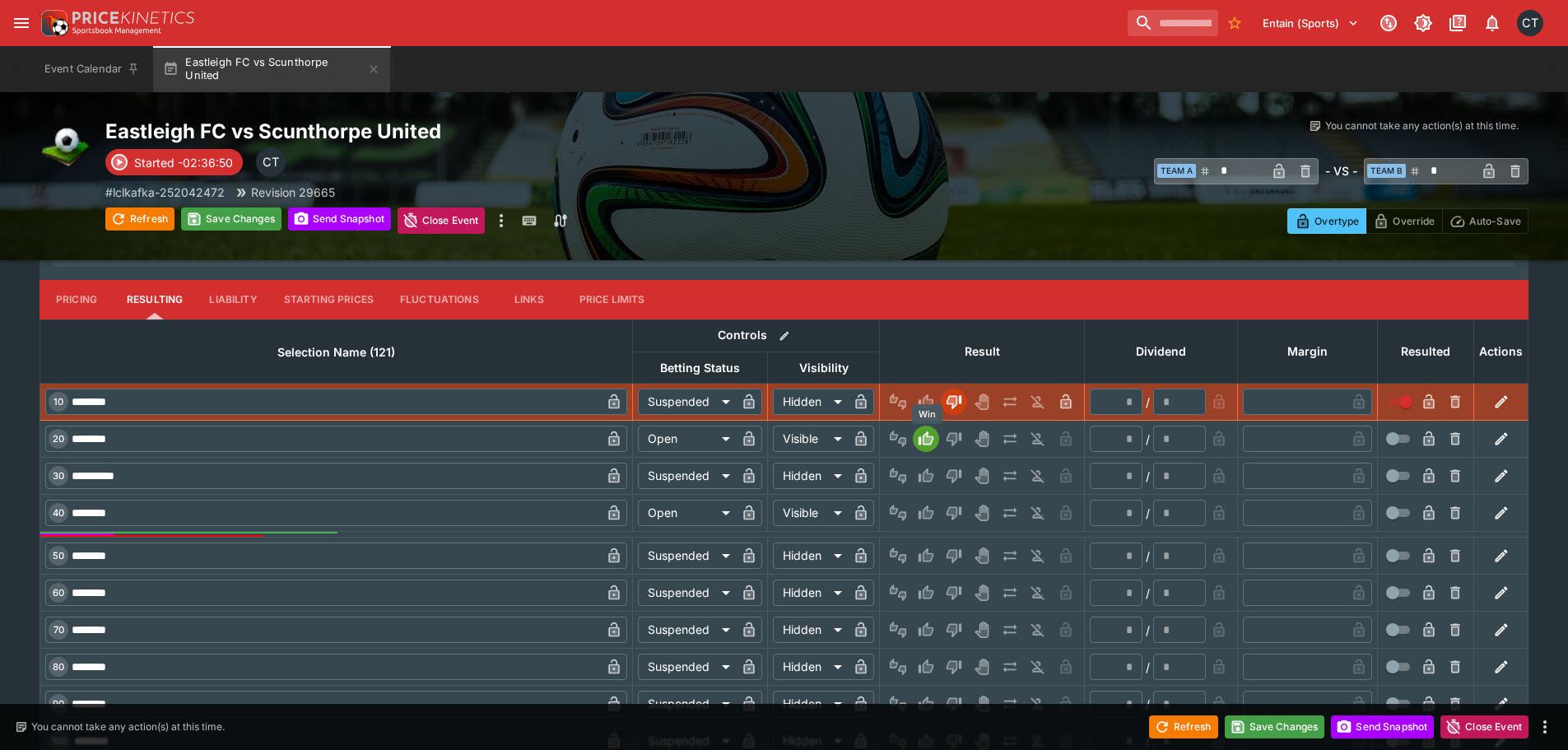
type input "*"
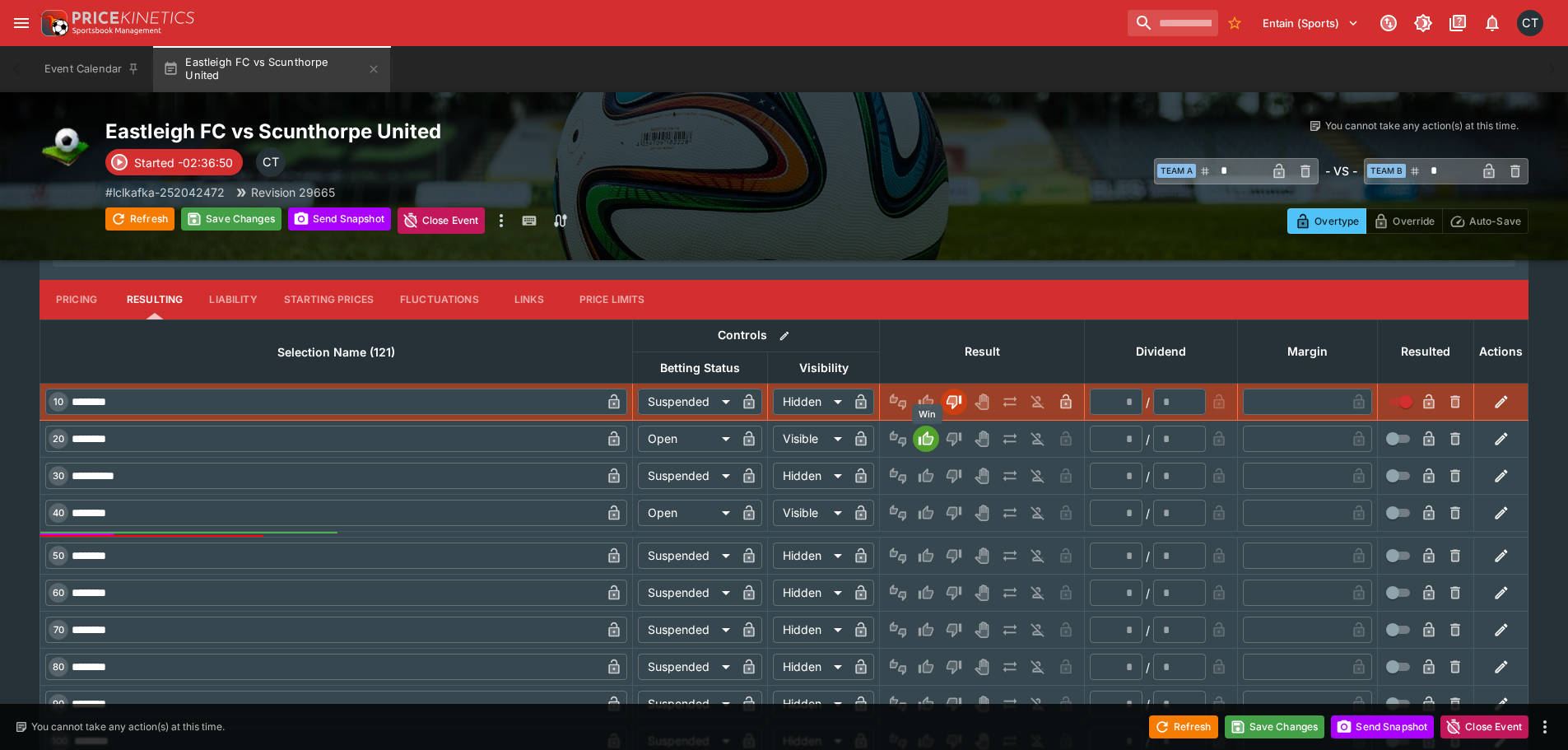
type input "*"
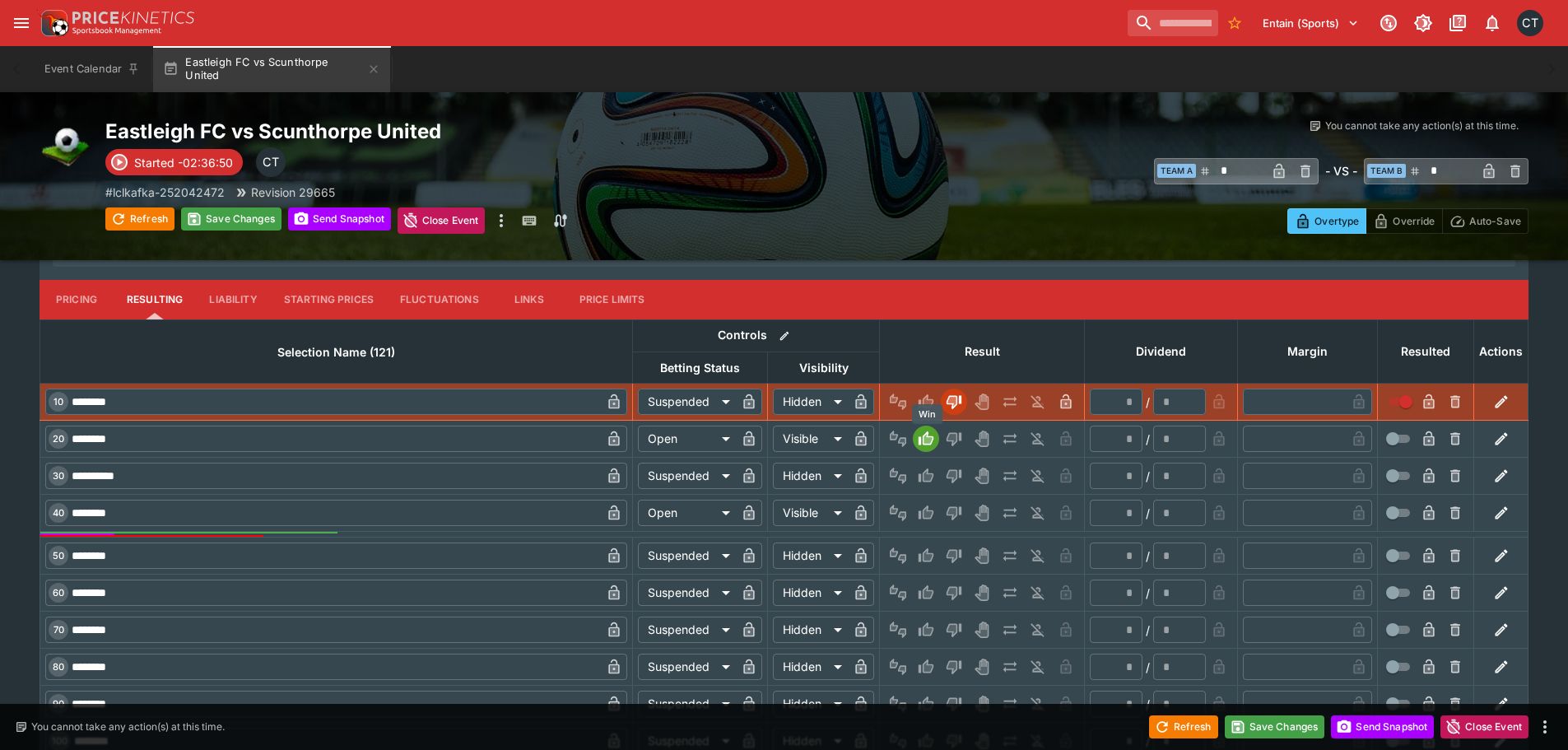
type input "*"
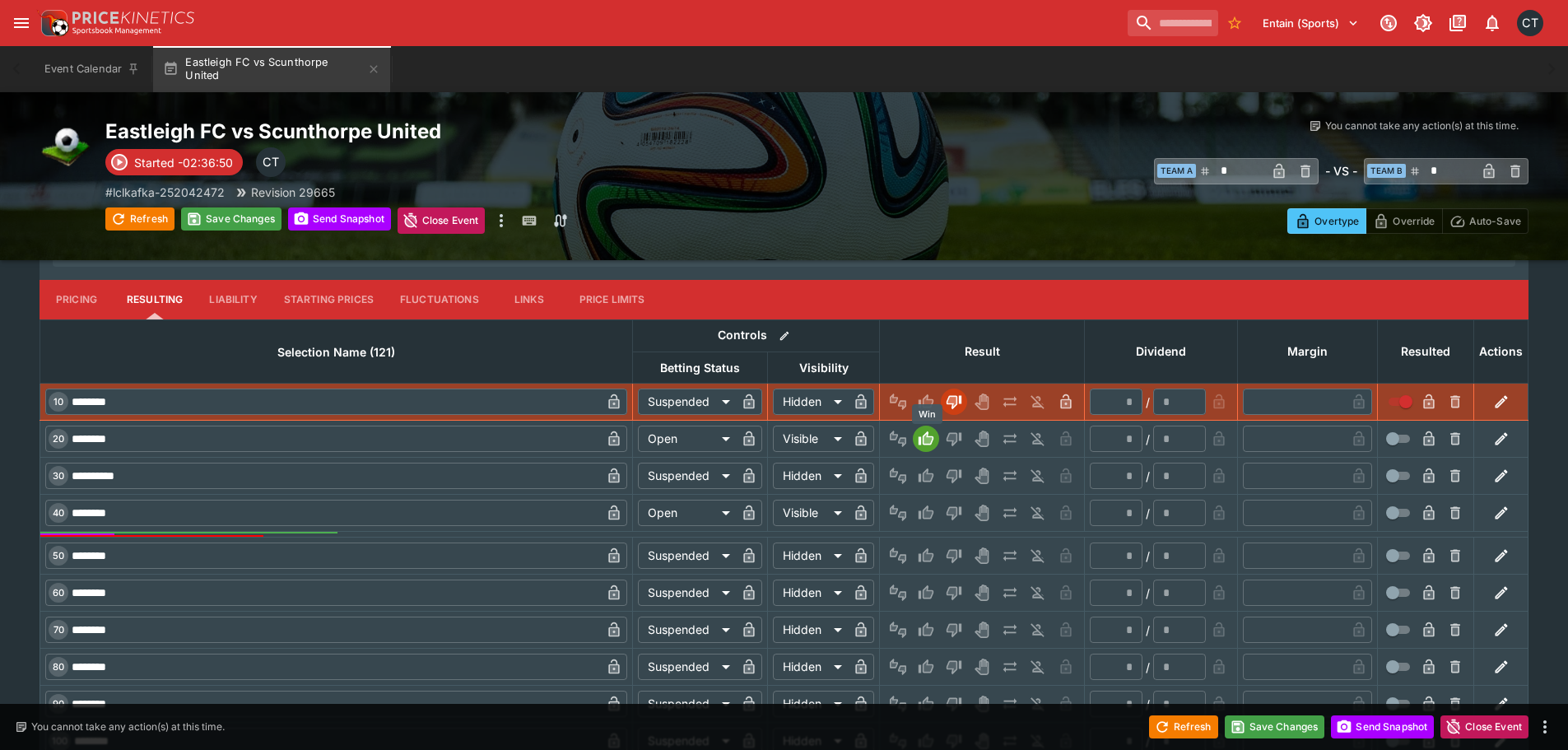
type input "*"
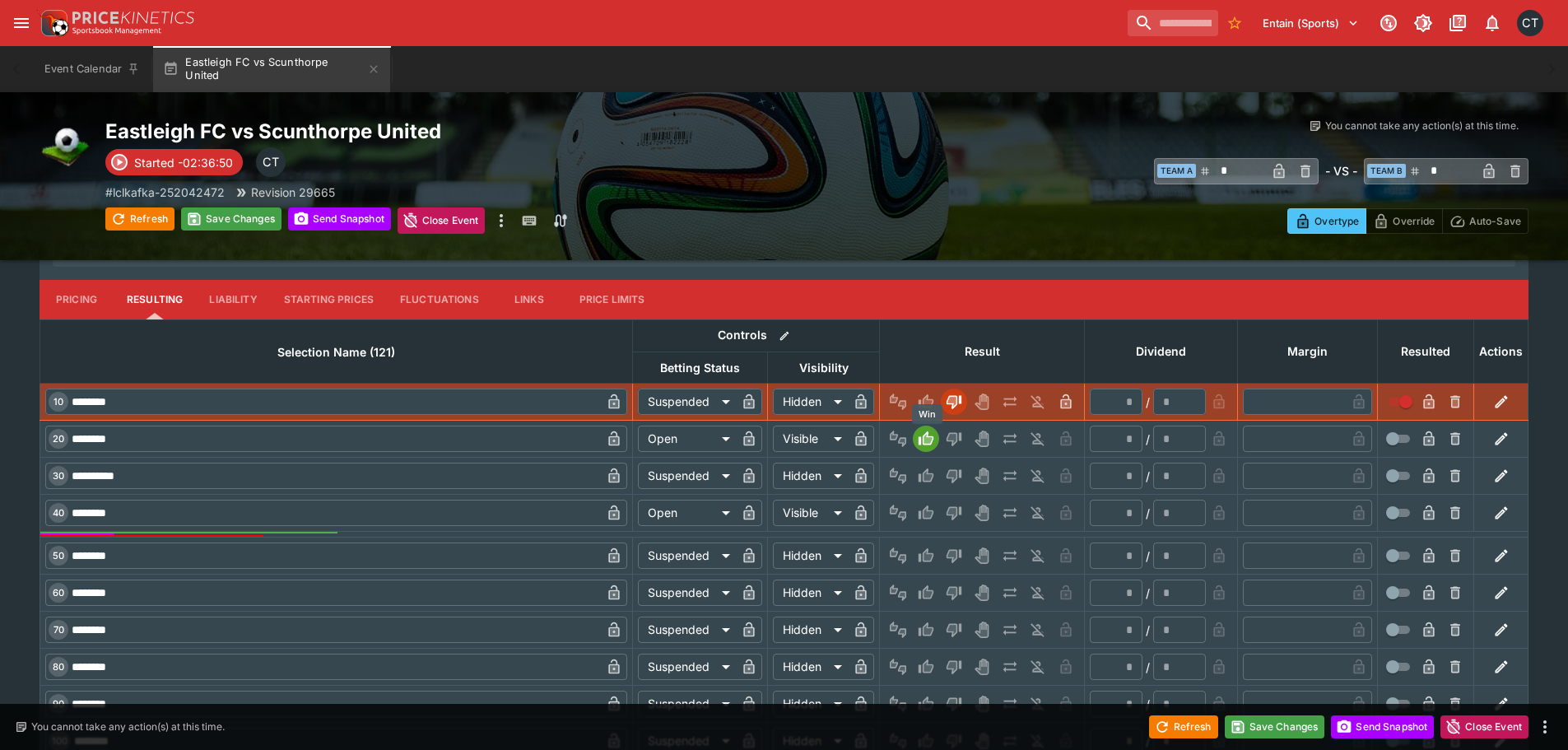
type input "*"
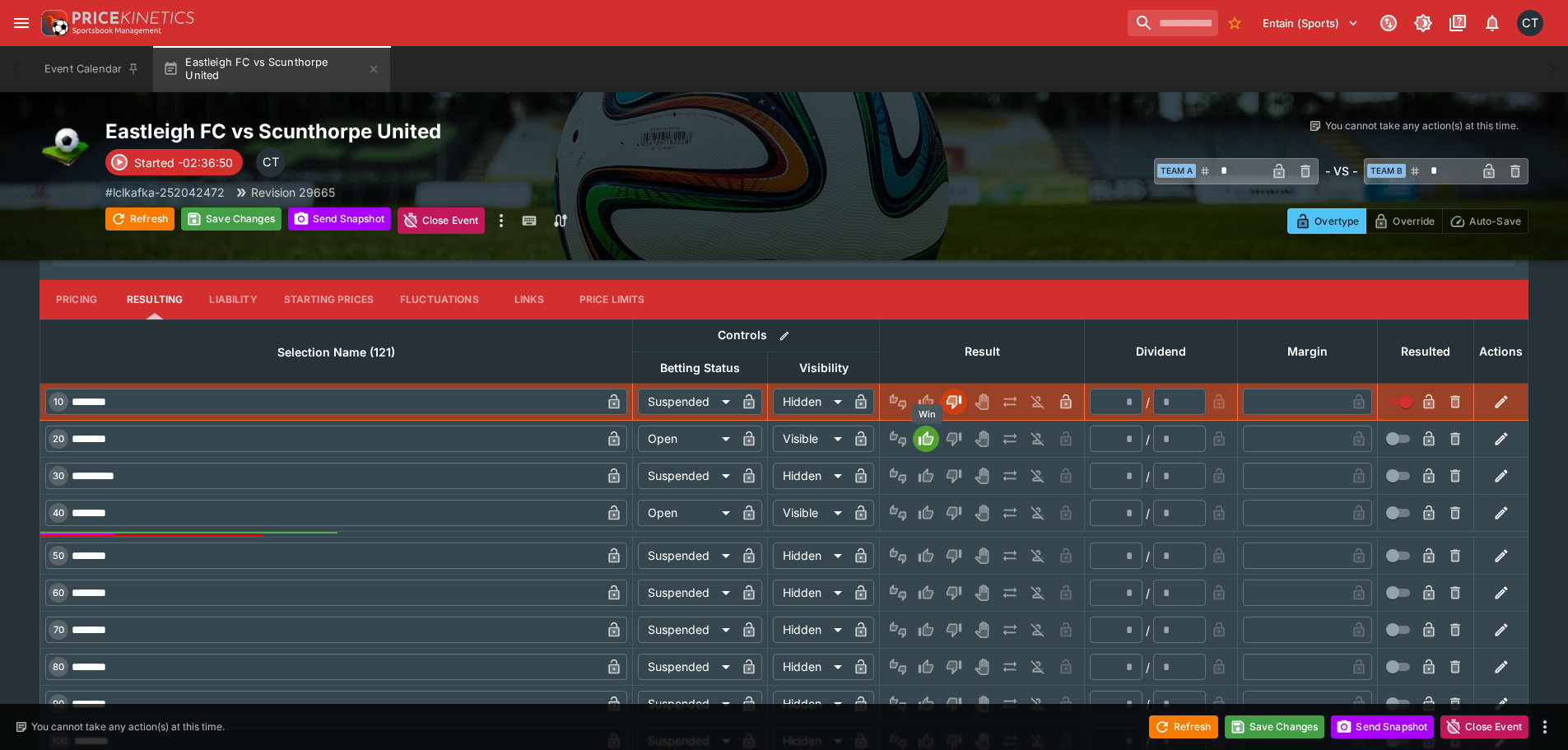
type input "*"
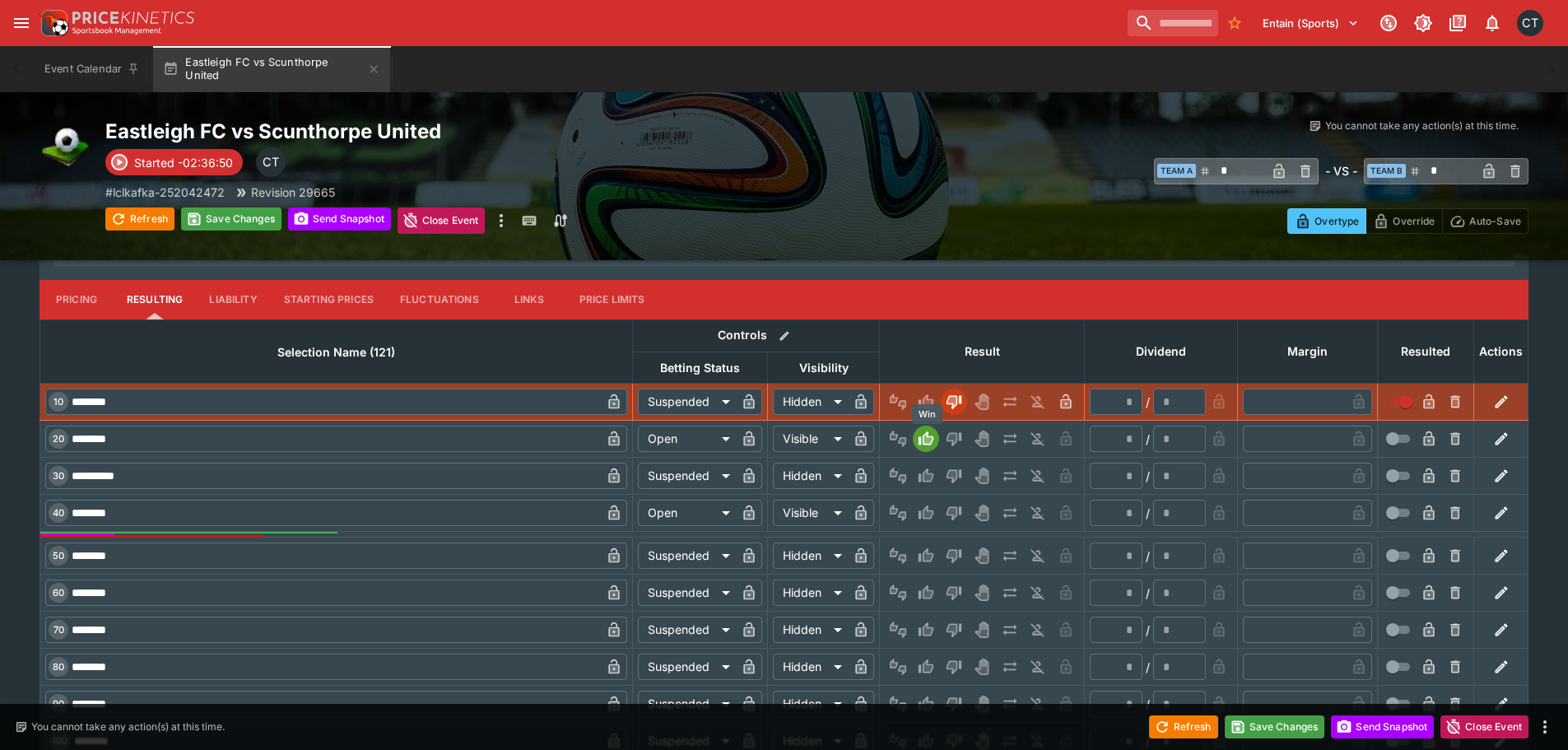
type input "*"
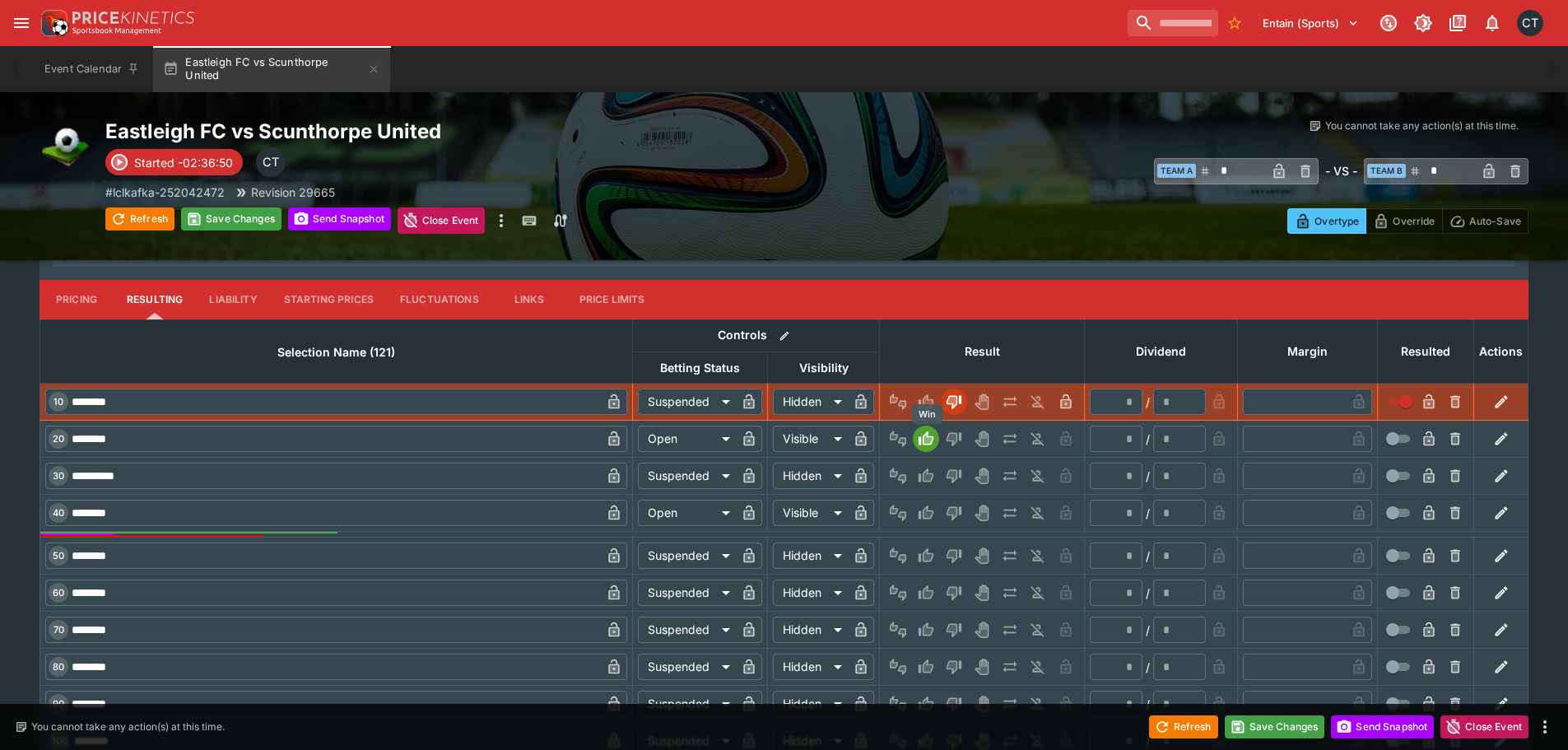
type input "*"
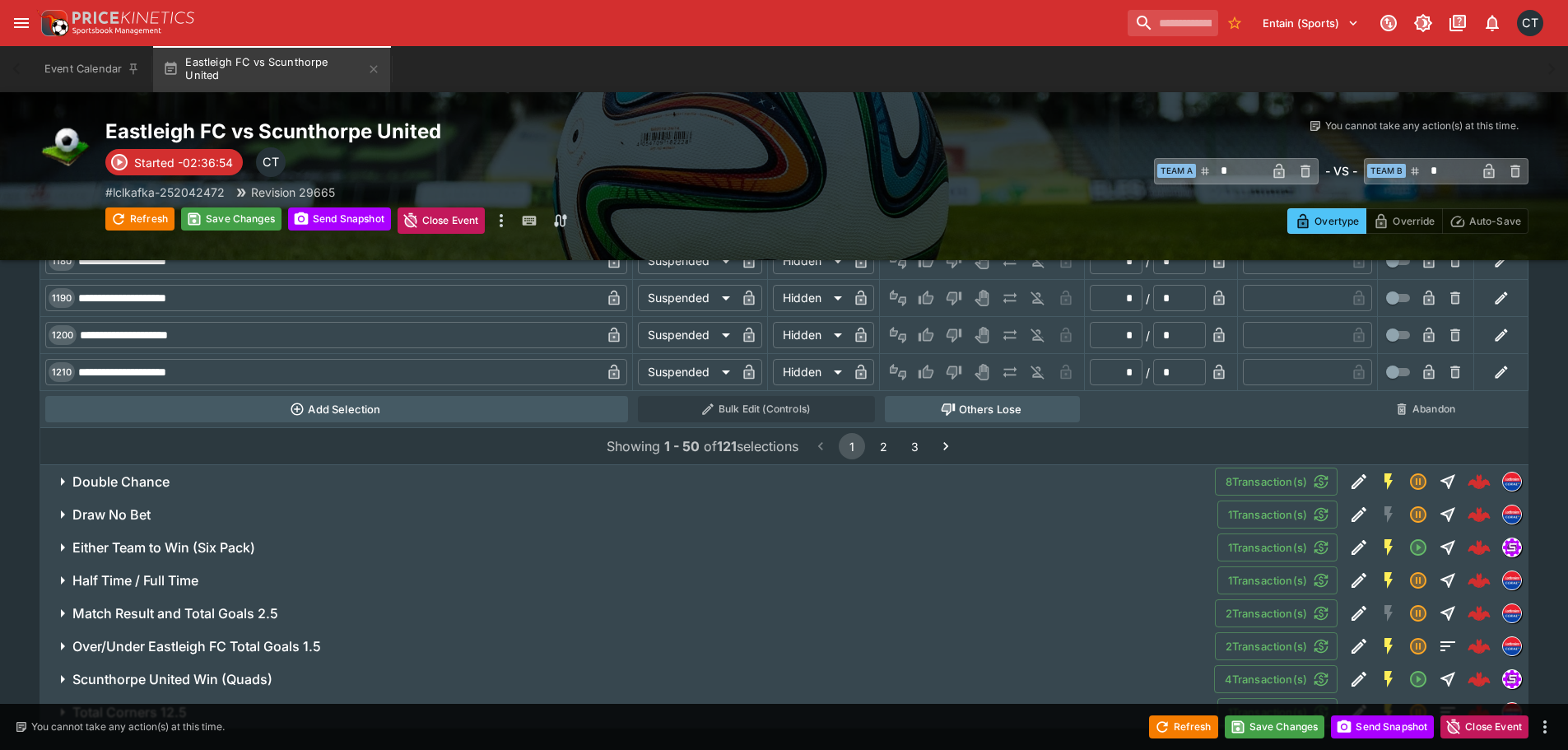
scroll to position [8899, 0]
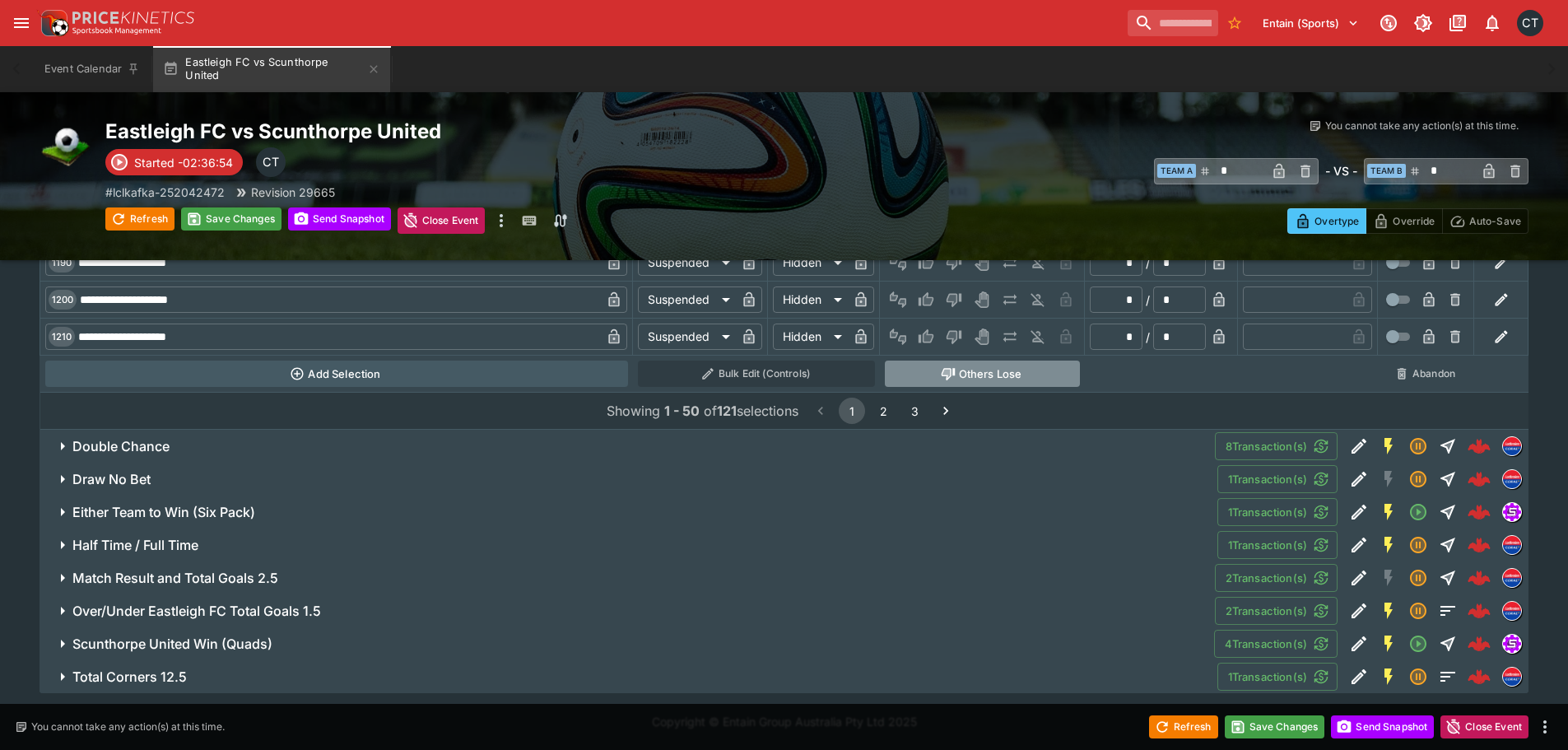
click at [1004, 380] on button "Others Lose" at bounding box center [983, 373] width 195 height 26
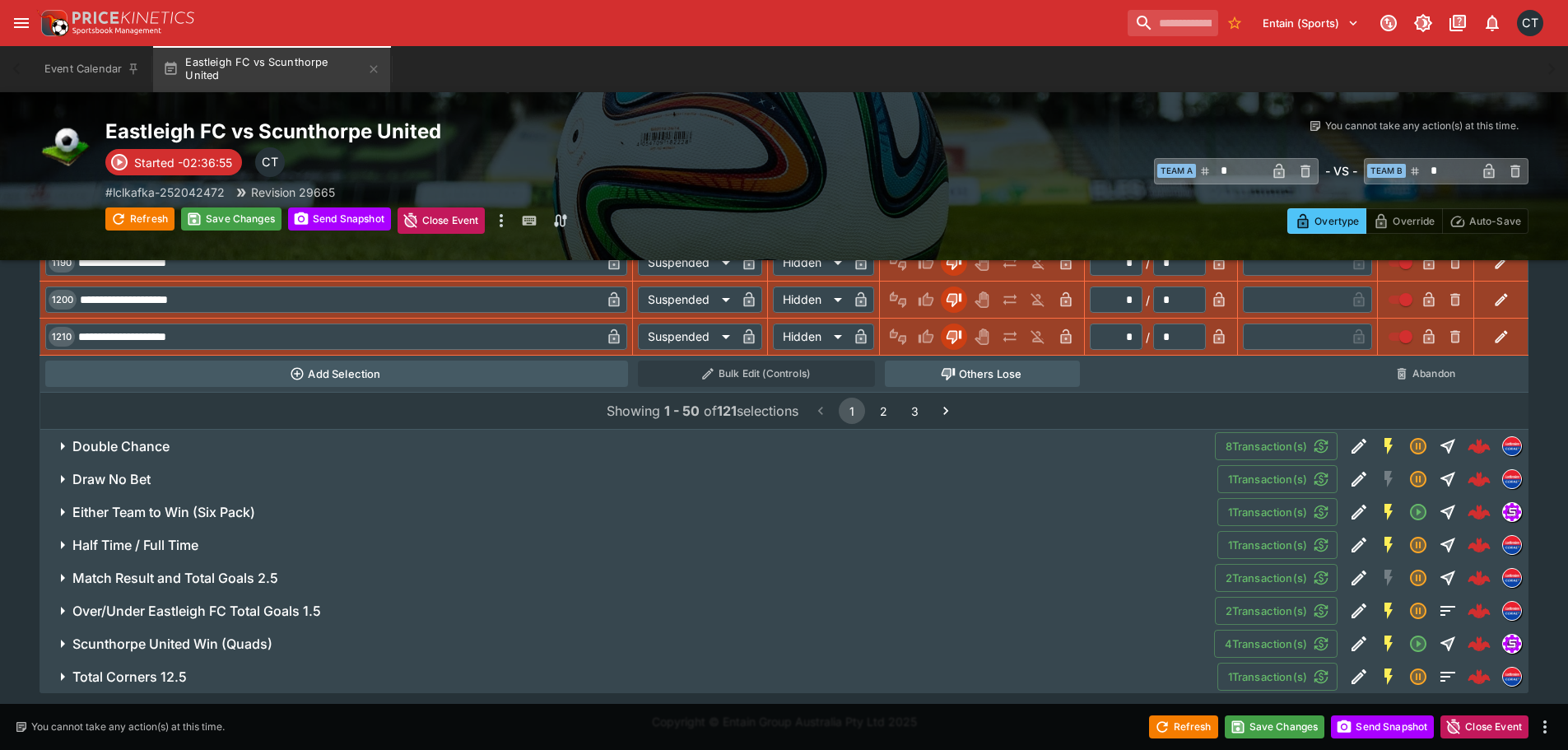
click at [134, 447] on h6 "Double Chance" at bounding box center [121, 447] width 97 height 18
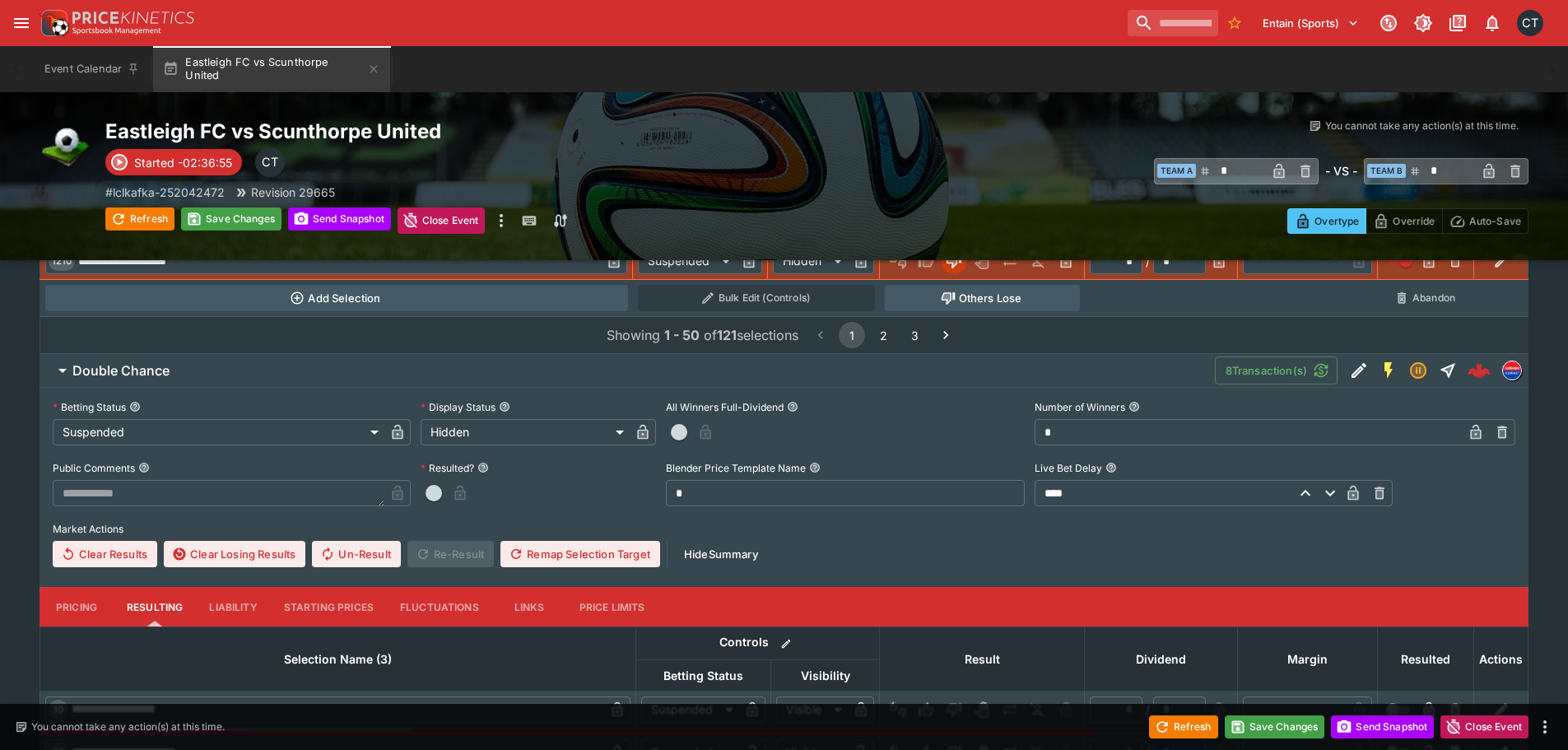
scroll to position [9310, 0]
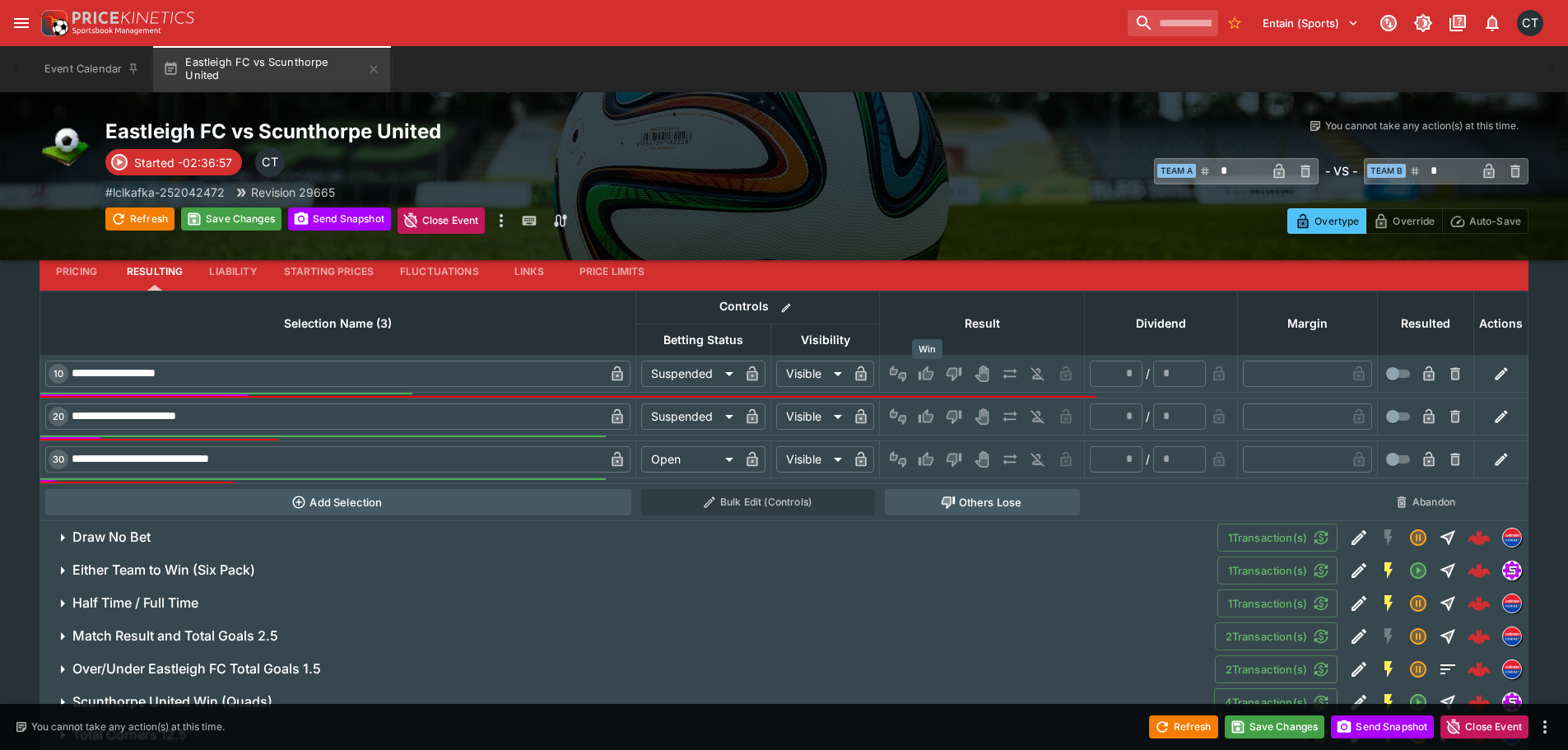
click at [919, 367] on icon "Win" at bounding box center [926, 373] width 17 height 17
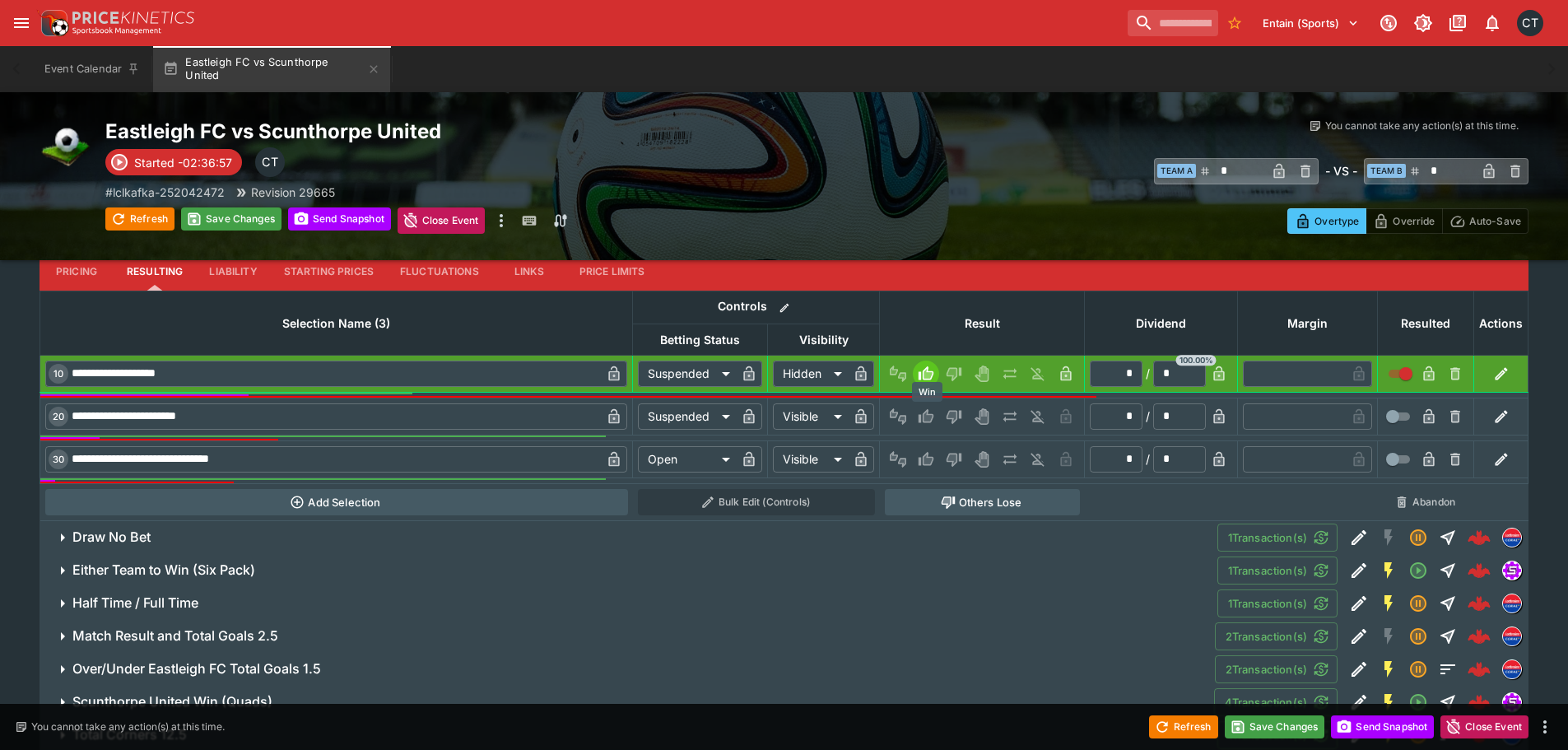
click at [919, 412] on icon "Win" at bounding box center [926, 416] width 17 height 17
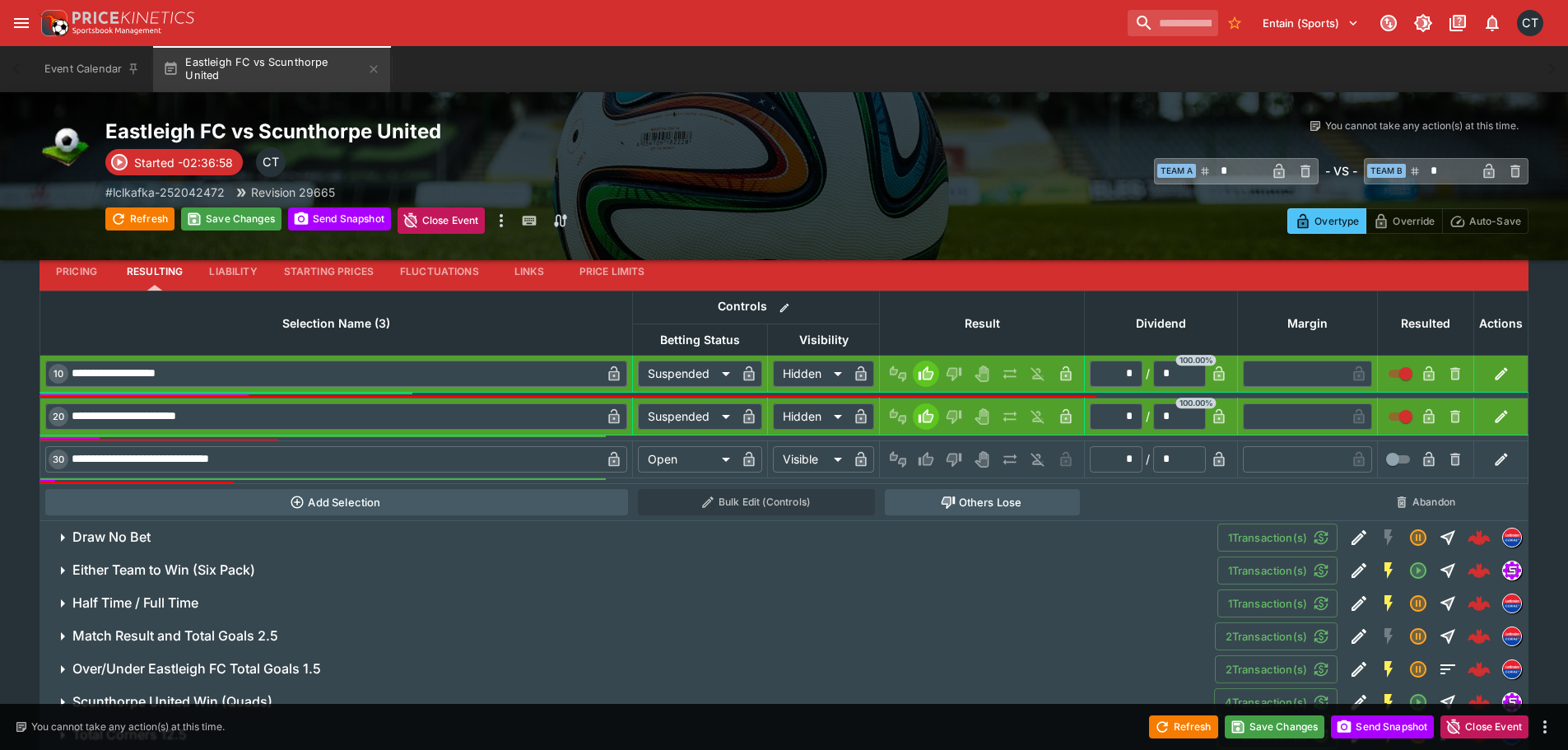
click at [947, 500] on icon "button" at bounding box center [946, 501] width 7 height 9
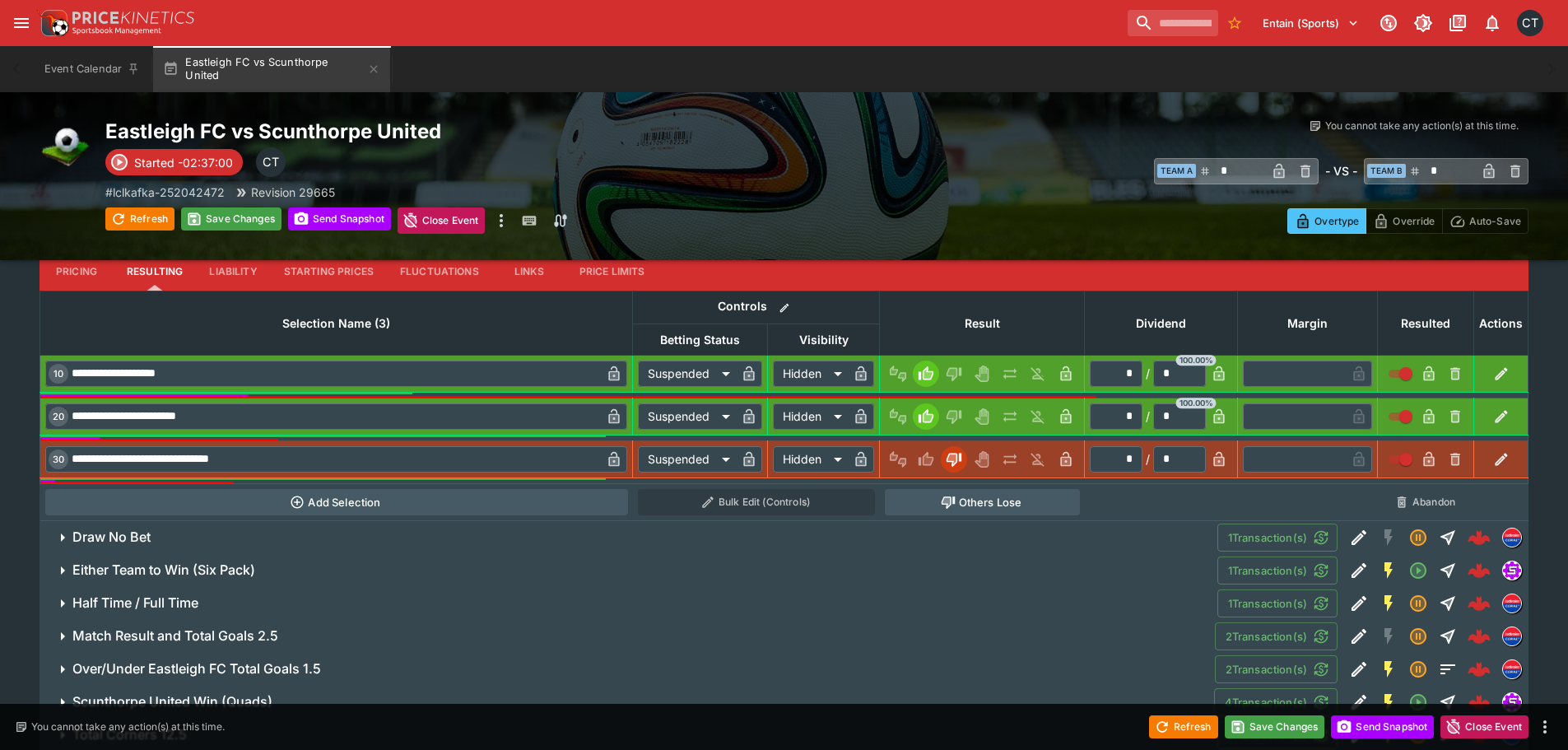
click at [93, 545] on h6 "Draw No Bet" at bounding box center [111, 537] width 78 height 18
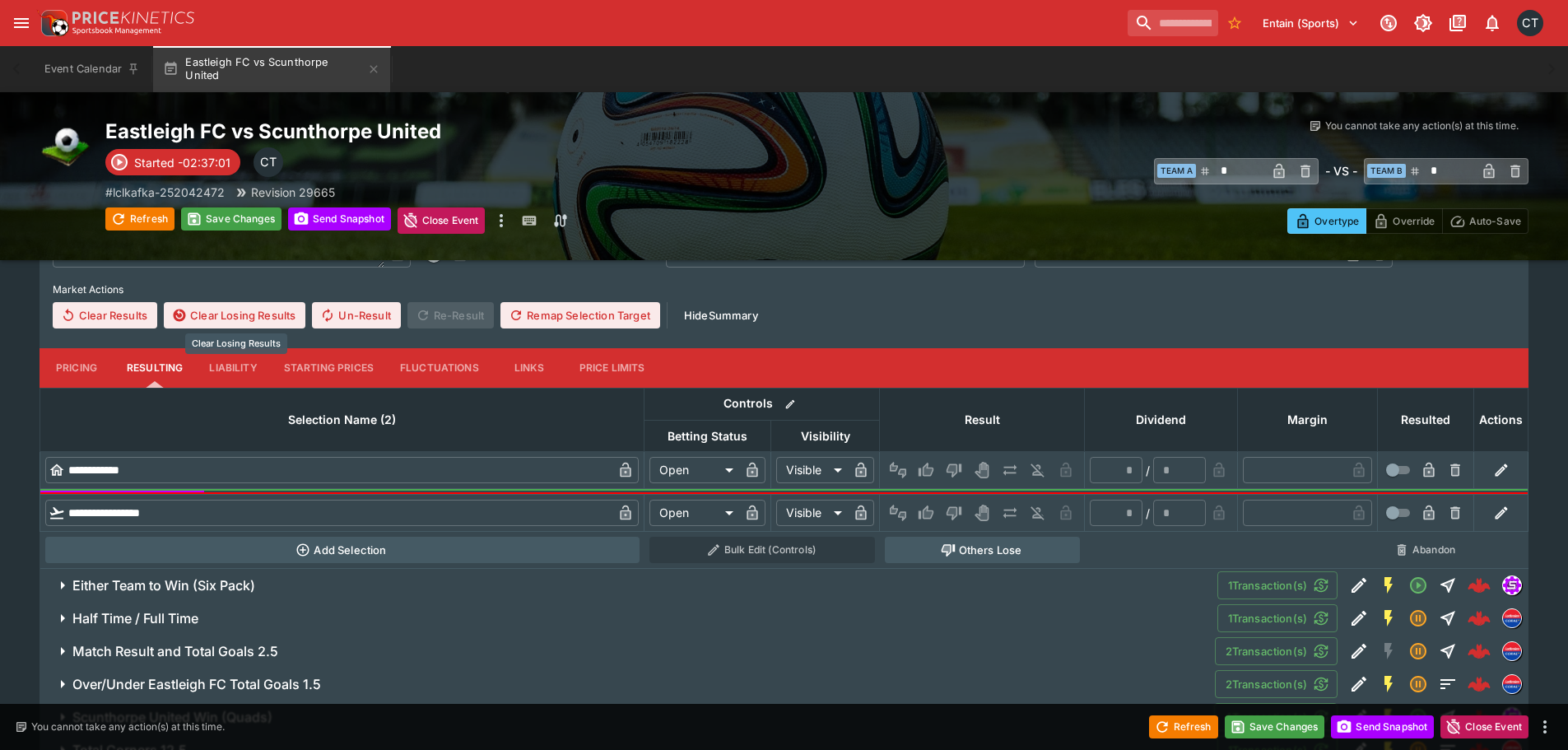
scroll to position [9722, 0]
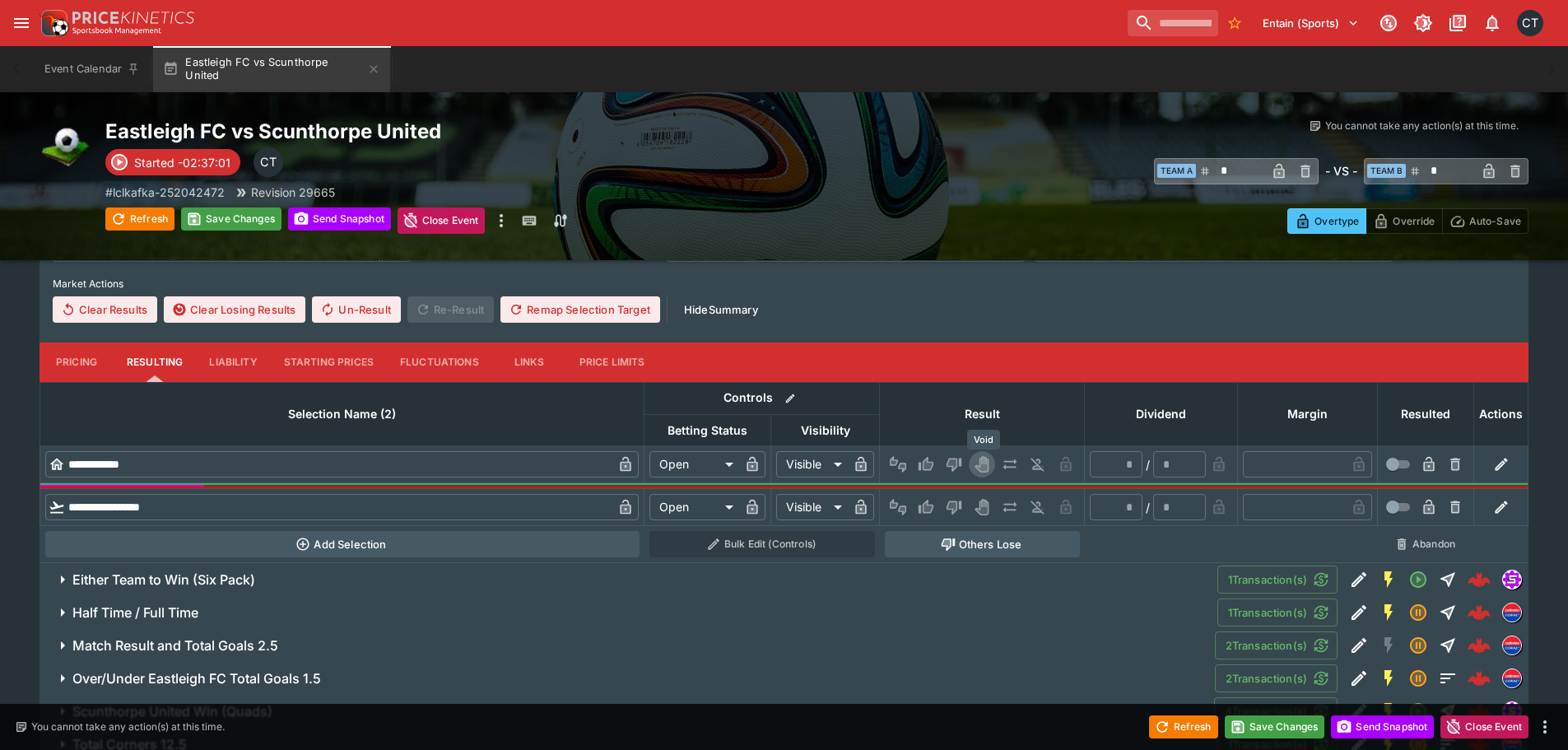
drag, startPoint x: 979, startPoint y: 461, endPoint x: 983, endPoint y: 478, distance: 17.5
click at [982, 463] on icon "Void" at bounding box center [982, 463] width 17 height 17
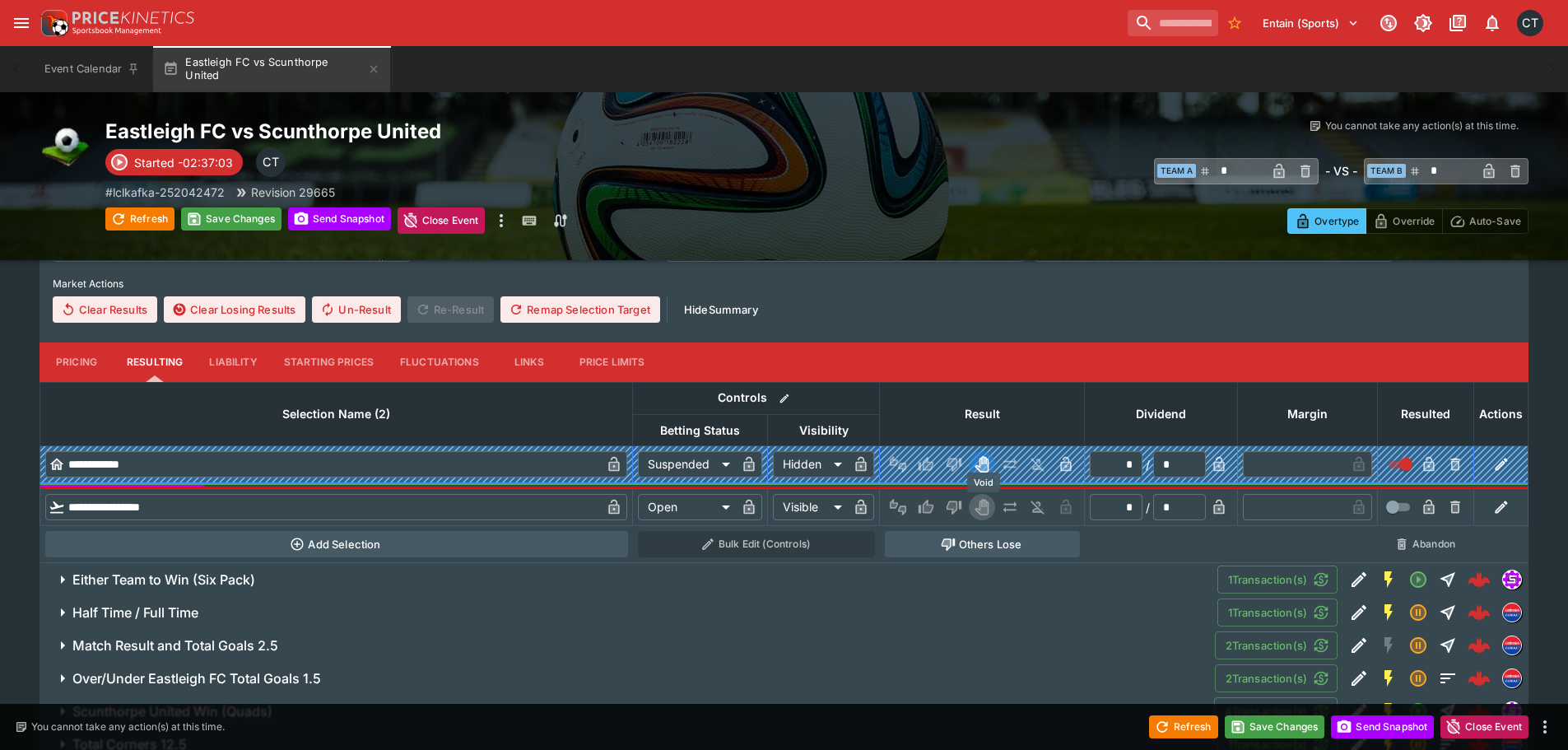
click at [982, 505] on icon "Void" at bounding box center [982, 507] width 11 height 14
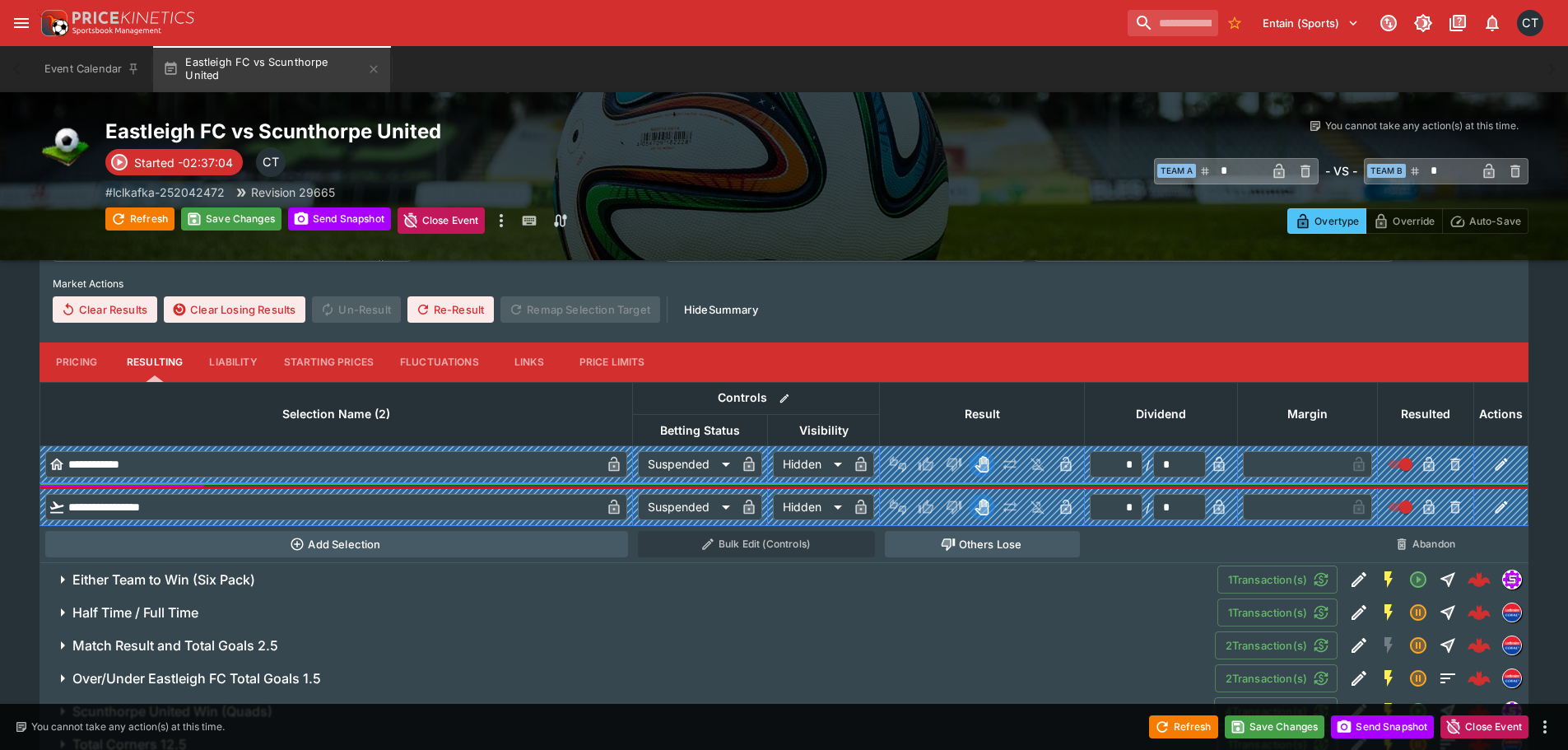
click at [200, 584] on h6 "Either Team to Win (Six Pack)" at bounding box center [164, 580] width 182 height 18
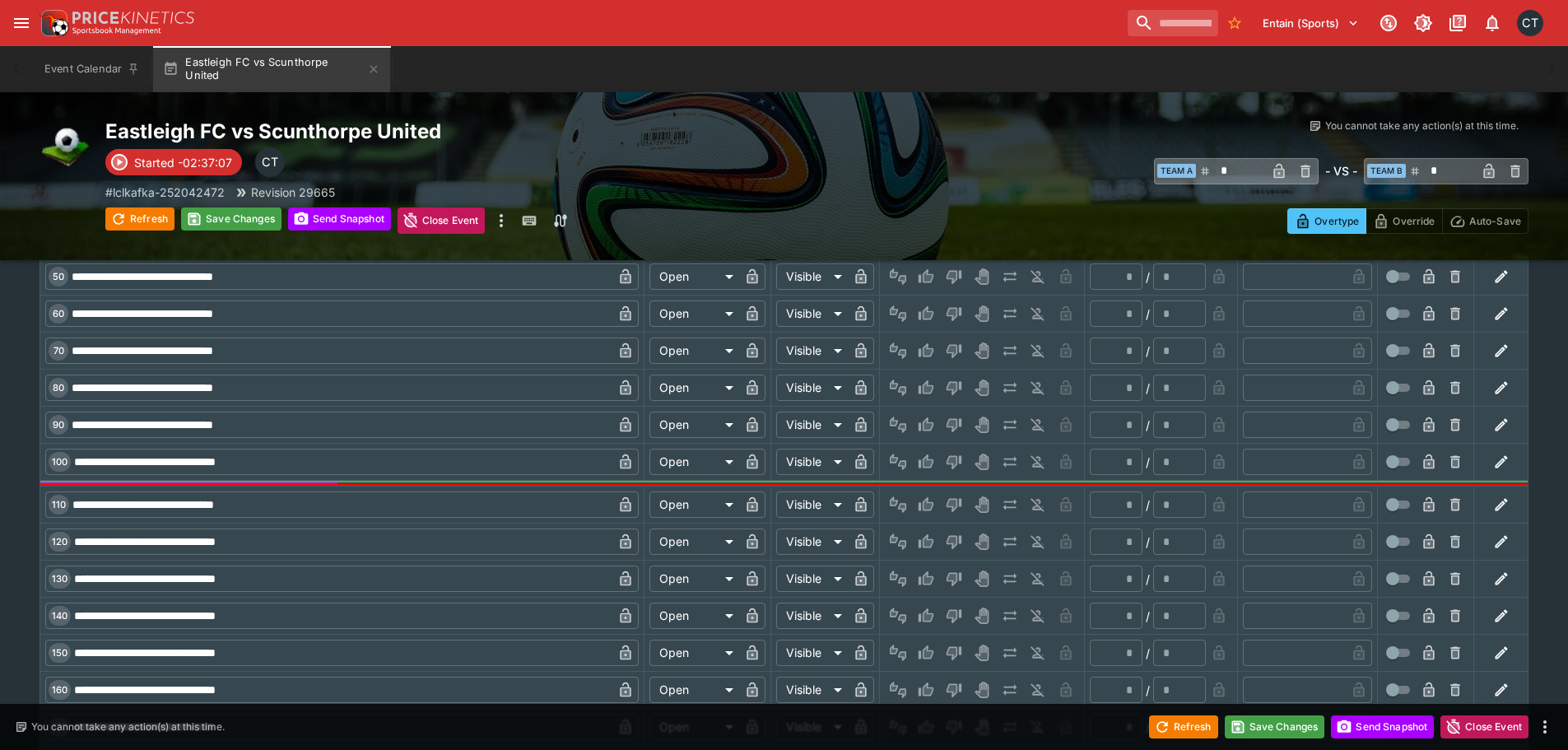
scroll to position [10792, 0]
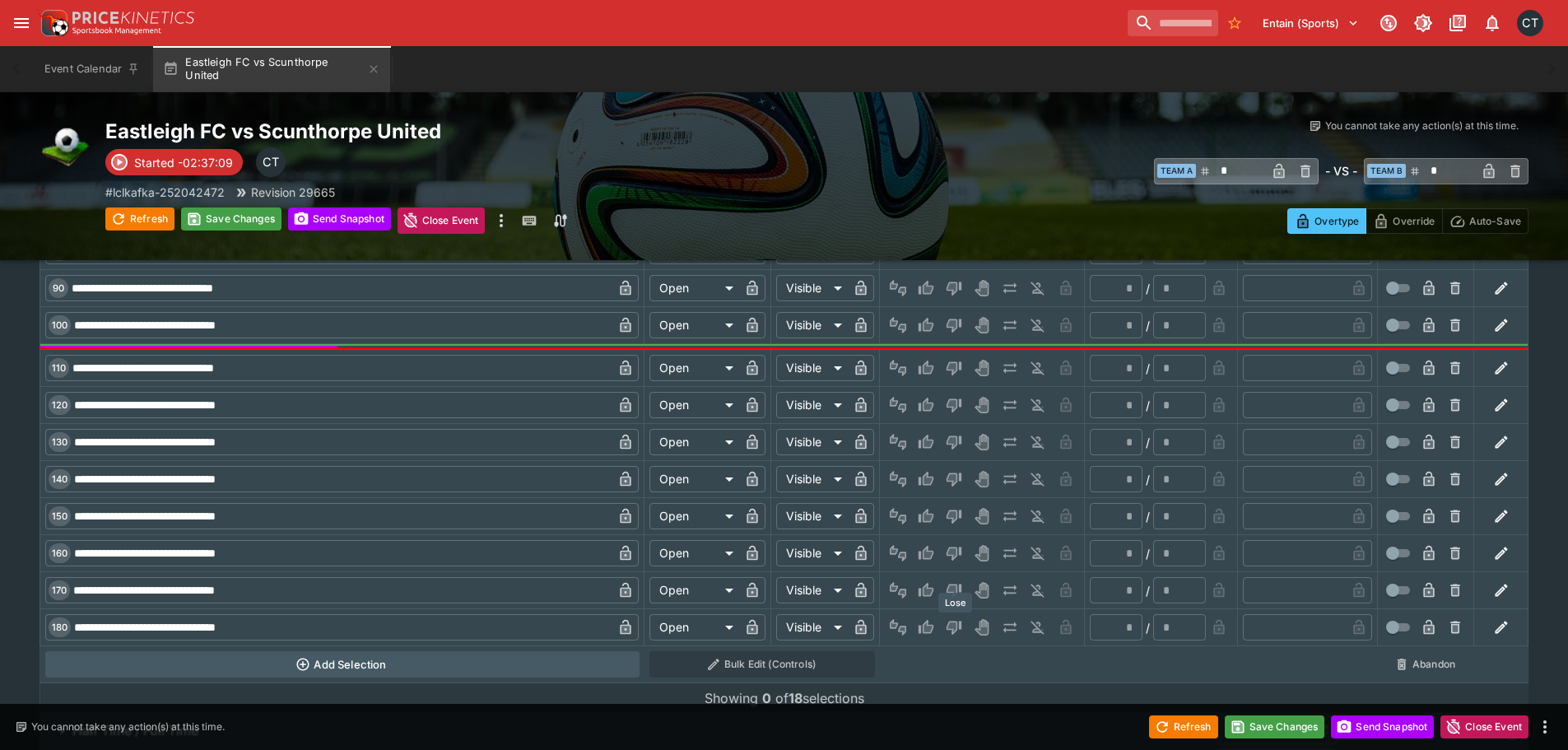
click at [950, 619] on icon "Lose" at bounding box center [954, 626] width 17 height 17
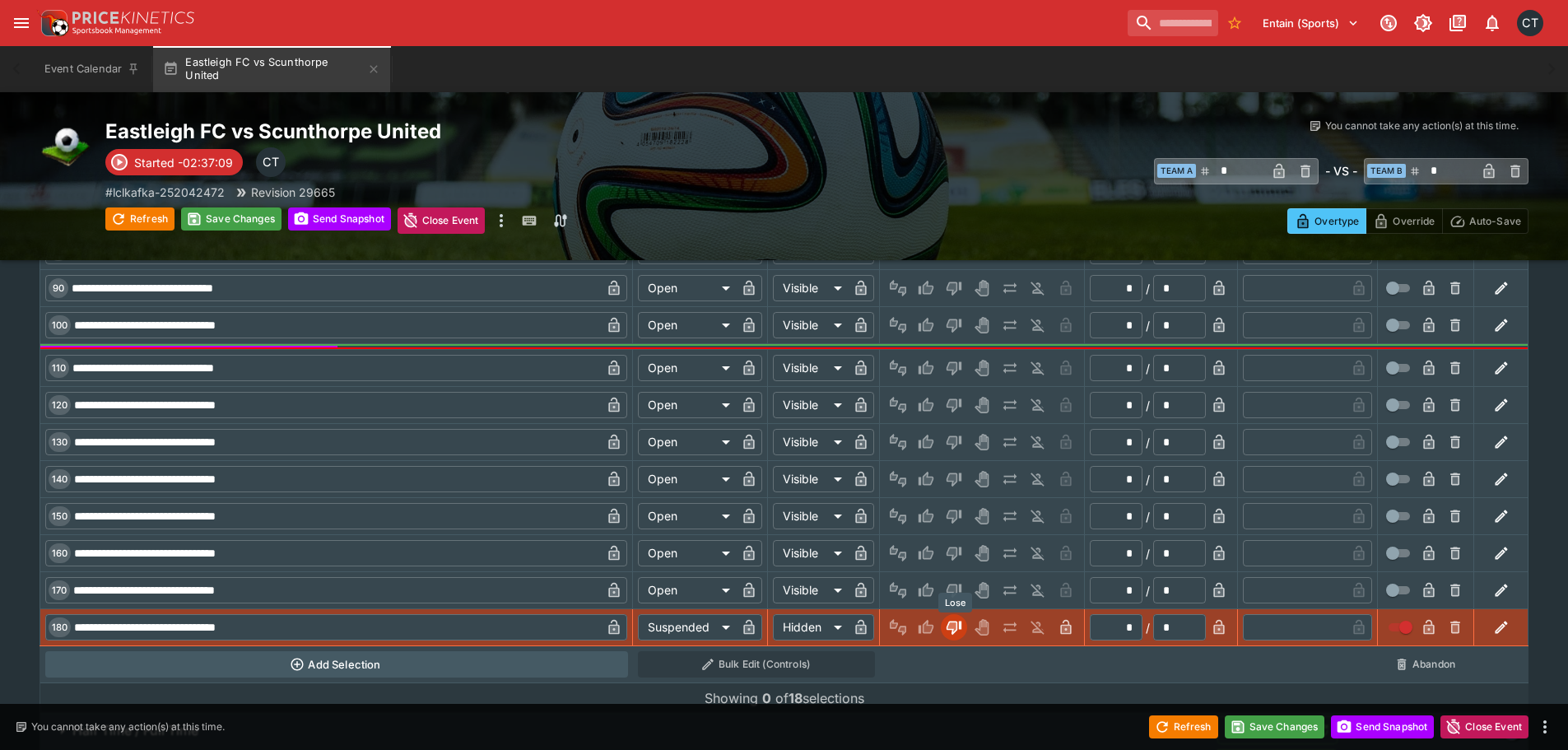
click at [954, 588] on icon "Lose" at bounding box center [952, 590] width 8 height 10
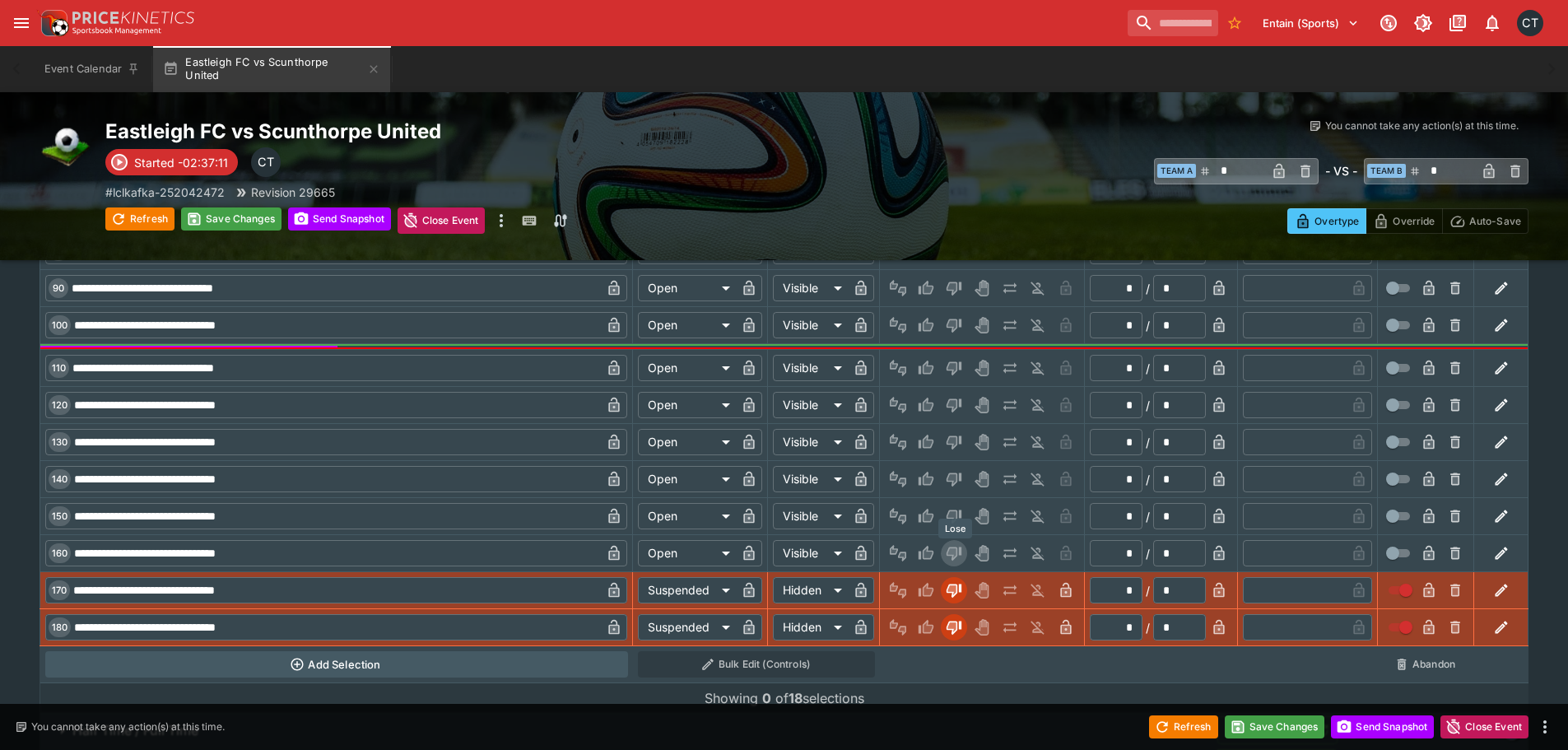
click at [961, 548] on icon "Lose" at bounding box center [954, 555] width 15 height 14
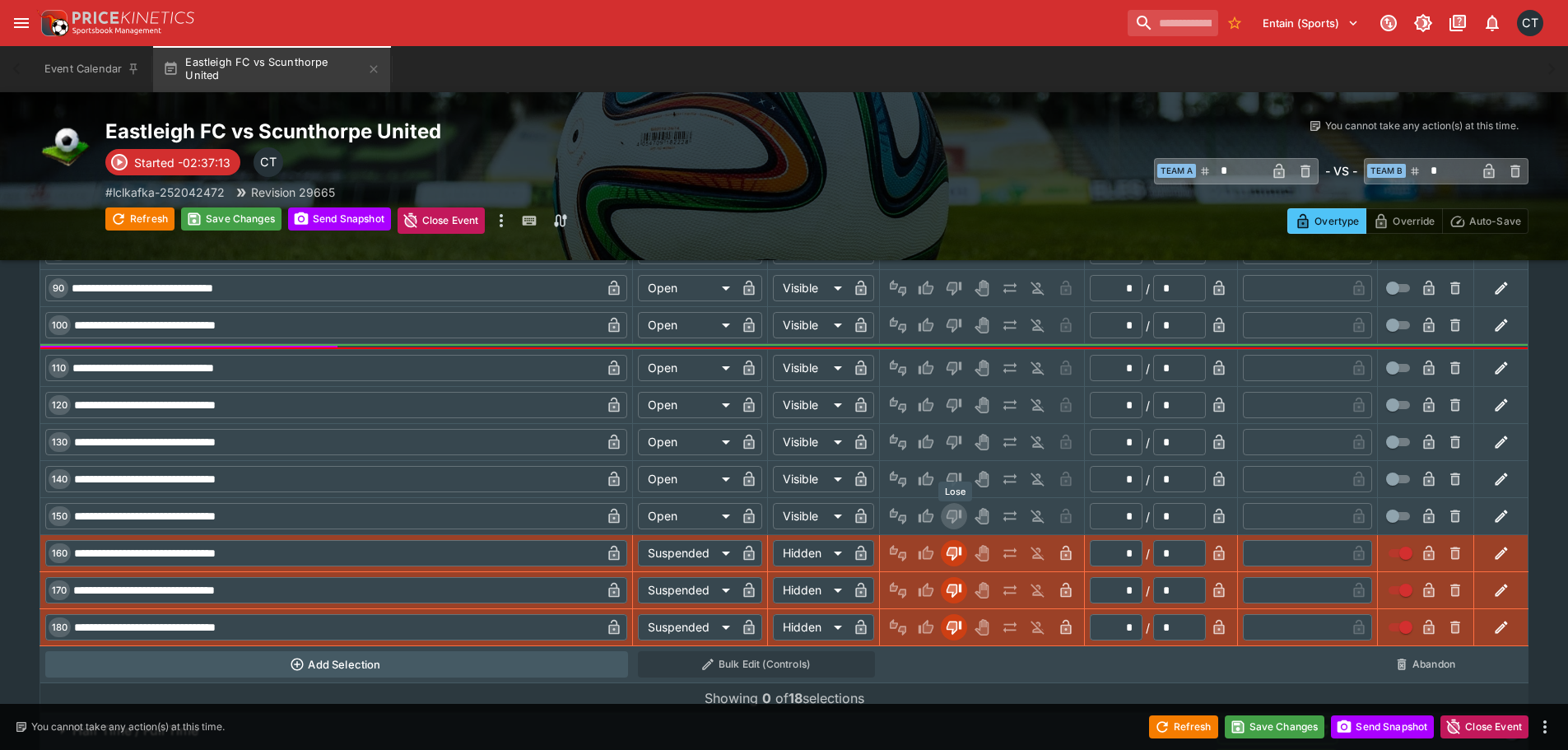
click at [961, 514] on icon "Lose" at bounding box center [954, 517] width 15 height 14
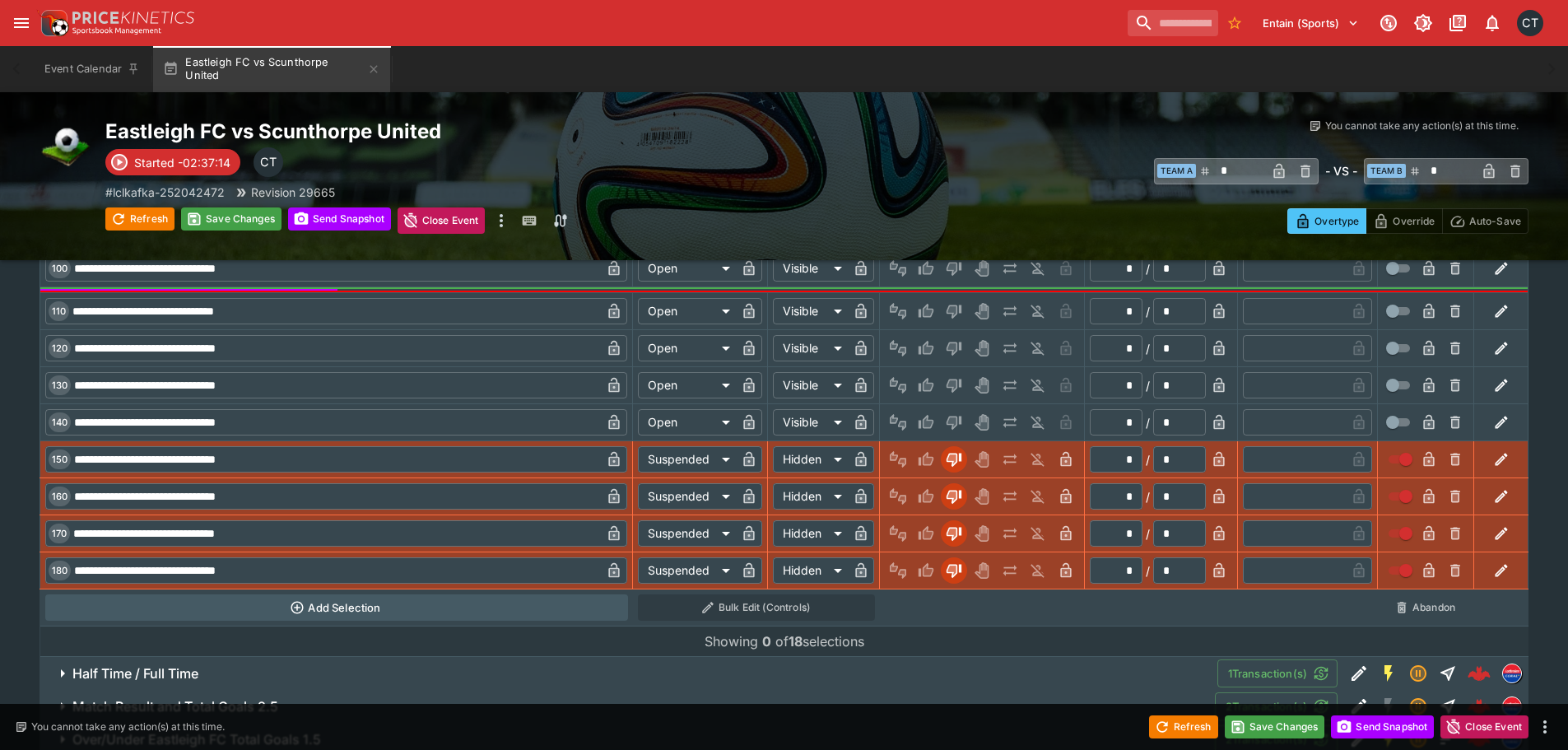
scroll to position [10977, 0]
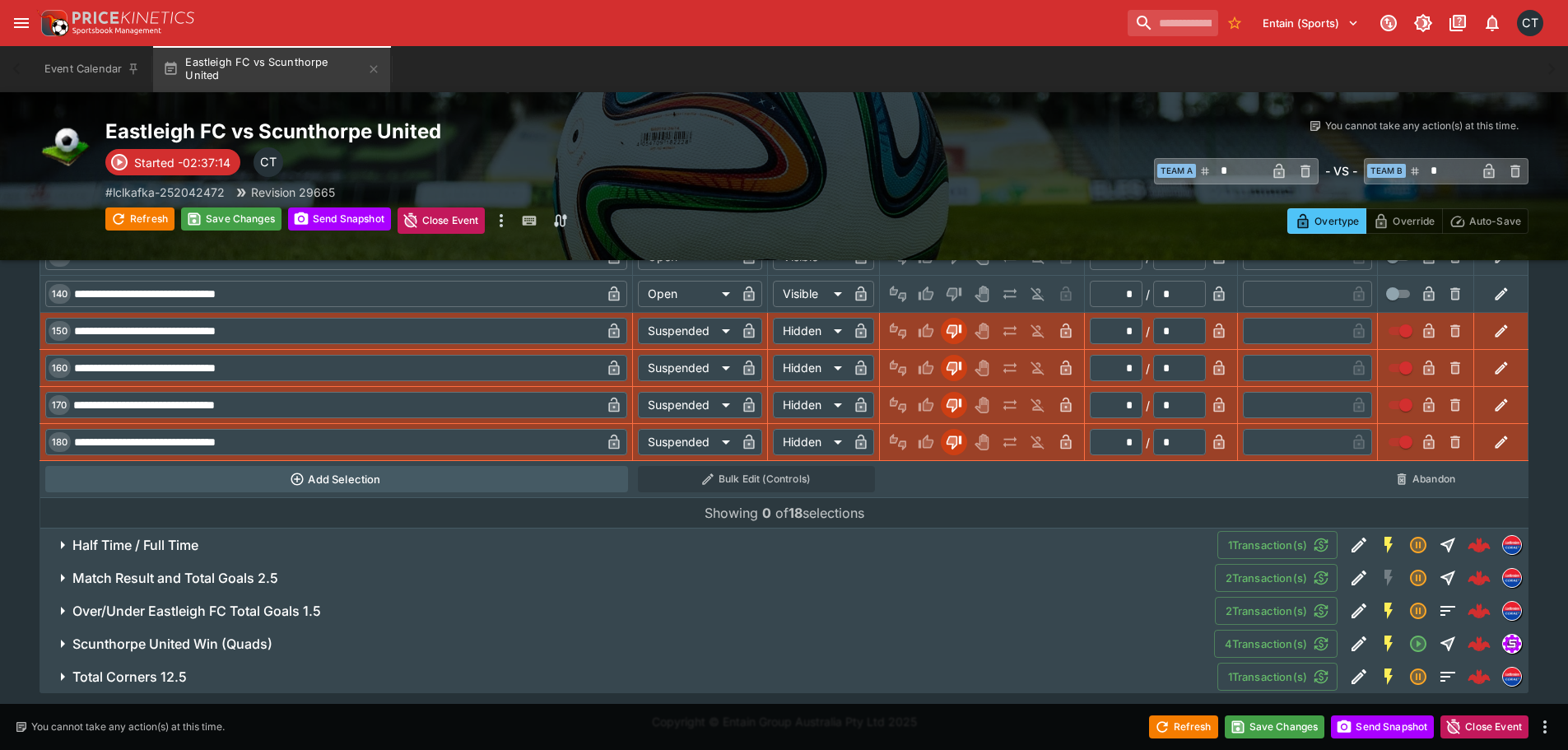
click at [209, 539] on span "Half Time / Full Time" at bounding box center [638, 545] width 1132 height 18
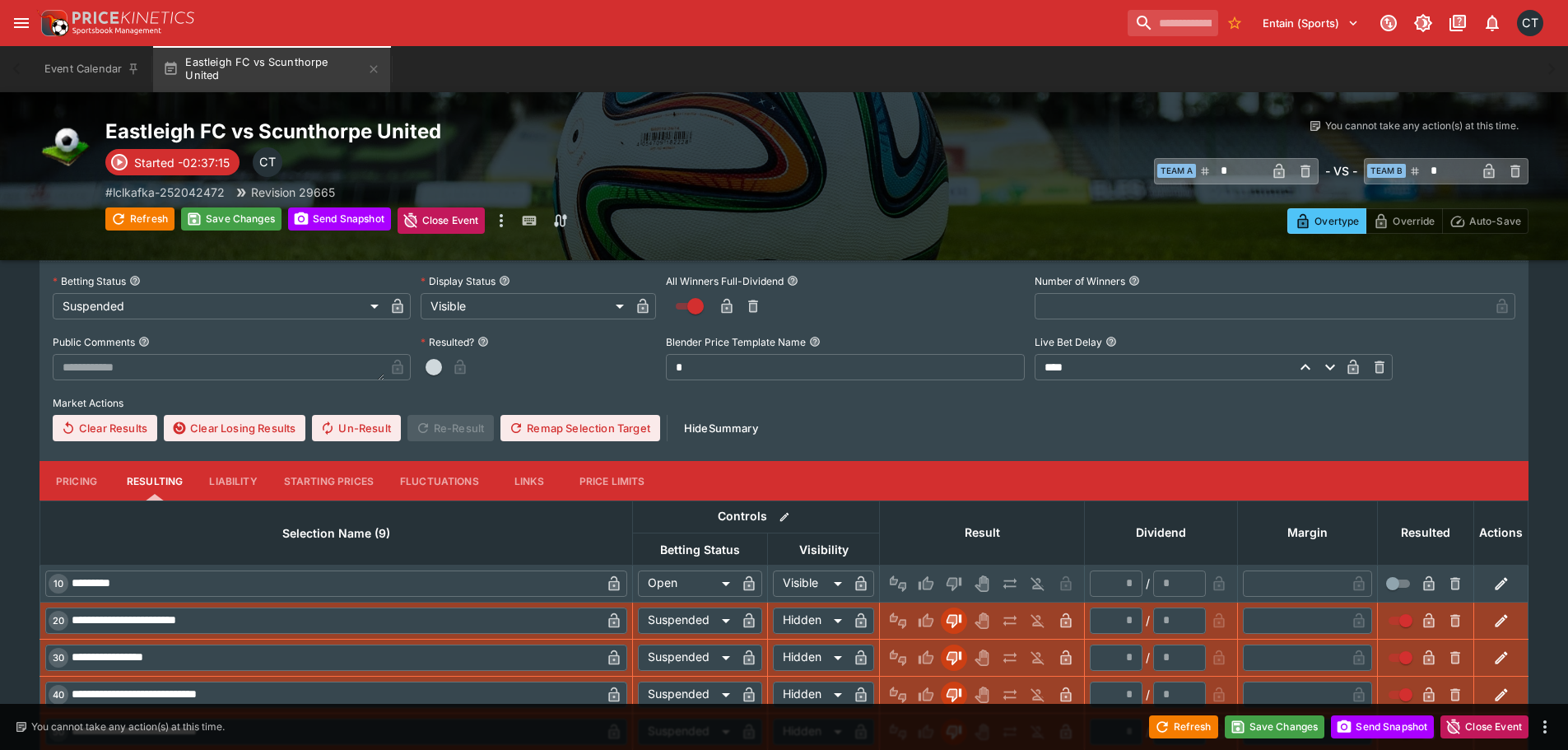
scroll to position [11388, 0]
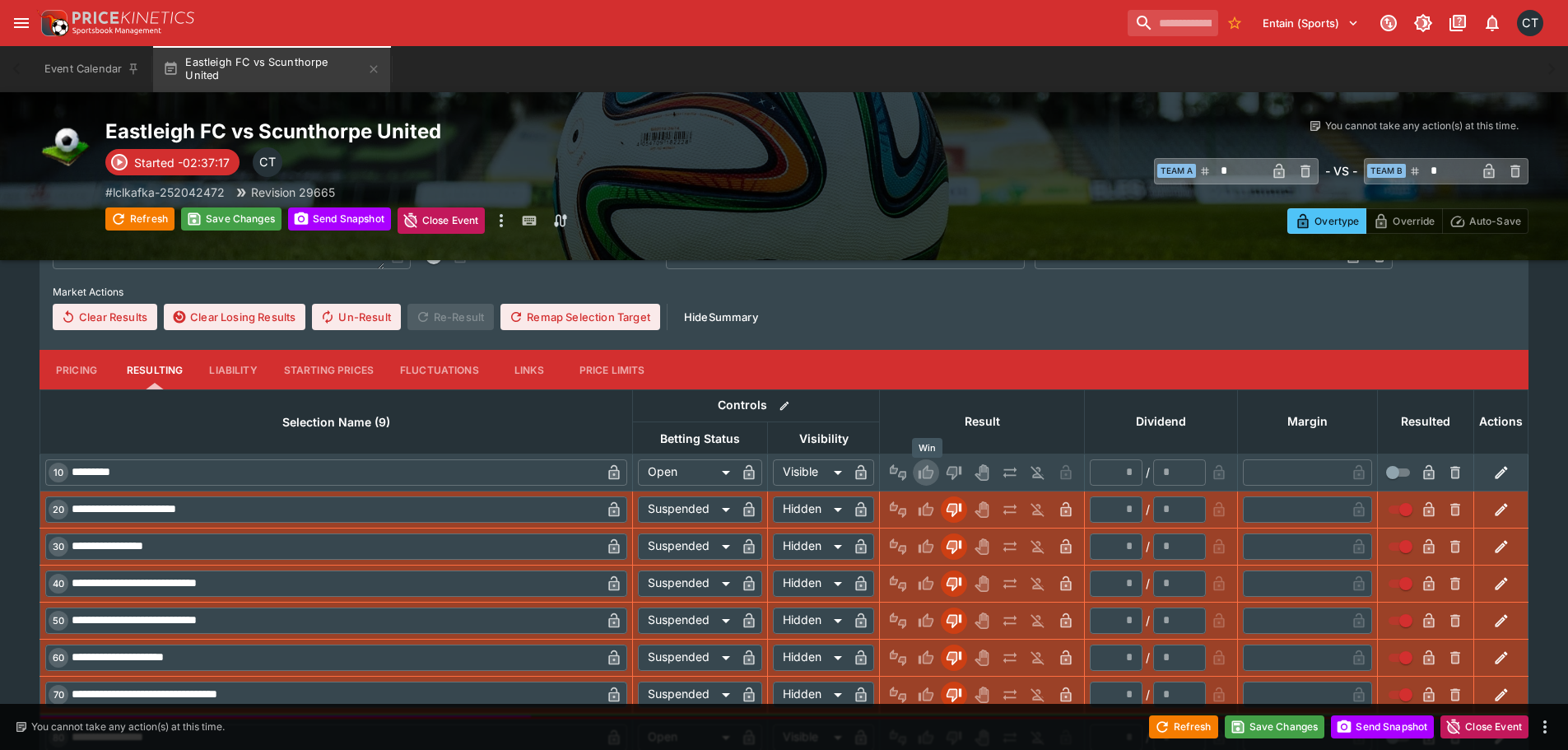
click at [933, 473] on icon "Win" at bounding box center [928, 471] width 8 height 10
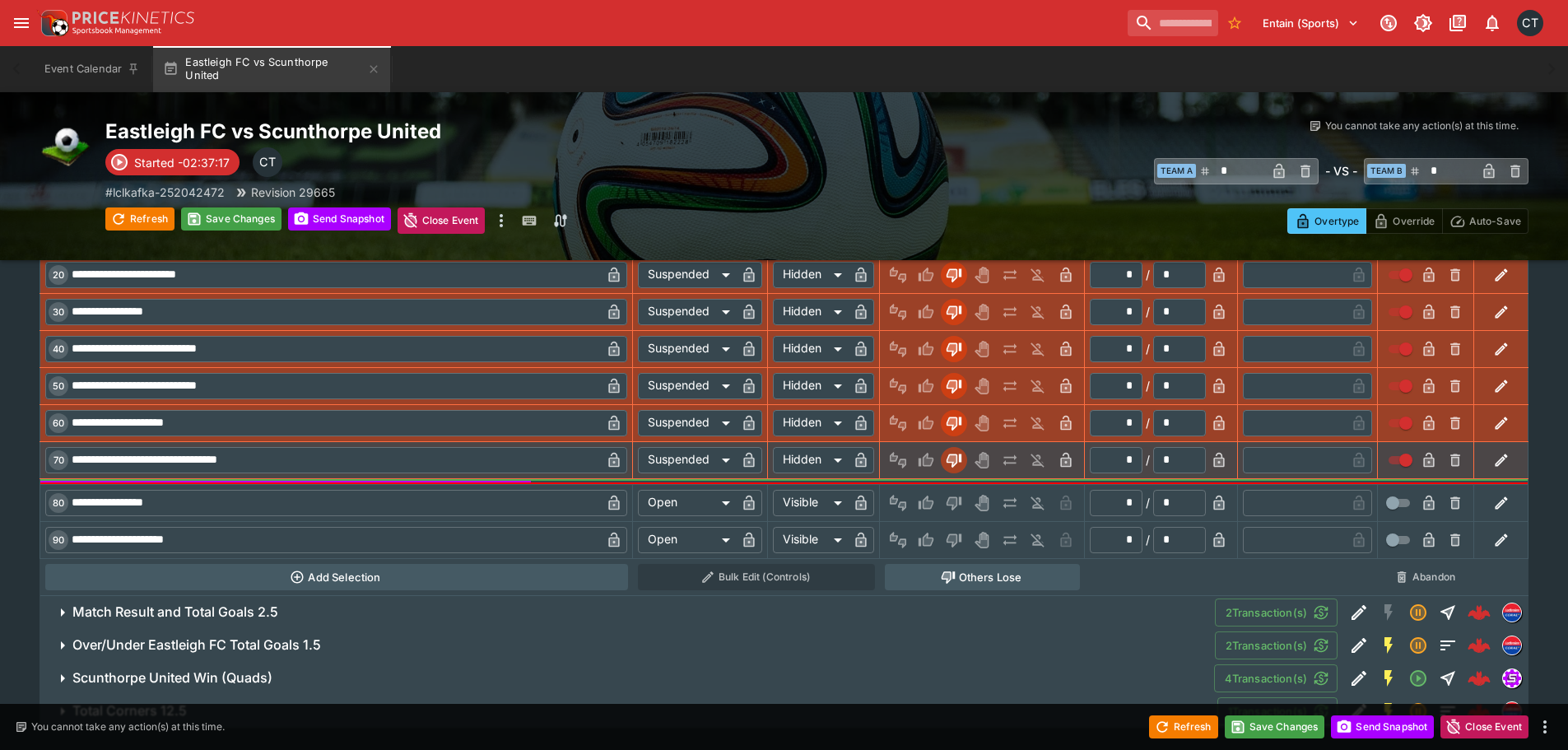
scroll to position [11657, 0]
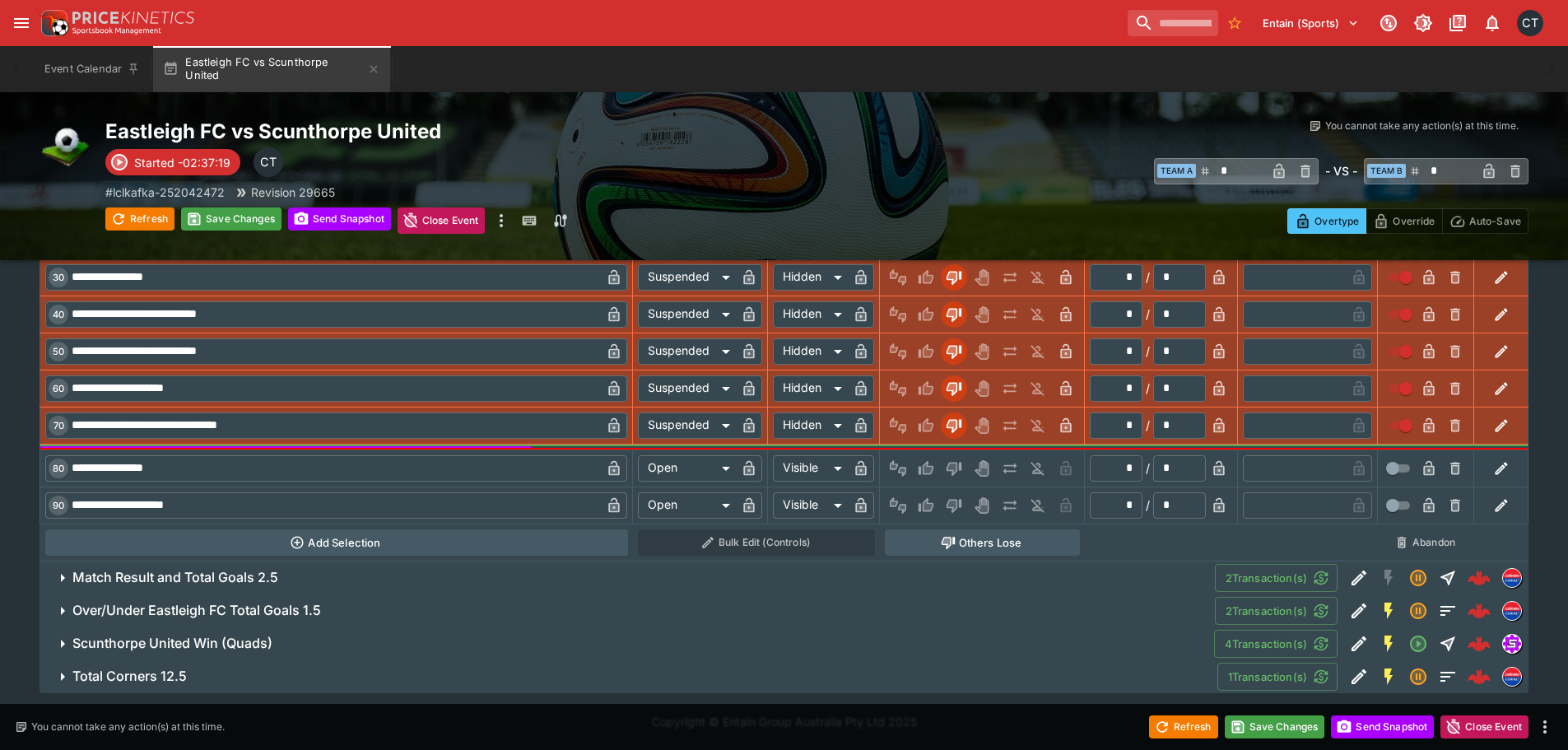
click at [962, 541] on button "Others Lose" at bounding box center [983, 542] width 195 height 26
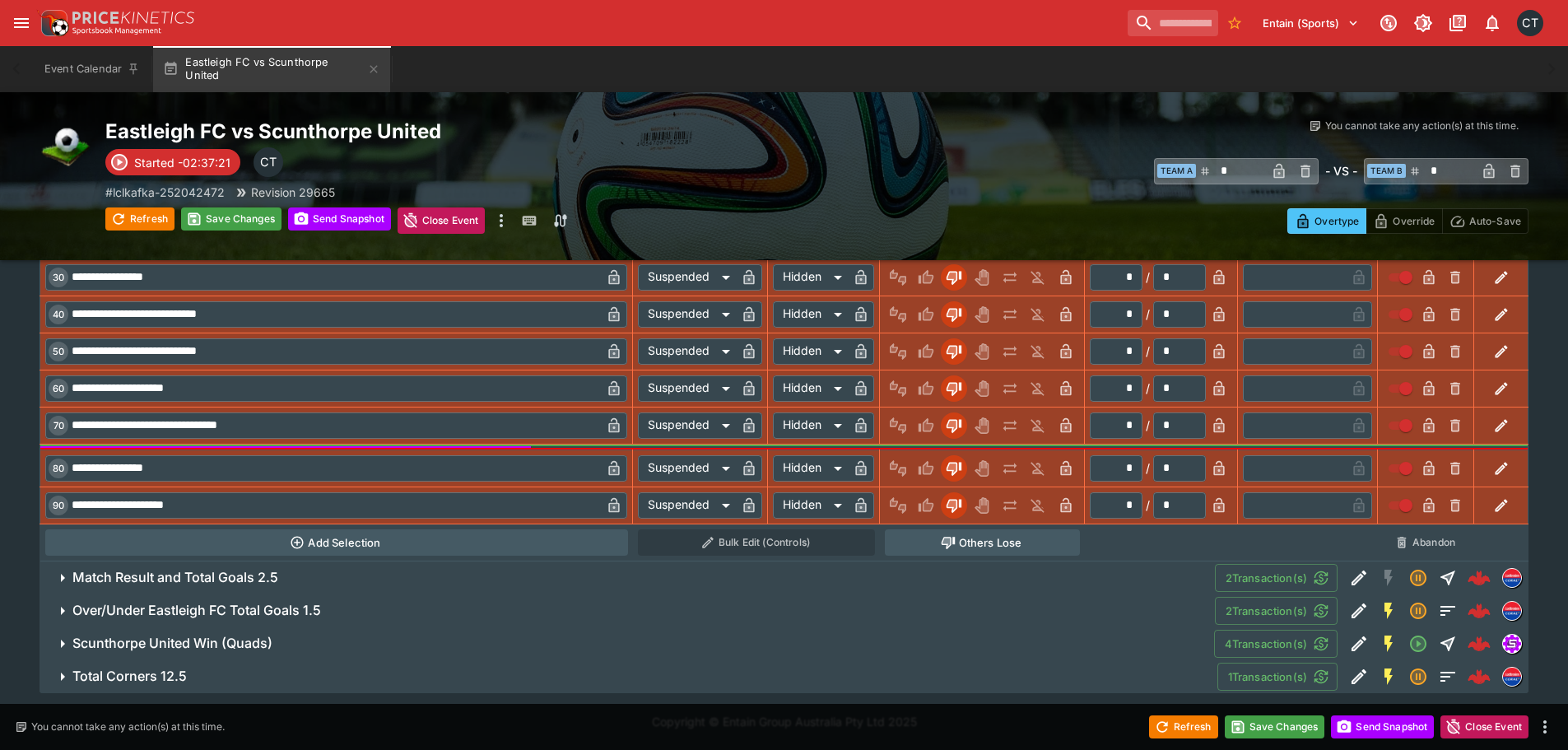
click at [246, 584] on h6 "Match Result and Total Goals 2.5" at bounding box center [175, 577] width 206 height 18
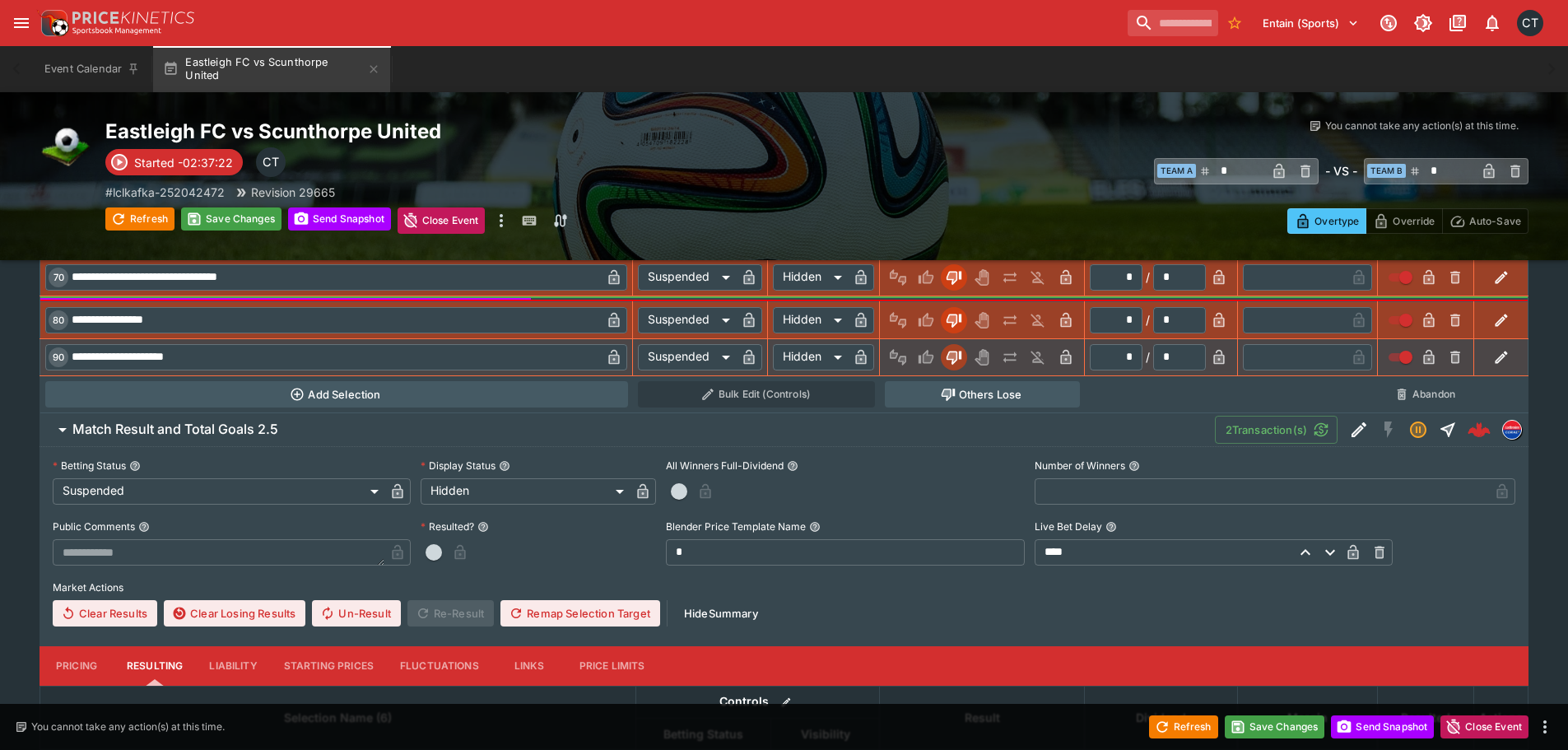
scroll to position [12151, 0]
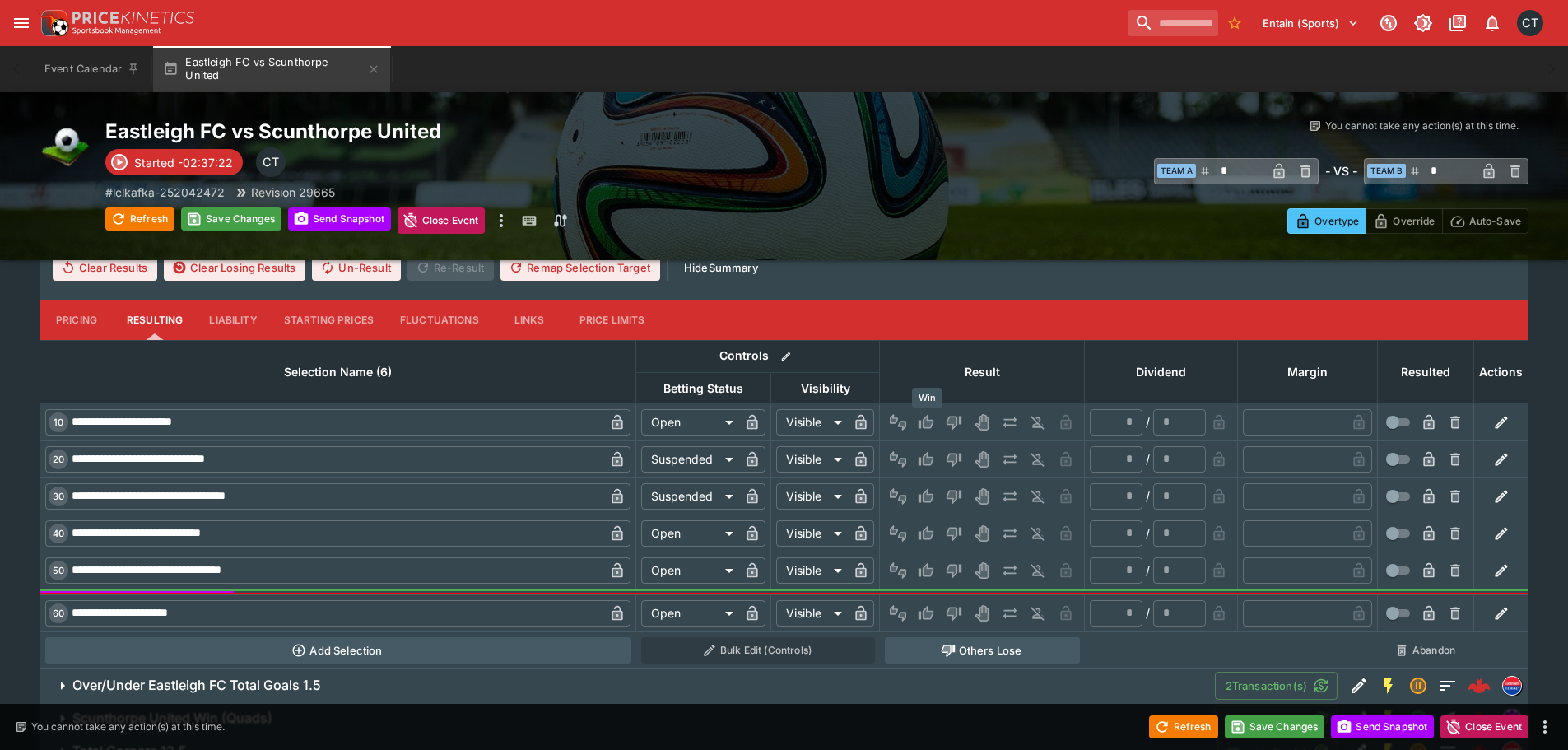
click at [927, 418] on icon "Win" at bounding box center [928, 421] width 8 height 10
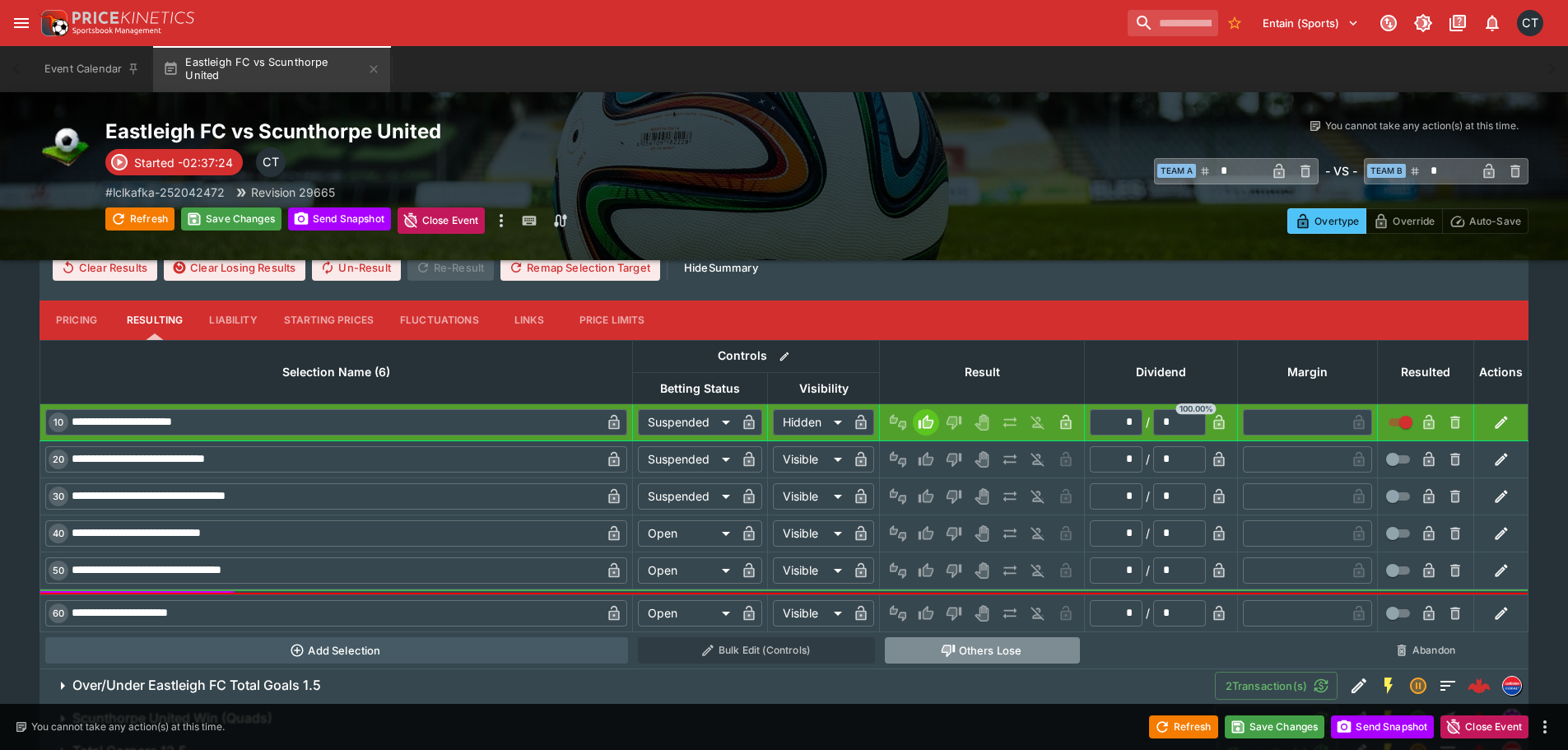
click at [956, 644] on button "Others Lose" at bounding box center [983, 650] width 195 height 26
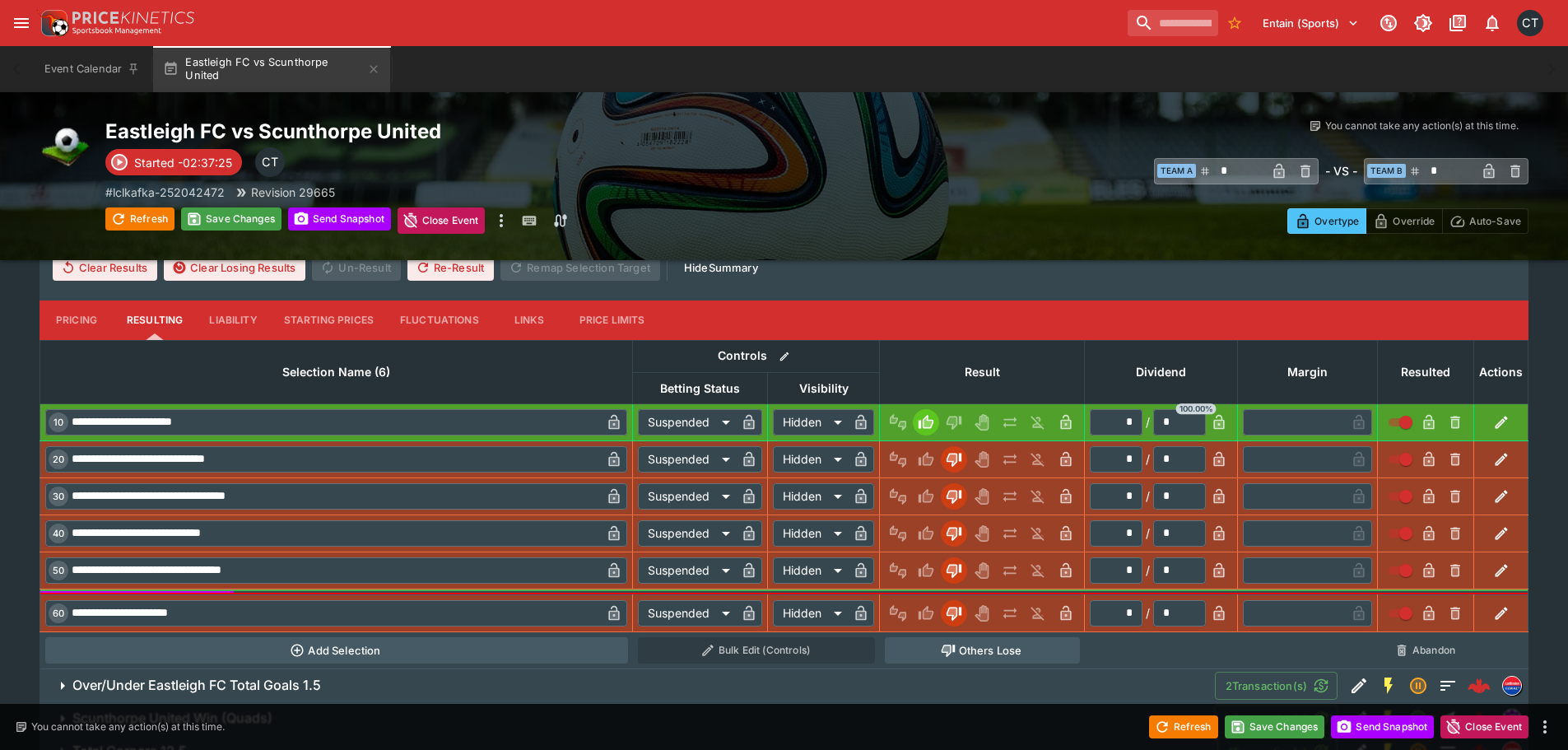
click at [283, 686] on h6 "Over/Under Eastleigh FC Total Goals 1.5" at bounding box center [197, 685] width 249 height 18
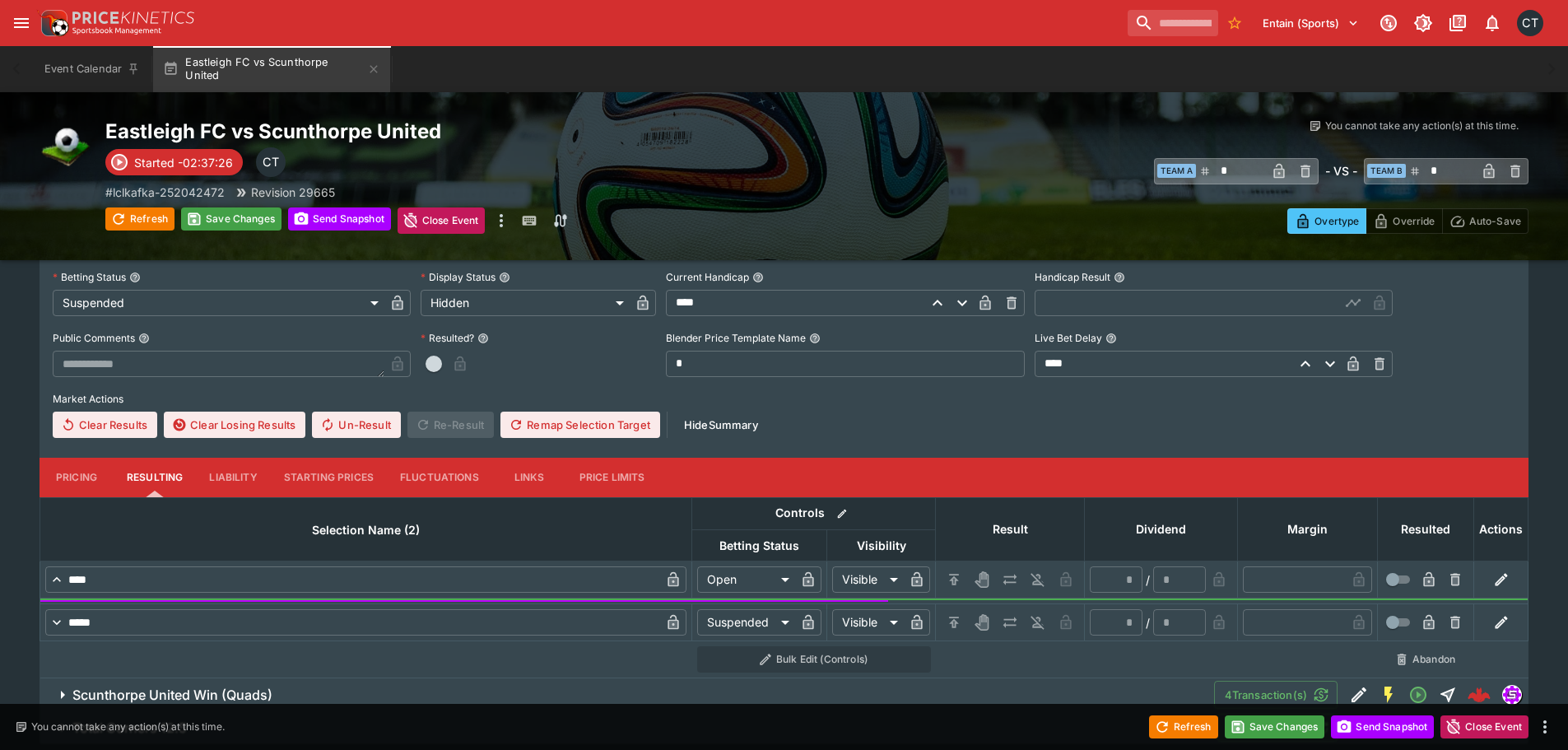
scroll to position [12556, 0]
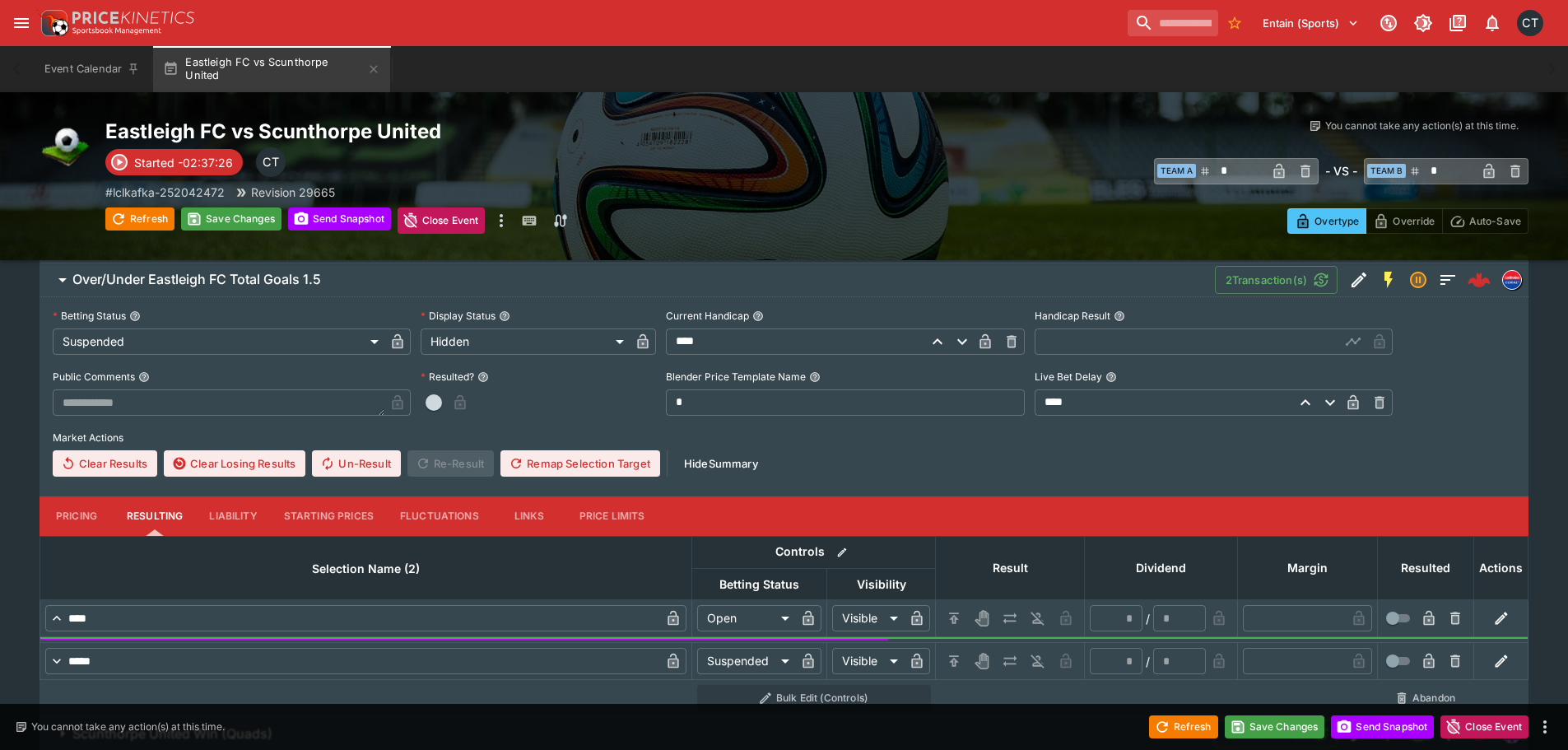
click at [1081, 344] on input "text" at bounding box center [1187, 342] width 305 height 26
click at [435, 406] on span "button" at bounding box center [434, 402] width 17 height 17
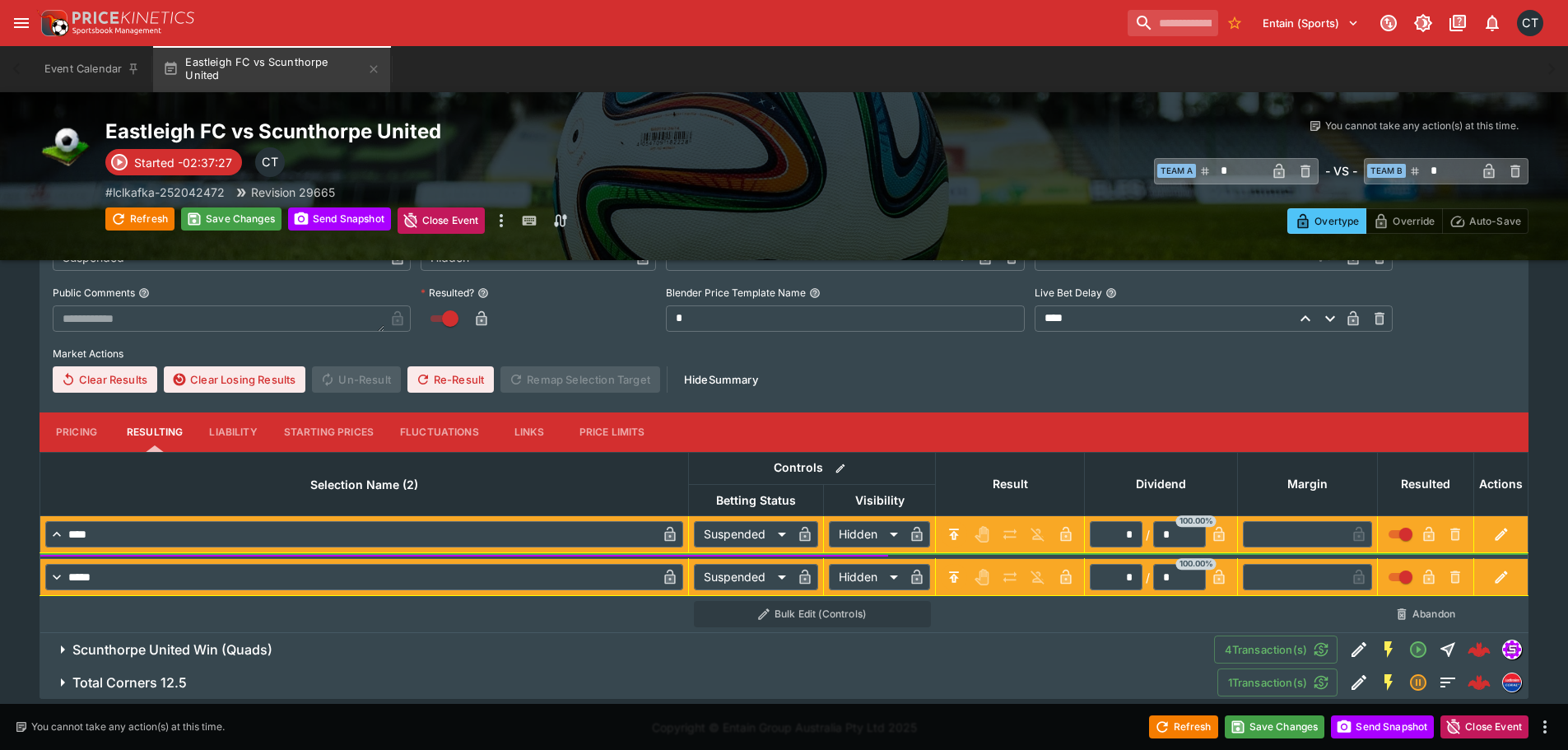
scroll to position [12647, 0]
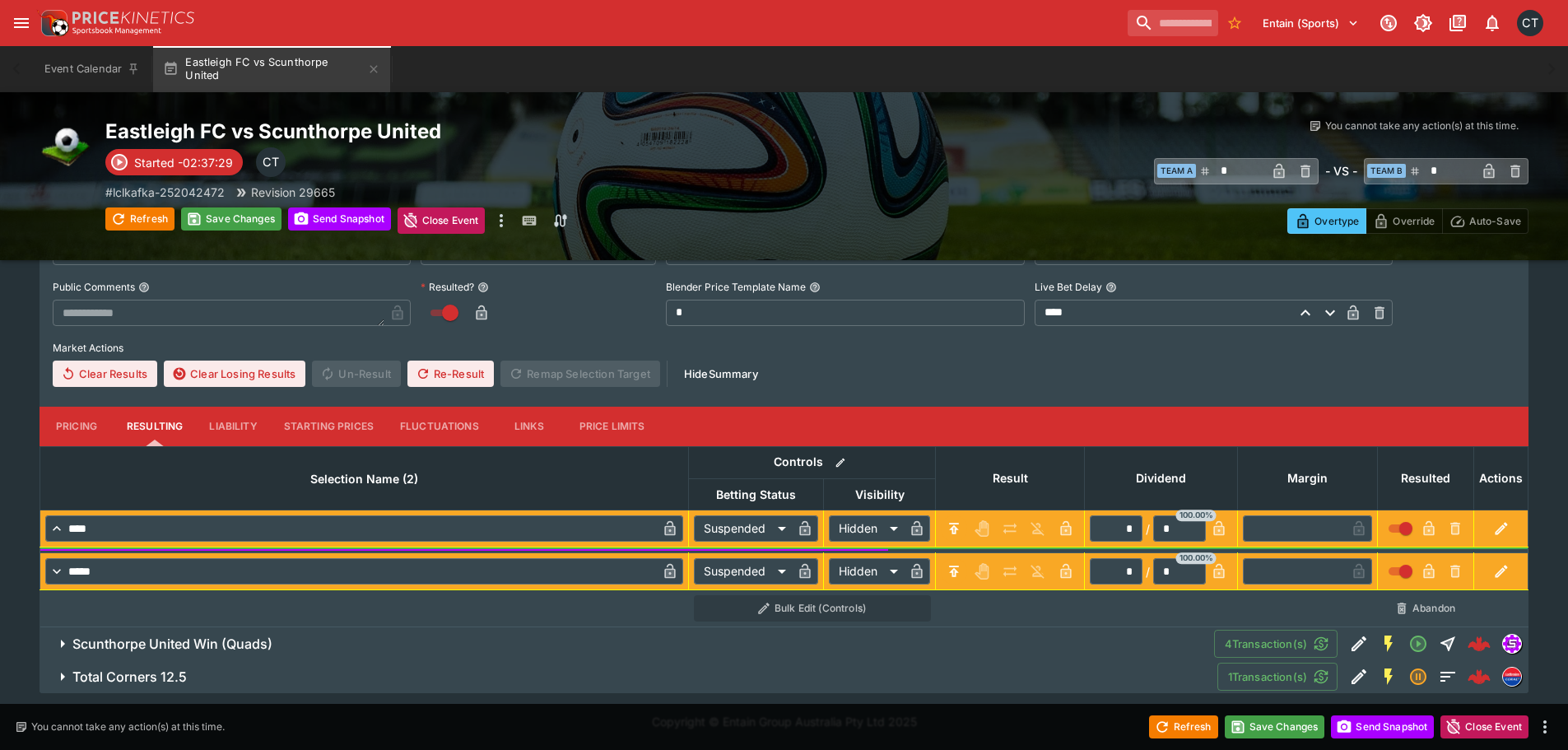
click at [162, 643] on h6 "Scunthorpe United Win (Quads)" at bounding box center [173, 644] width 200 height 18
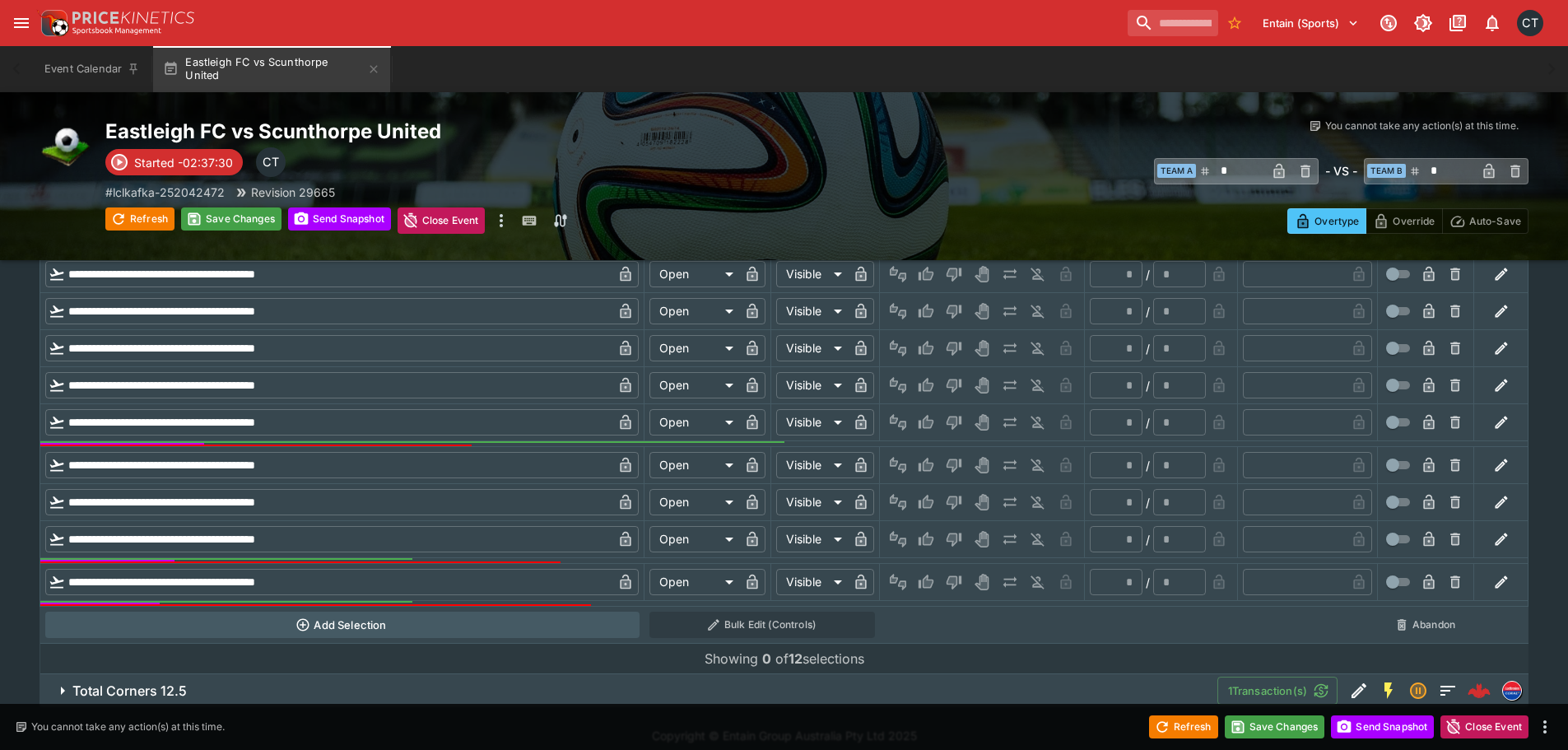
scroll to position [13623, 0]
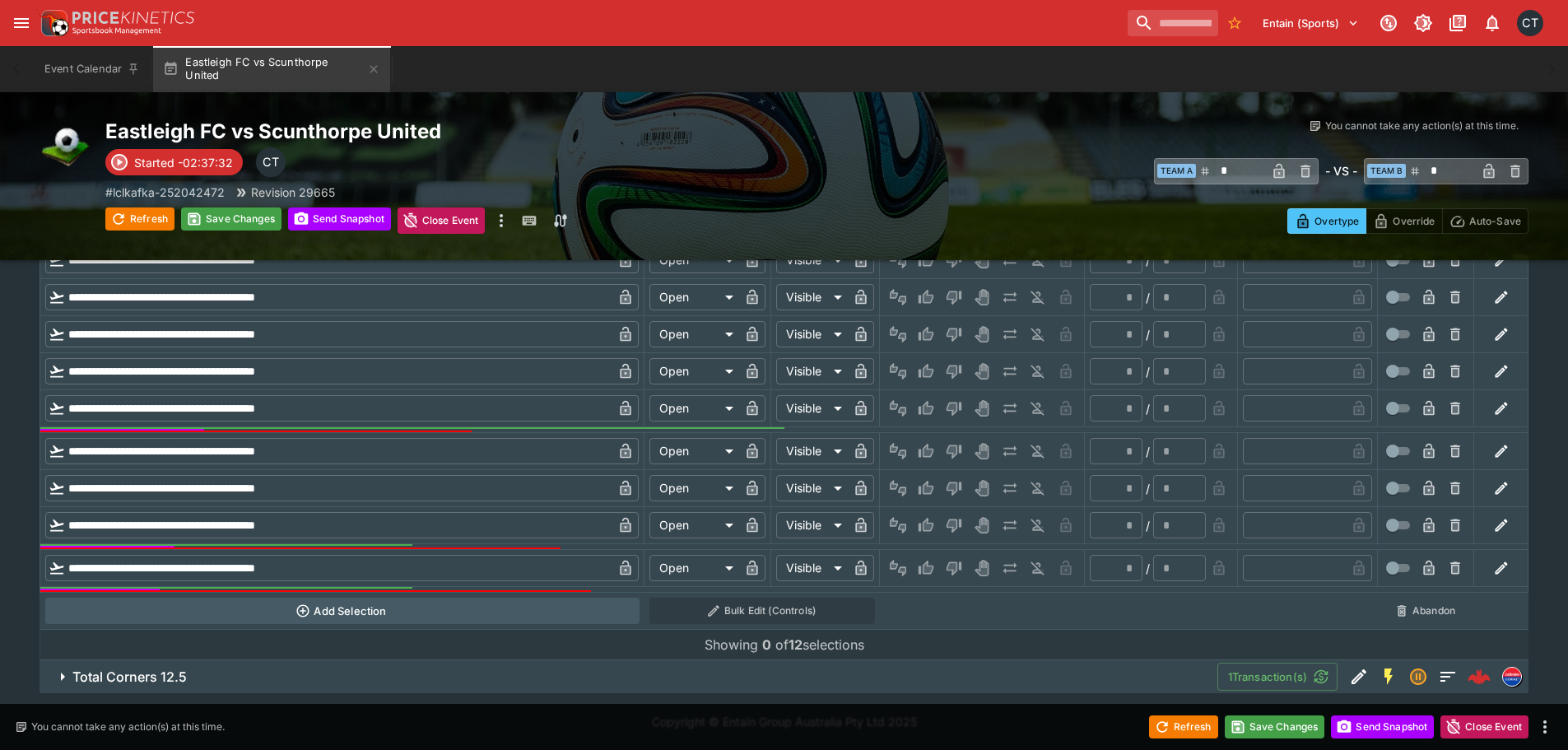
click at [188, 678] on span "Total Corners 12.5" at bounding box center [638, 677] width 1132 height 18
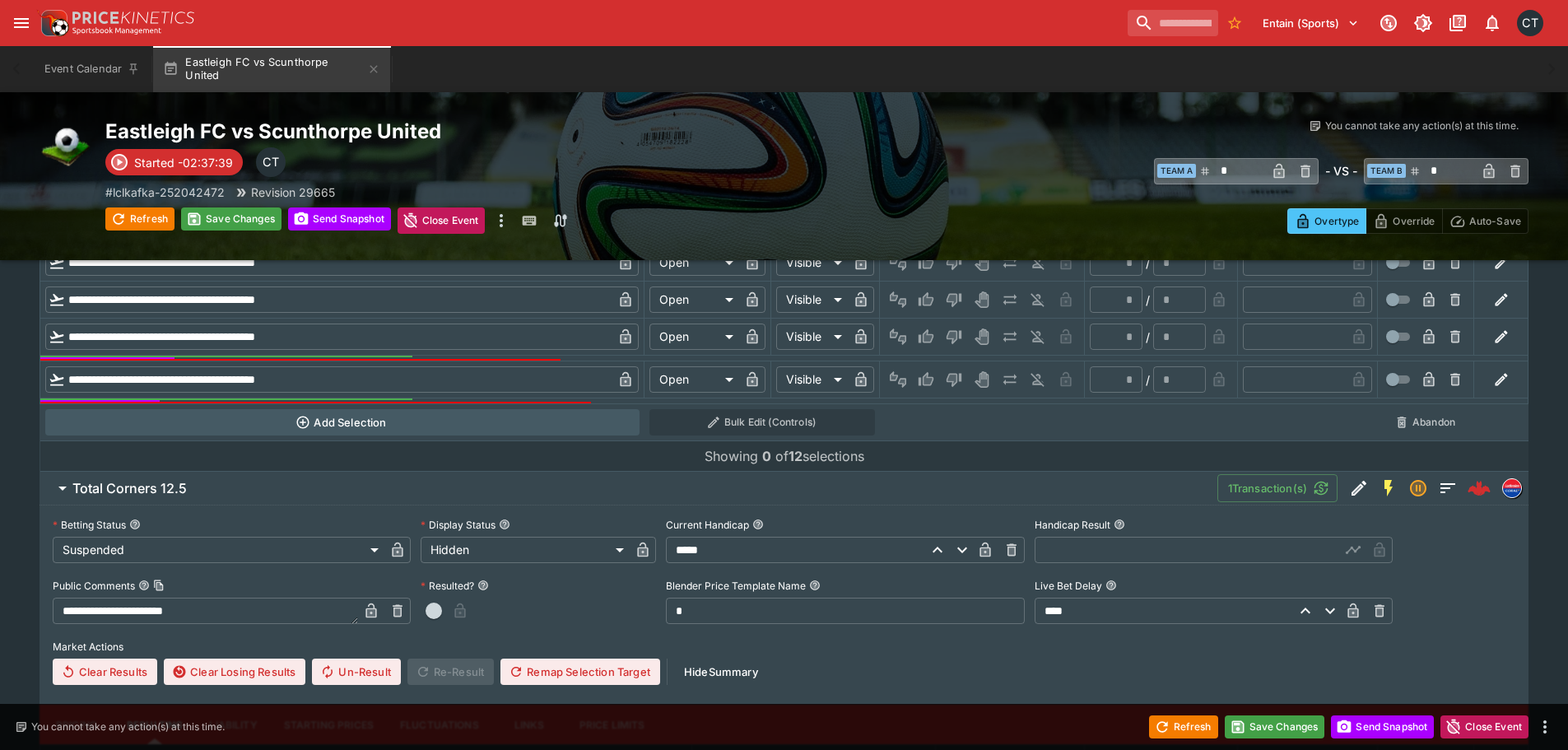
scroll to position [13952, 0]
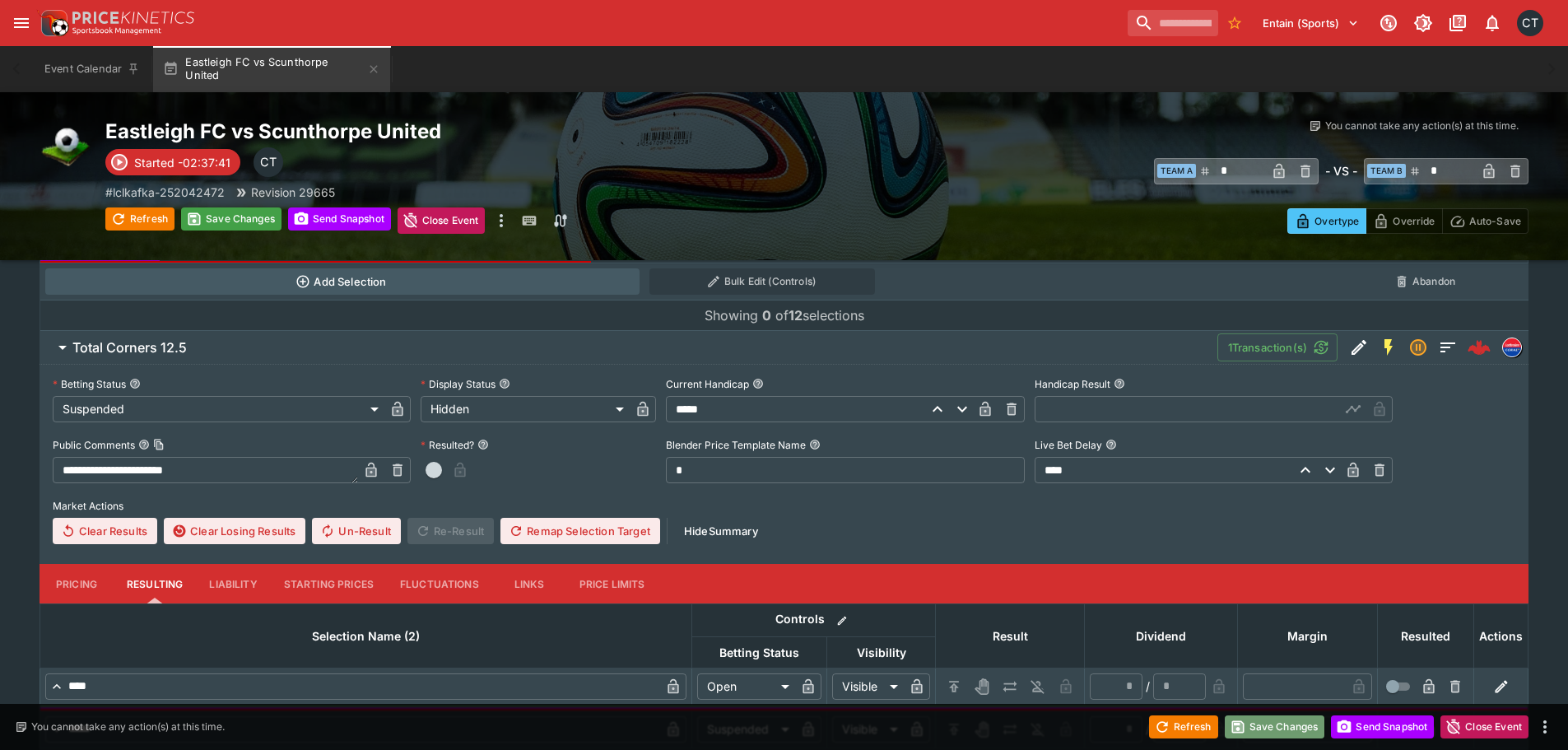
click at [1259, 726] on button "Save Changes" at bounding box center [1274, 726] width 101 height 23
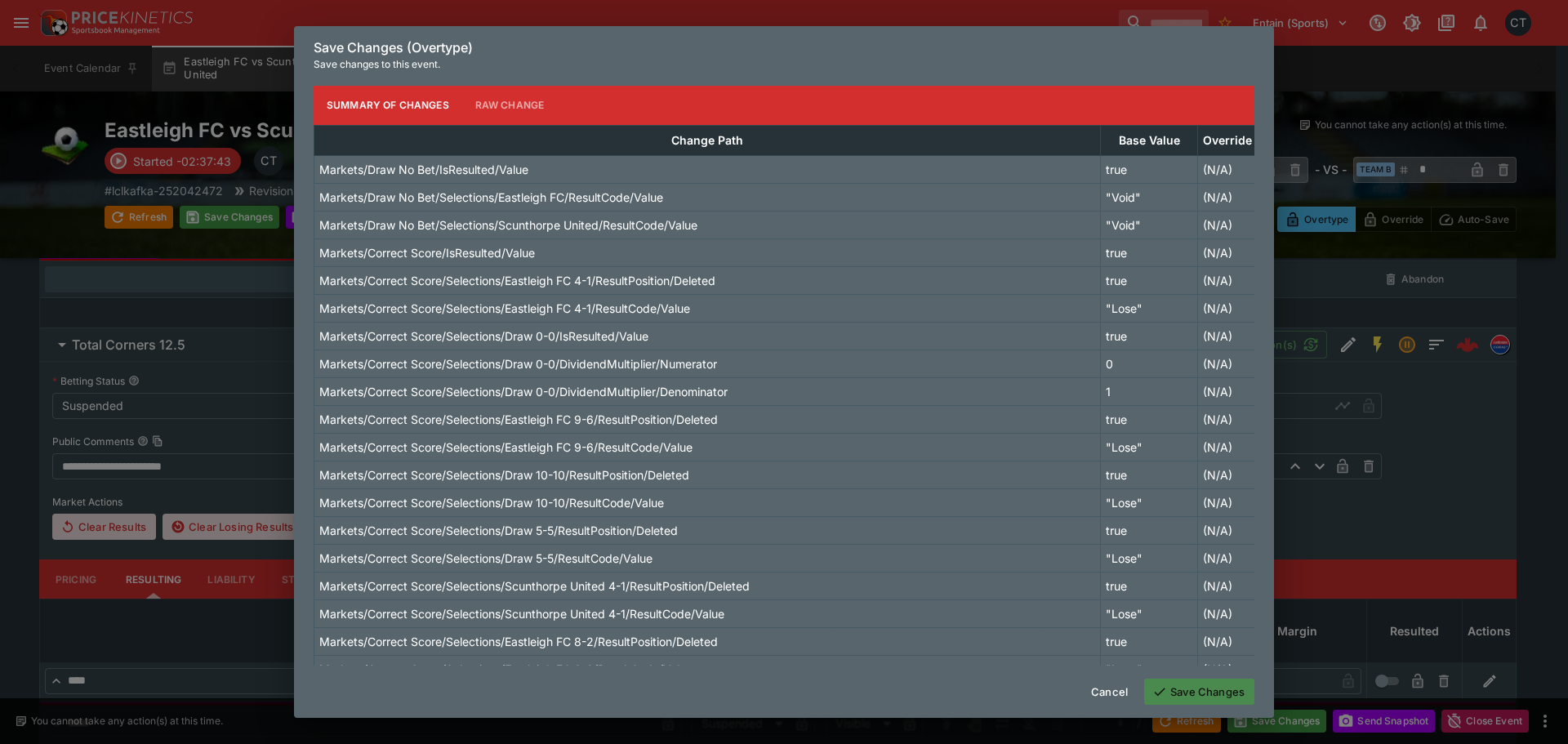
click at [1207, 684] on button "Save Changes" at bounding box center [1199, 691] width 110 height 26
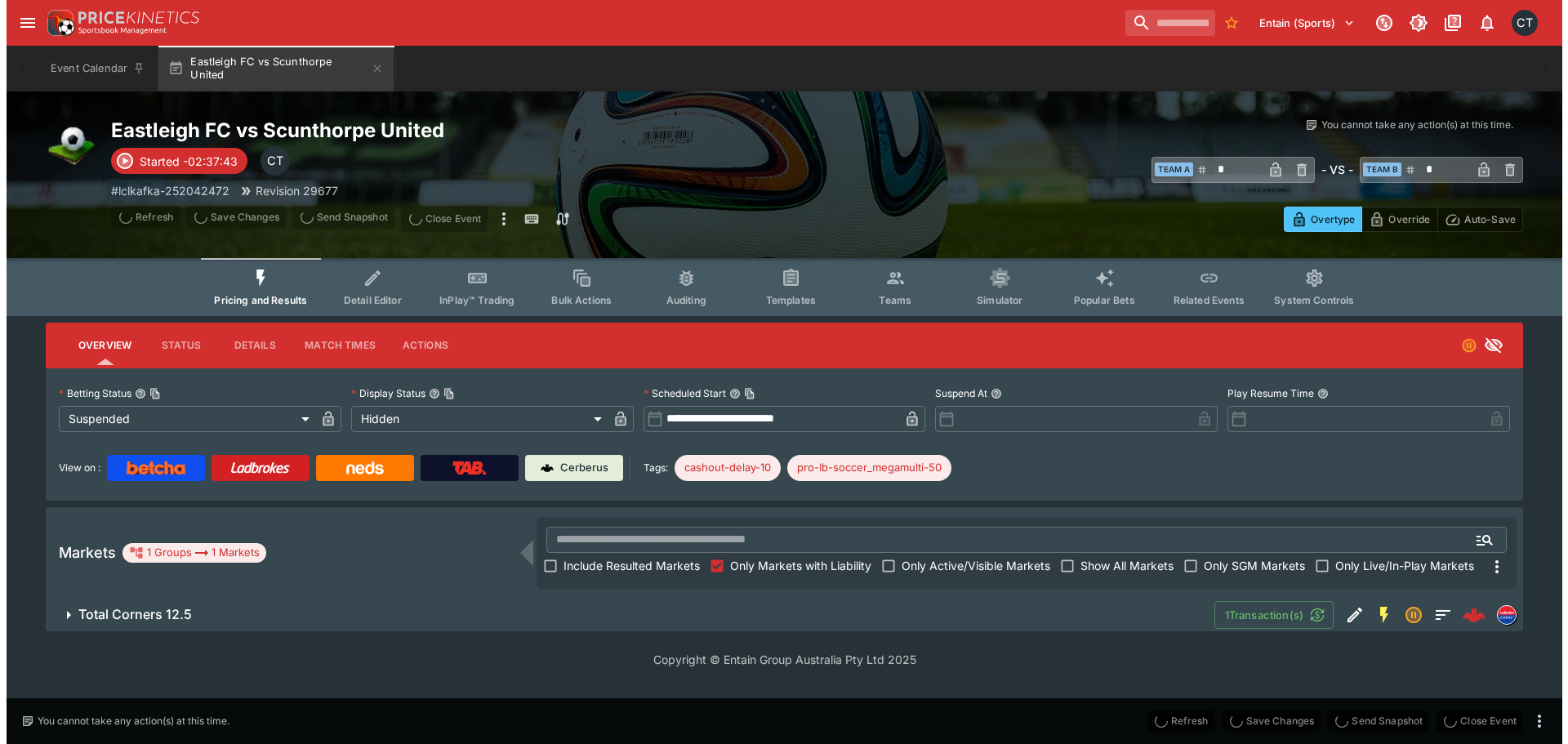
scroll to position [0, 0]
